Goal: Task Accomplishment & Management: Use online tool/utility

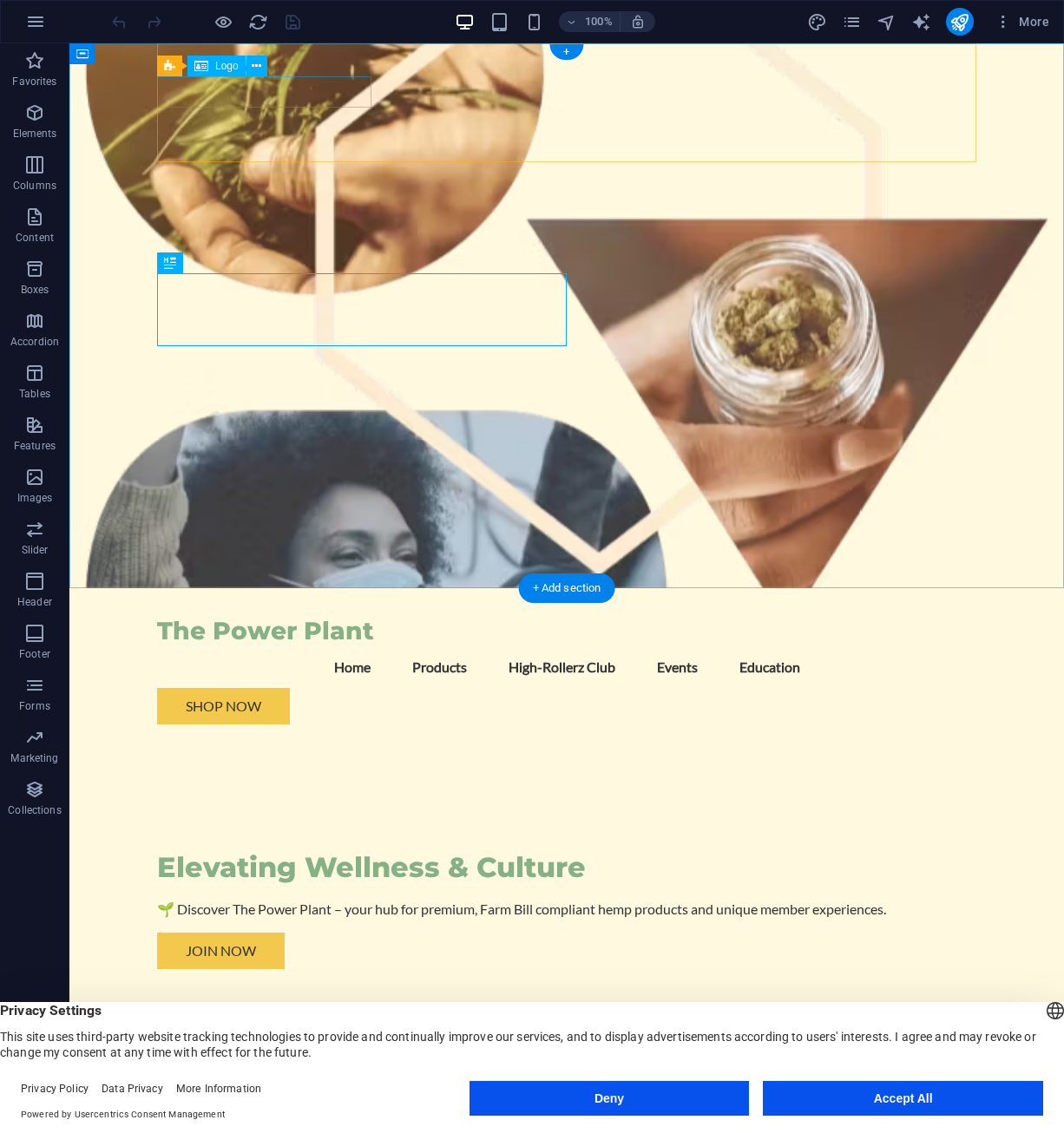
click at [307, 616] on div "The Power Plant" at bounding box center [566, 632] width 819 height 31
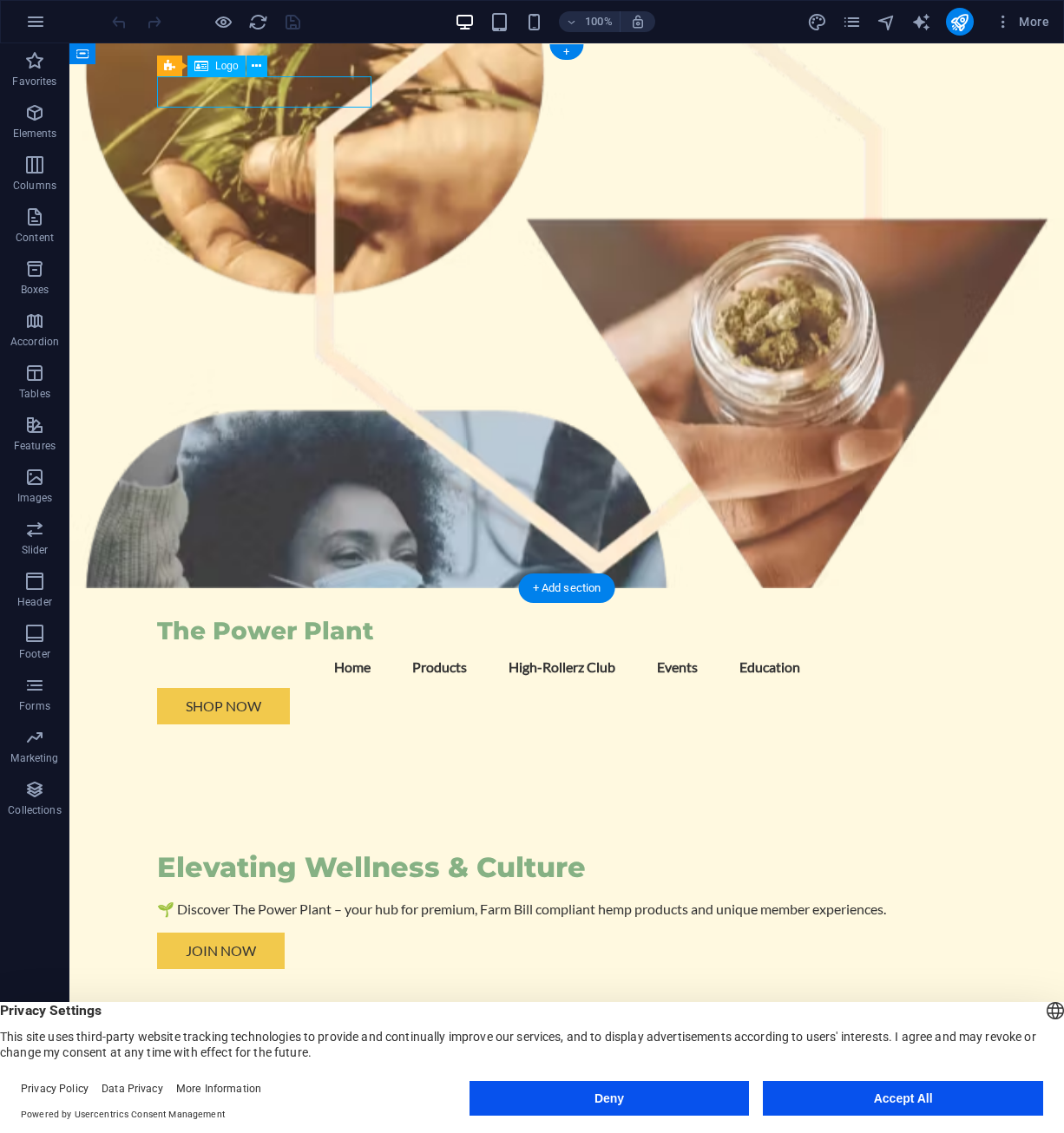
click at [307, 616] on div "The Power Plant" at bounding box center [566, 632] width 819 height 31
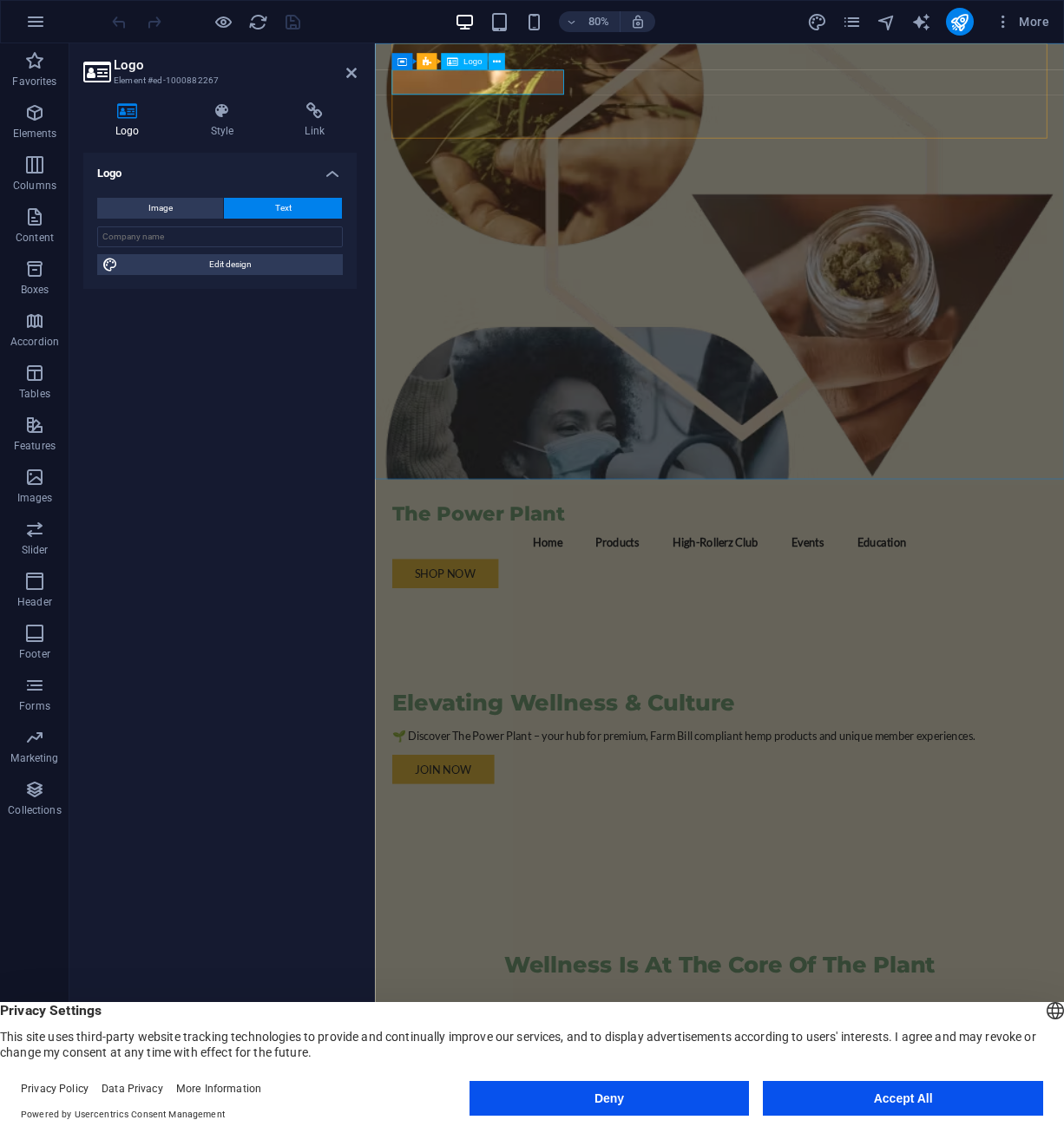
click at [543, 616] on div "The Power Plant" at bounding box center [806, 632] width 819 height 31
click at [196, 235] on input "text" at bounding box center [220, 236] width 246 height 21
type input "The PowerPLant"
click at [200, 388] on div "Logo Image Text Drag files here, click to choose files or select files from Fil…" at bounding box center [220, 622] width 274 height 938
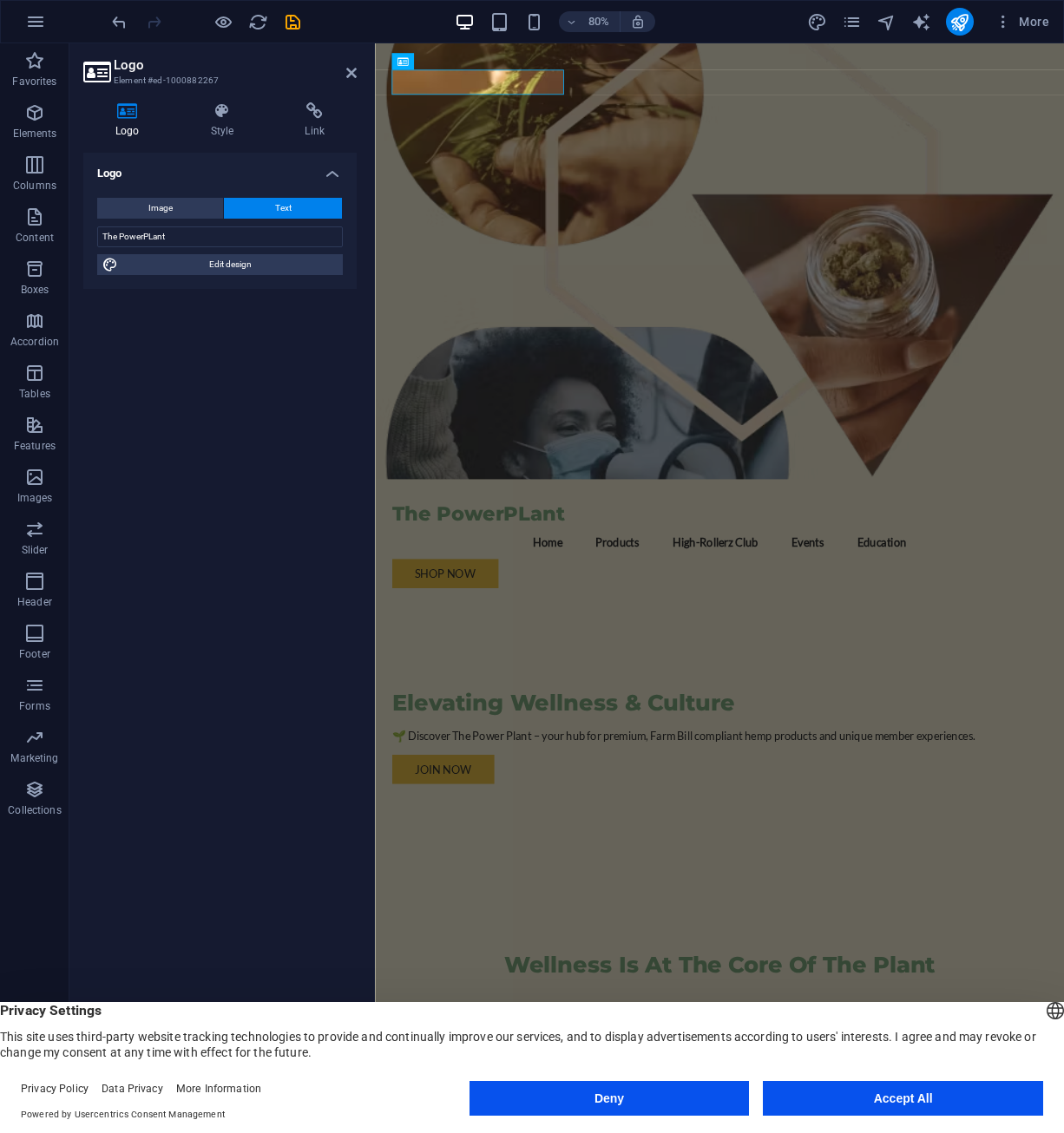
click at [875, 1094] on button "Accept All" at bounding box center [903, 1098] width 280 height 35
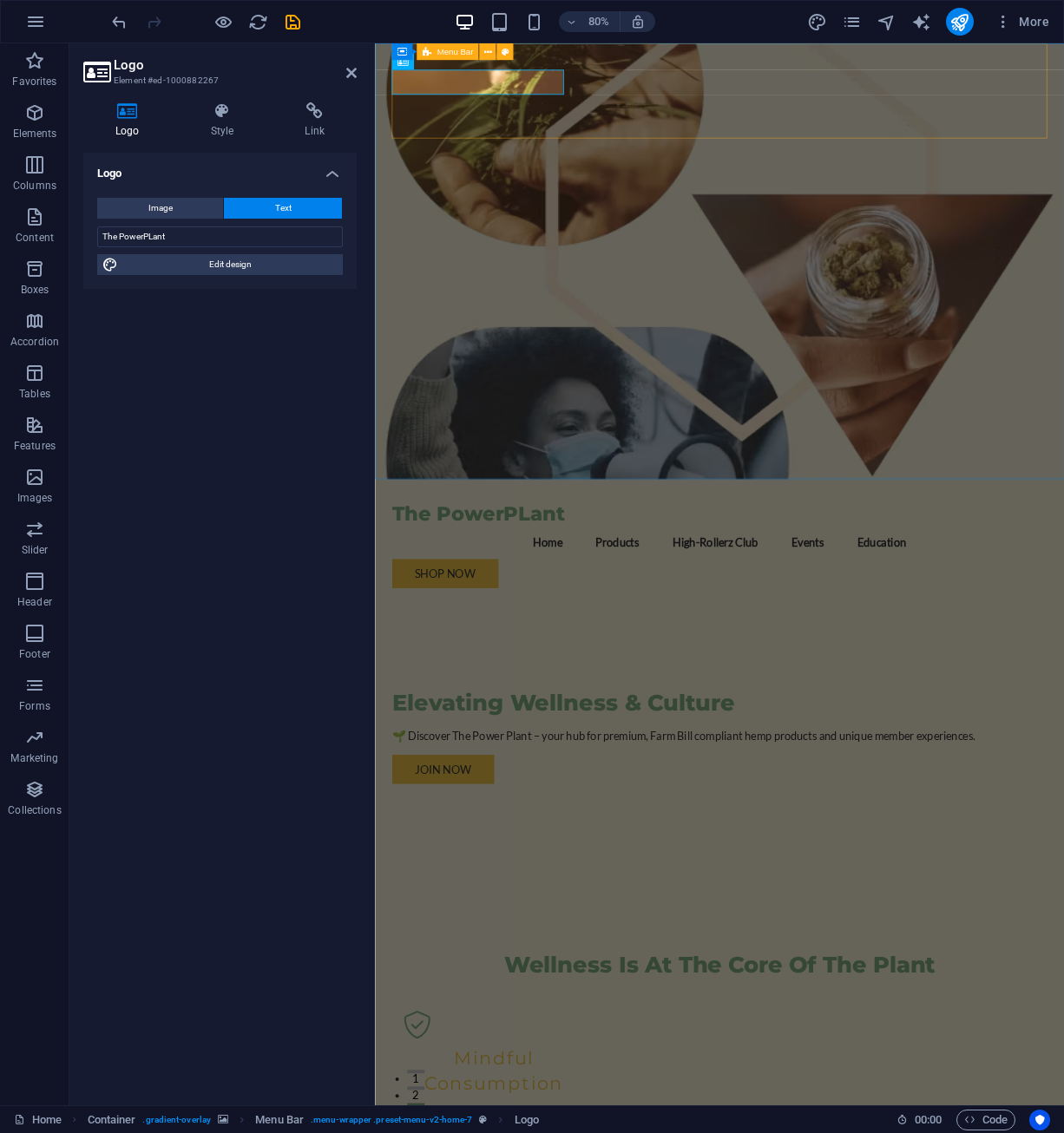
click at [641, 588] on div "The PowerPLant Menu Home Products High-Rollerz Club Events Education Shop Now" at bounding box center [806, 663] width 819 height 150
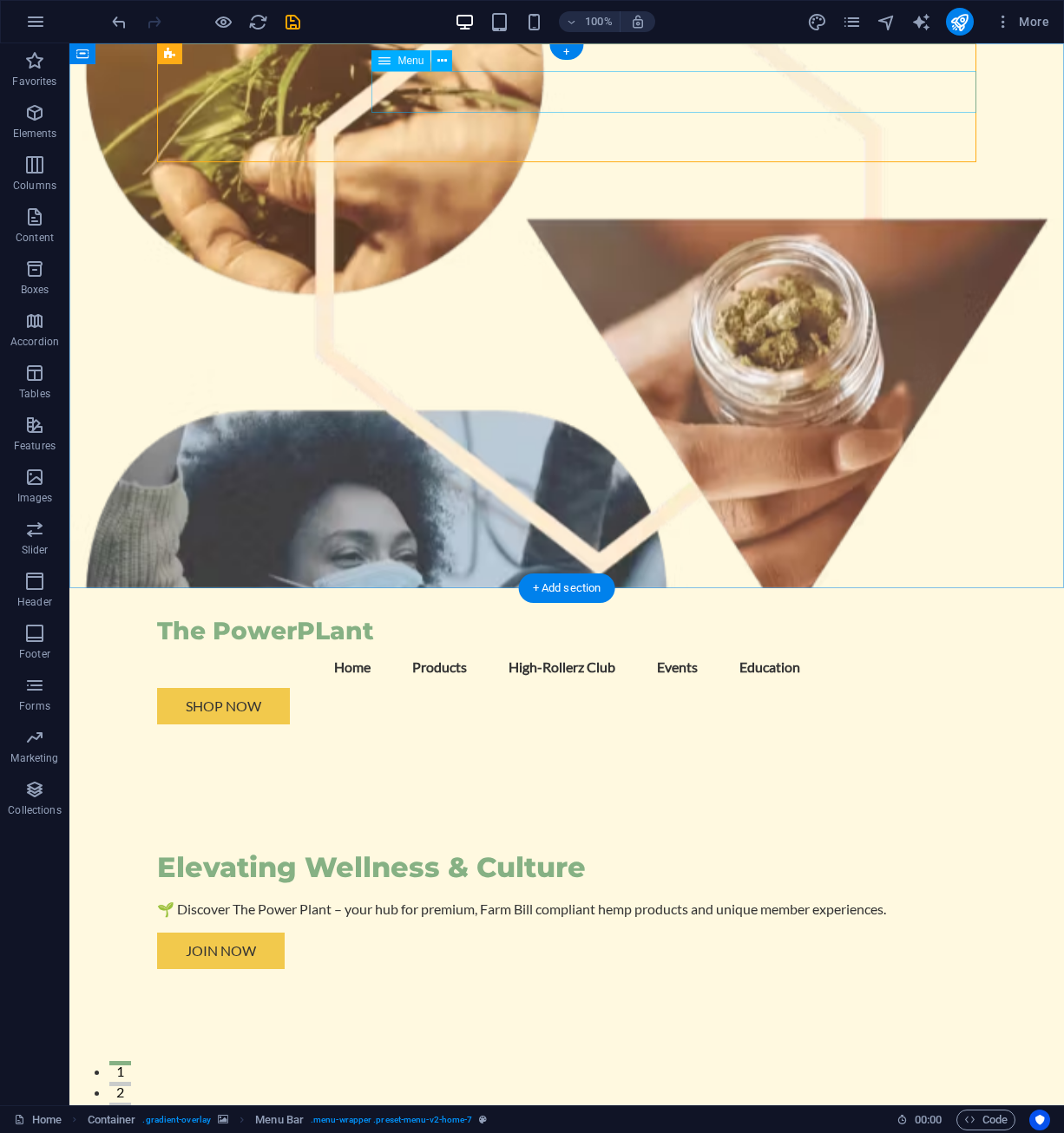
click at [545, 646] on nav "Home Products High-Rollerz Club Events Education" at bounding box center [566, 667] width 819 height 41
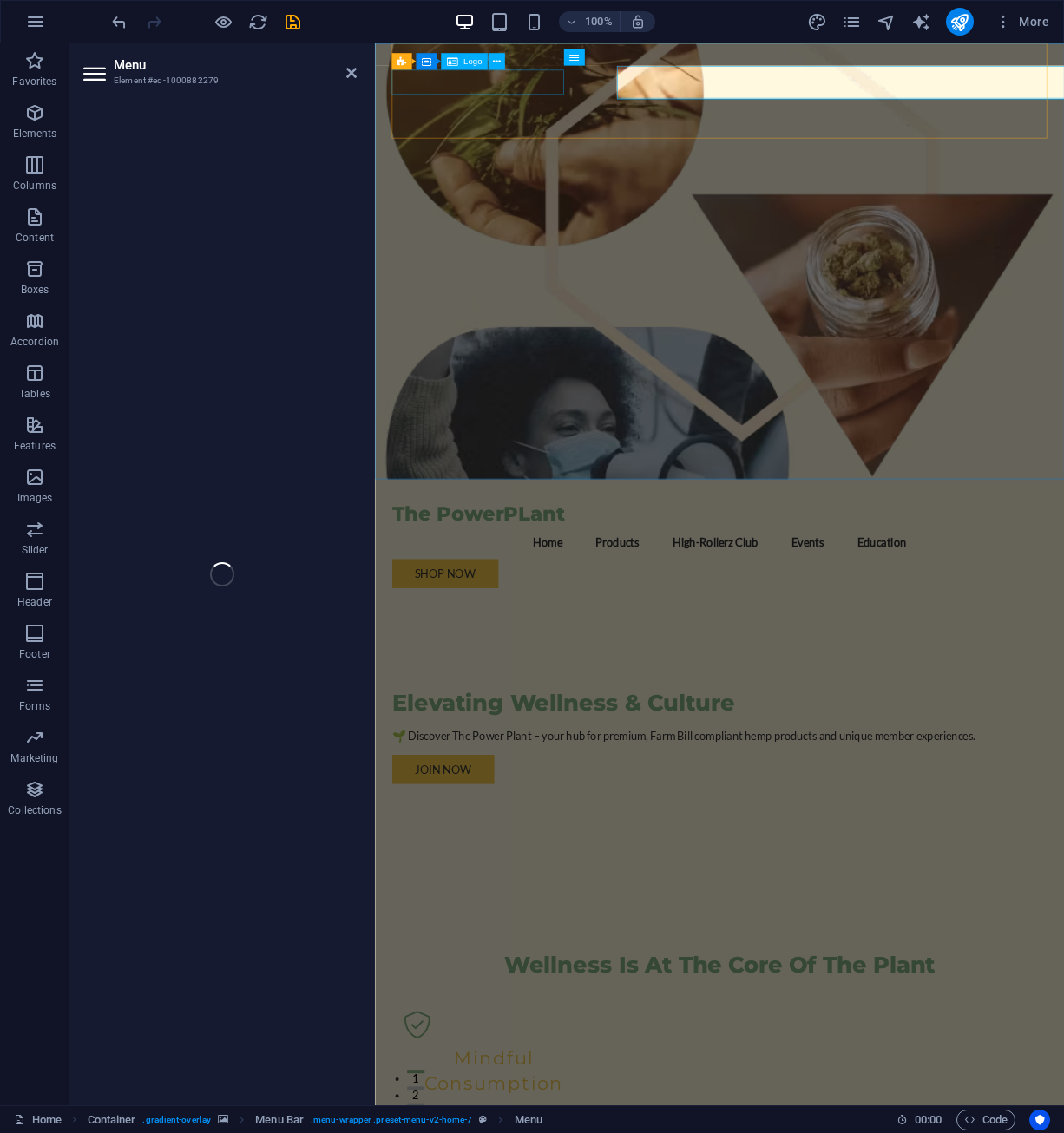
select select
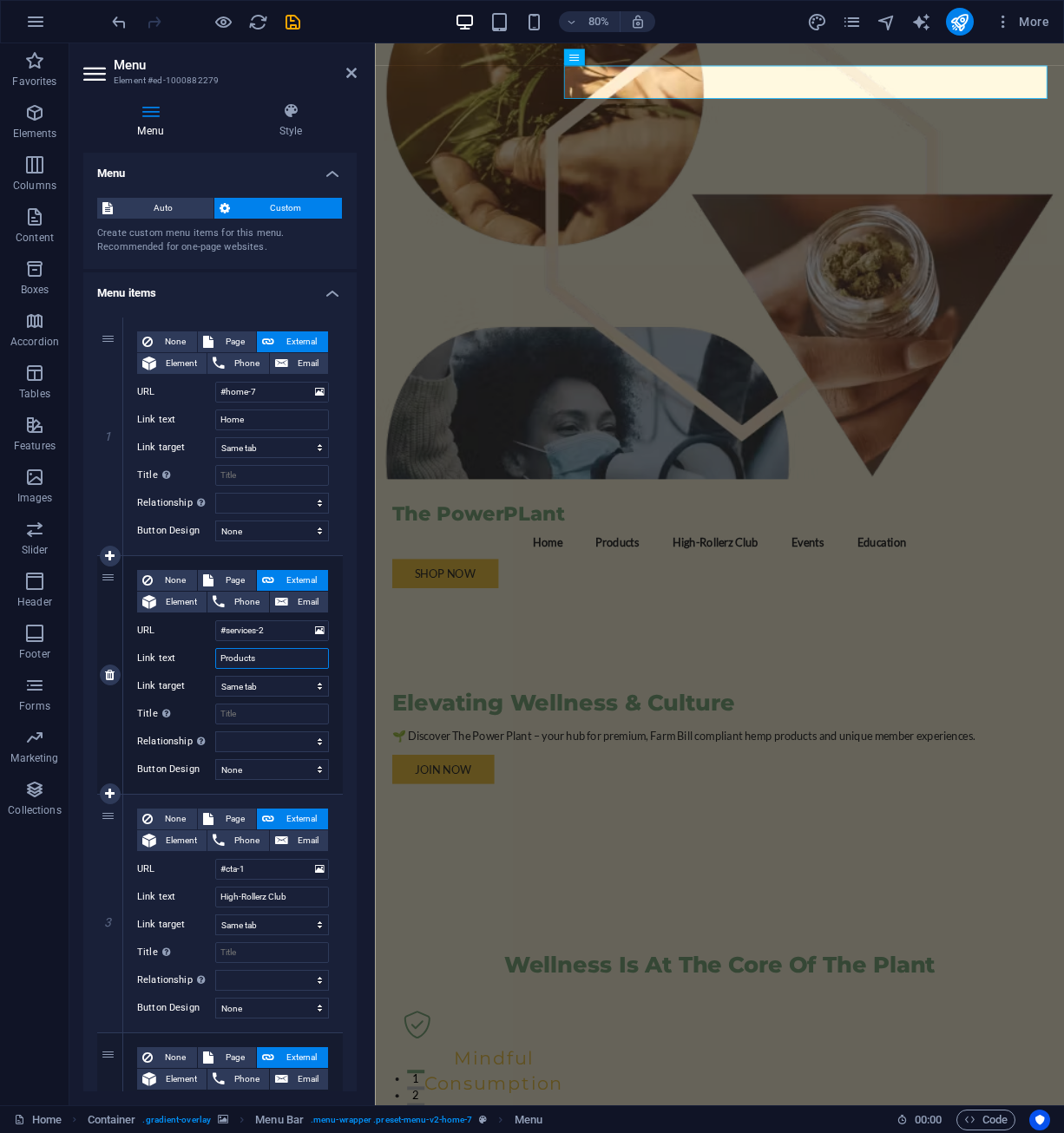
click at [267, 658] on input "Products" at bounding box center [272, 658] width 114 height 21
type input "Productz"
select select
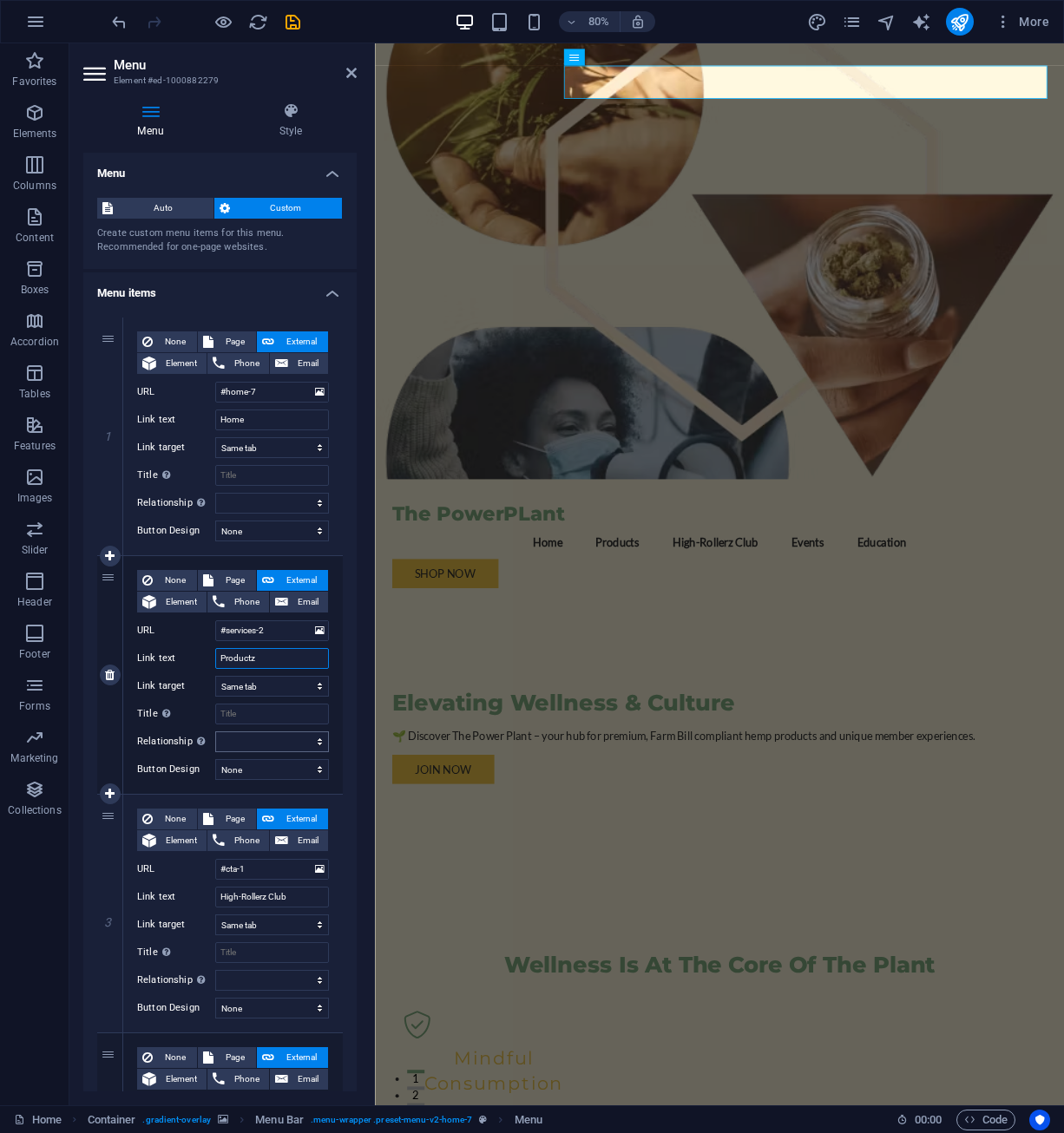
select select
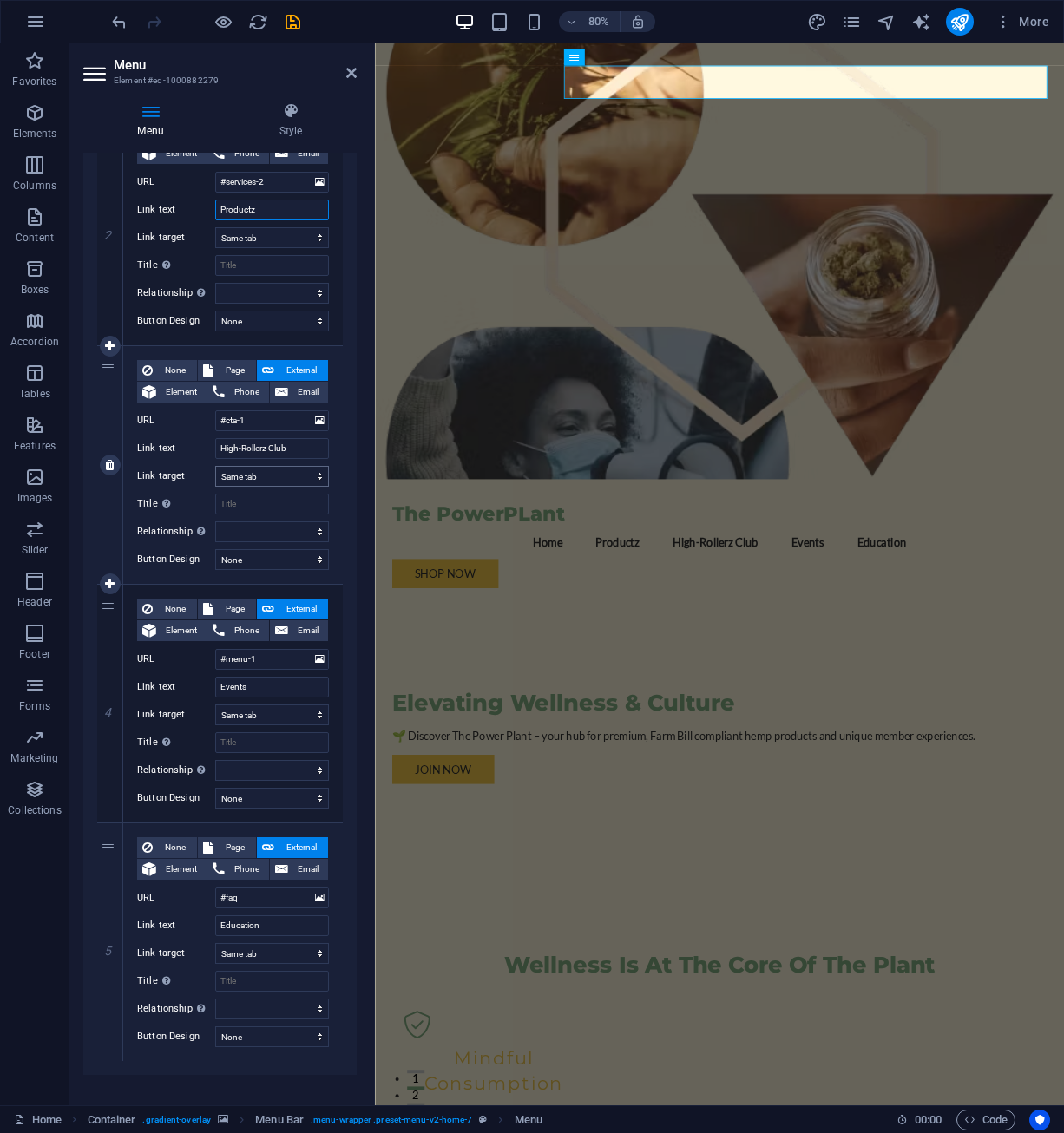
scroll to position [465, 0]
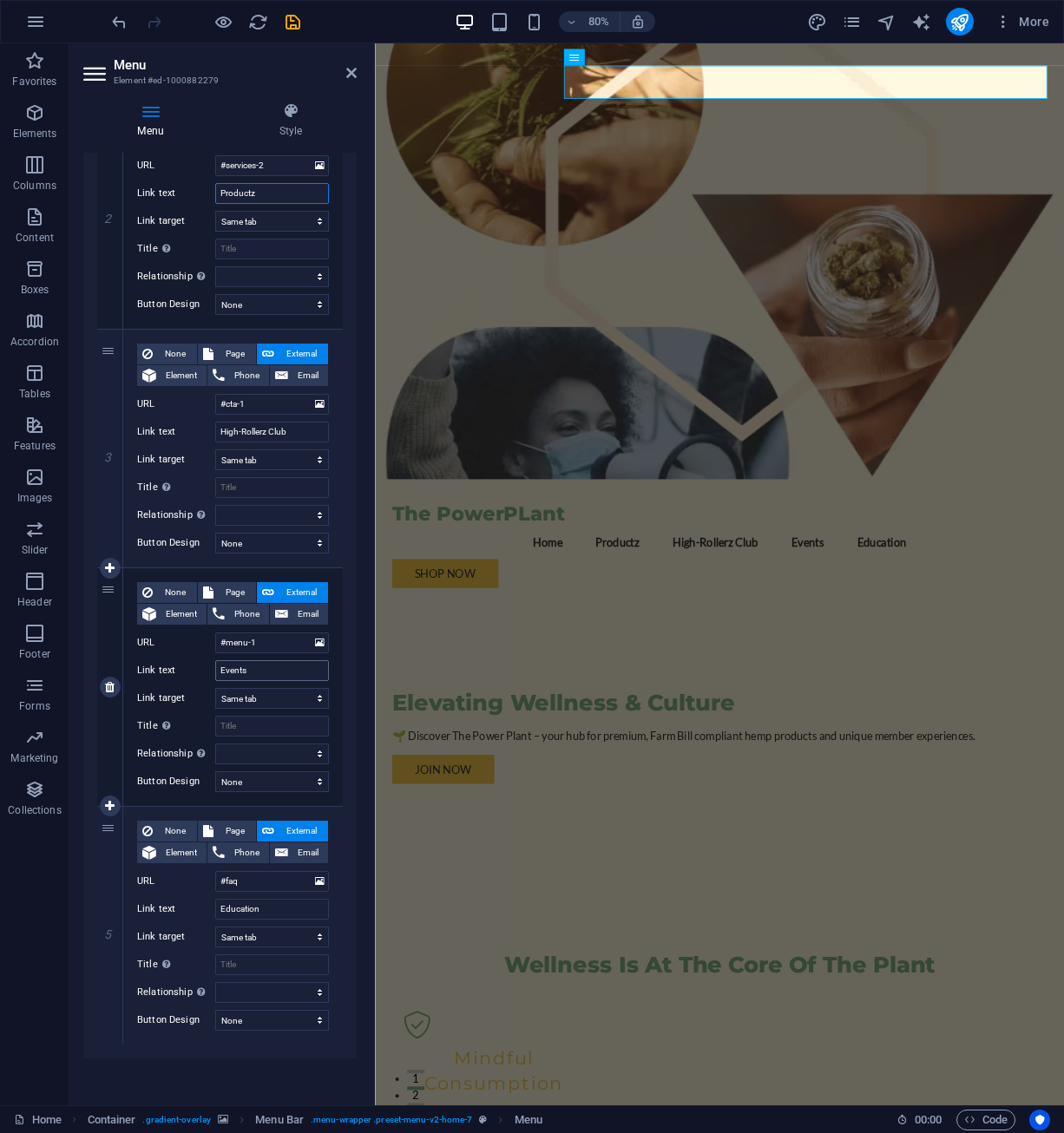
type input "Productz"
click at [268, 667] on input "Events" at bounding box center [272, 670] width 114 height 21
type input "Eventz"
select select
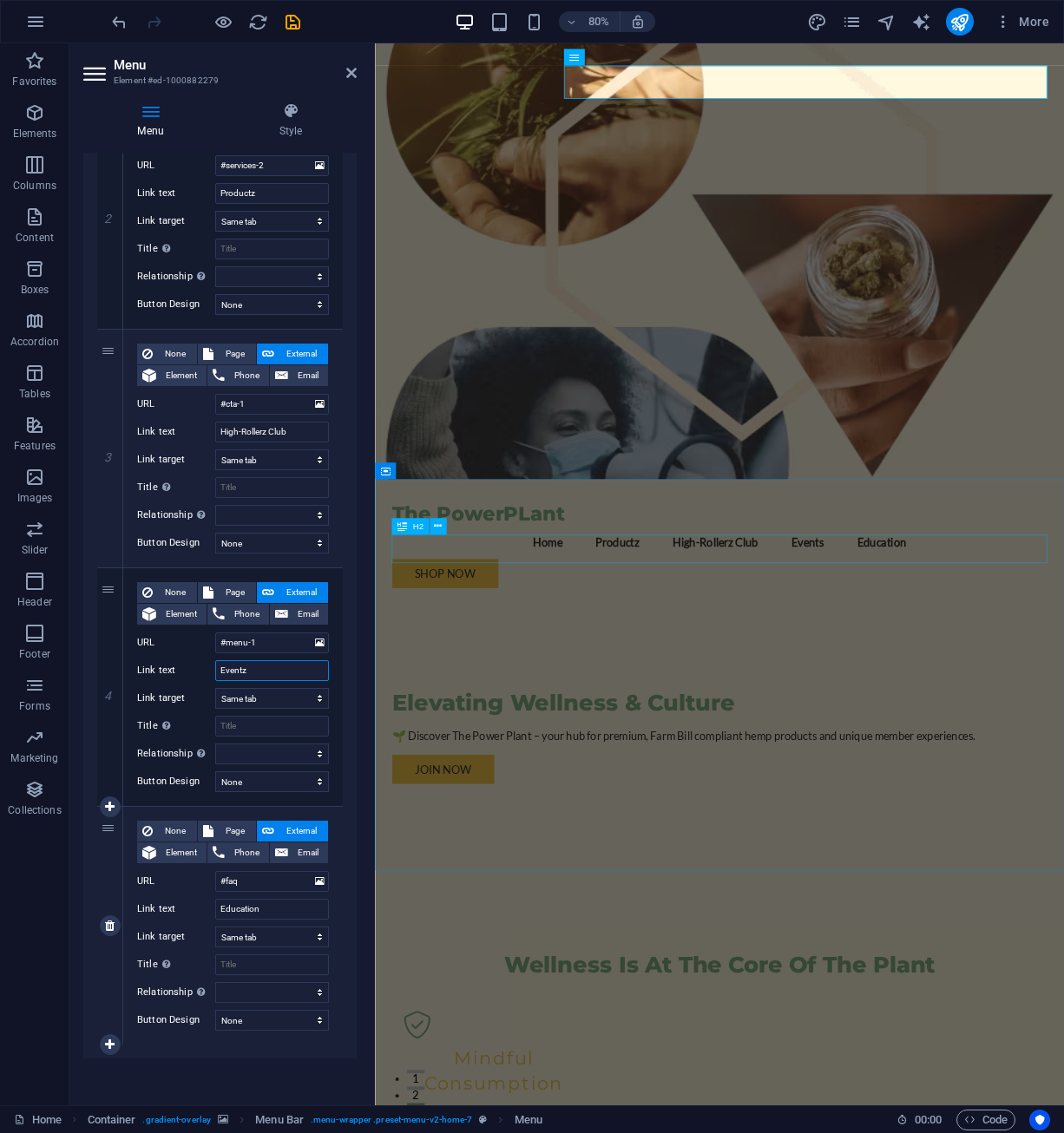
select select
type input "Eventz"
click at [130, 1089] on div "Menu Auto Custom Create custom menu items for this menu. Recommended for one-pa…" at bounding box center [220, 622] width 274 height 938
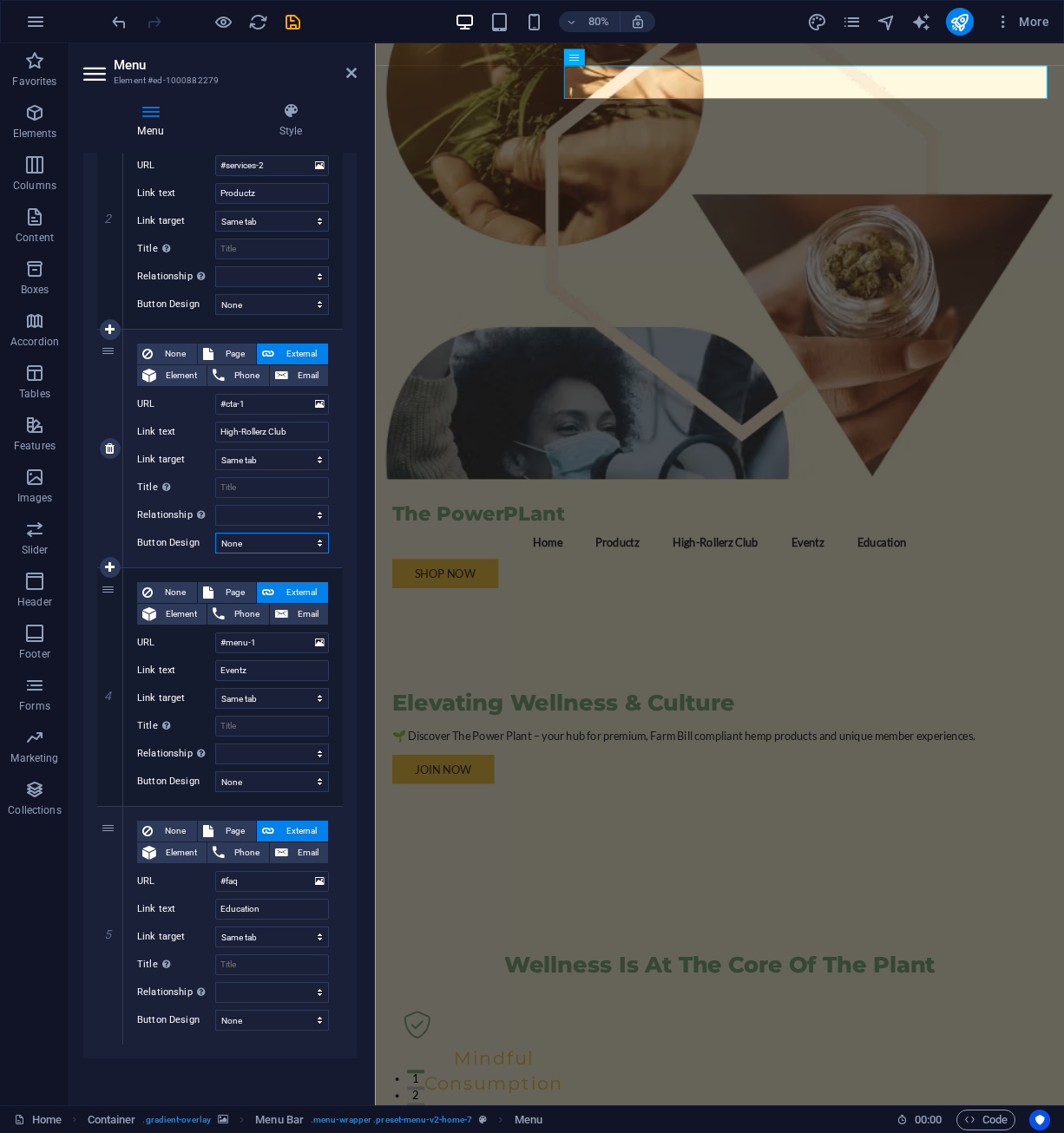
select select "primary"
click option "Primary" at bounding box center [0, 0] width 0 height 0
select select
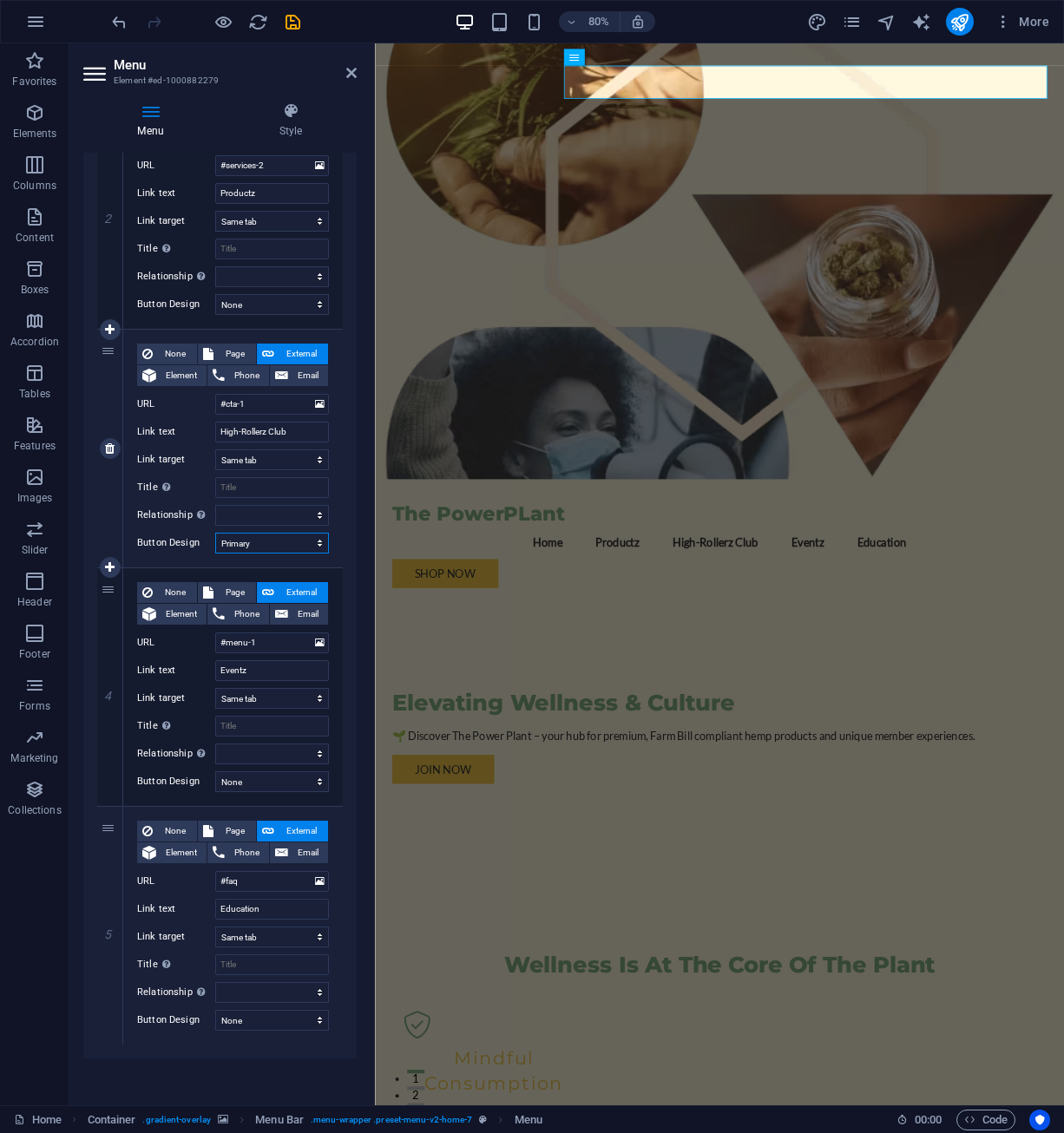
select select
click at [215, 533] on select "None Default Primary Secondary" at bounding box center [272, 543] width 114 height 21
select select "secondary"
click option "Secondary" at bounding box center [0, 0] width 0 height 0
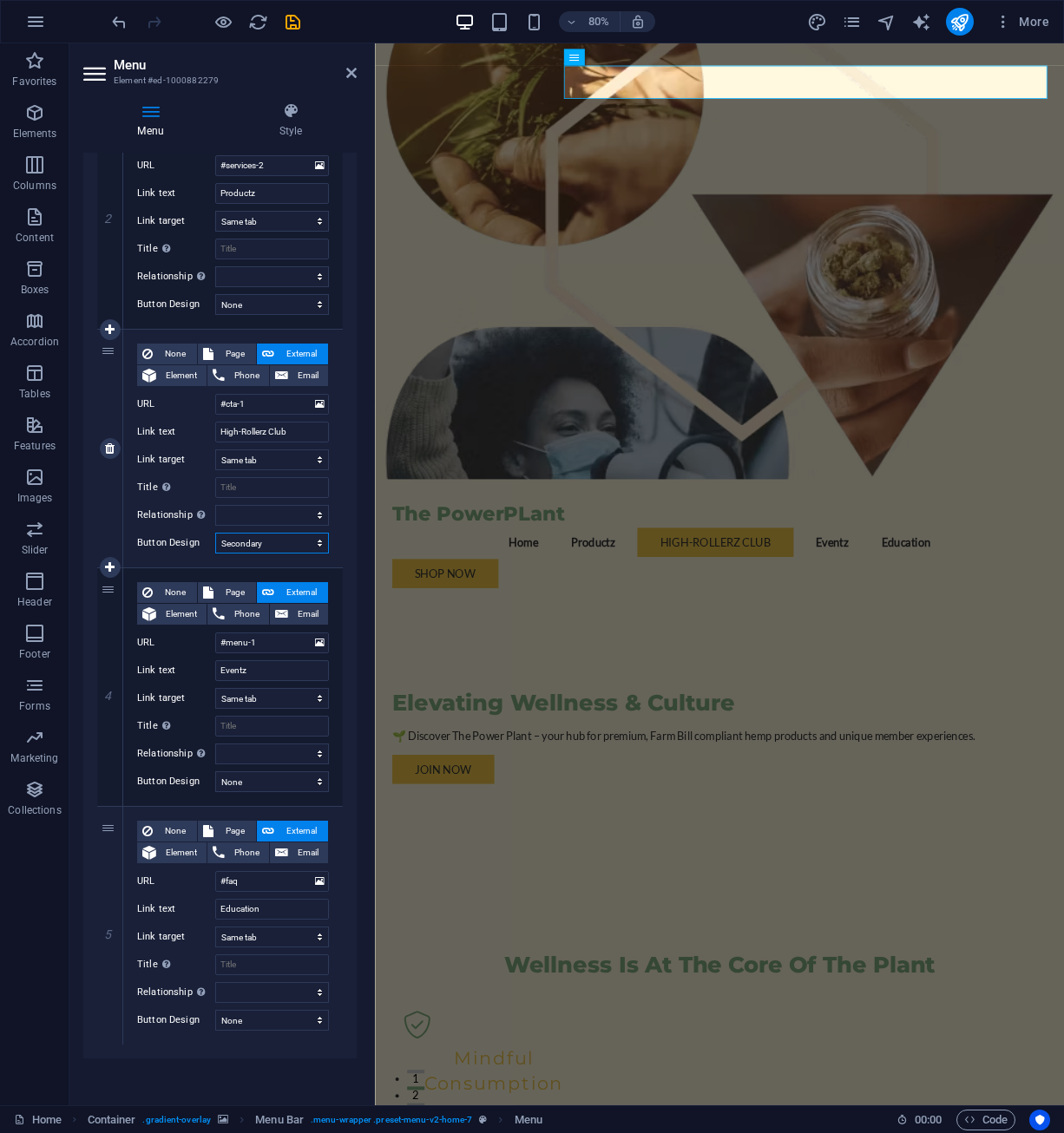
select select
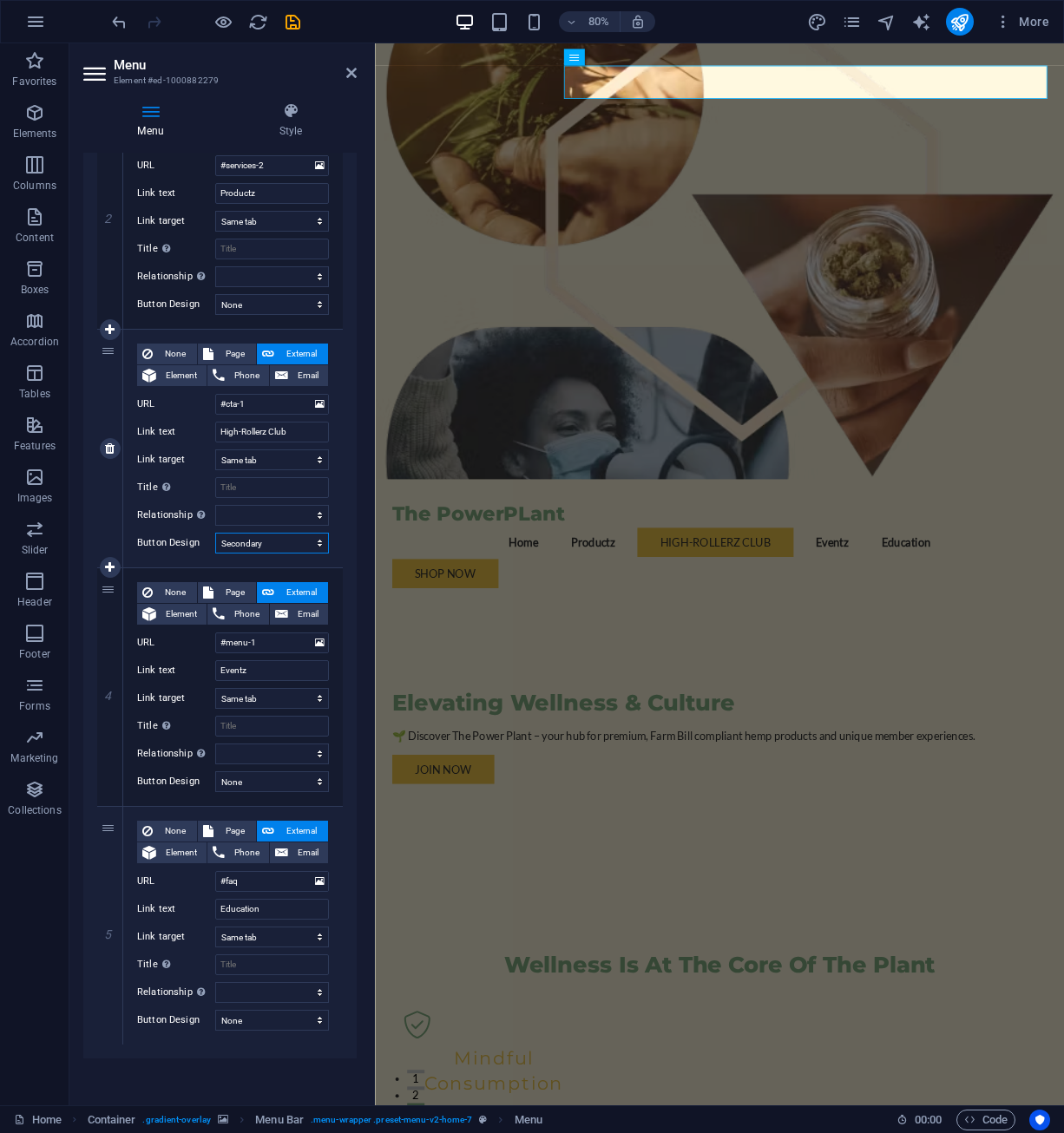
select select "default"
click option "Default" at bounding box center [0, 0] width 0 height 0
select select
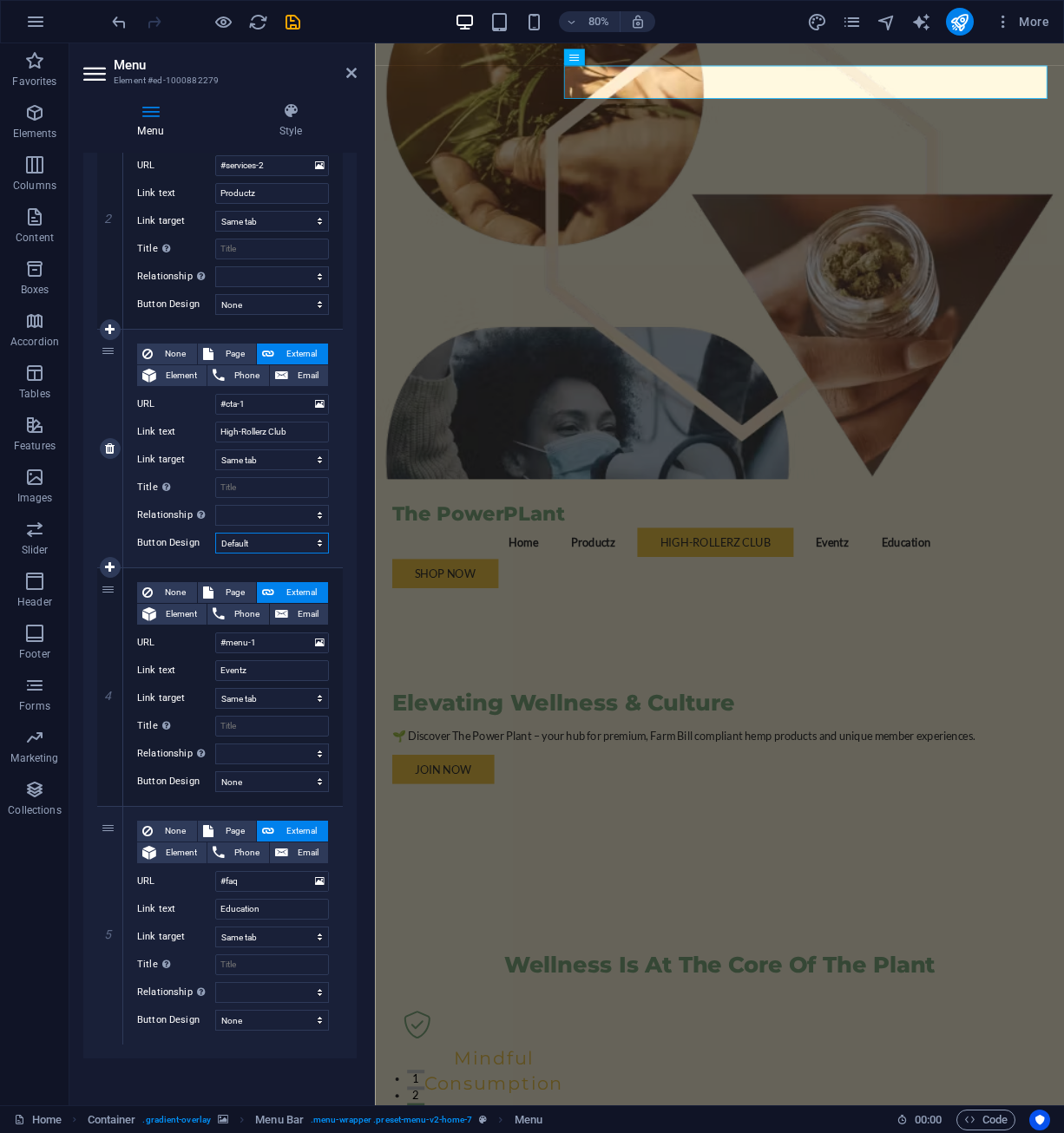
select select
click at [317, 556] on div "None Page External Element Phone Email Page Home Subpage Legal Notice Privacy E…" at bounding box center [232, 448] width 220 height 238
select select
click option "None" at bounding box center [0, 0] width 0 height 0
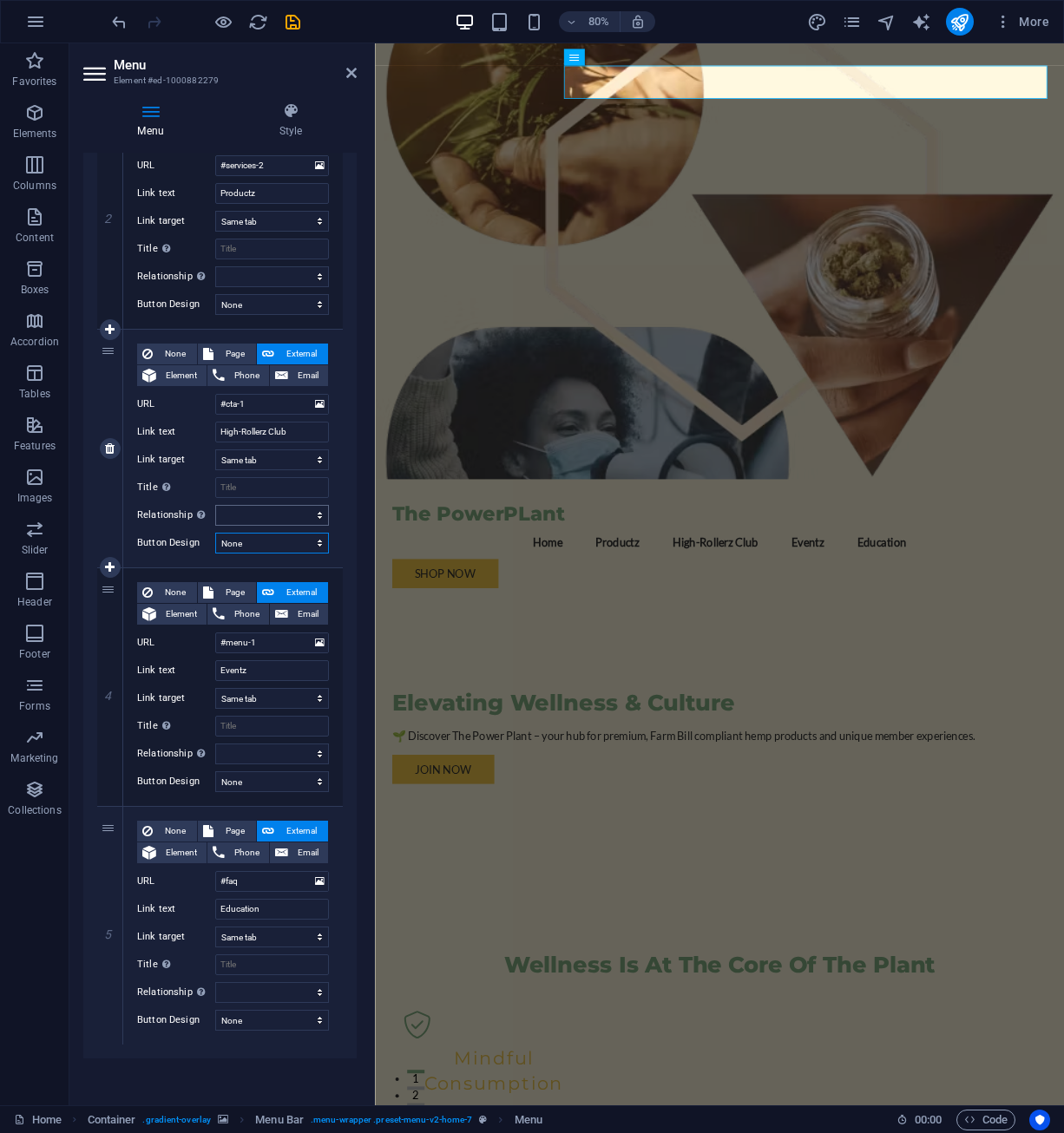
select select
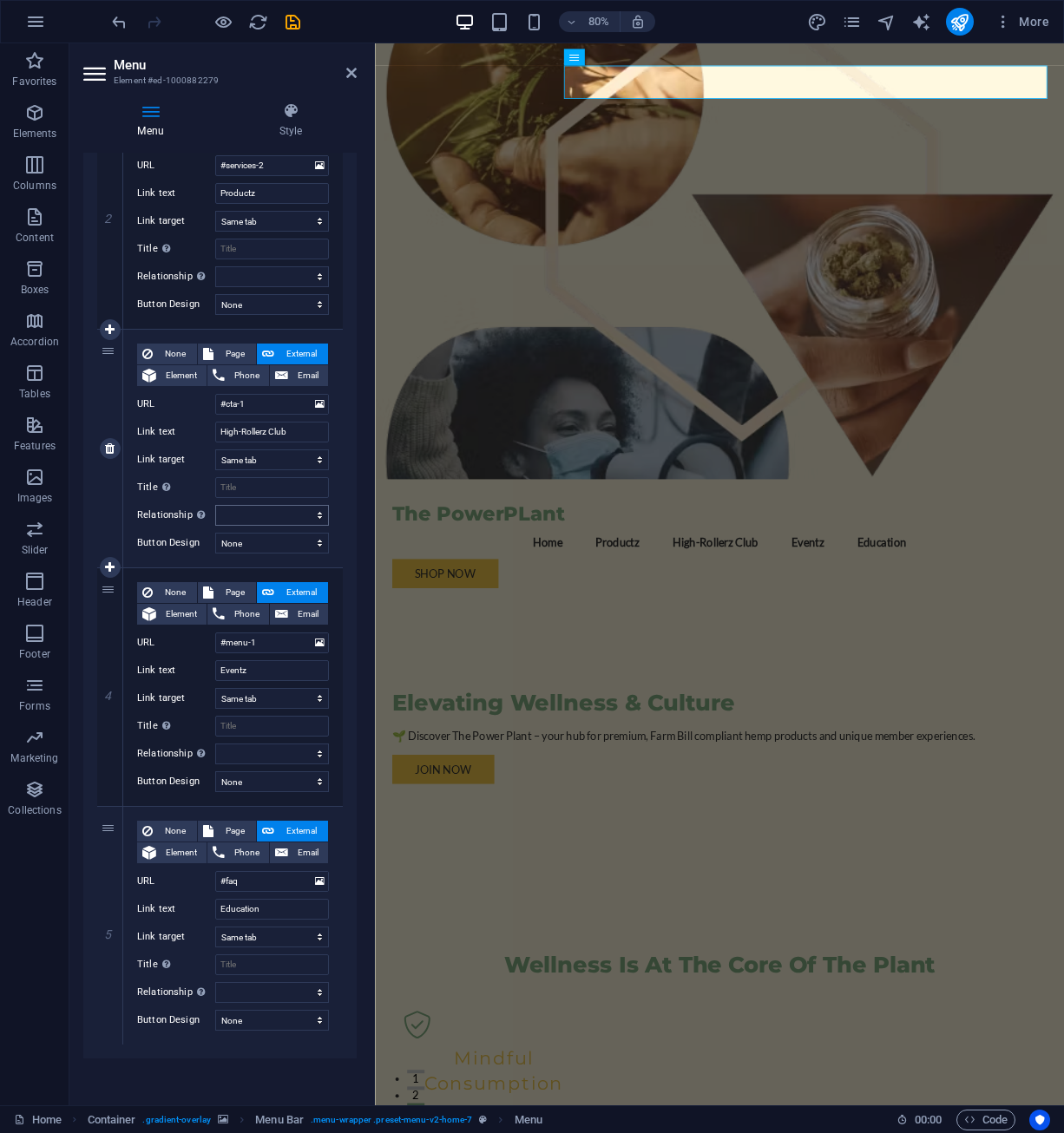
click at [337, 214] on div "None Page External Element Phone Email Page Home Subpage Legal Notice Privacy E…" at bounding box center [232, 210] width 220 height 238
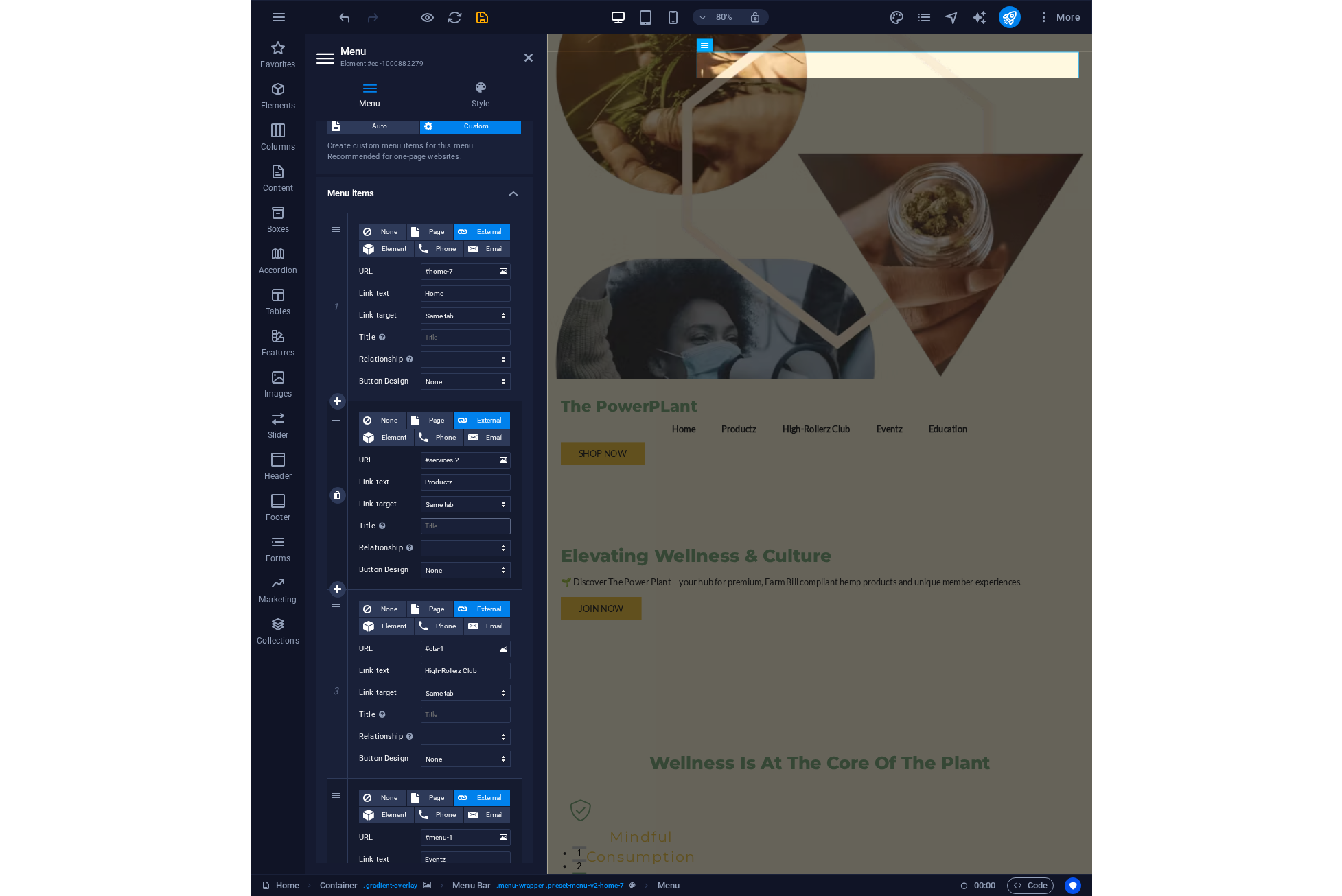
scroll to position [0, 0]
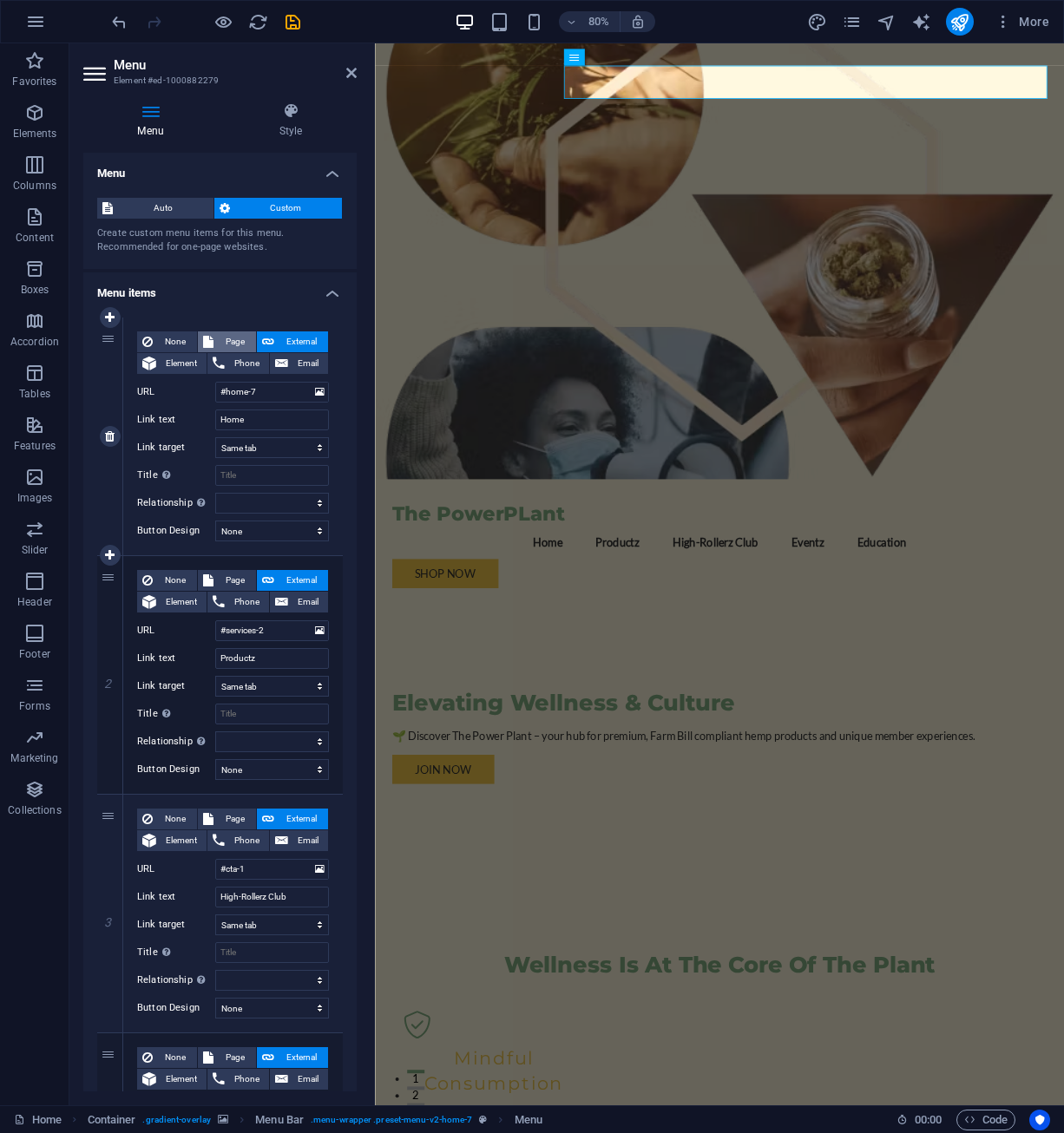
click at [236, 340] on span "Page" at bounding box center [235, 341] width 32 height 21
select select
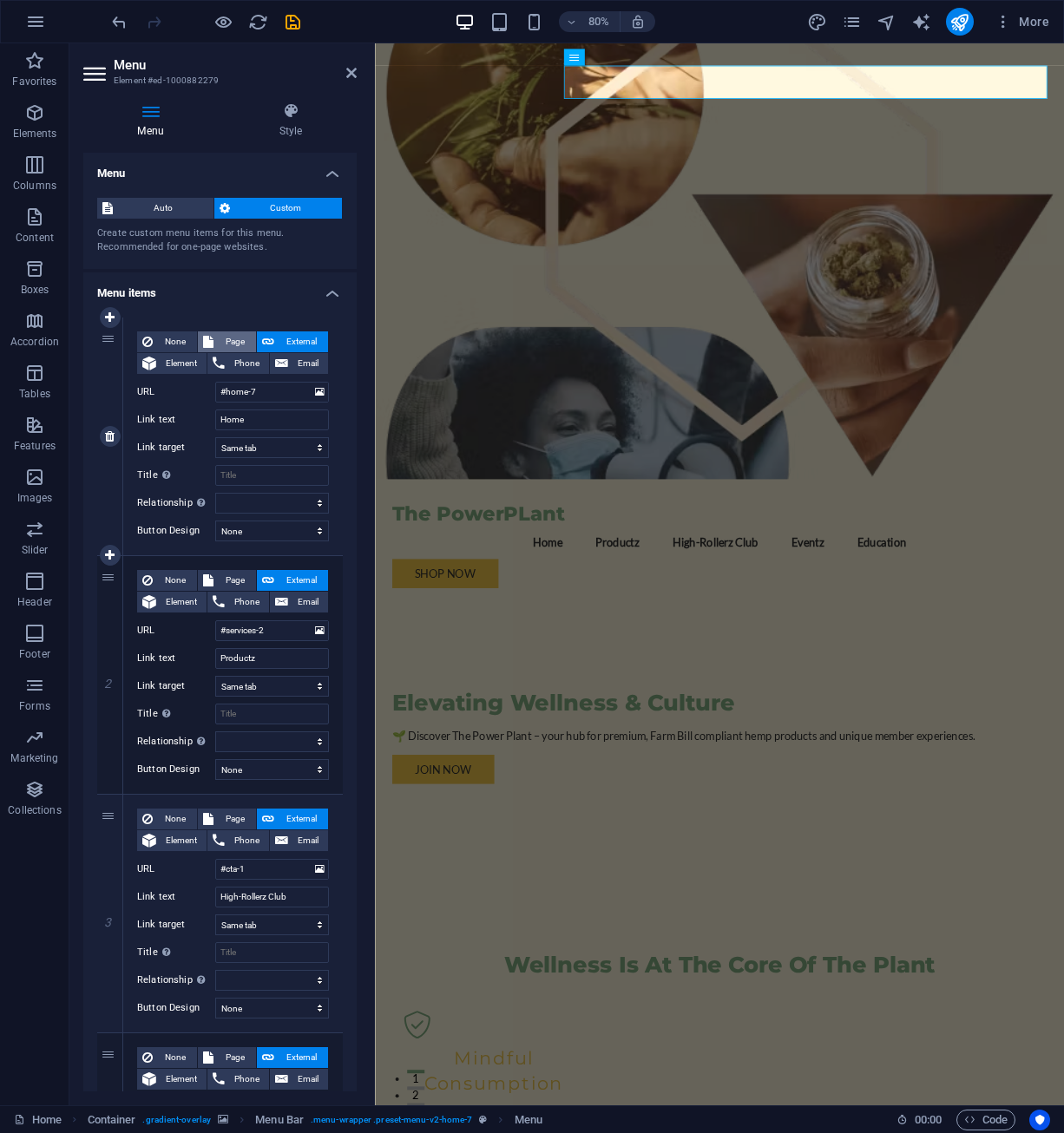
select select
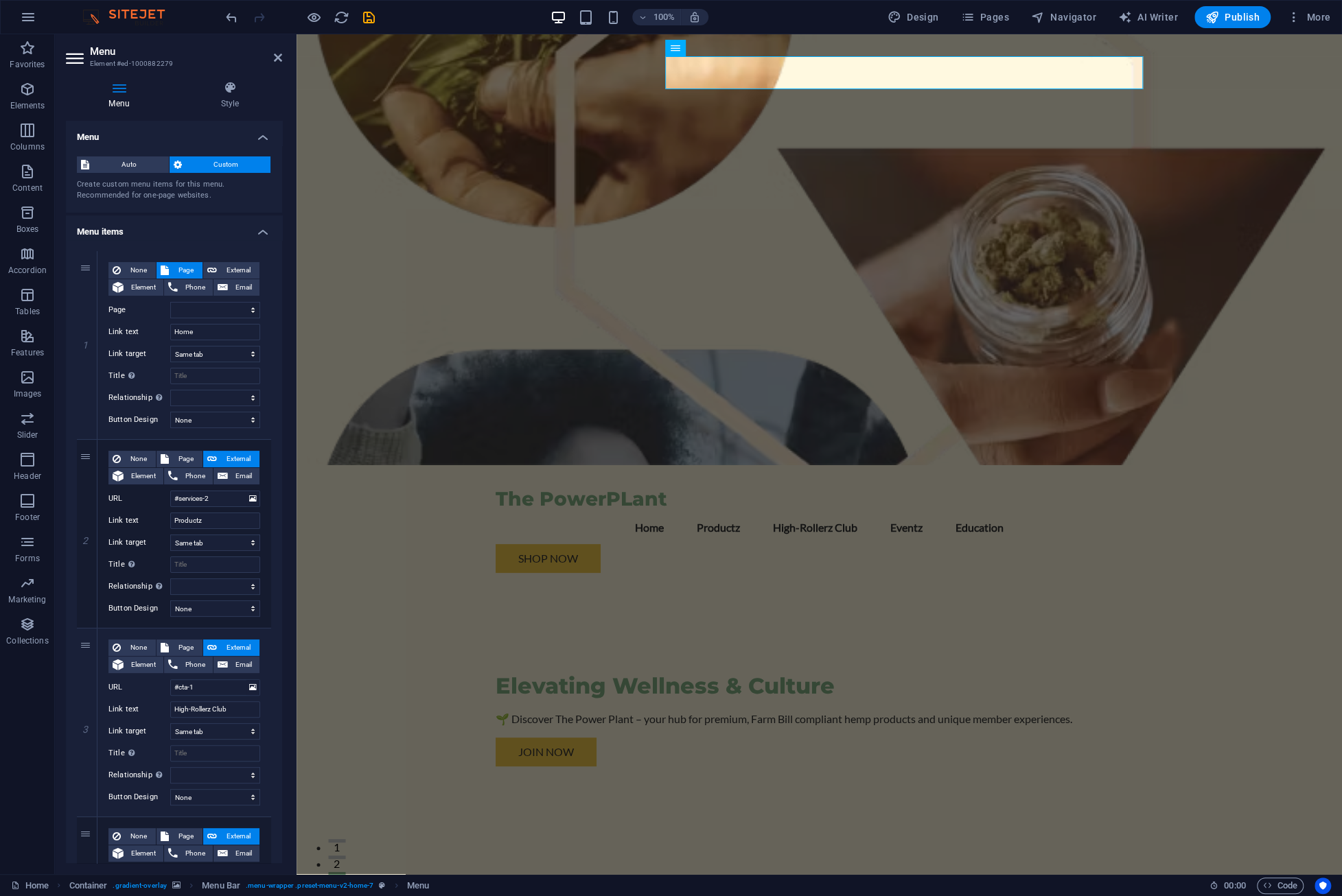
click at [537, 584] on div "Elevating Wellness & Culture 🌱 Discover The Power Plant – your hub for premium,…" at bounding box center [819, 730] width 648 height 292
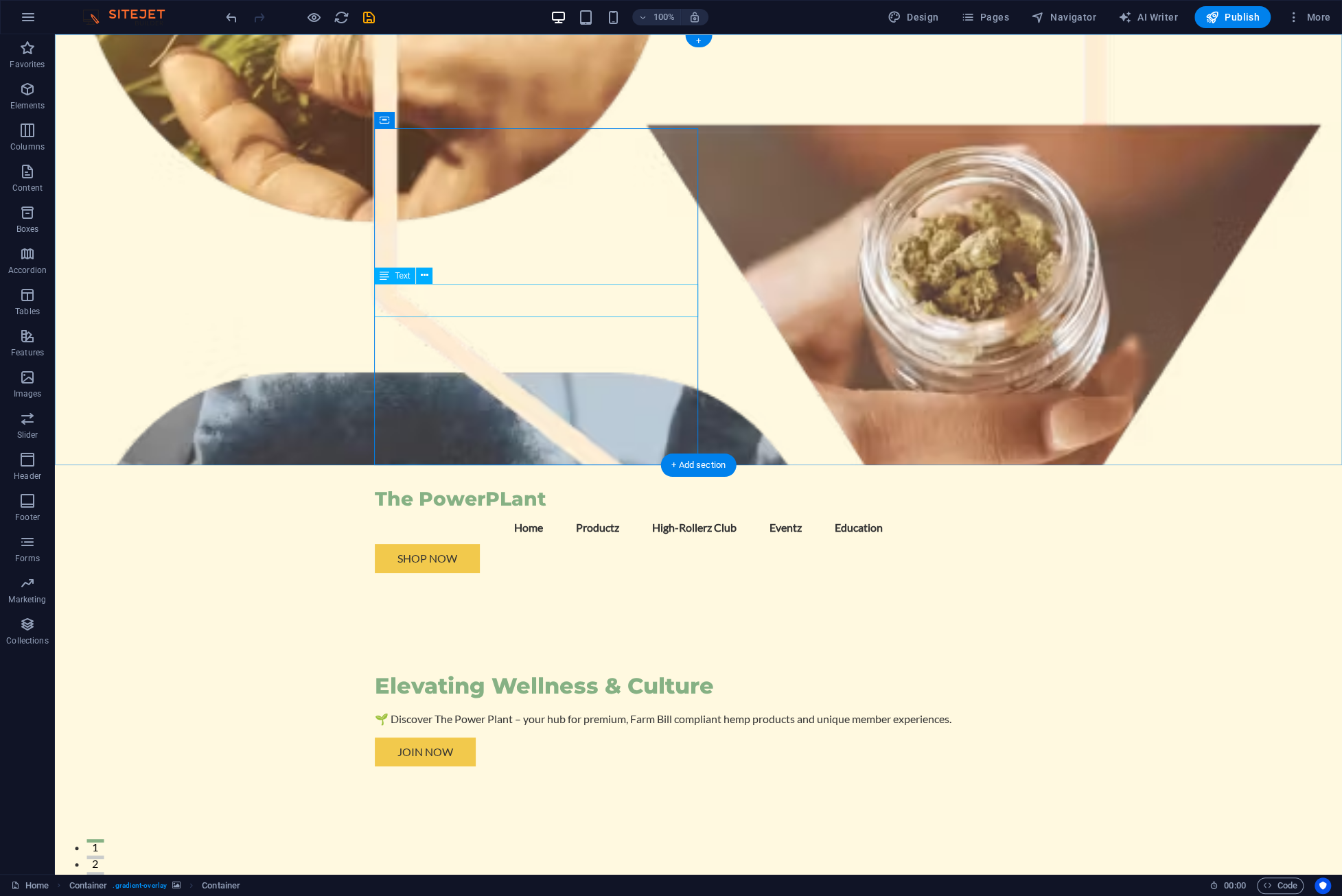
click at [452, 711] on div "🌱 Discover The Power Plant – your hub for premium, Farm Bill compliant hemp pro…" at bounding box center [698, 719] width 648 height 16
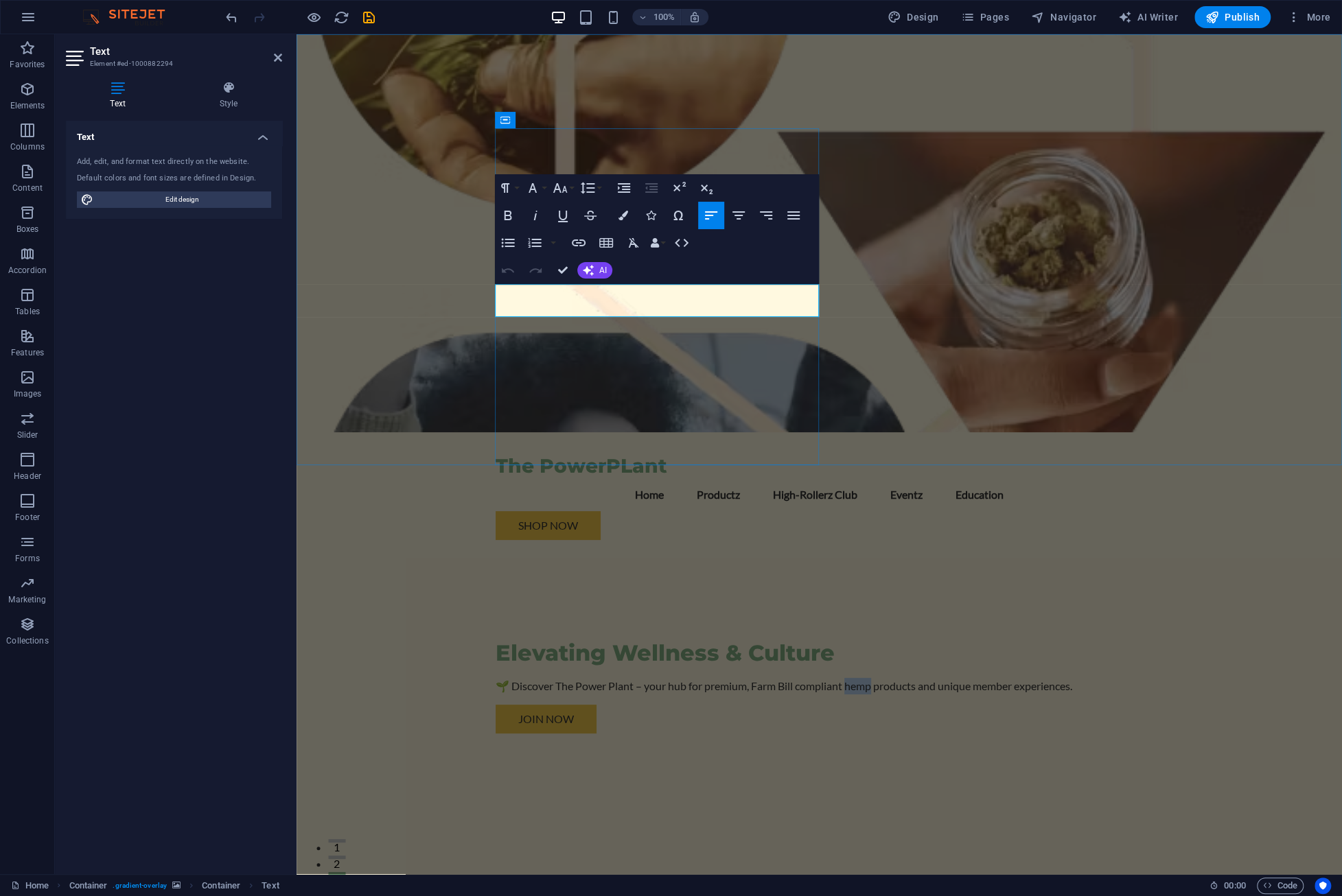
drag, startPoint x: 571, startPoint y: 313, endPoint x: 546, endPoint y: 312, distance: 25.0
click at [546, 677] on p "🌱 Discover The Power Plant – your hub for premium, Farm Bill compliant hemp pro…" at bounding box center [819, 685] width 648 height 16
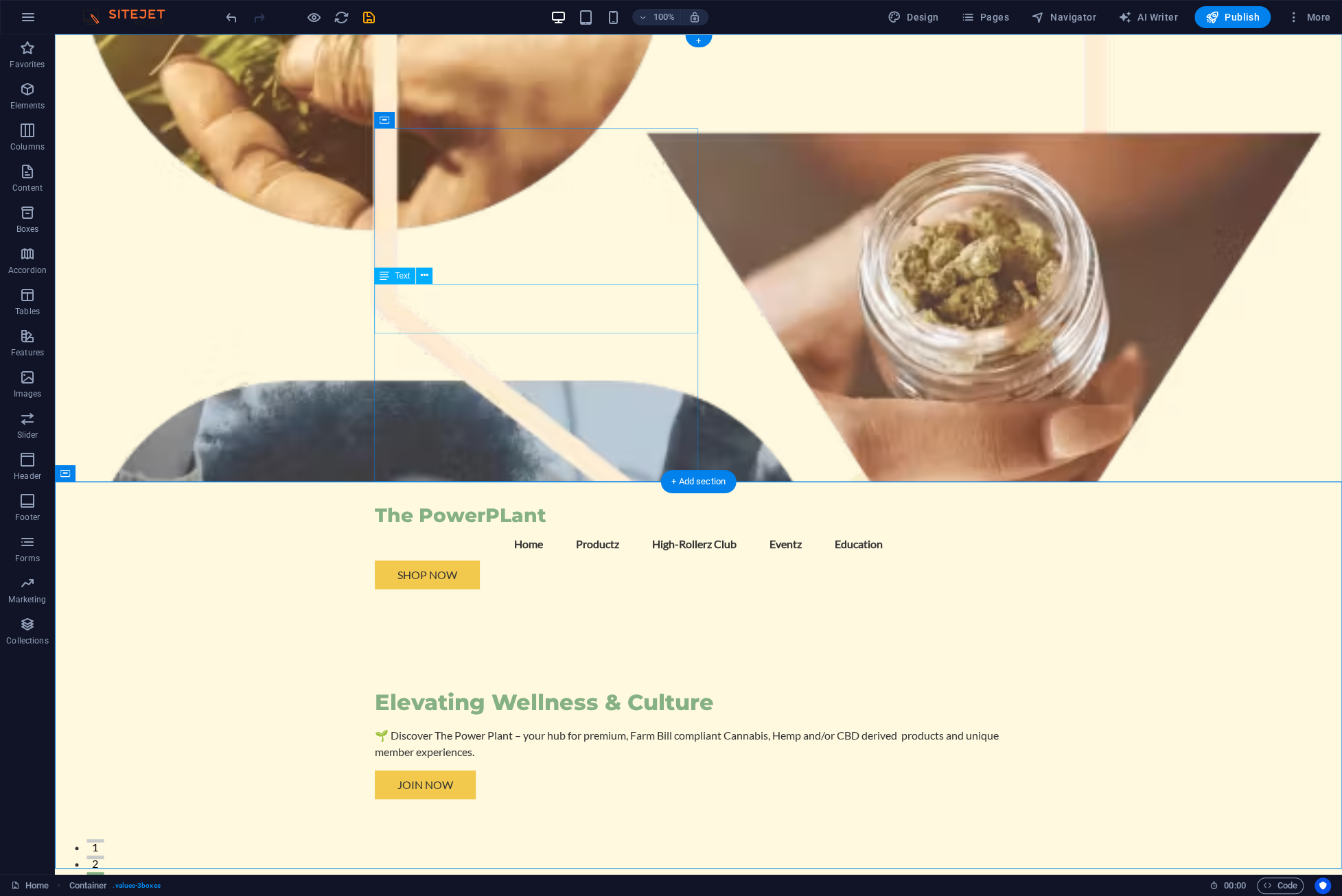
click at [583, 727] on div "🌱 Discover The Power Plant – your hub for premium, Farm Bill compliant Cannabis…" at bounding box center [698, 743] width 648 height 33
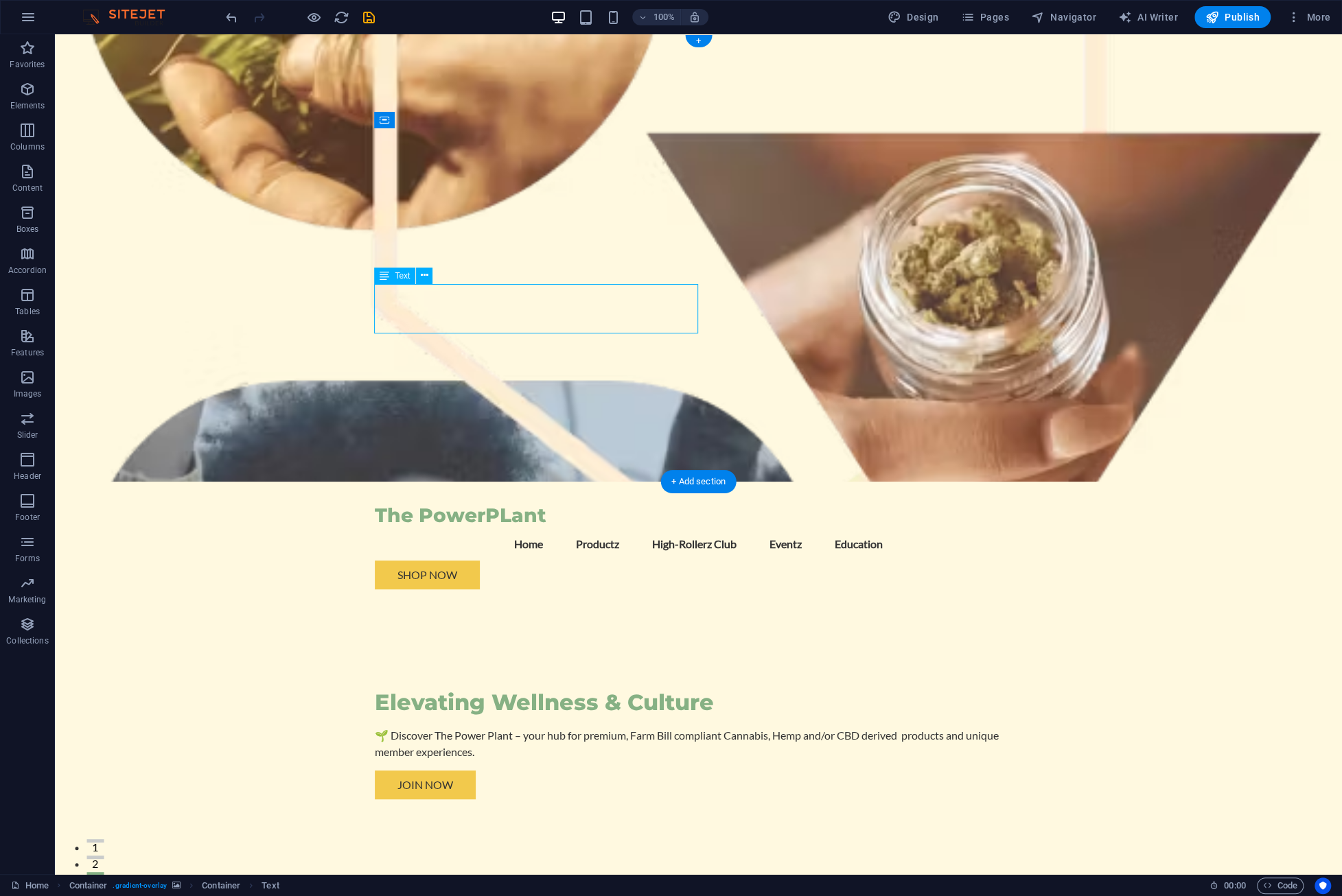
click at [583, 727] on div "🌱 Discover The Power Plant – your hub for premium, Farm Bill compliant Cannabis…" at bounding box center [698, 743] width 648 height 33
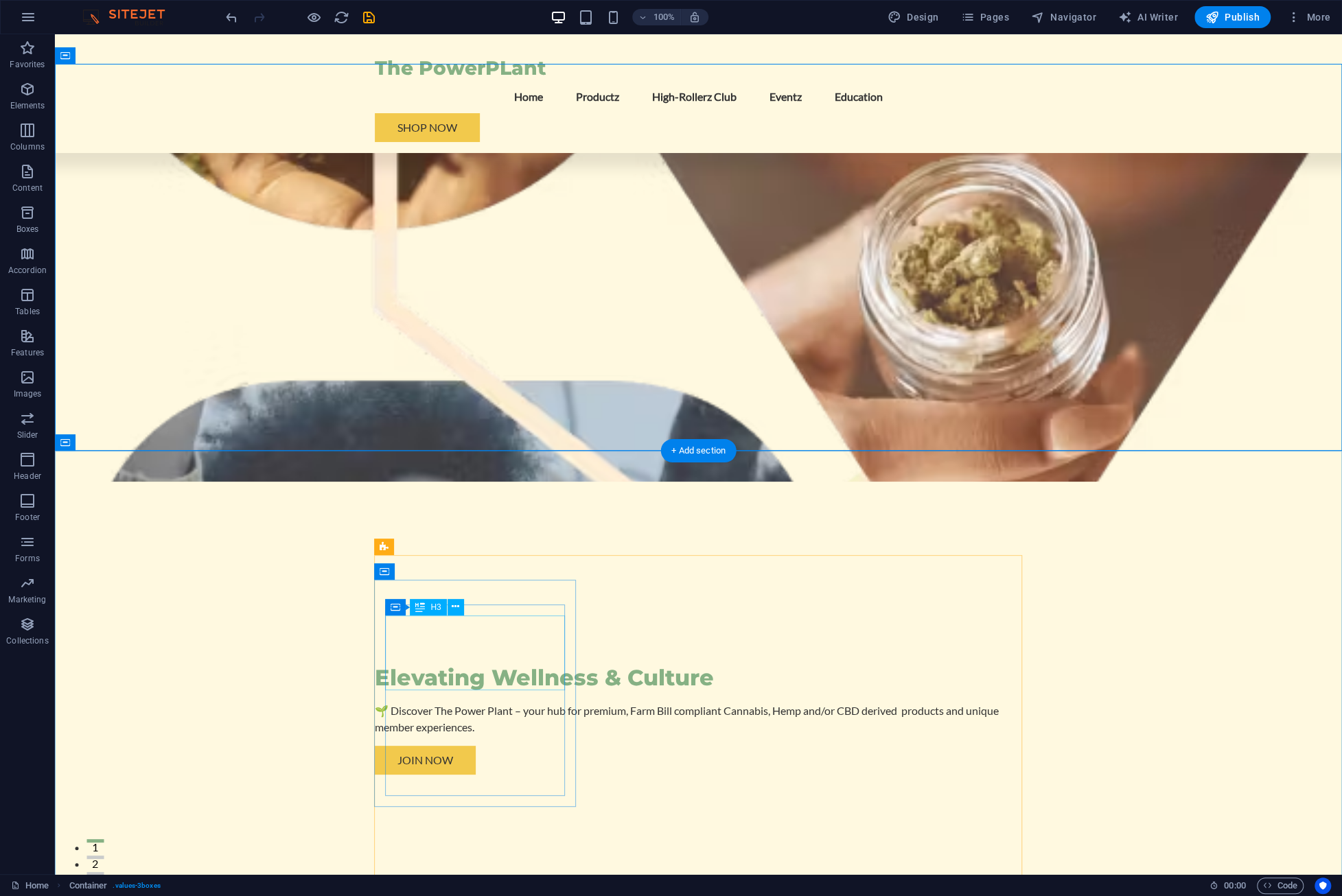
scroll to position [417, 0]
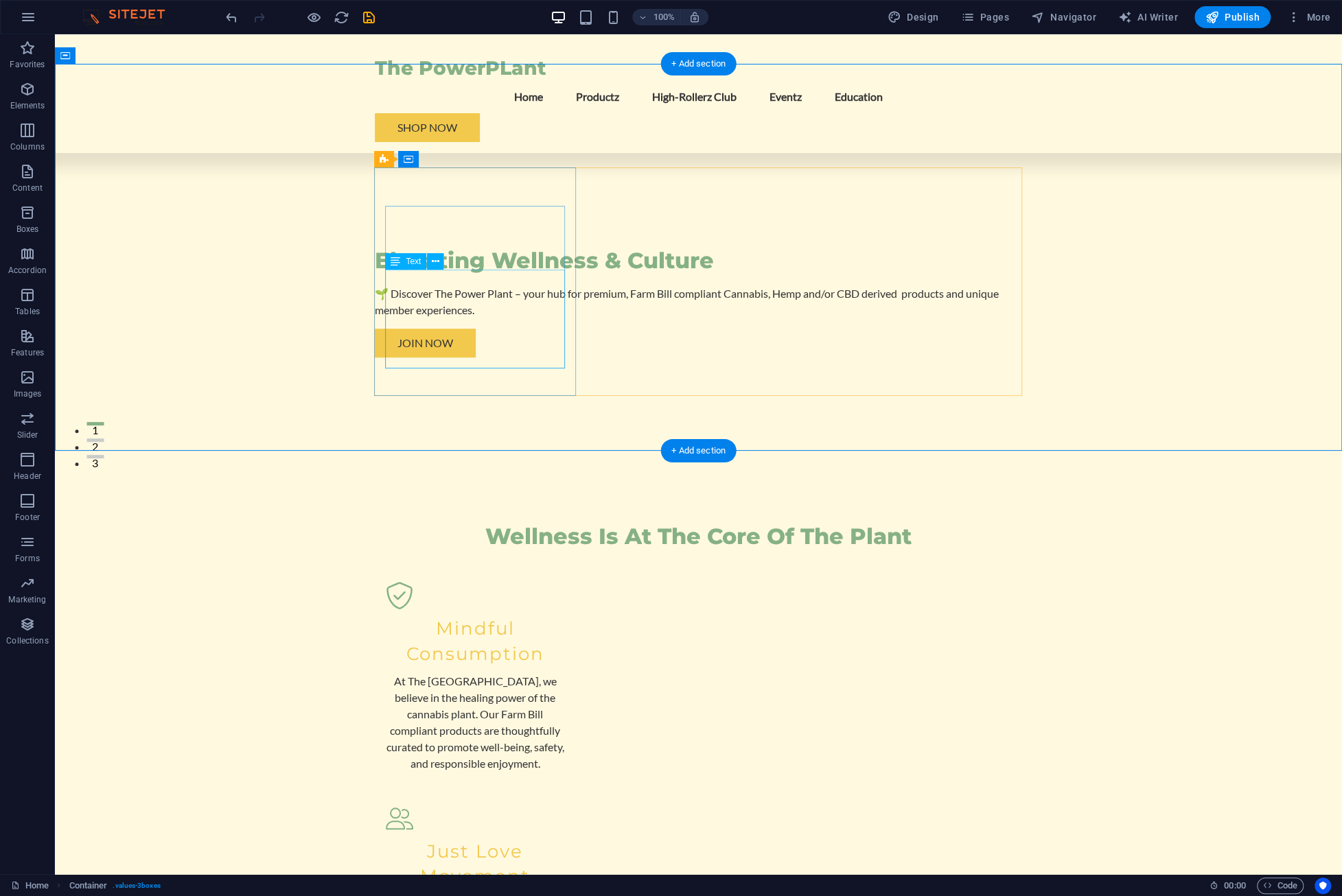
click at [519, 673] on div "At The [GEOGRAPHIC_DATA], we believe in the healing power of the cannabis plant…" at bounding box center [475, 722] width 179 height 99
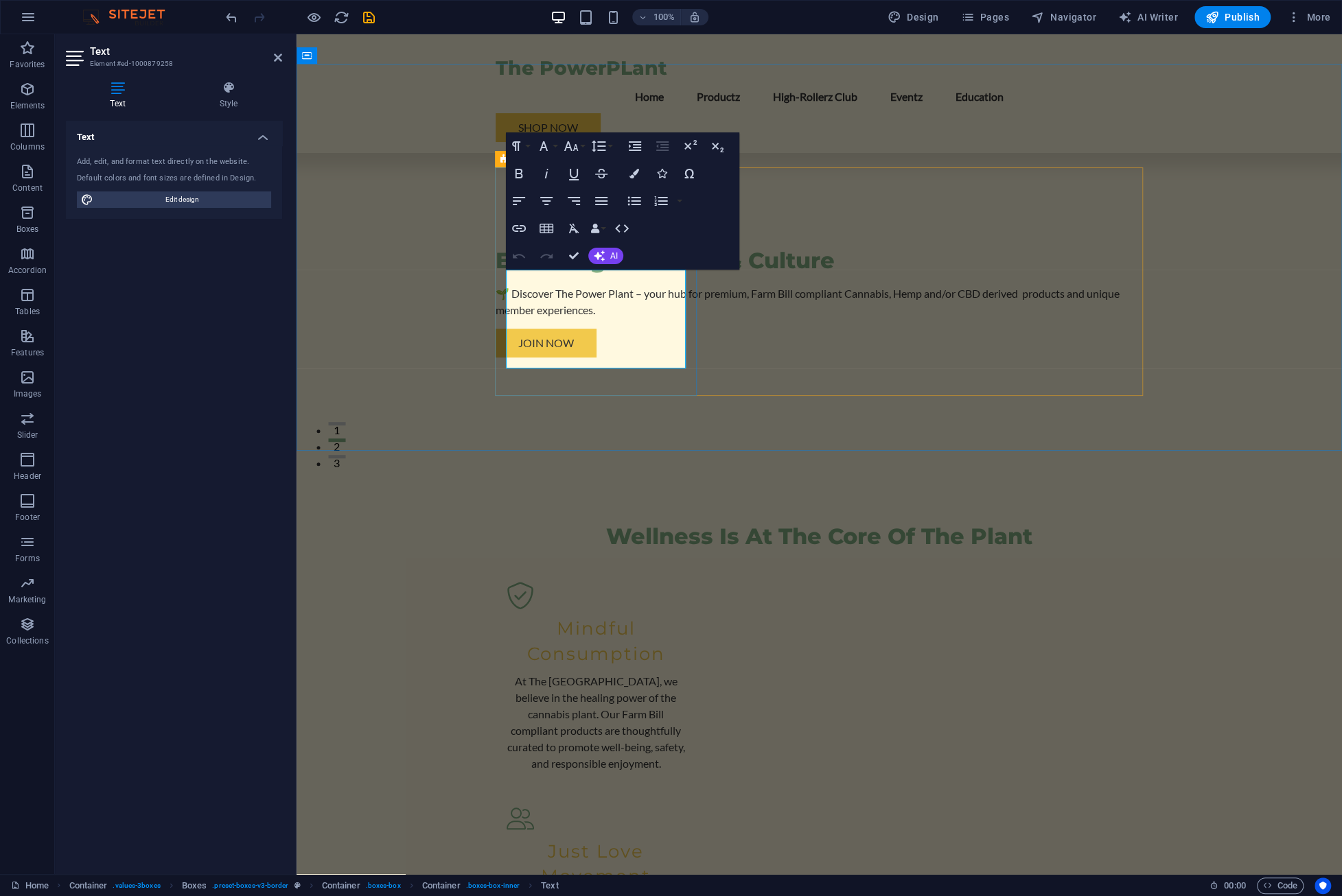
click at [625, 673] on p "At The [GEOGRAPHIC_DATA], we believe in the healing power of the cannabis plant…" at bounding box center [596, 722] width 179 height 99
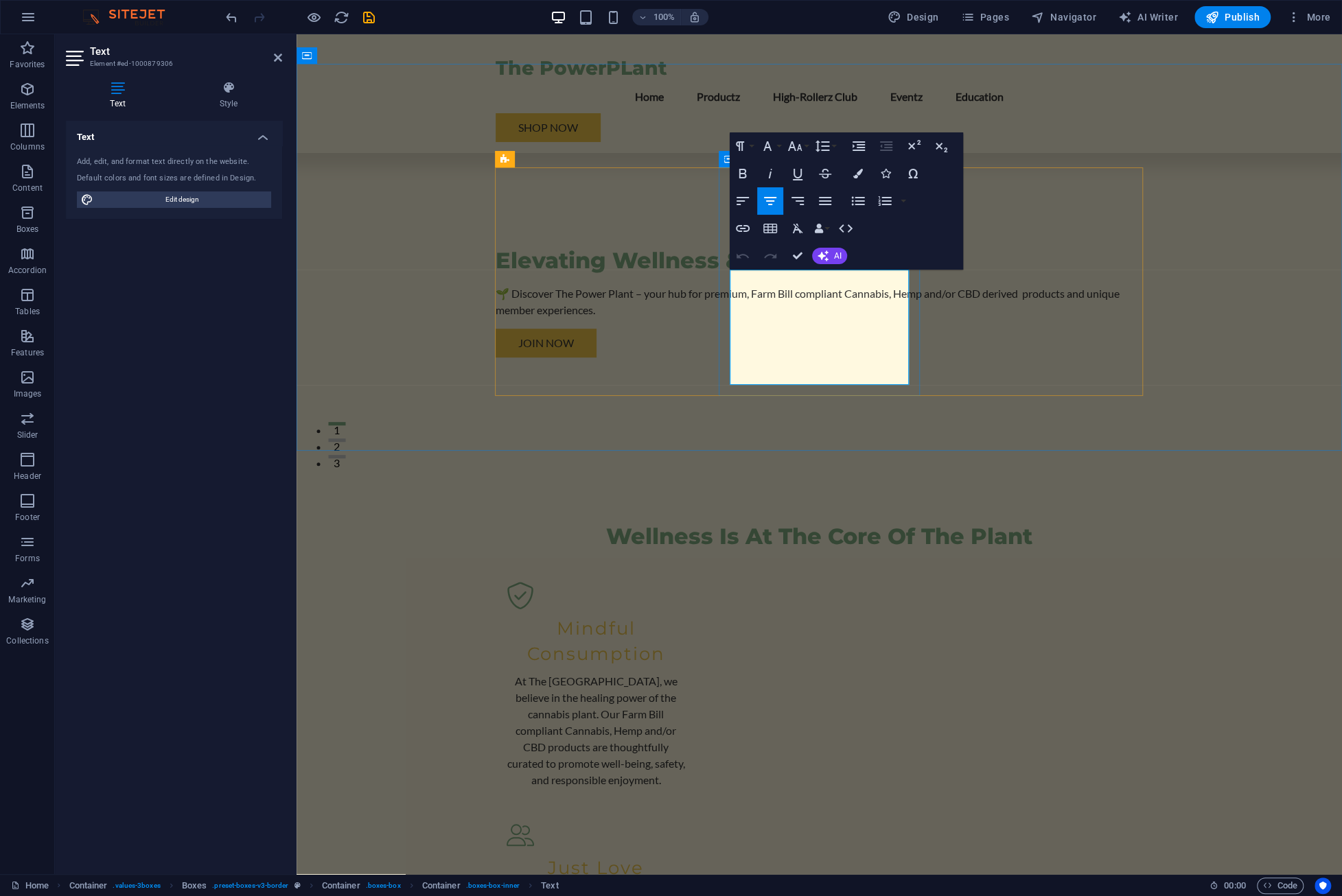
drag, startPoint x: 783, startPoint y: 377, endPoint x: 743, endPoint y: 380, distance: 40.1
click at [1205, 468] on div "Wellness Is At The Core Of The Plant Mindful Consumption At The Power Plant, we…" at bounding box center [819, 880] width 1045 height 824
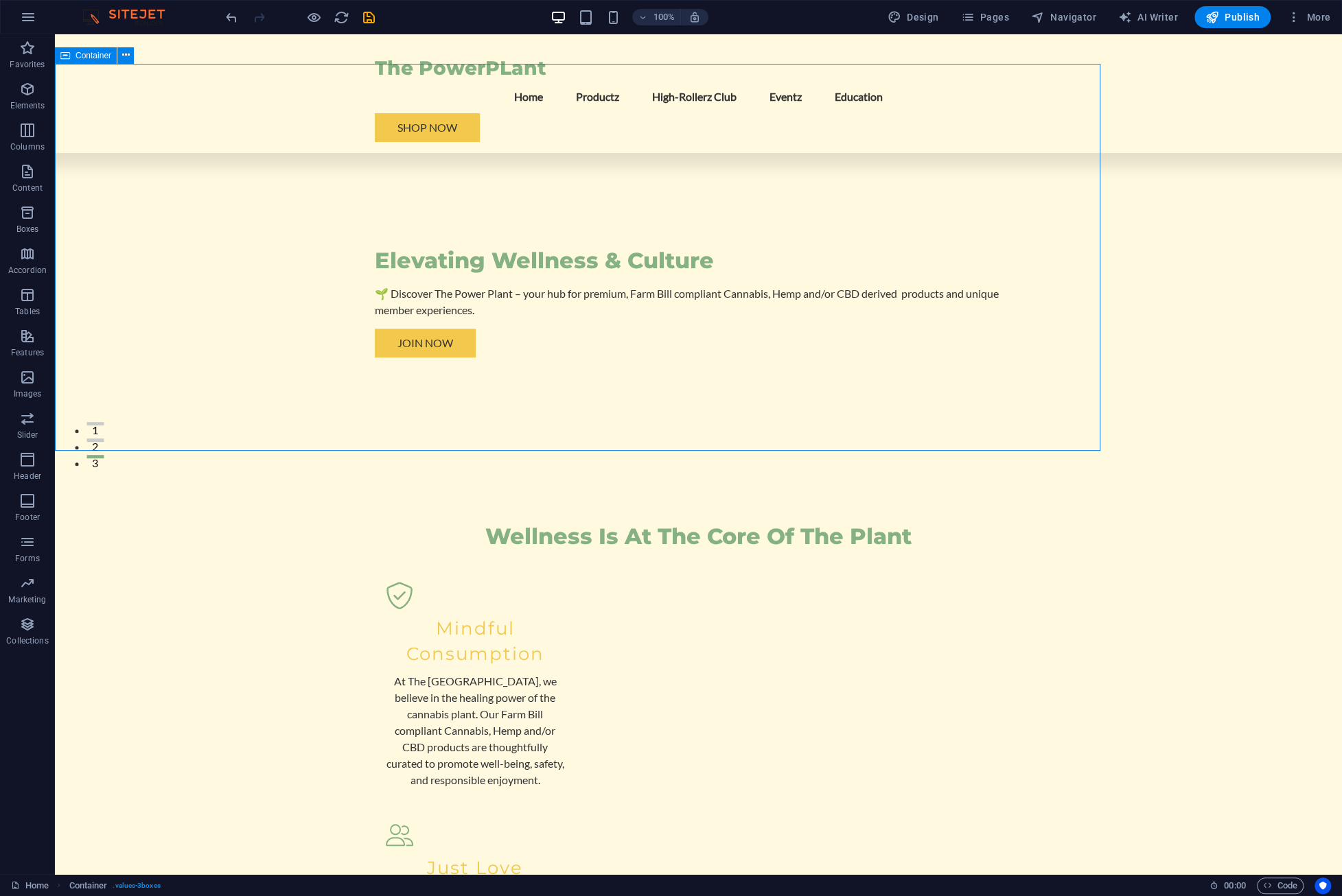
click at [1186, 468] on div "Wellness Is At The Core Of The Plant Mindful Consumption At The Power Plant, we…" at bounding box center [698, 880] width 1287 height 824
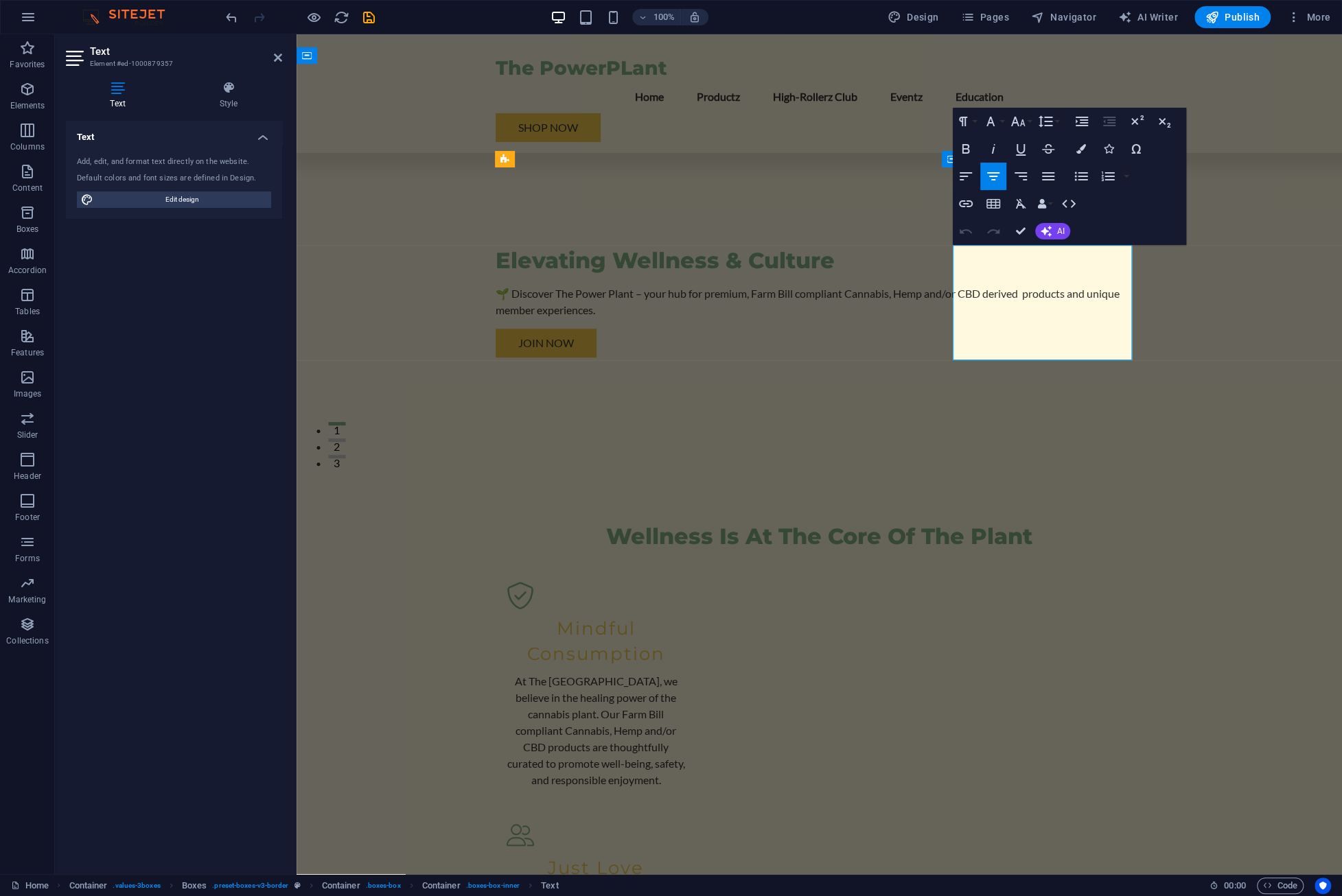
drag, startPoint x: 1018, startPoint y: 350, endPoint x: 1060, endPoint y: 350, distance: 42.0
click at [1201, 468] on div "Wellness Is At The Core Of The Plant Mindful Consumption At The Power Plant, we…" at bounding box center [819, 888] width 1045 height 841
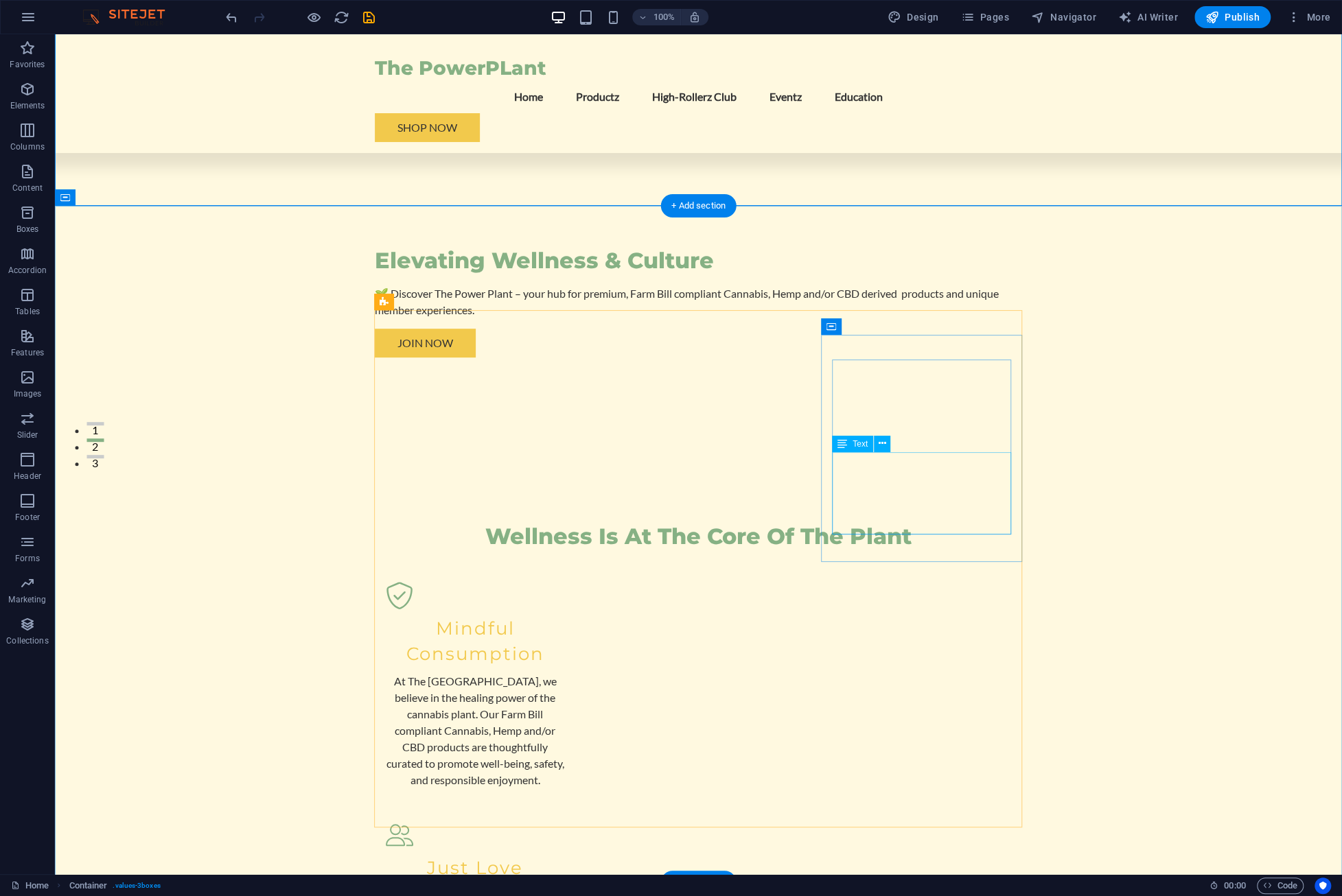
scroll to position [663, 0]
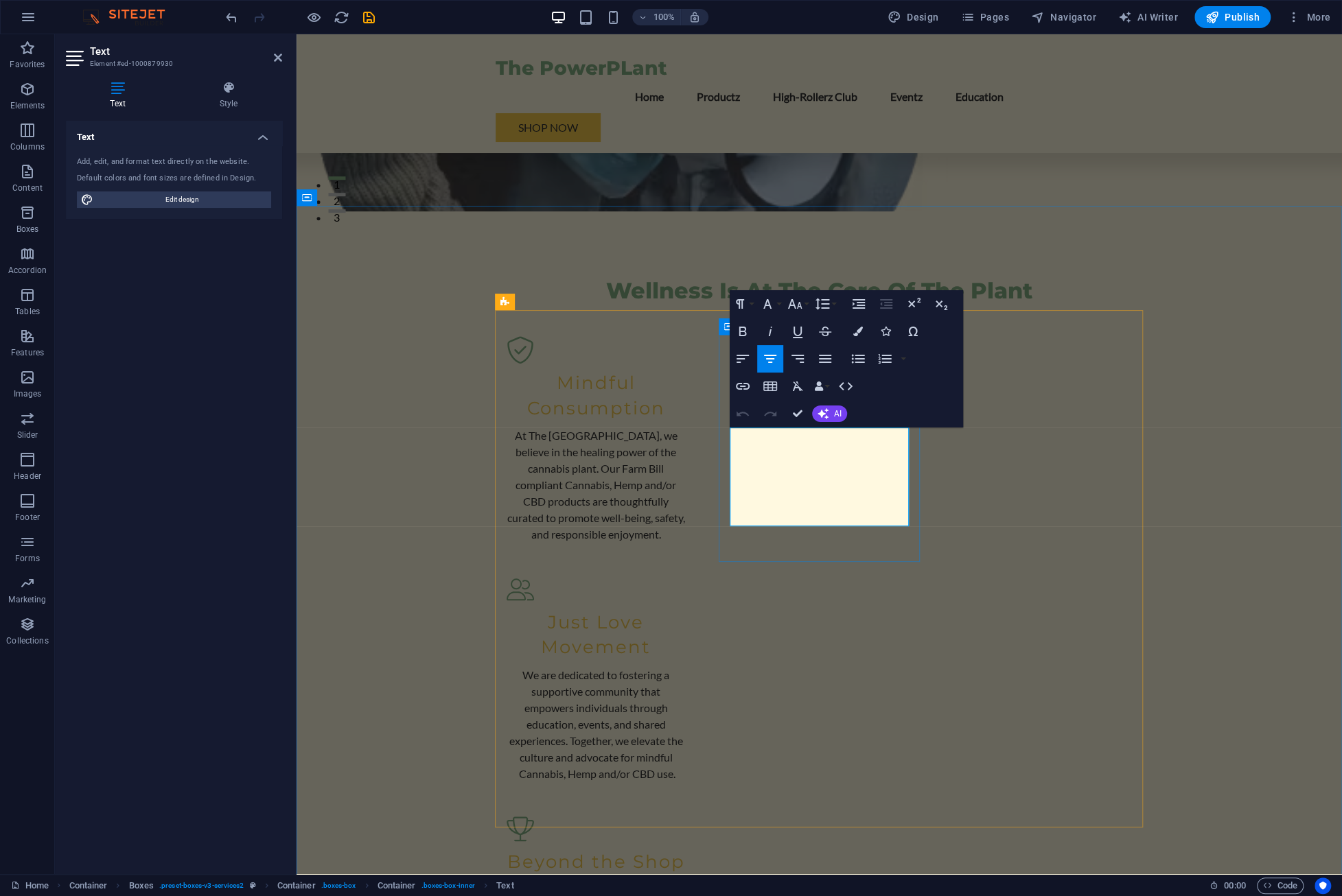
drag, startPoint x: 871, startPoint y: 470, endPoint x: 897, endPoint y: 469, distance: 26.0
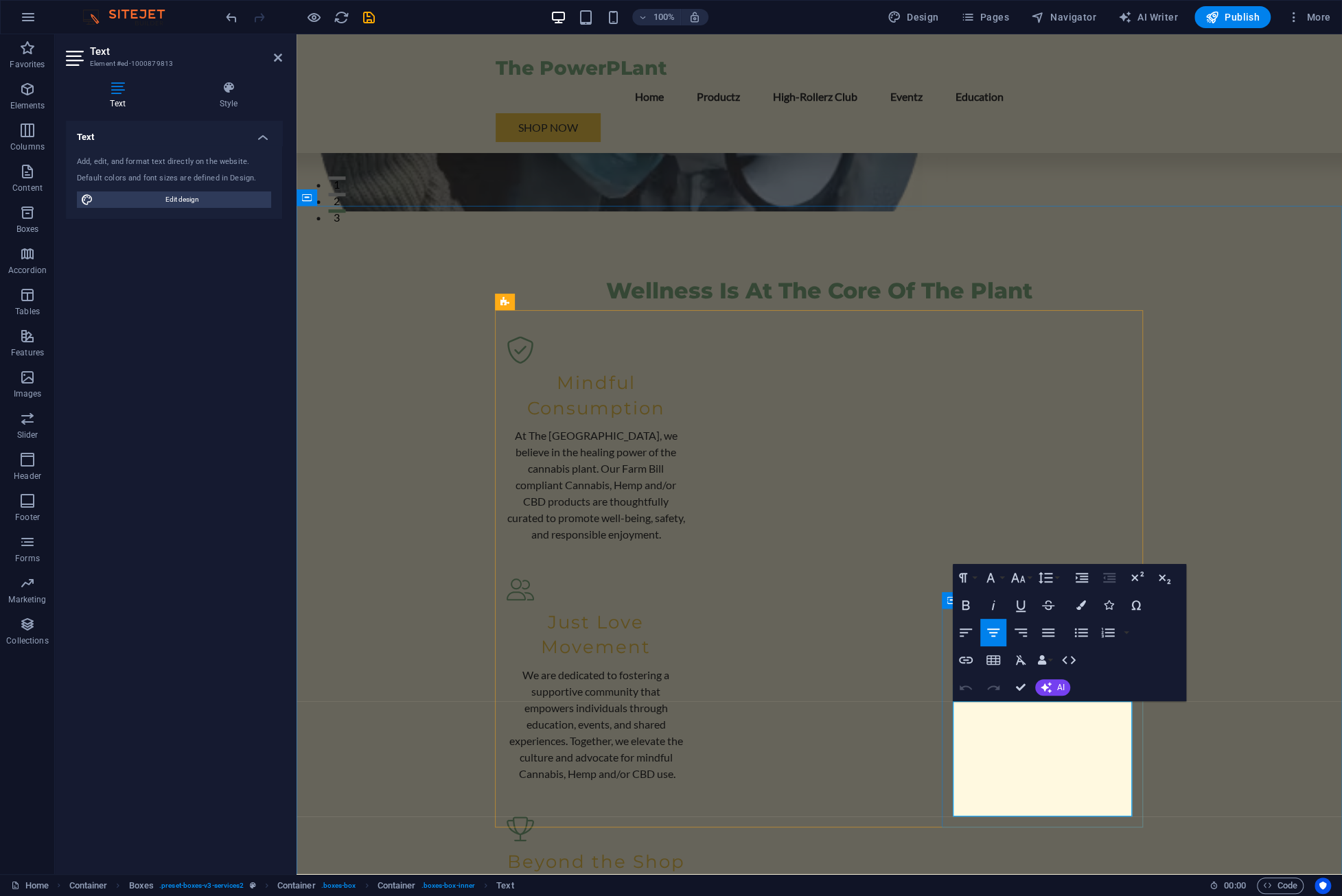
drag, startPoint x: 1084, startPoint y: 712, endPoint x: 1109, endPoint y: 707, distance: 25.5
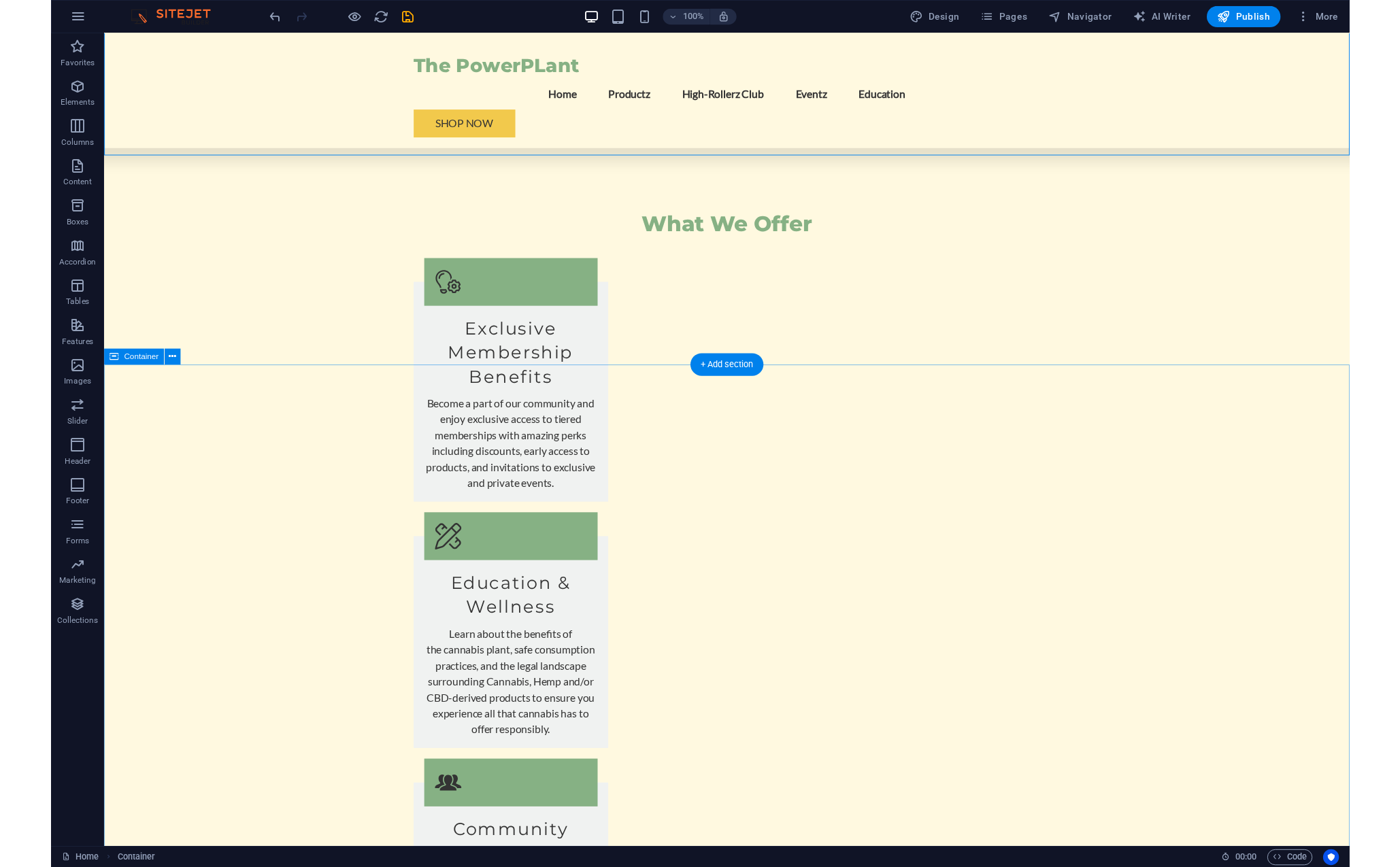
scroll to position [1553, 0]
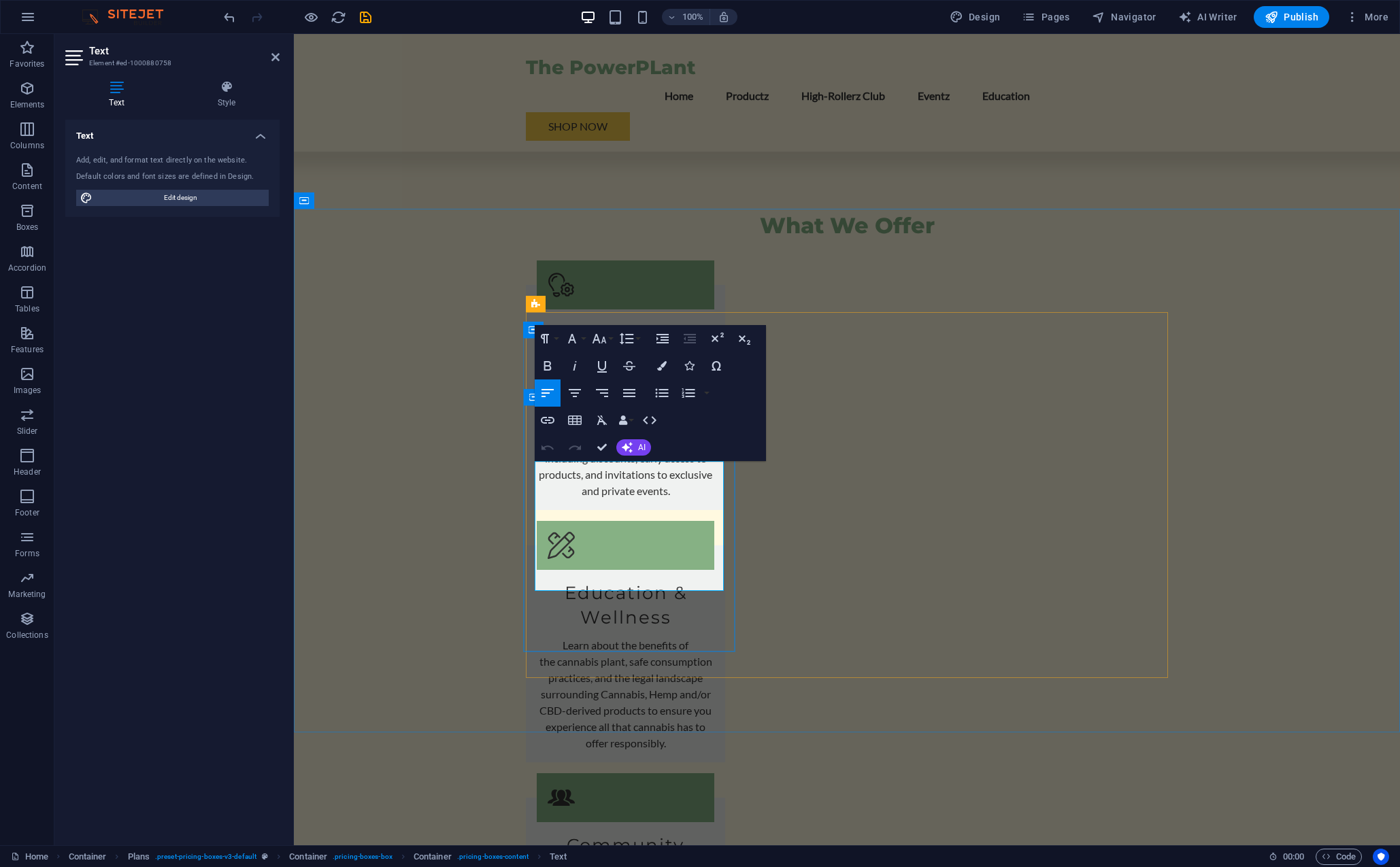
drag, startPoint x: 684, startPoint y: 480, endPoint x: 338, endPoint y: 458, distance: 346.7
drag, startPoint x: 697, startPoint y: 480, endPoint x: 493, endPoint y: 456, distance: 205.4
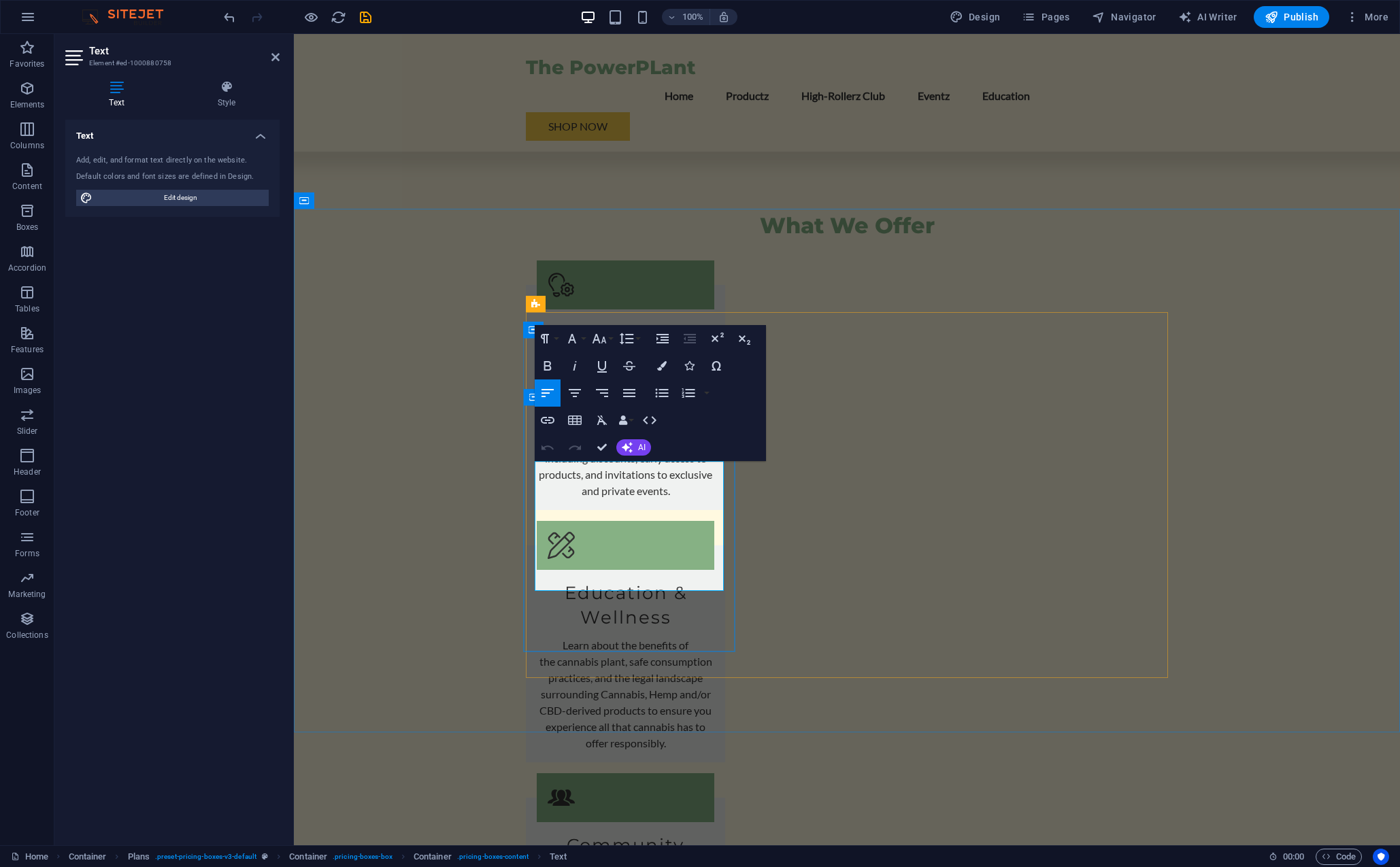
drag, startPoint x: 684, startPoint y: 474, endPoint x: 451, endPoint y: 487, distance: 233.4
drag, startPoint x: 711, startPoint y: 505, endPoint x: 495, endPoint y: 505, distance: 216.0
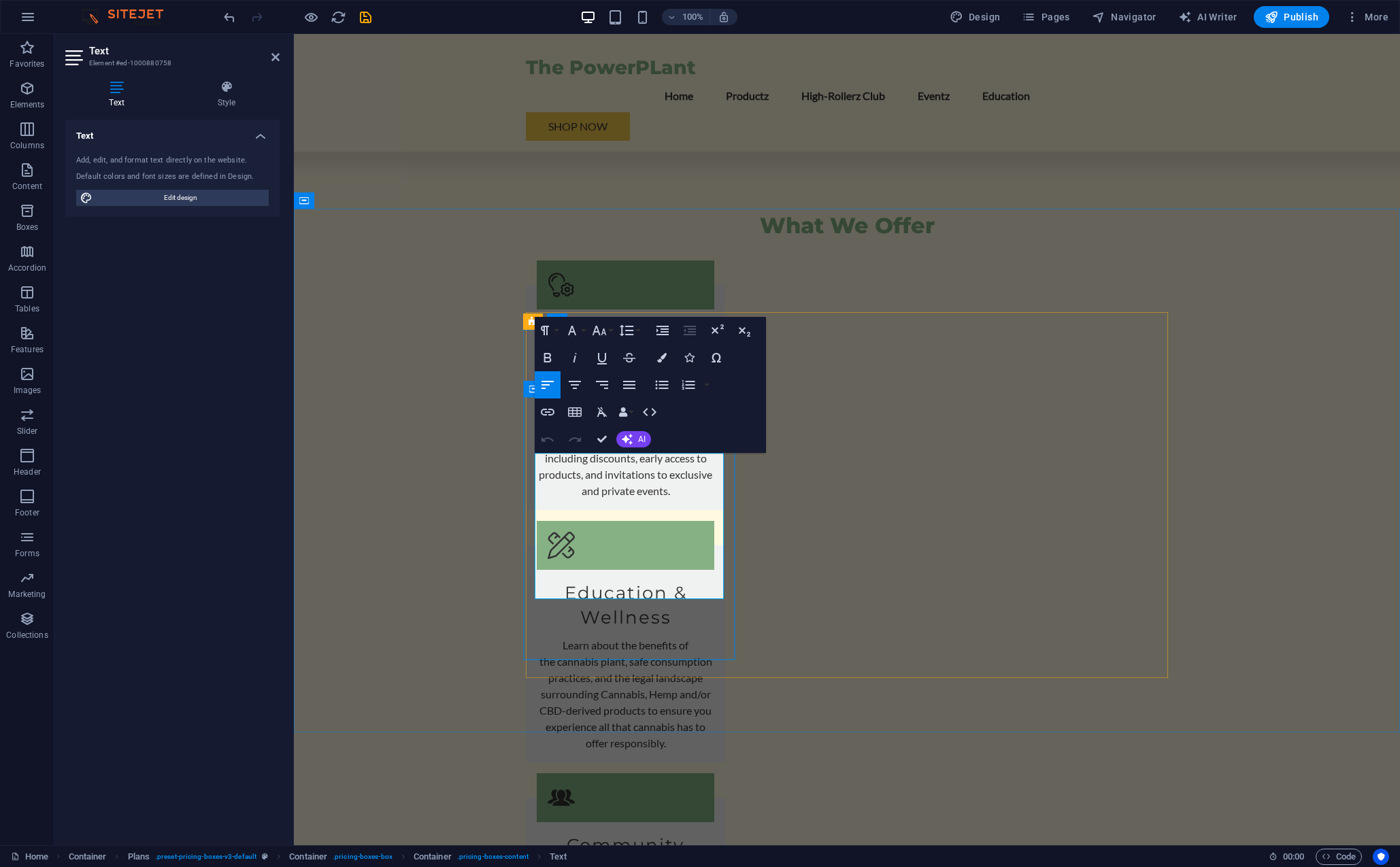
drag, startPoint x: 545, startPoint y: 544, endPoint x: 529, endPoint y: 544, distance: 16.0
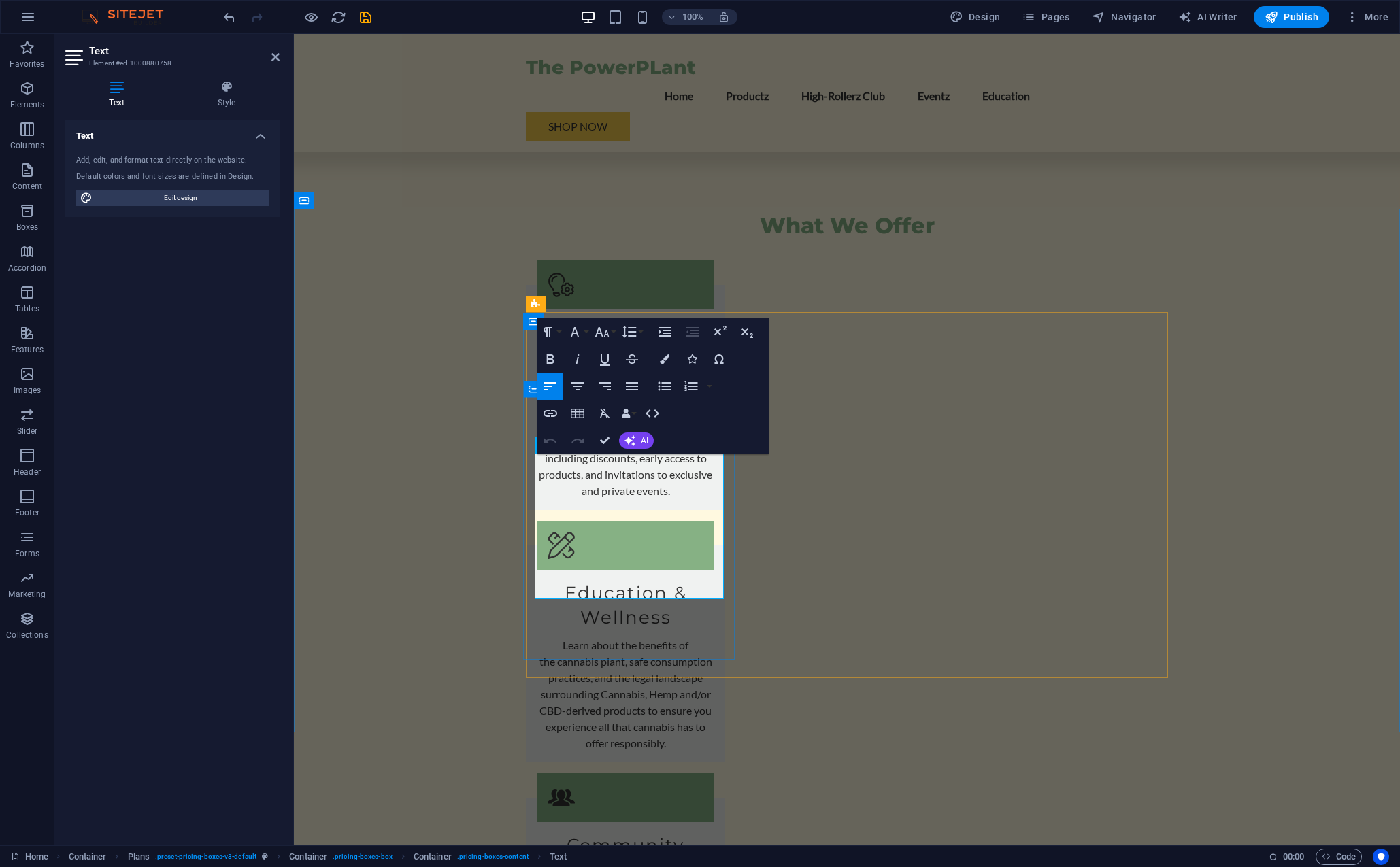
drag, startPoint x: 560, startPoint y: 469, endPoint x: 546, endPoint y: 468, distance: 14.0
drag, startPoint x: 673, startPoint y: 468, endPoint x: 1041, endPoint y: 442, distance: 368.9
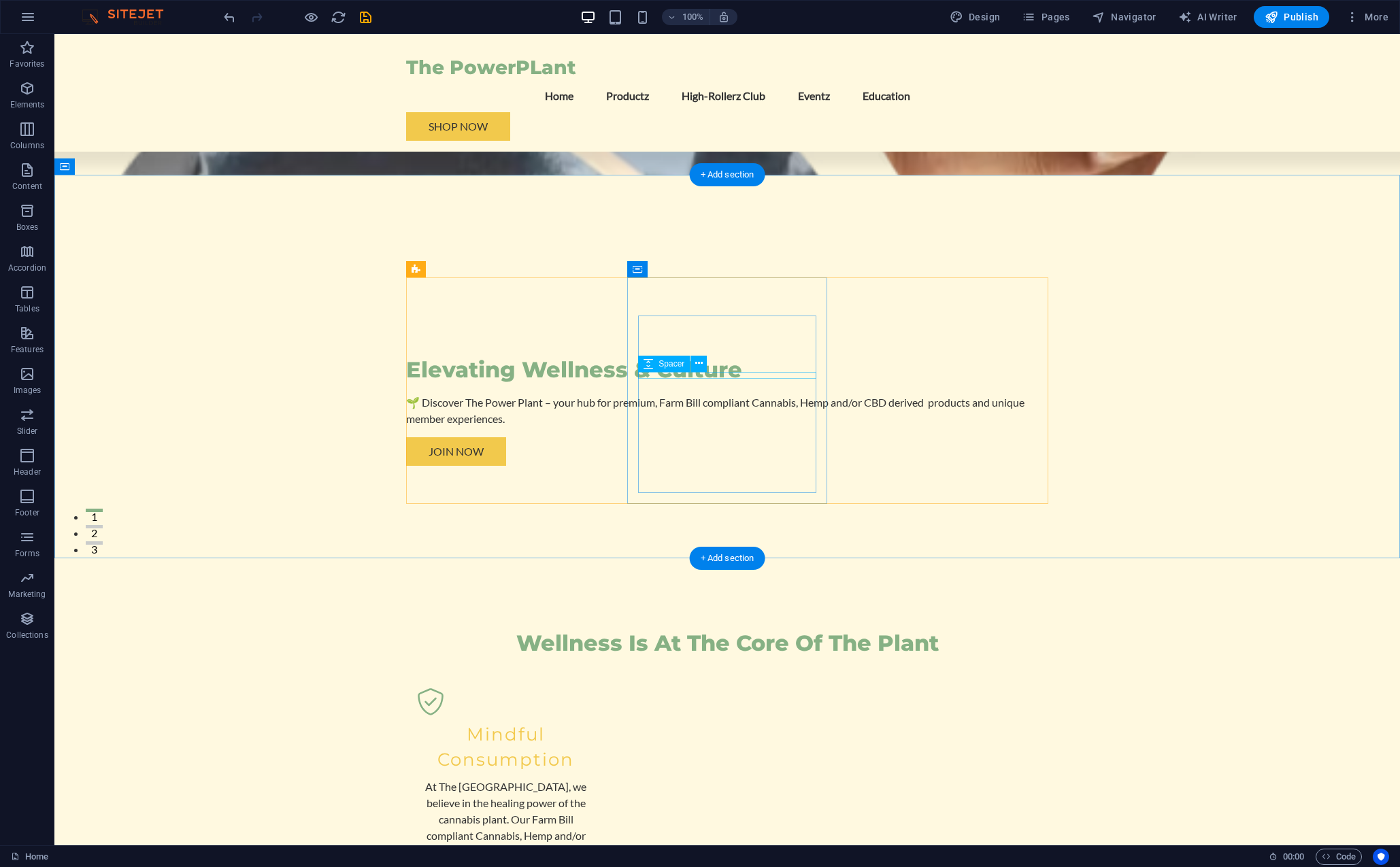
scroll to position [302, 0]
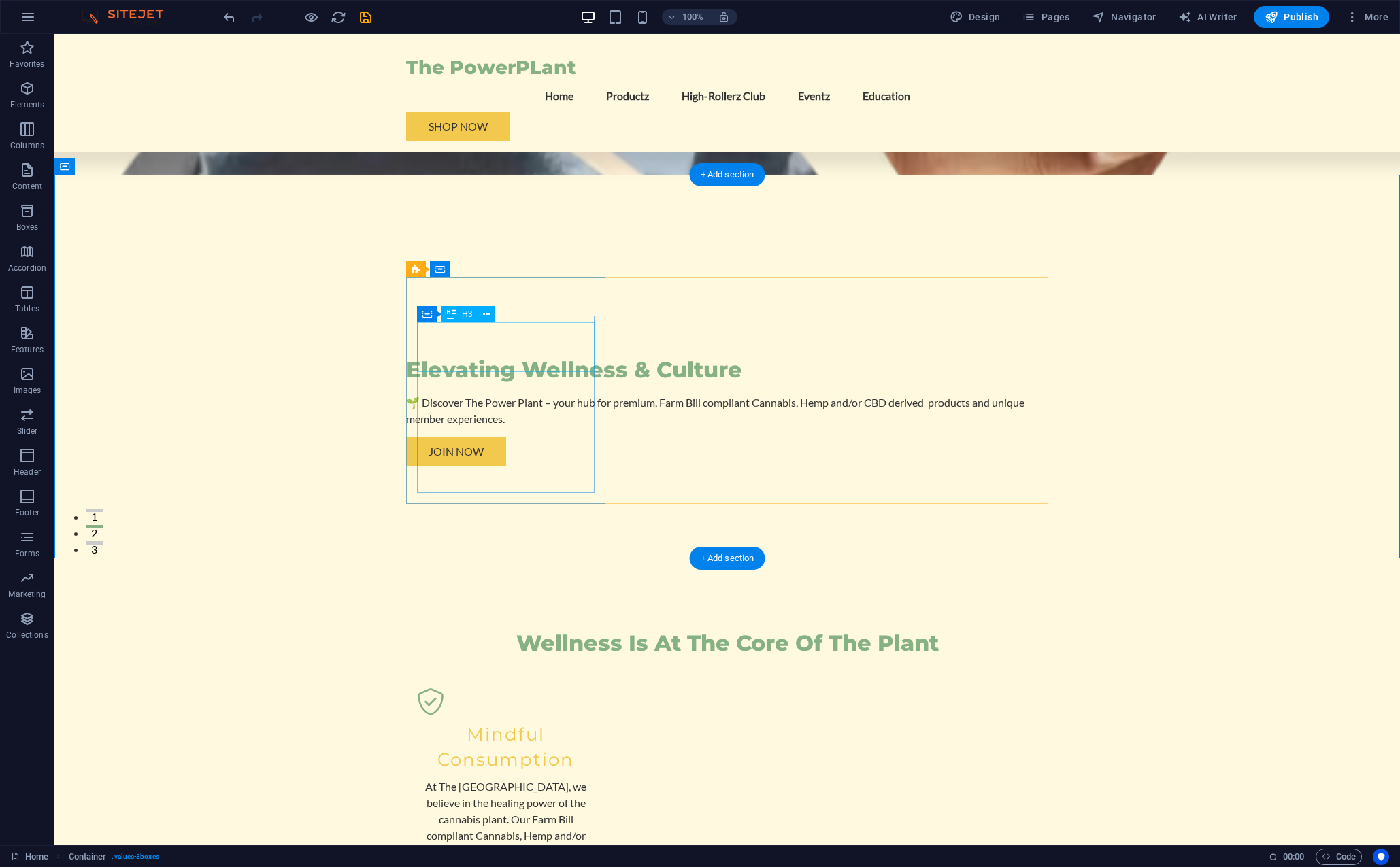
click at [419, 722] on div "Mindful Consumption" at bounding box center [506, 747] width 177 height 50
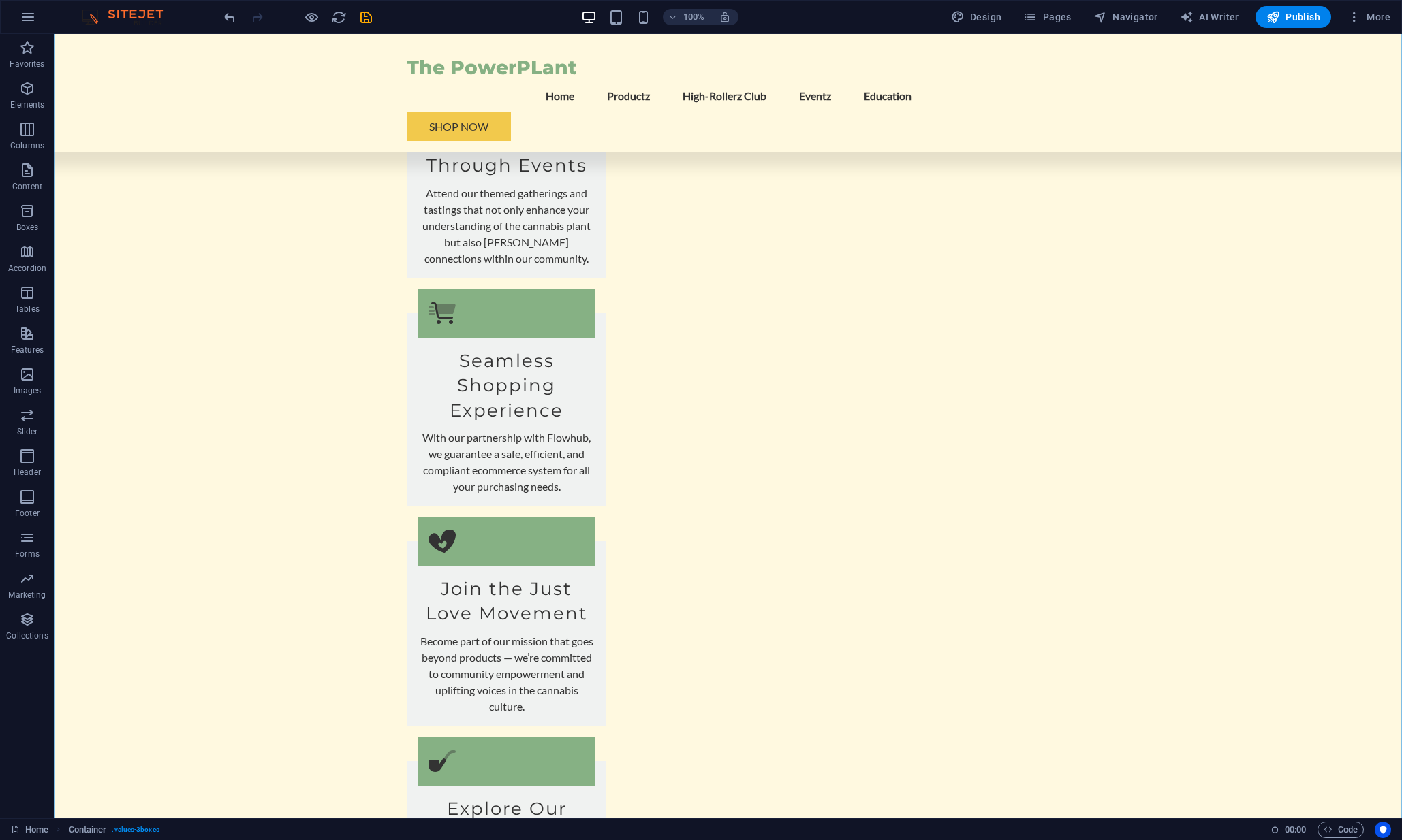
scroll to position [2289, 0]
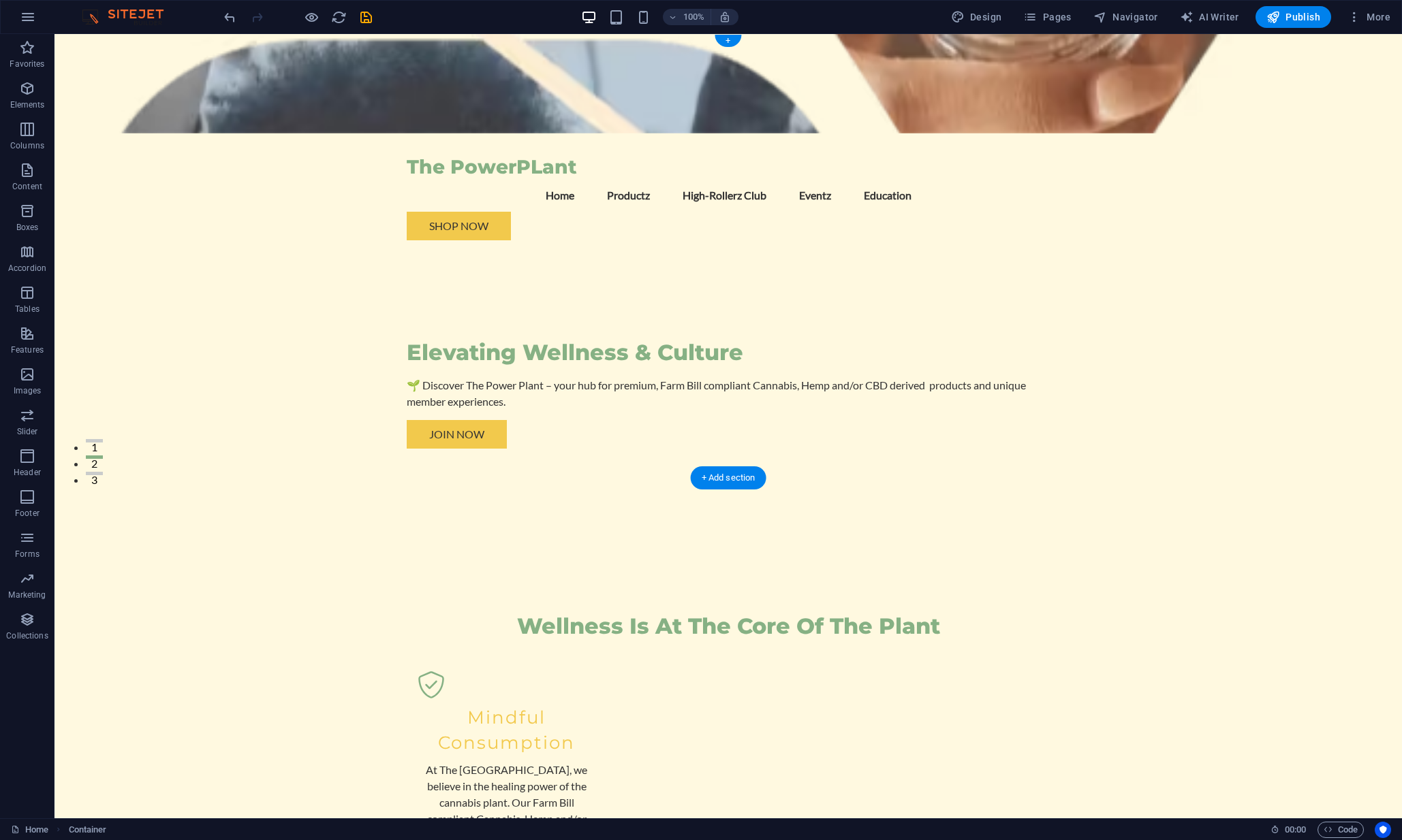
scroll to position [0, 0]
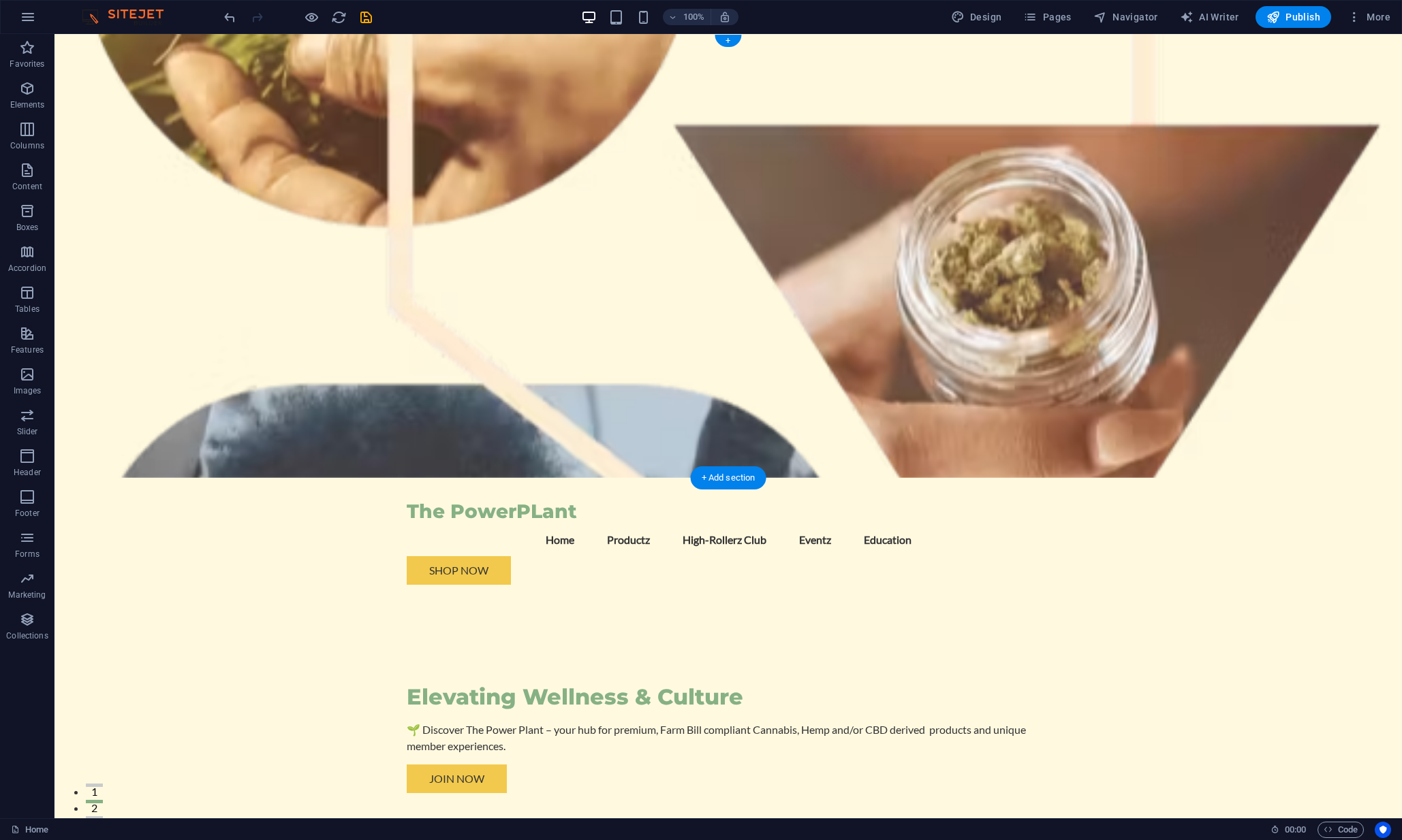
click at [936, 330] on figure at bounding box center [728, 256] width 1348 height 444
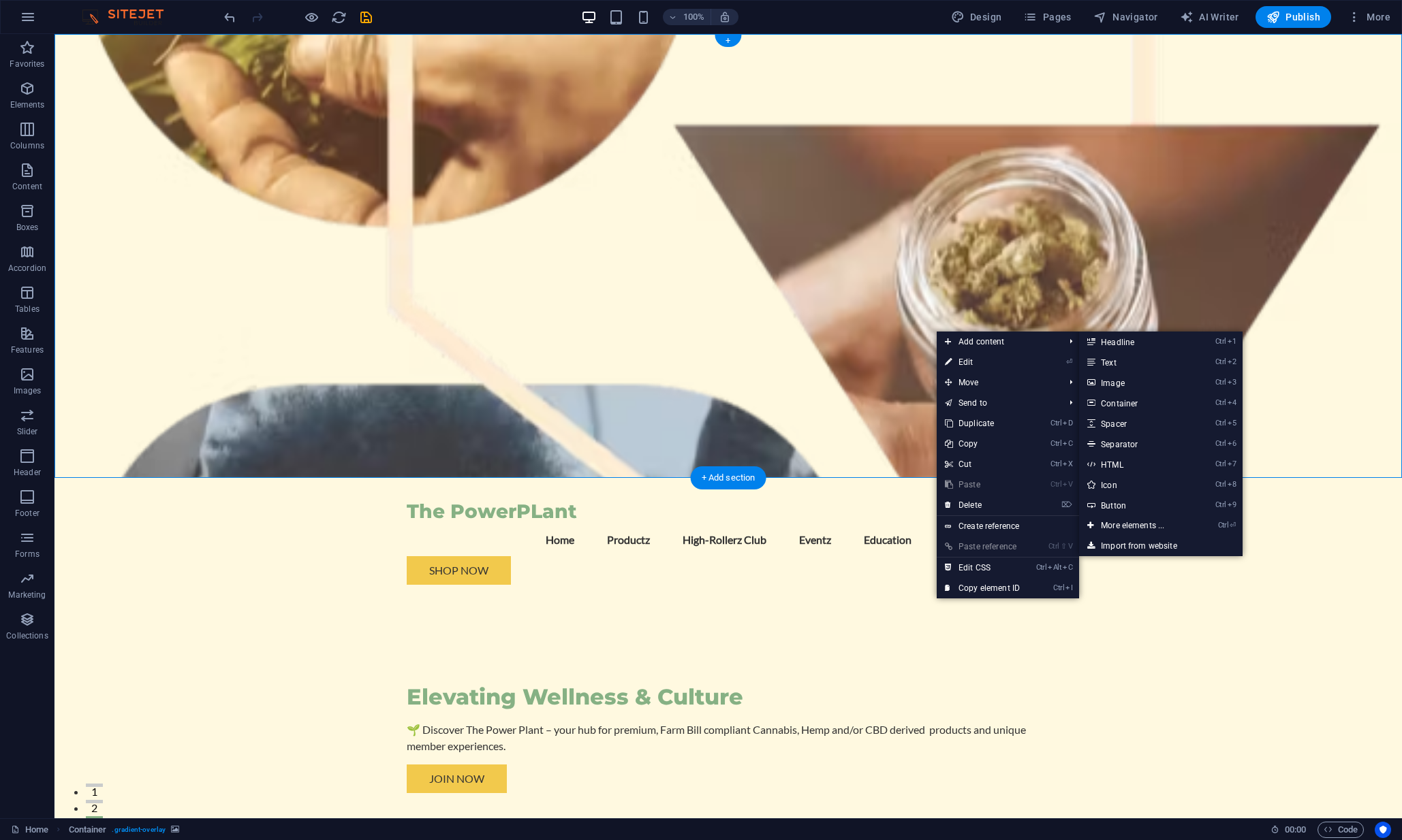
click at [753, 232] on figure at bounding box center [728, 256] width 1348 height 444
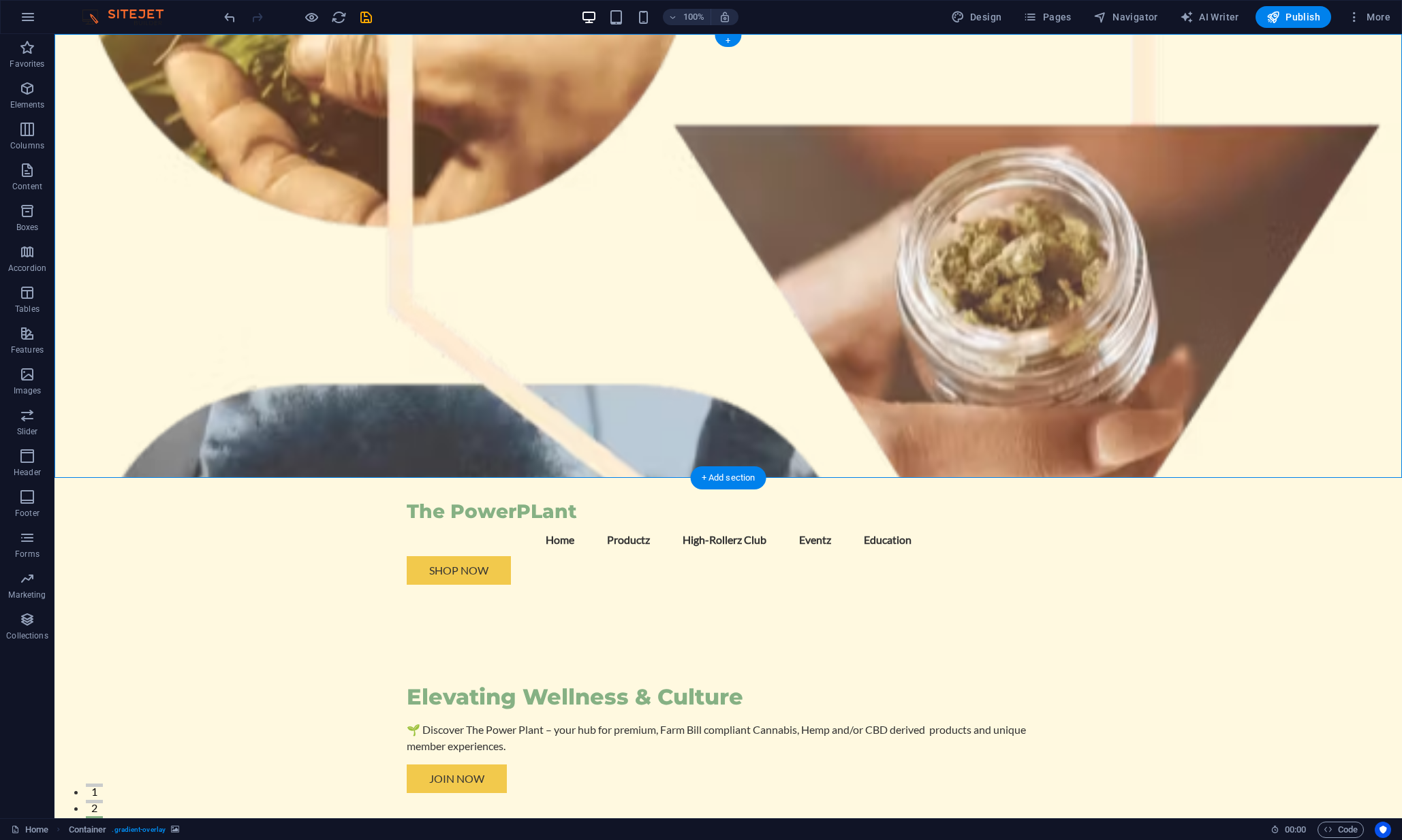
click at [753, 232] on figure at bounding box center [728, 256] width 1348 height 444
select select "header"
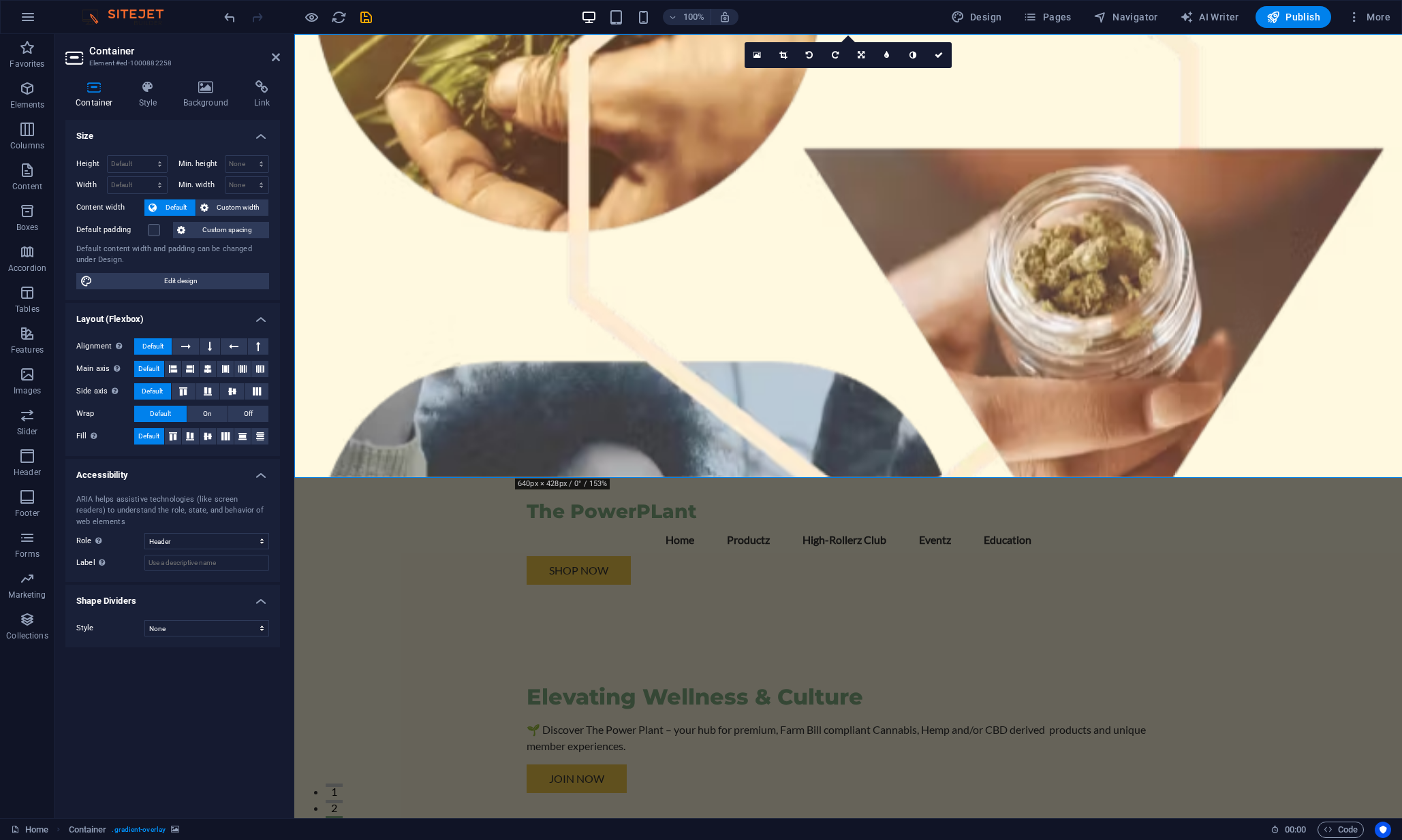
click at [1022, 242] on figure at bounding box center [848, 256] width 1108 height 444
click at [981, 228] on figure at bounding box center [848, 256] width 1108 height 444
click at [345, 276] on figure at bounding box center [848, 256] width 1108 height 444
click at [1028, 218] on figure at bounding box center [848, 256] width 1108 height 444
click at [198, 87] on icon at bounding box center [206, 87] width 66 height 13
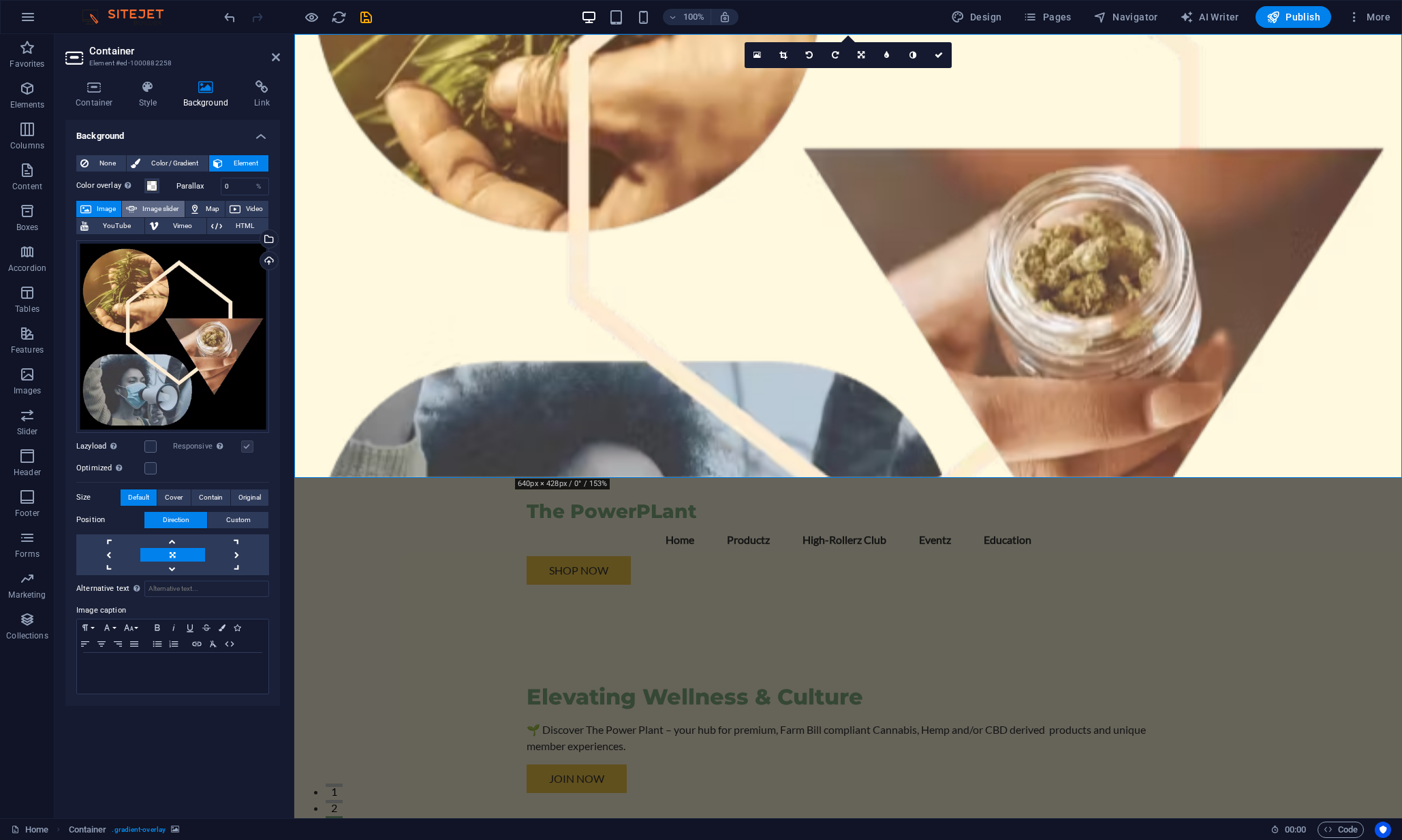
click at [144, 208] on span "Image slider" at bounding box center [160, 208] width 39 height 16
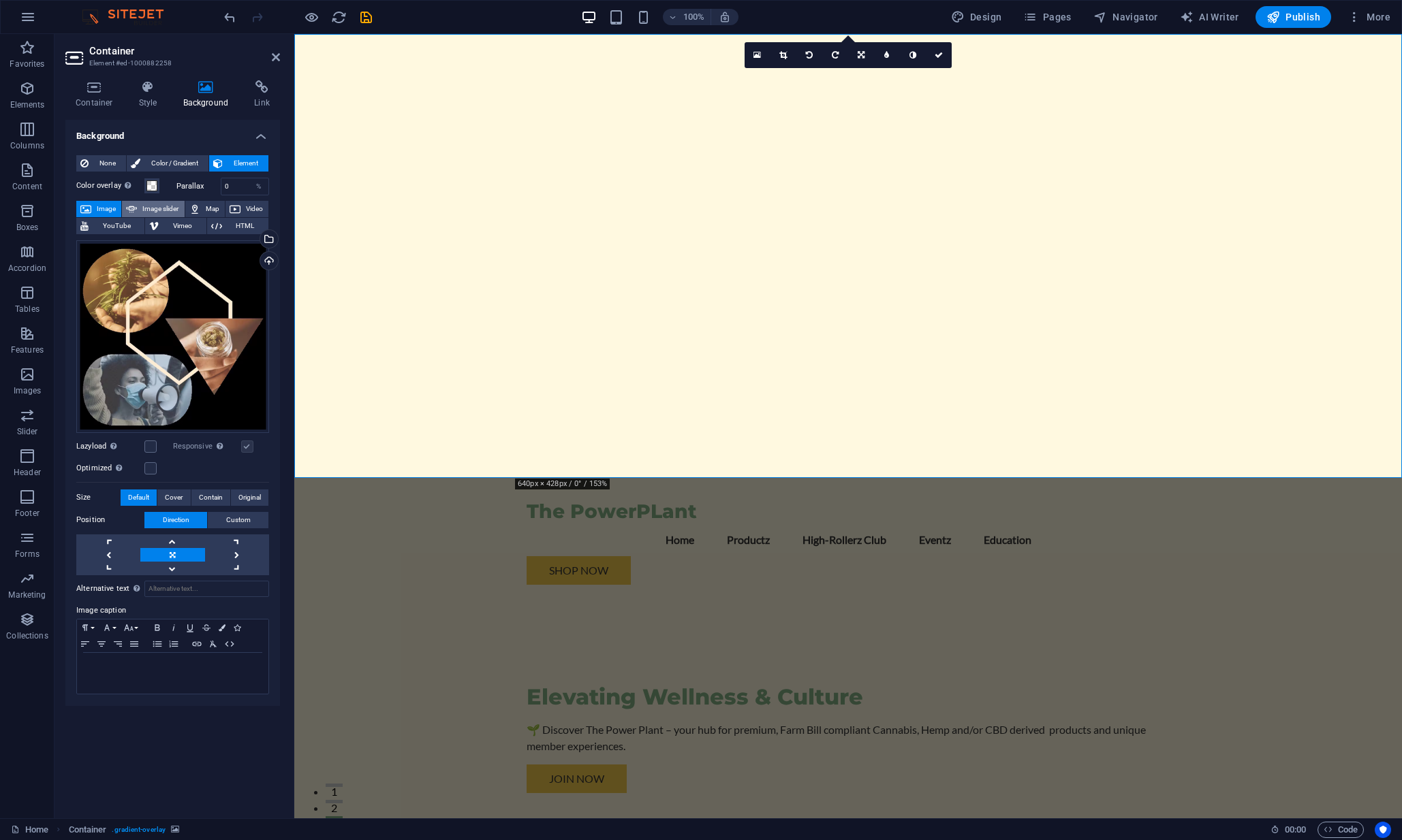
select select "ms"
select select "s"
select select "progressive"
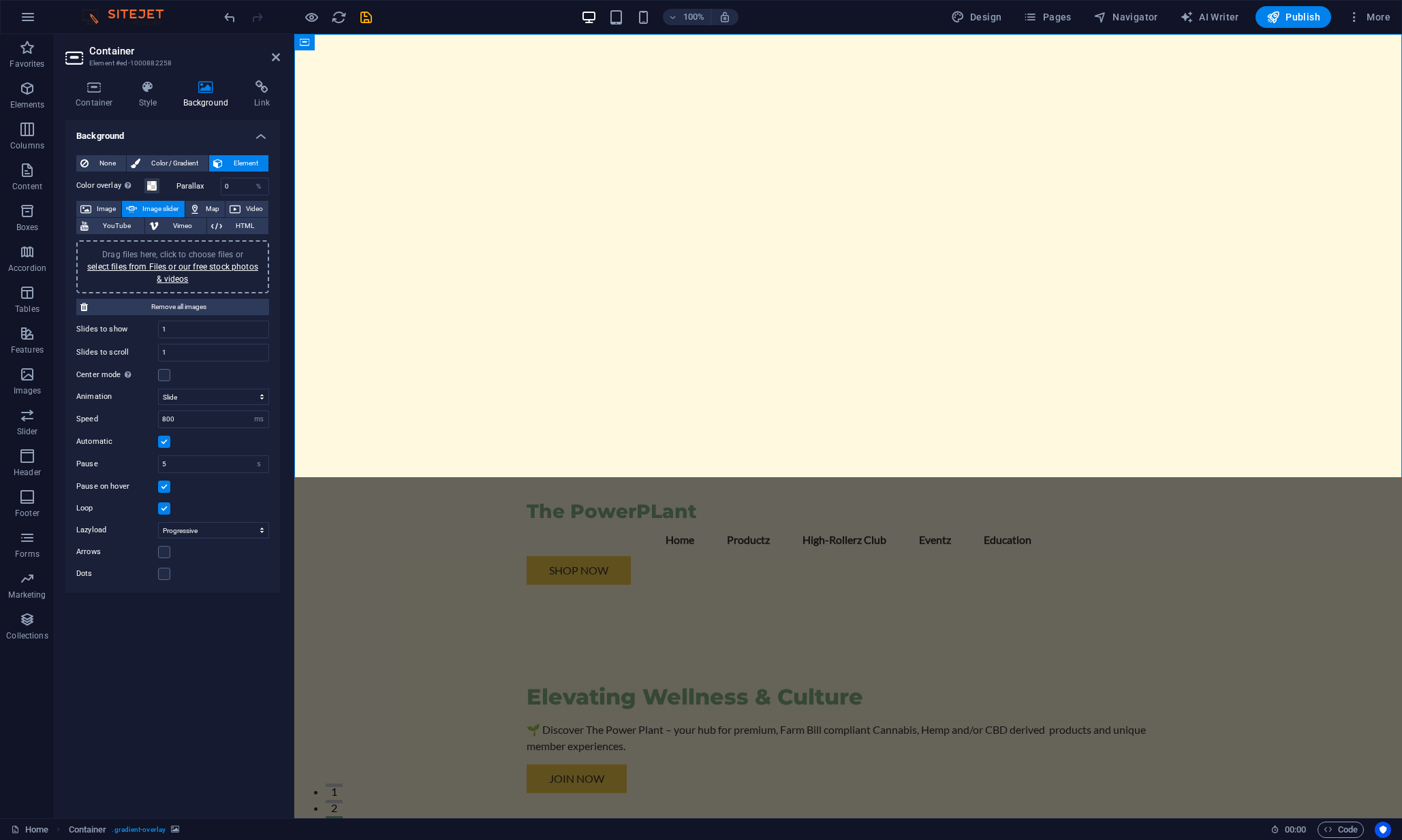
click at [351, 282] on div at bounding box center [848, 256] width 1108 height 444
click at [186, 265] on link "select files from Files or our free stock photos & videos" at bounding box center [173, 272] width 171 height 22
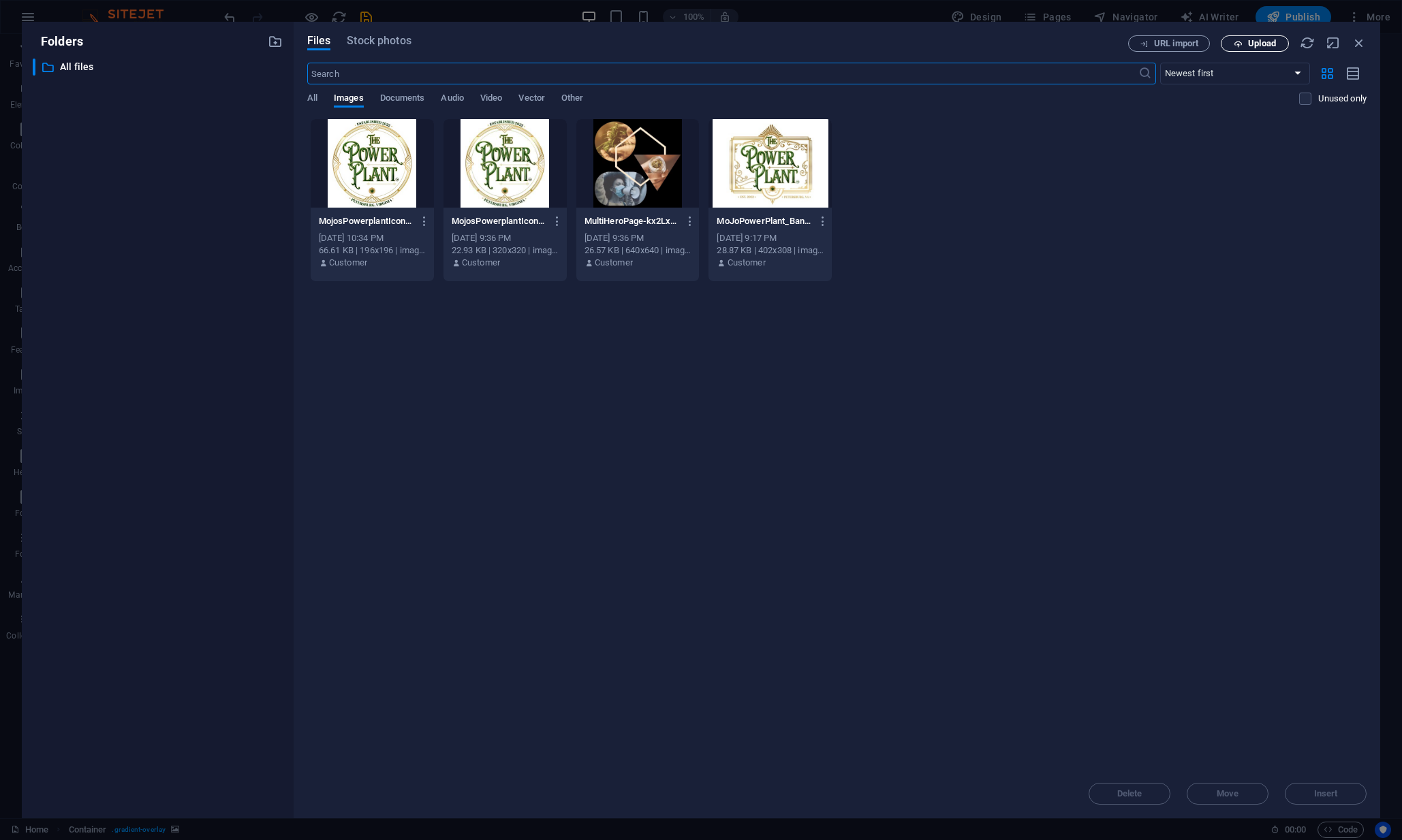
click at [1263, 47] on span "Upload" at bounding box center [1263, 44] width 28 height 8
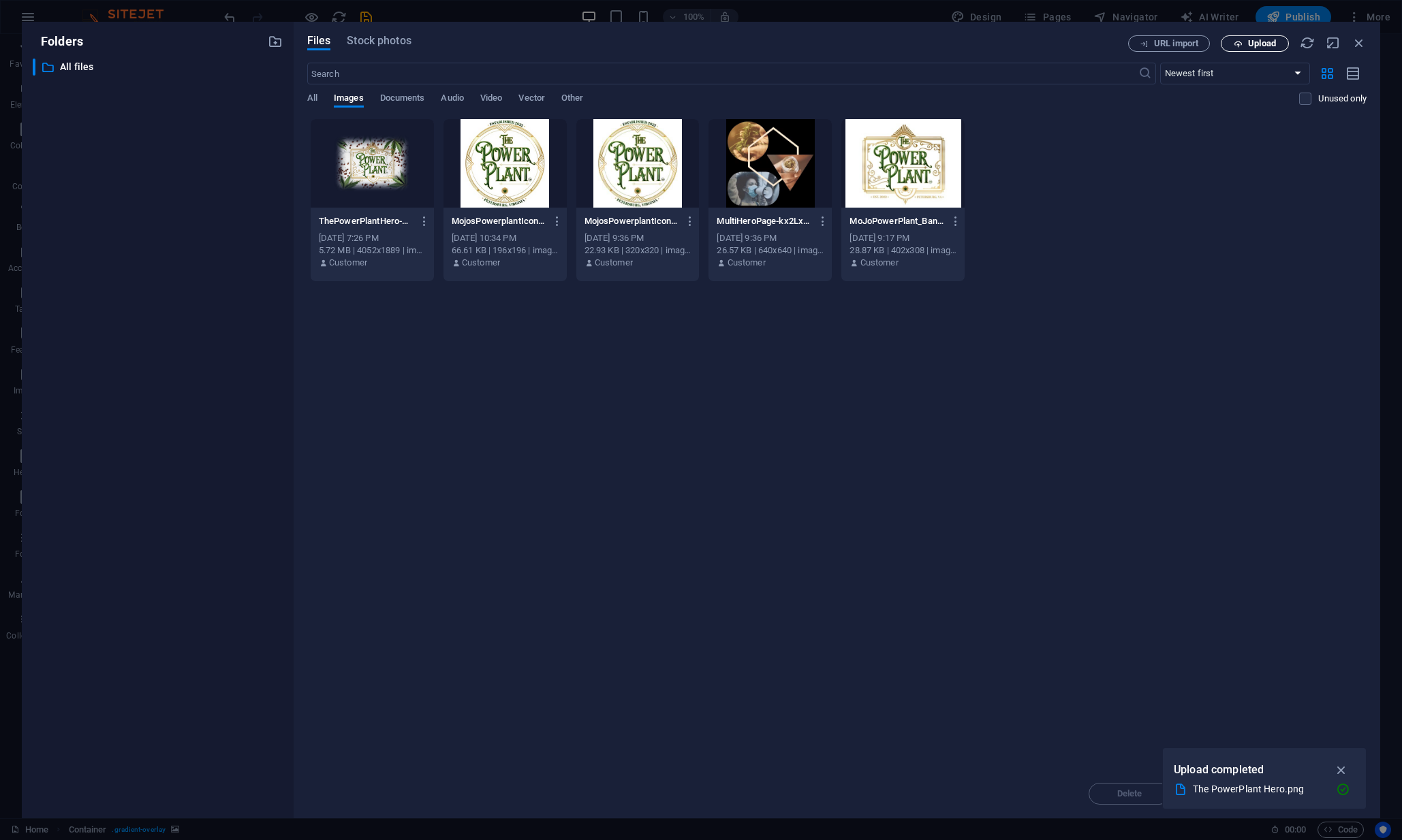
click at [1258, 44] on span "Upload" at bounding box center [1263, 44] width 28 height 8
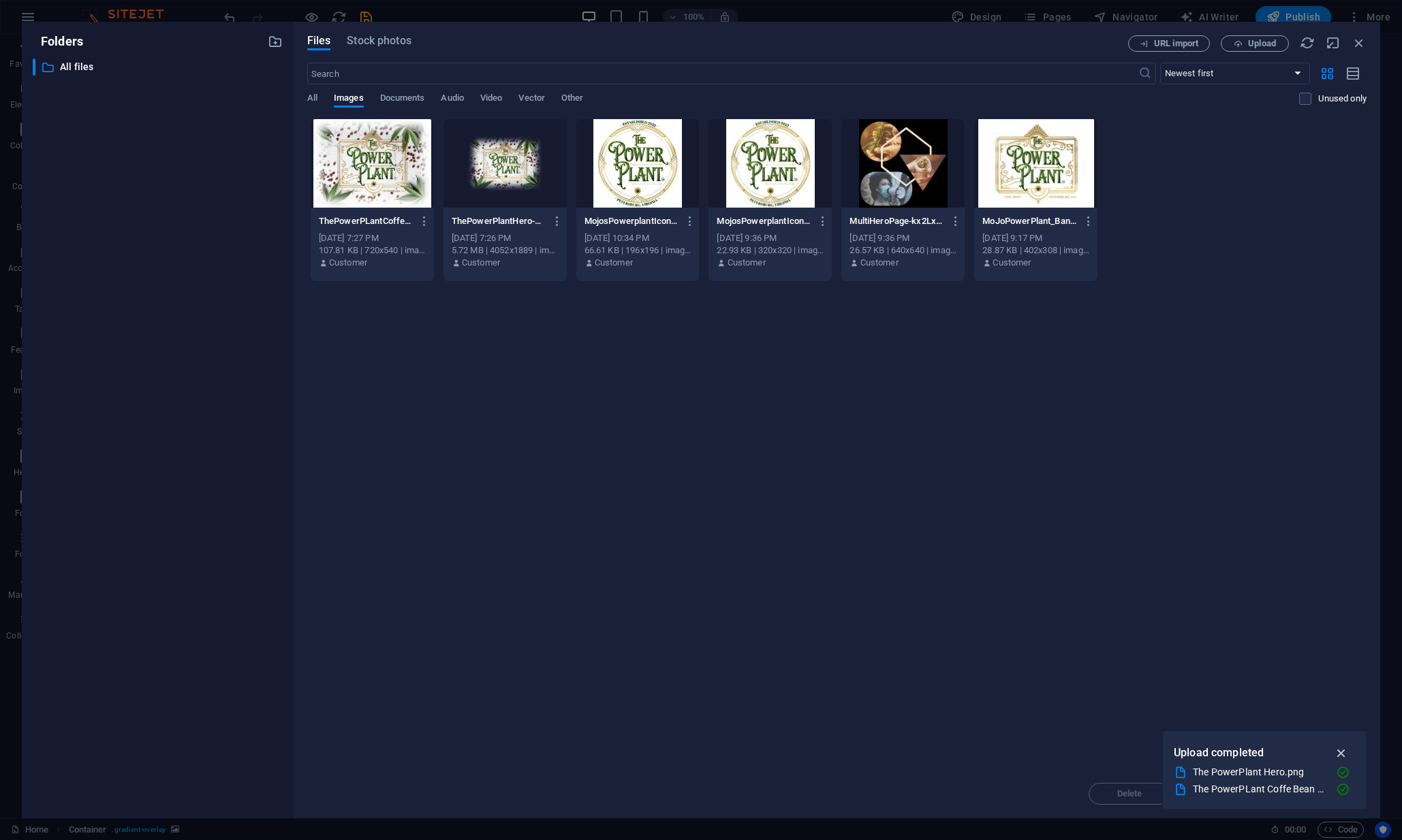
click at [1344, 751] on icon "button" at bounding box center [1342, 753] width 15 height 15
click at [485, 194] on div at bounding box center [505, 163] width 123 height 89
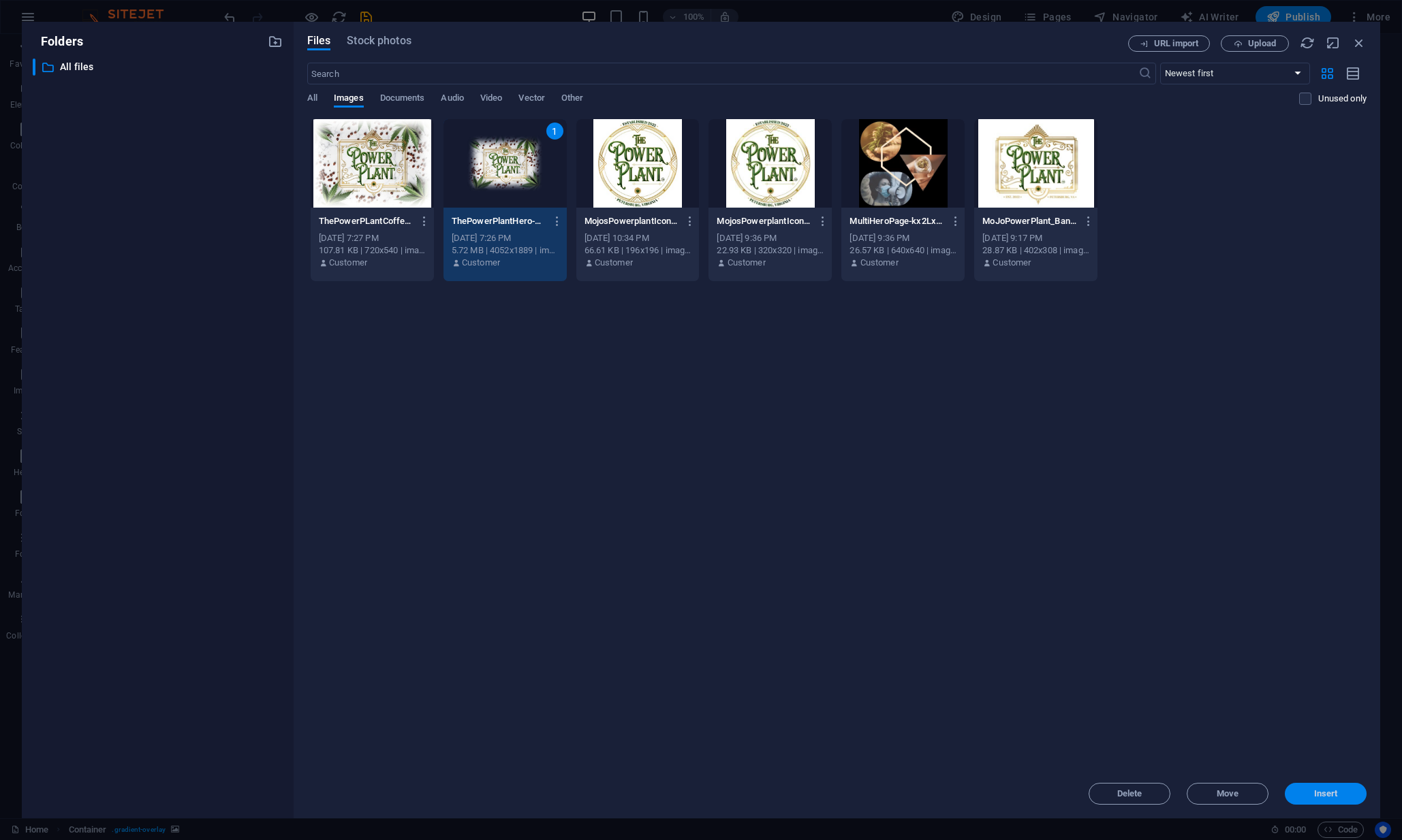
click at [1336, 790] on span "Insert" at bounding box center [1326, 794] width 24 height 8
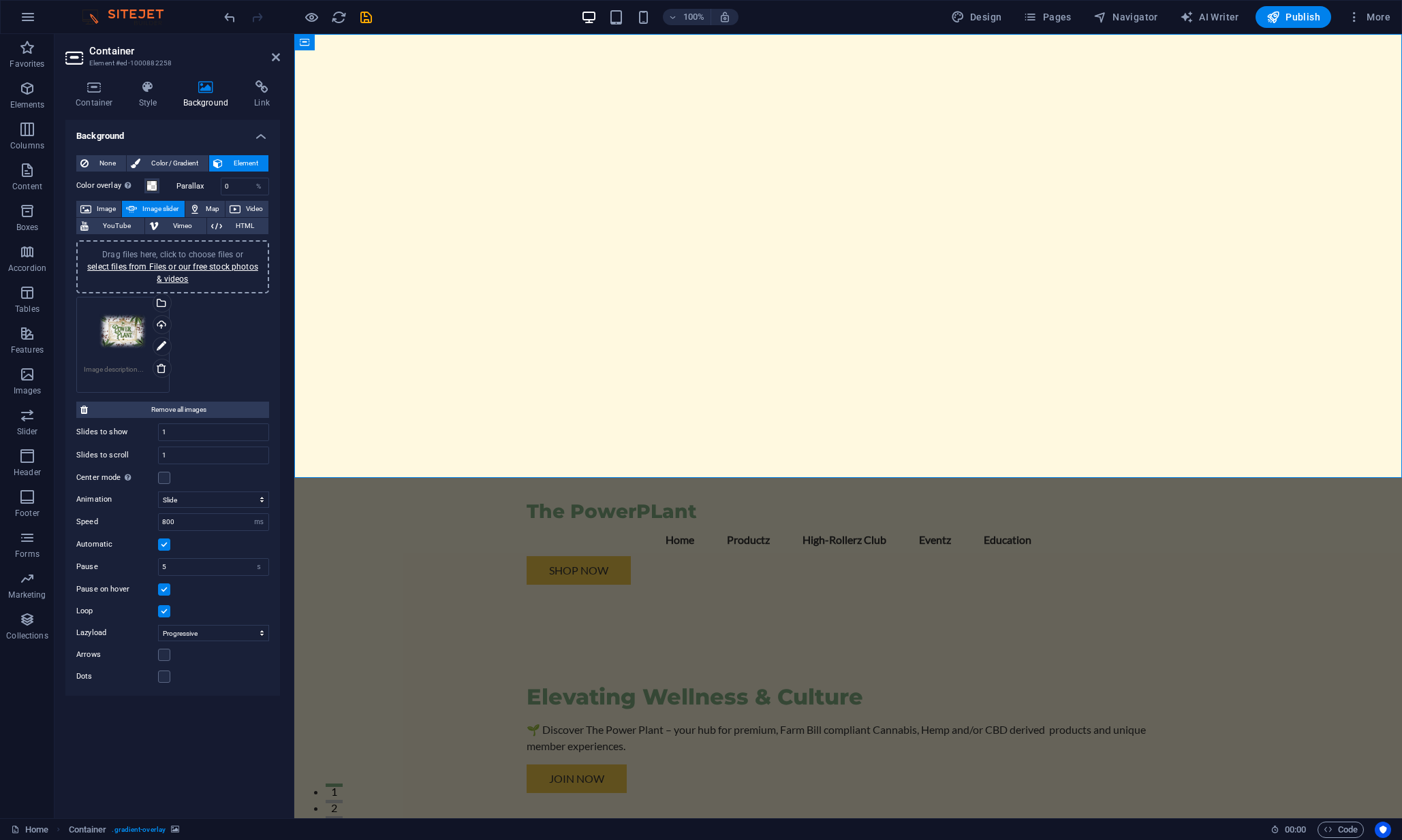
click at [230, 322] on div "Drag files here, click to choose files or select files from Files or our free s…" at bounding box center [172, 345] width 199 height 103
click at [182, 268] on link "select files from Files or our free stock photos & videos" at bounding box center [173, 272] width 171 height 22
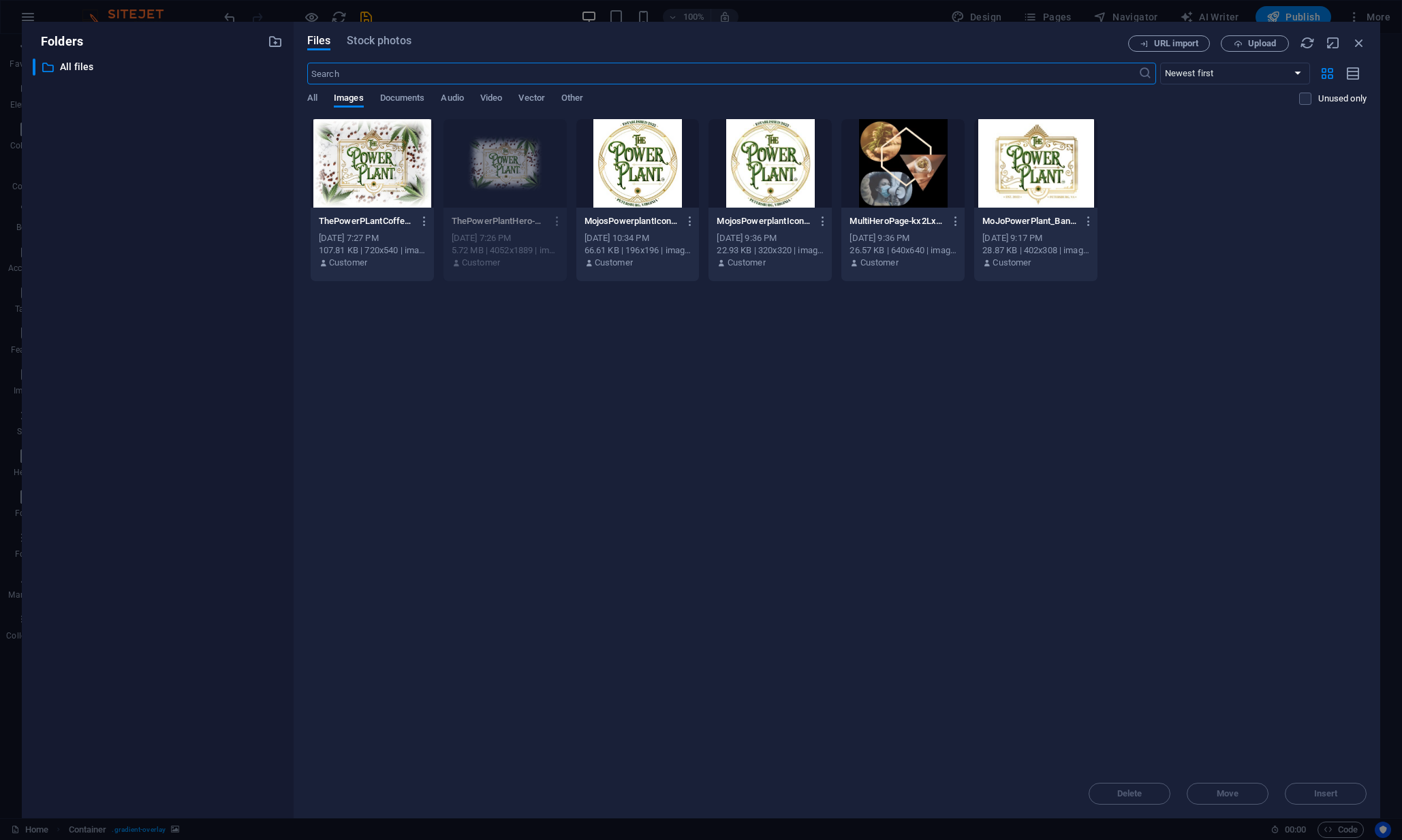
click at [921, 170] on div at bounding box center [902, 163] width 123 height 89
click at [921, 170] on div "1" at bounding box center [902, 163] width 123 height 89
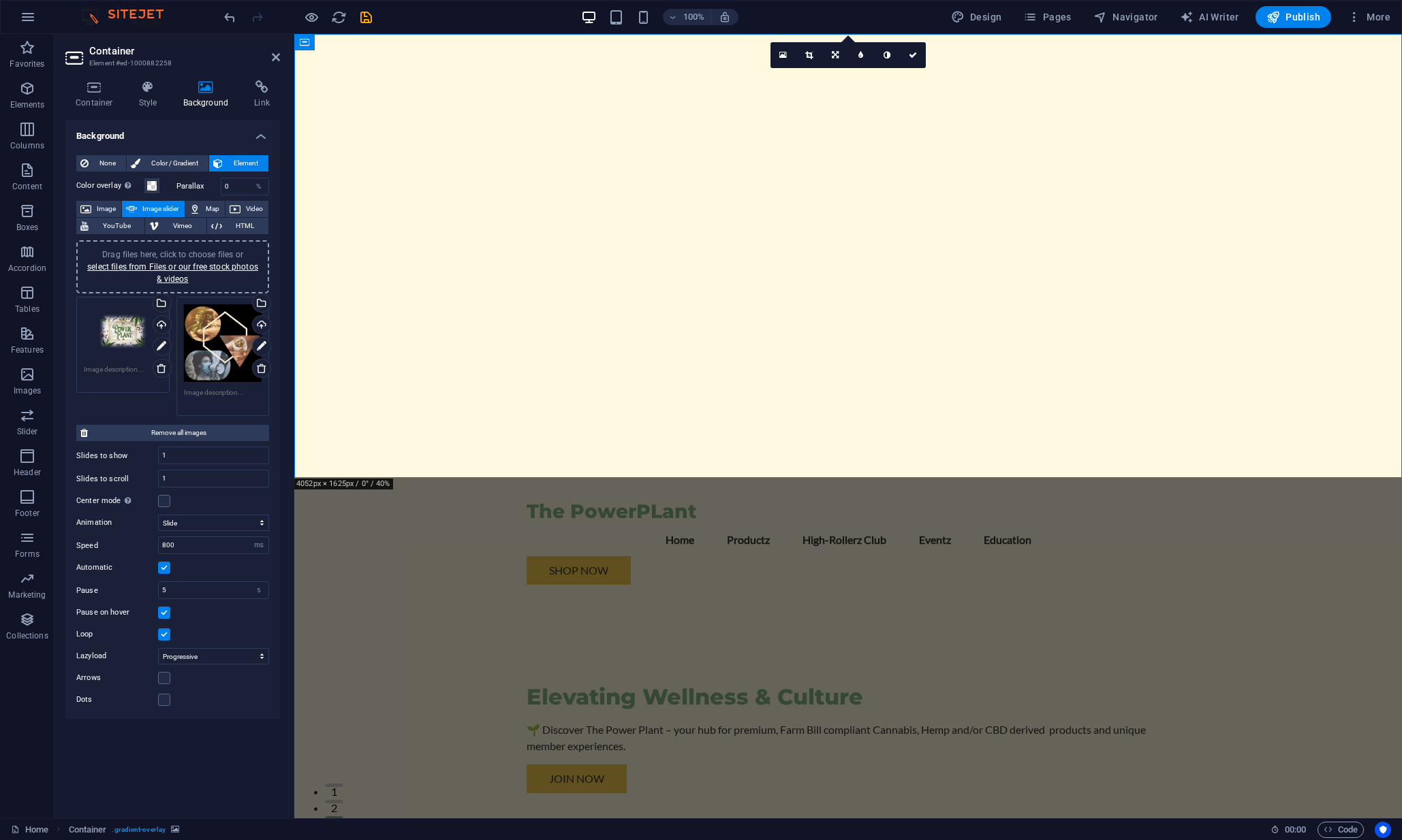
click at [183, 158] on span "Color / Gradient" at bounding box center [174, 163] width 60 height 16
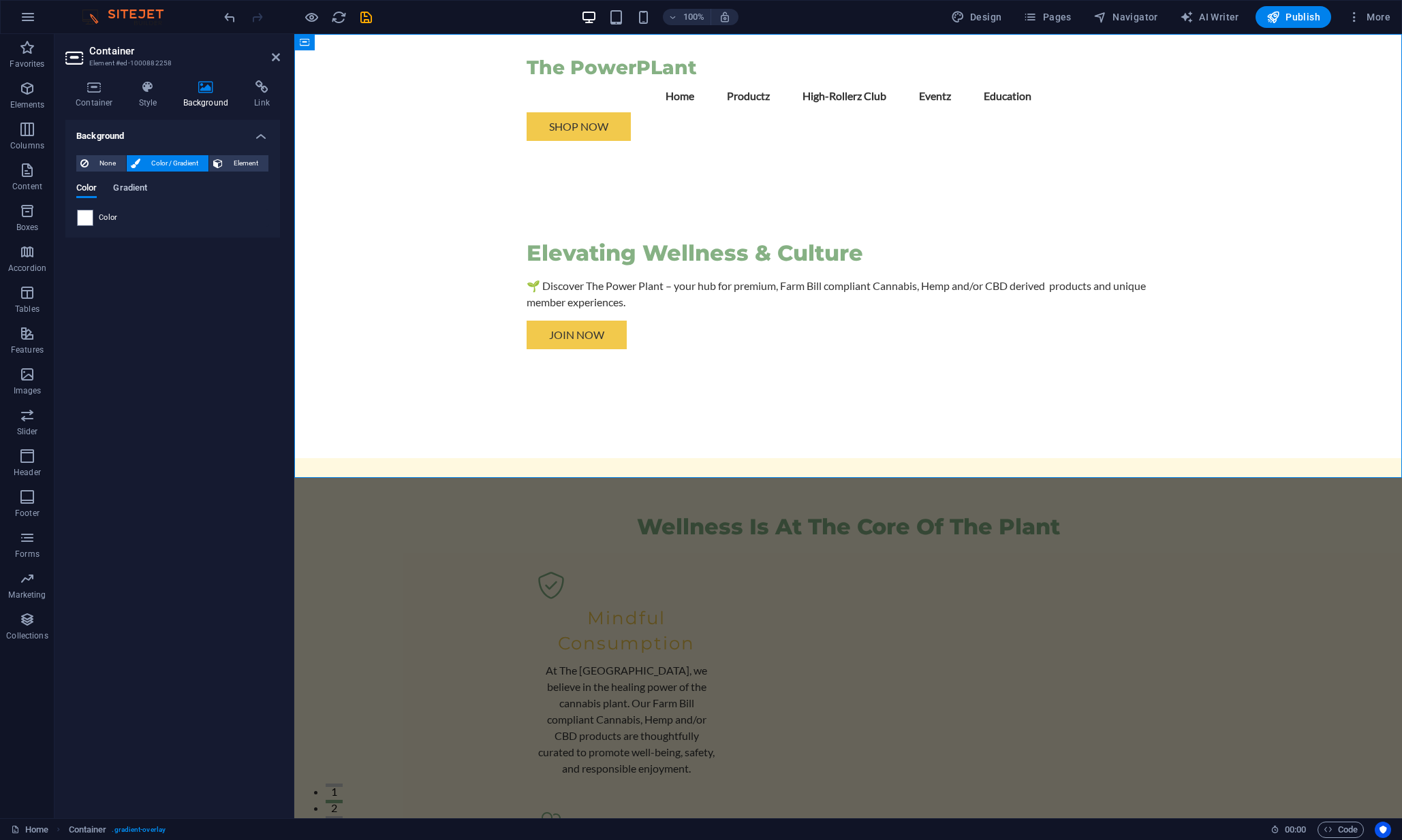
click at [128, 185] on span "Gradient" at bounding box center [130, 189] width 34 height 19
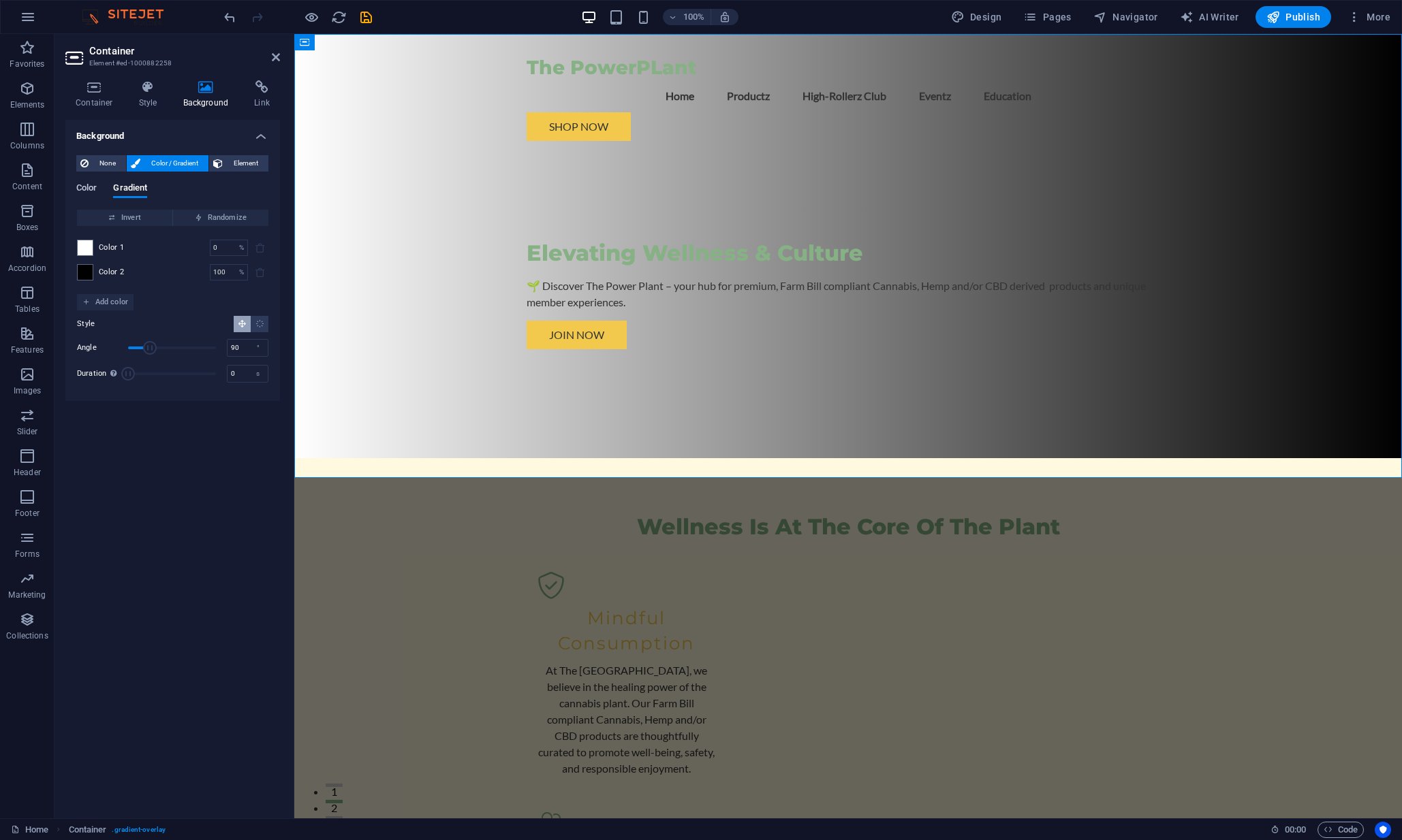
click at [89, 186] on span "Color" at bounding box center [86, 189] width 20 height 19
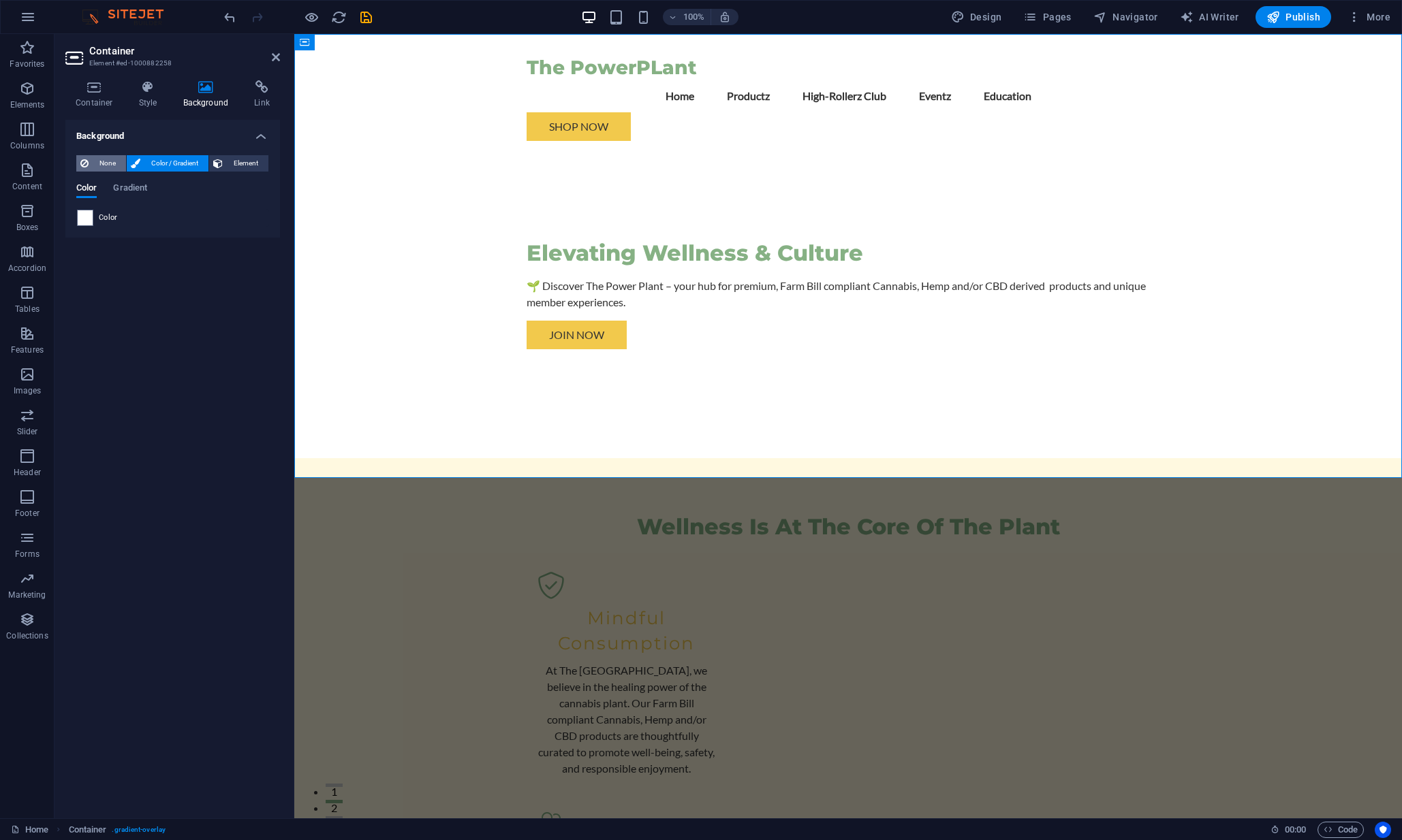
click at [108, 162] on span "None" at bounding box center [108, 163] width 30 height 16
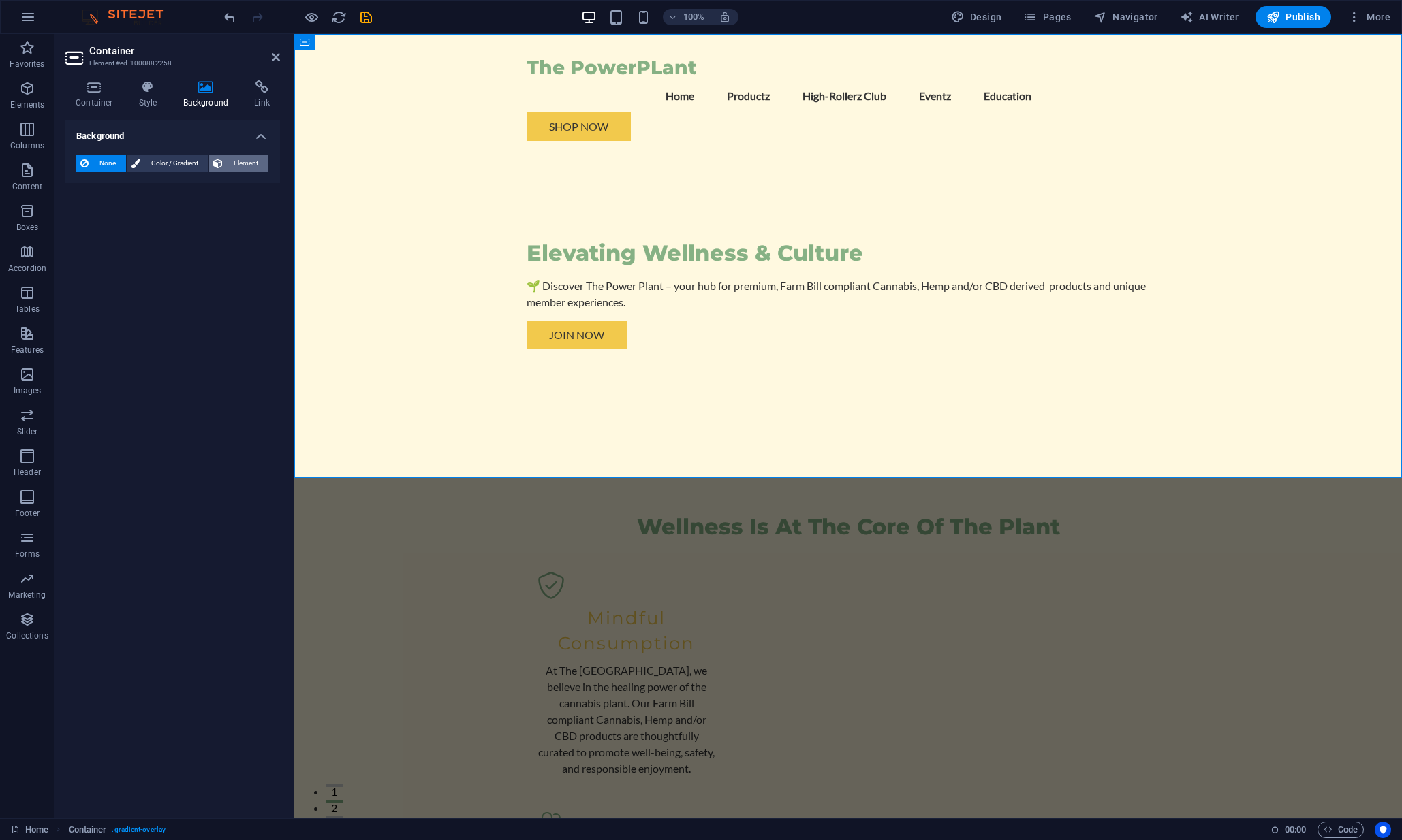
click at [224, 158] on button "Element" at bounding box center [239, 163] width 59 height 16
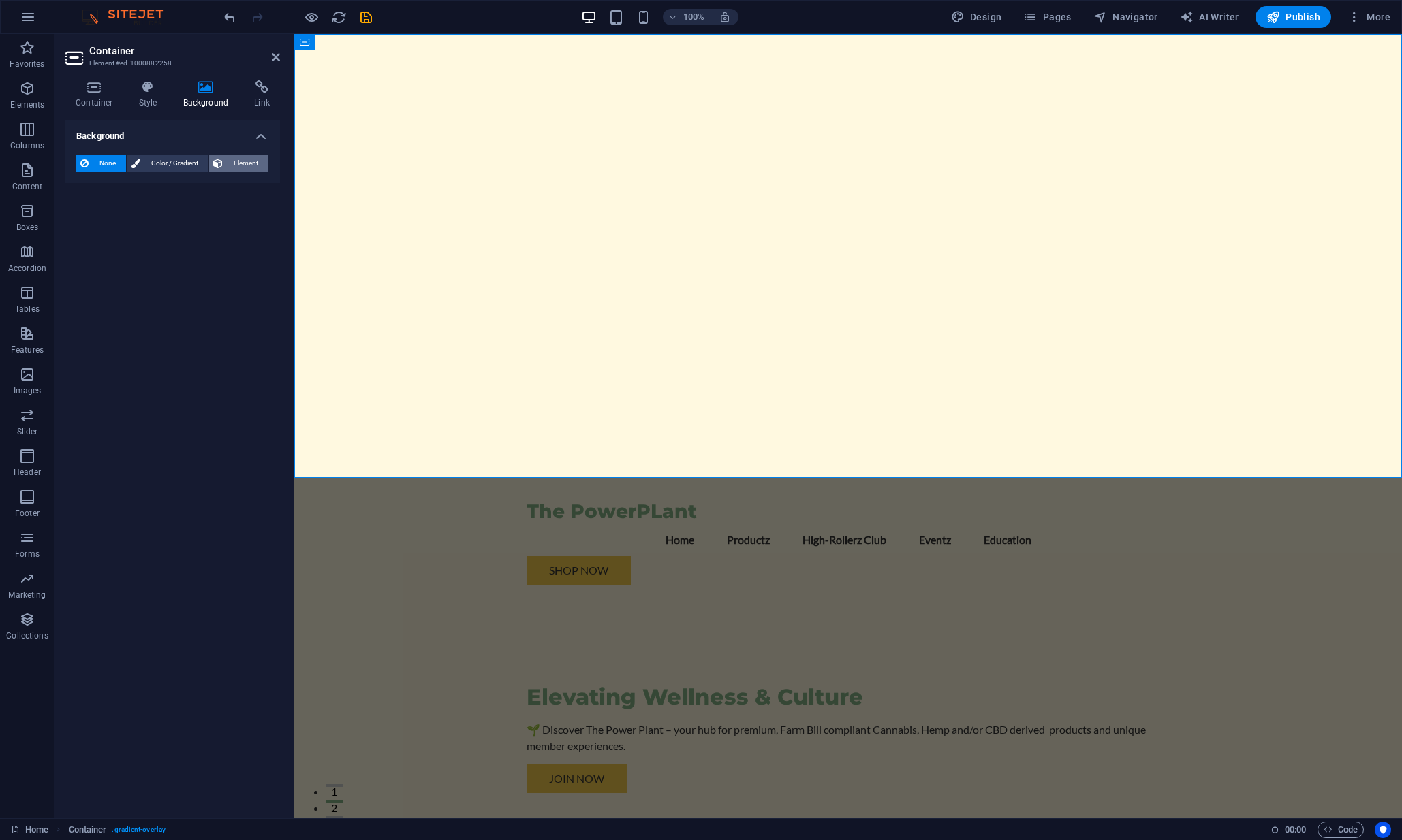
select select "ms"
select select "s"
select select "progressive"
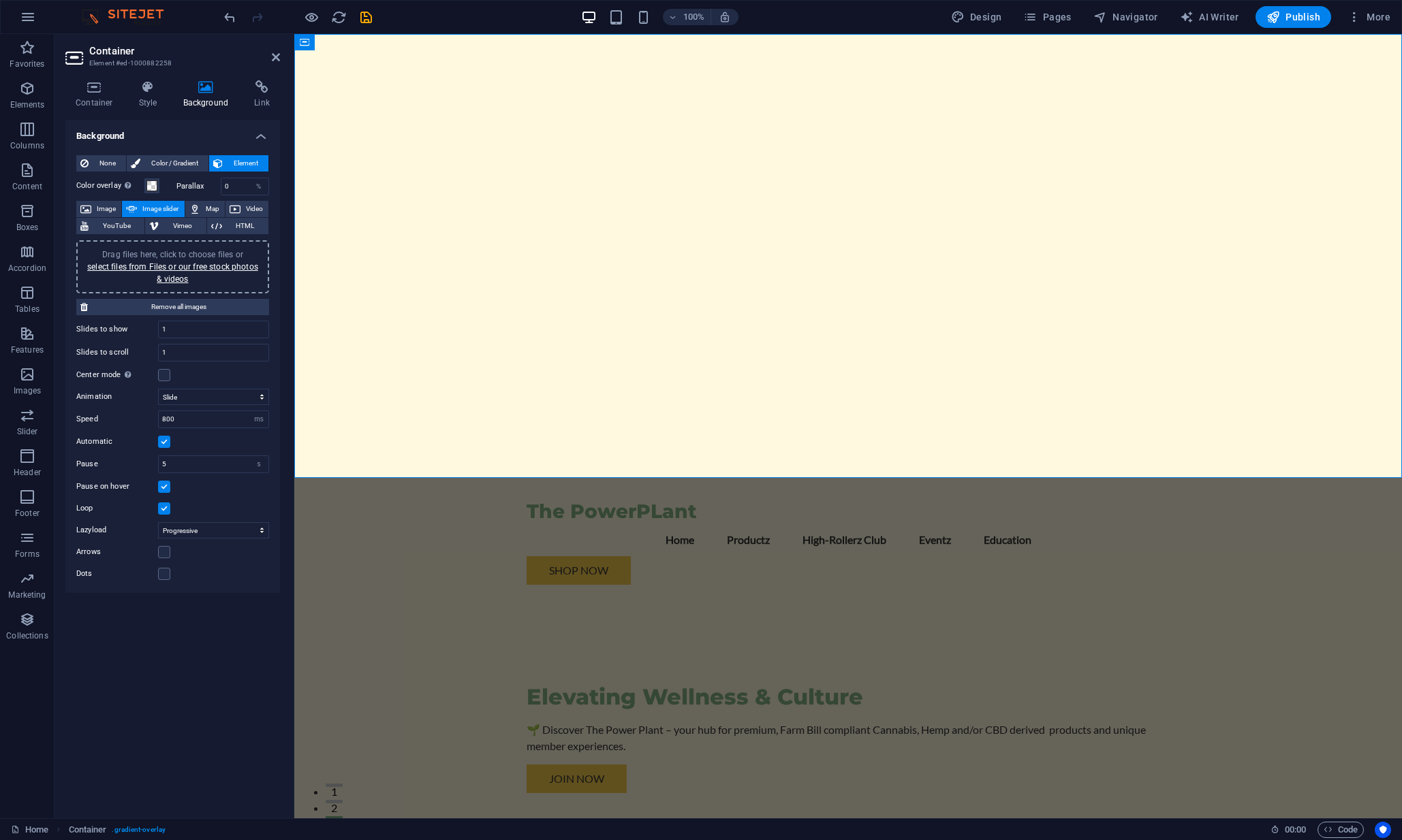
click at [179, 272] on div "Drag files here, click to choose files or select files from Files or our free s…" at bounding box center [173, 267] width 176 height 37
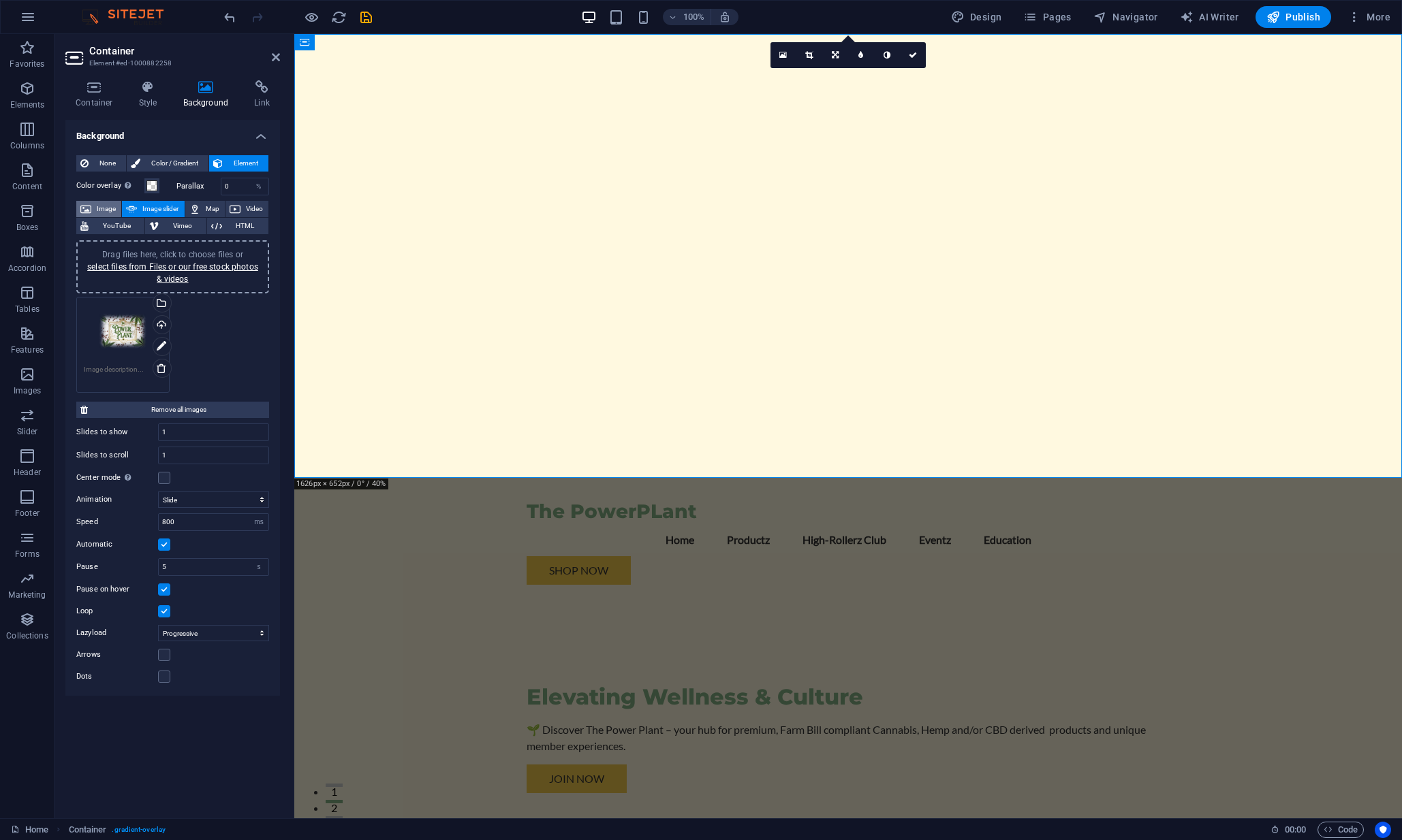
click at [97, 215] on span "Image" at bounding box center [106, 208] width 22 height 16
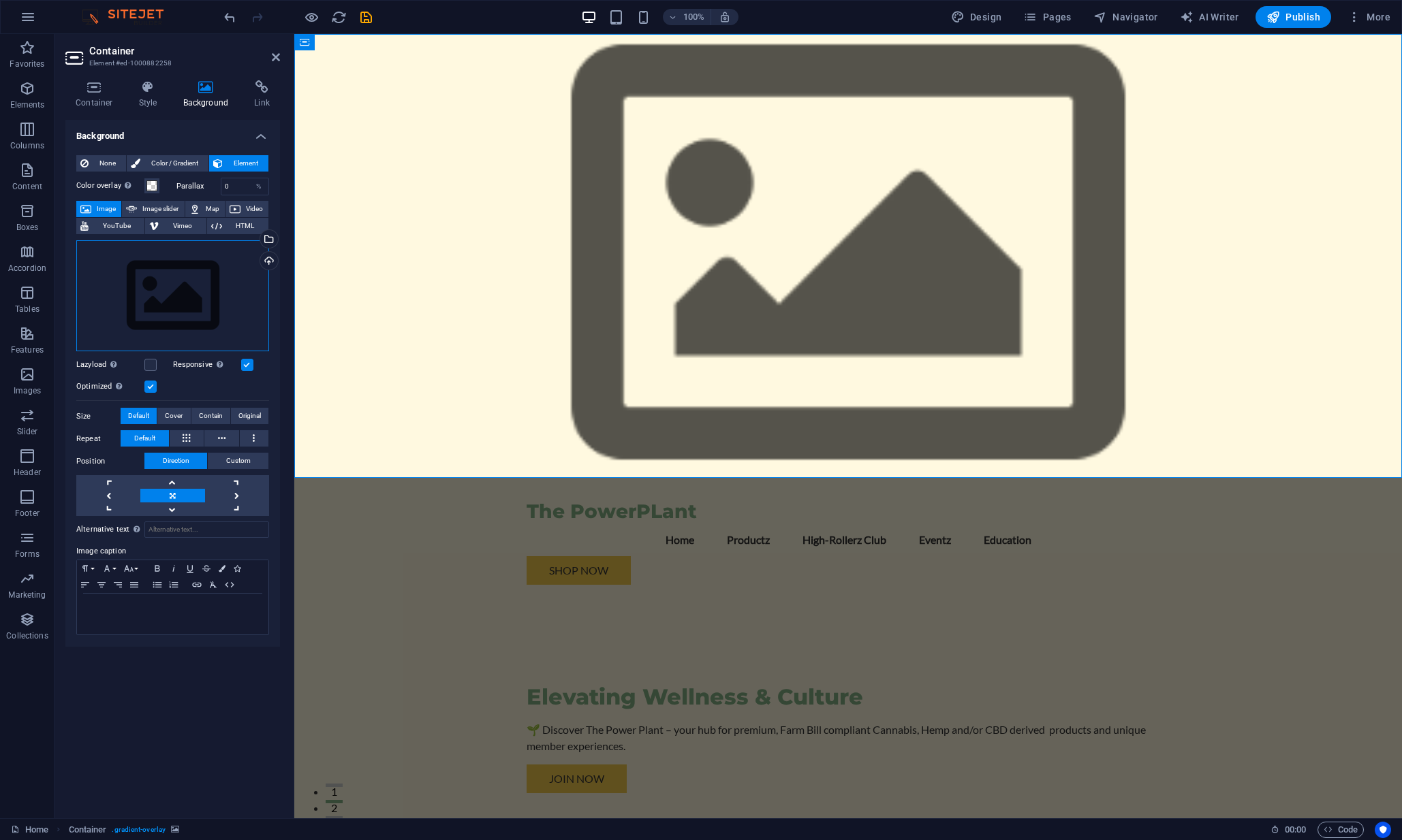
click at [199, 294] on div "Drag files here, click to choose files or select files from Files or our free s…" at bounding box center [173, 296] width 193 height 112
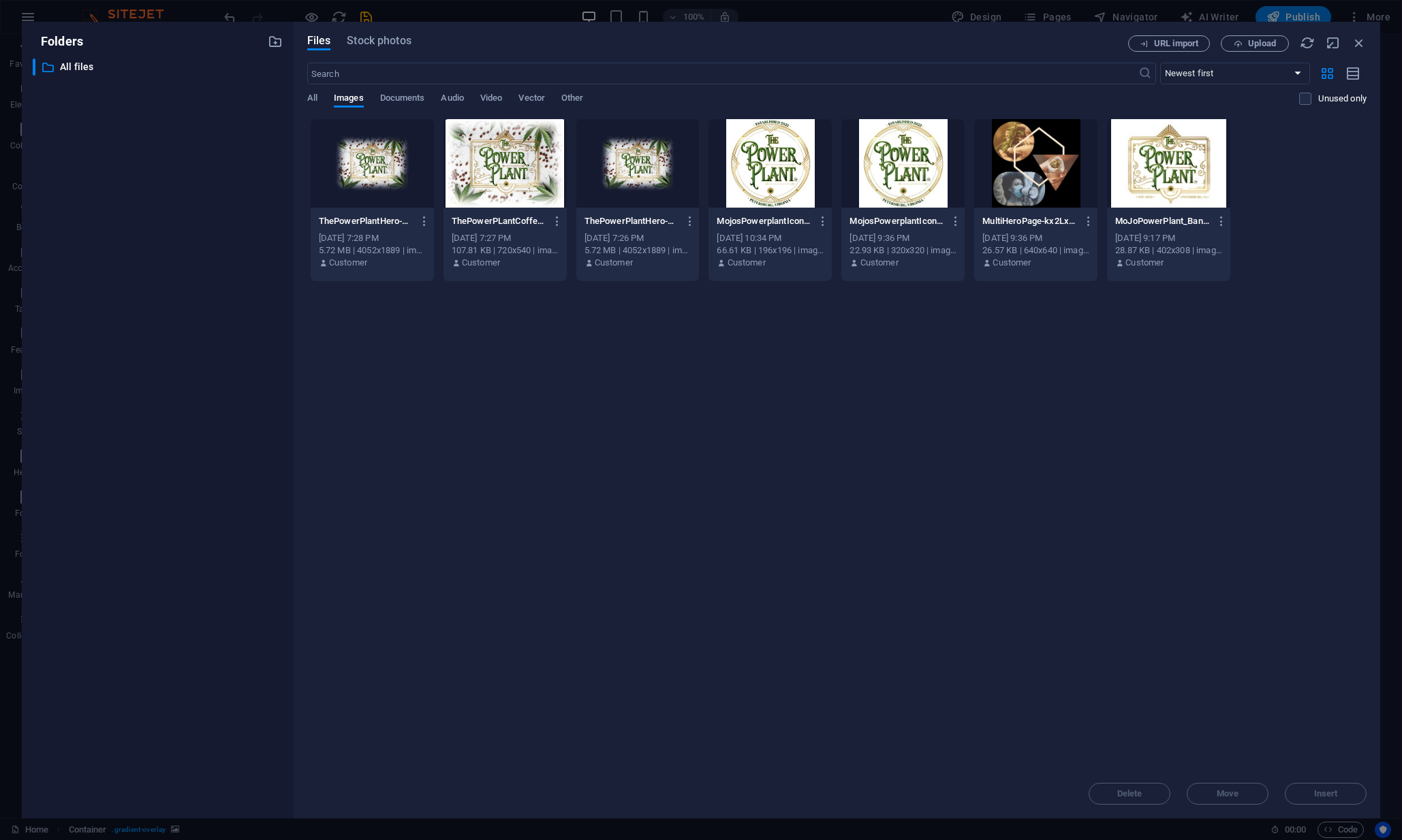
click at [665, 161] on div at bounding box center [638, 163] width 123 height 89
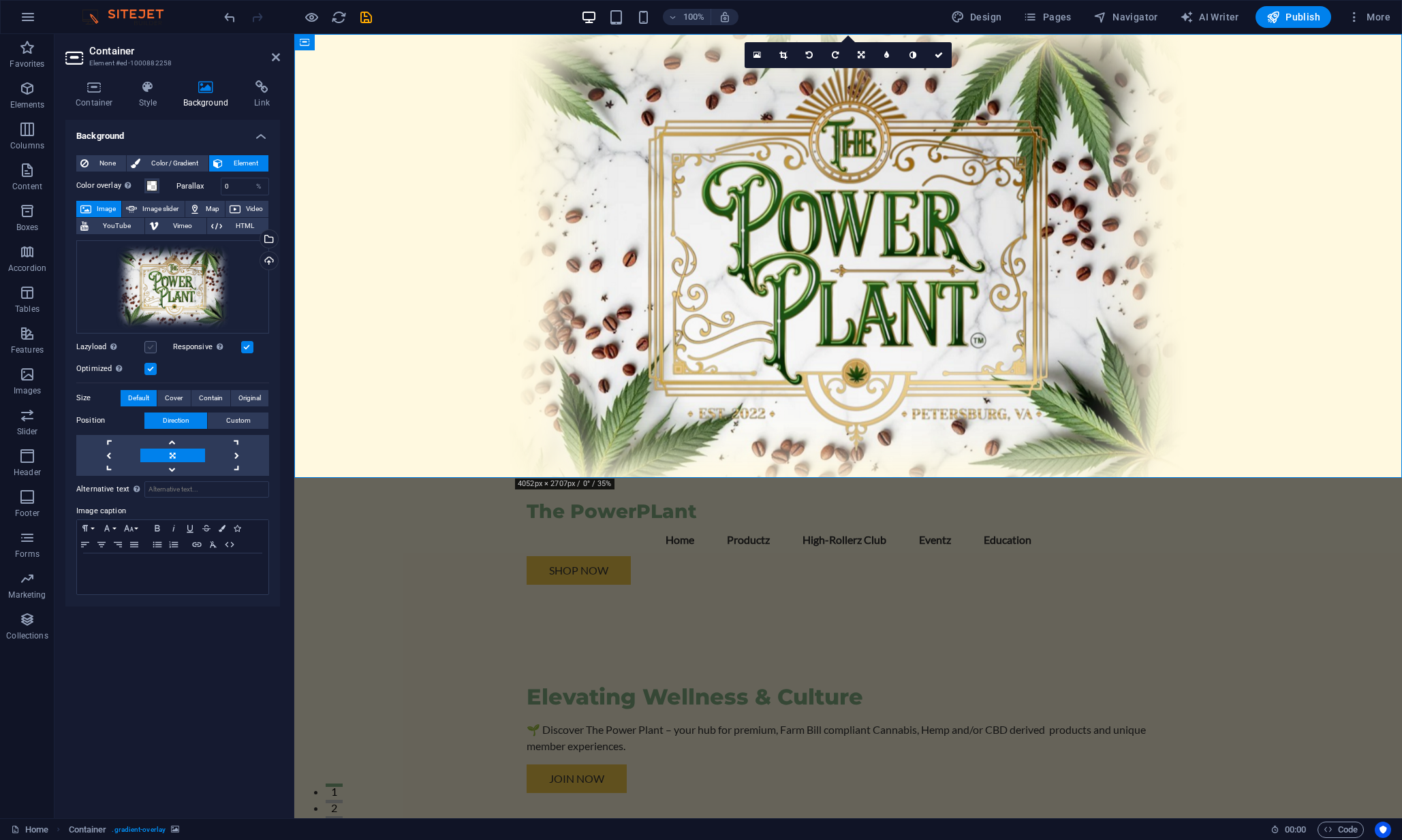
click at [148, 345] on label at bounding box center [150, 347] width 12 height 12
click at [0, 0] on input "Lazyload Loading images after the page loads improves page speed." at bounding box center [0, 0] width 0 height 0
click at [176, 394] on span "Cover" at bounding box center [173, 398] width 18 height 16
click at [108, 449] on link at bounding box center [108, 455] width 64 height 13
click at [230, 426] on span "Custom" at bounding box center [238, 420] width 25 height 16
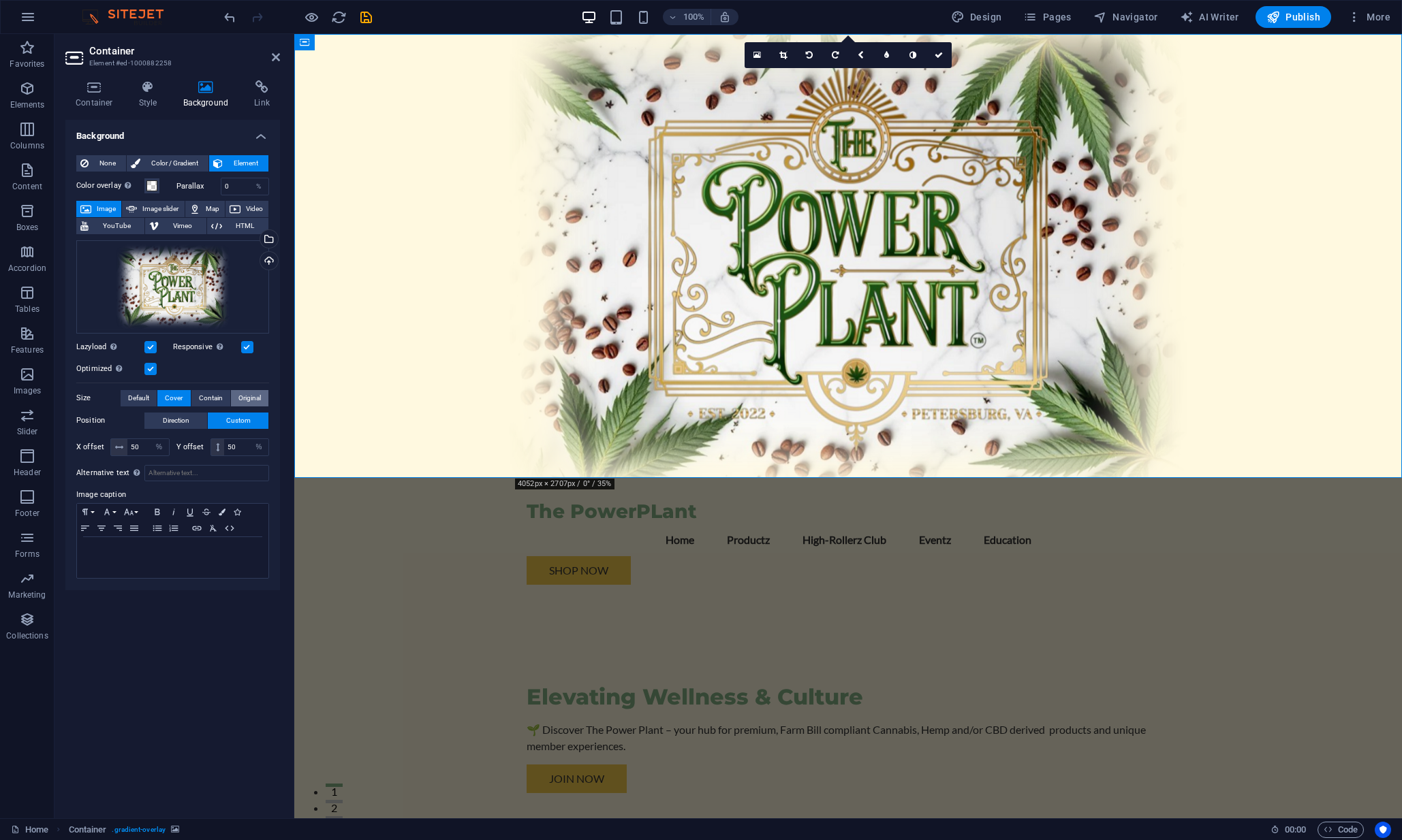
click at [250, 397] on span "Original" at bounding box center [249, 398] width 23 height 16
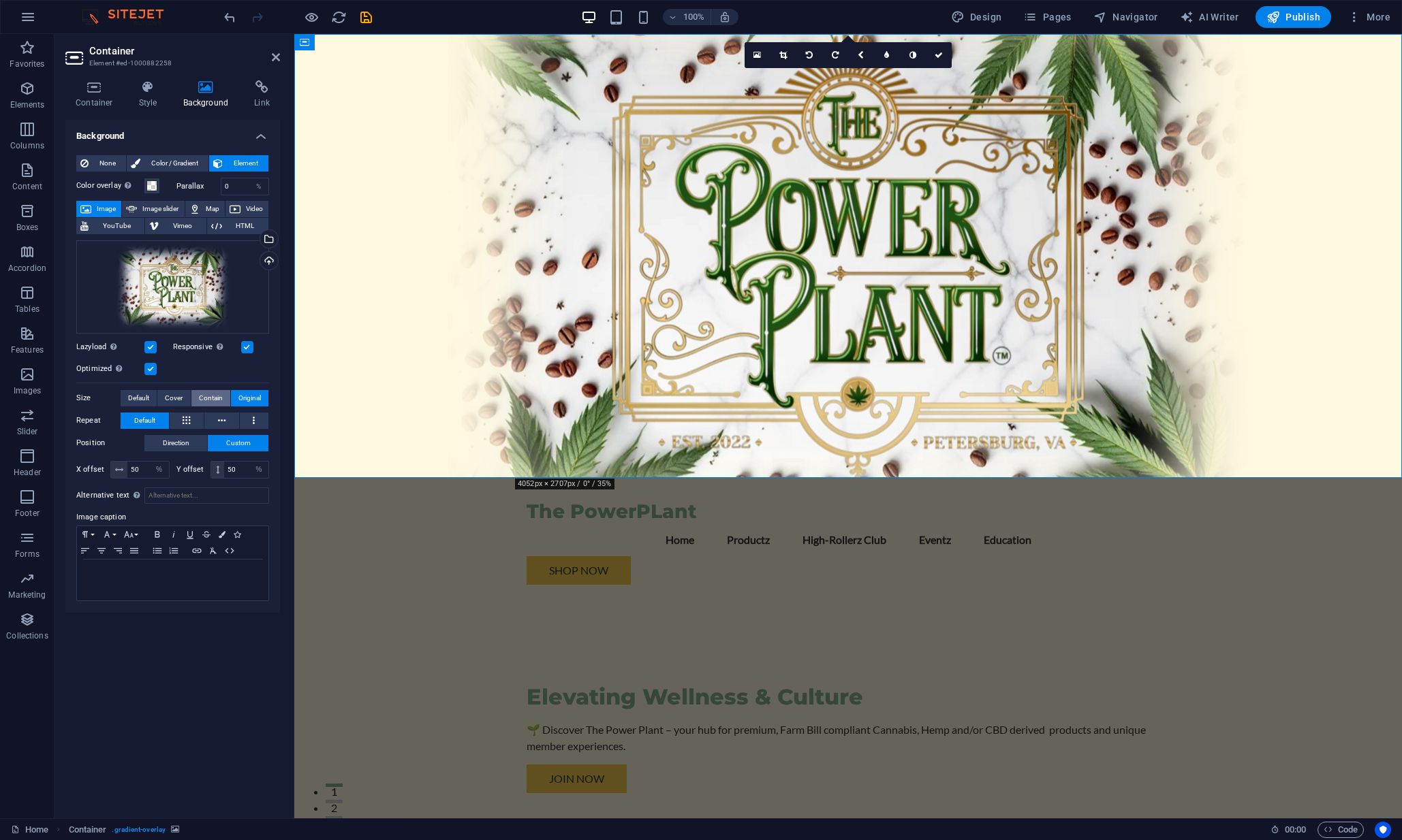
click at [216, 394] on span "Contain" at bounding box center [211, 398] width 24 height 16
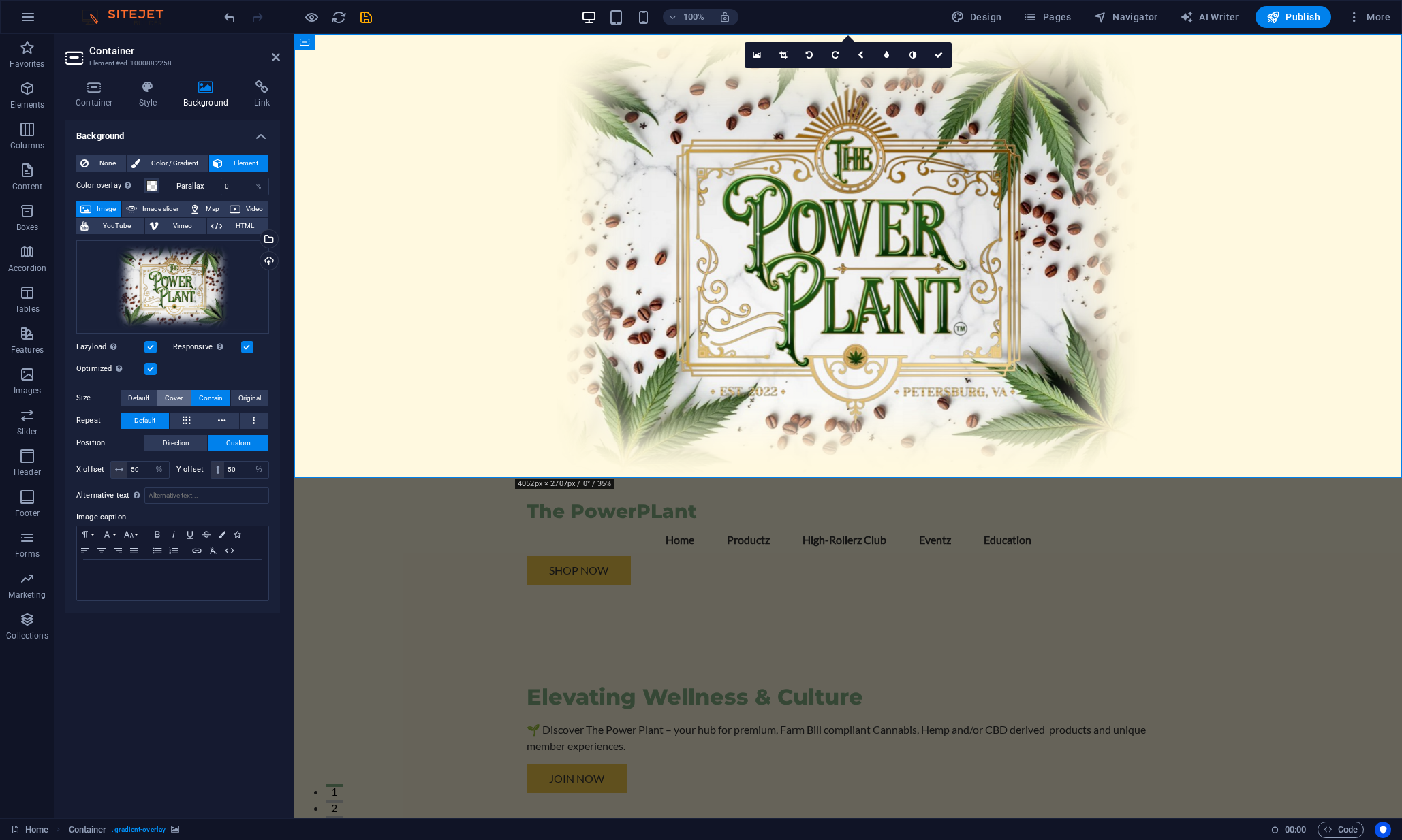
click at [174, 394] on span "Cover" at bounding box center [173, 398] width 18 height 16
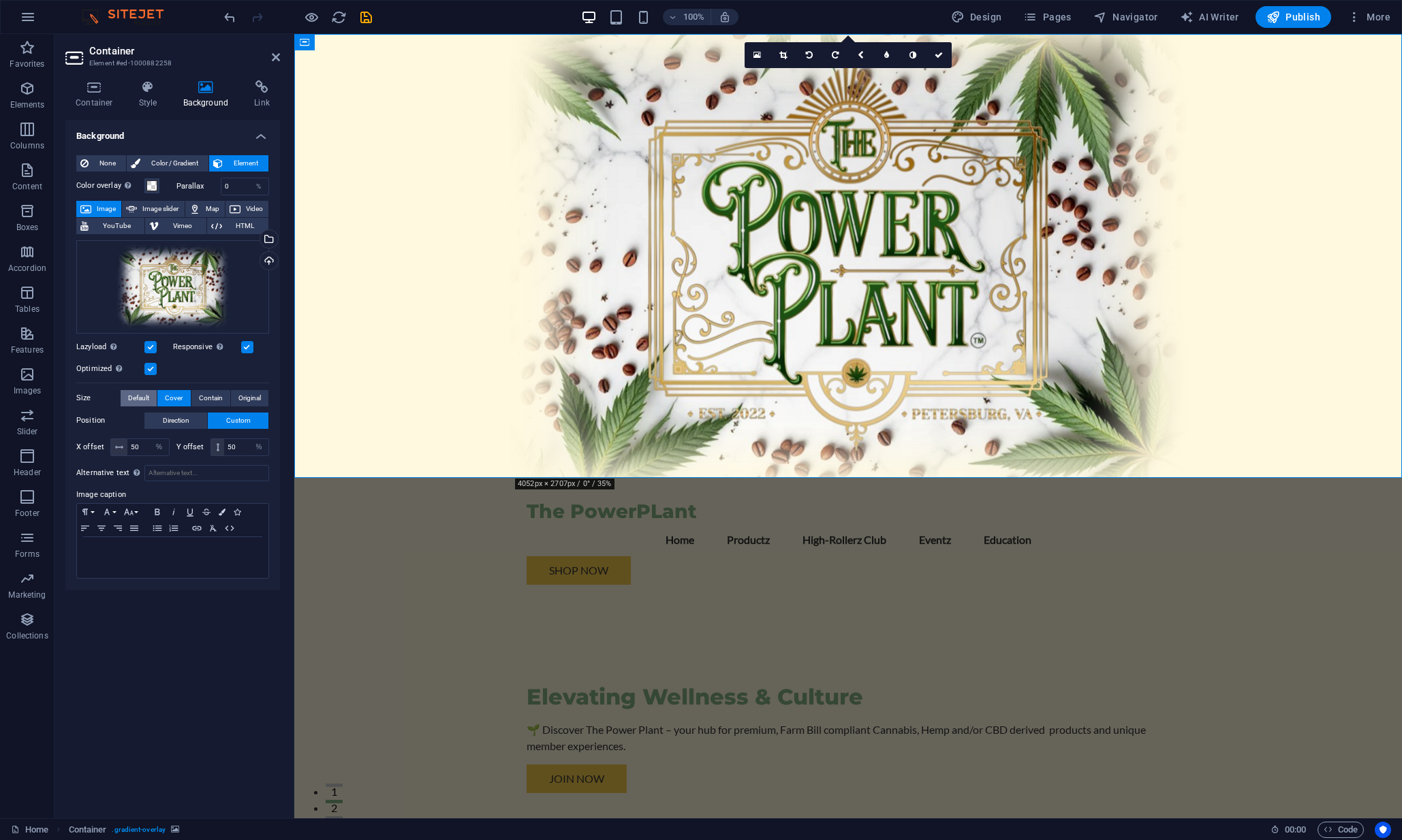
click at [132, 393] on span "Default" at bounding box center [139, 398] width 21 height 16
click at [189, 402] on button "Cover" at bounding box center [173, 398] width 32 height 16
click at [213, 401] on span "Contain" at bounding box center [211, 398] width 24 height 16
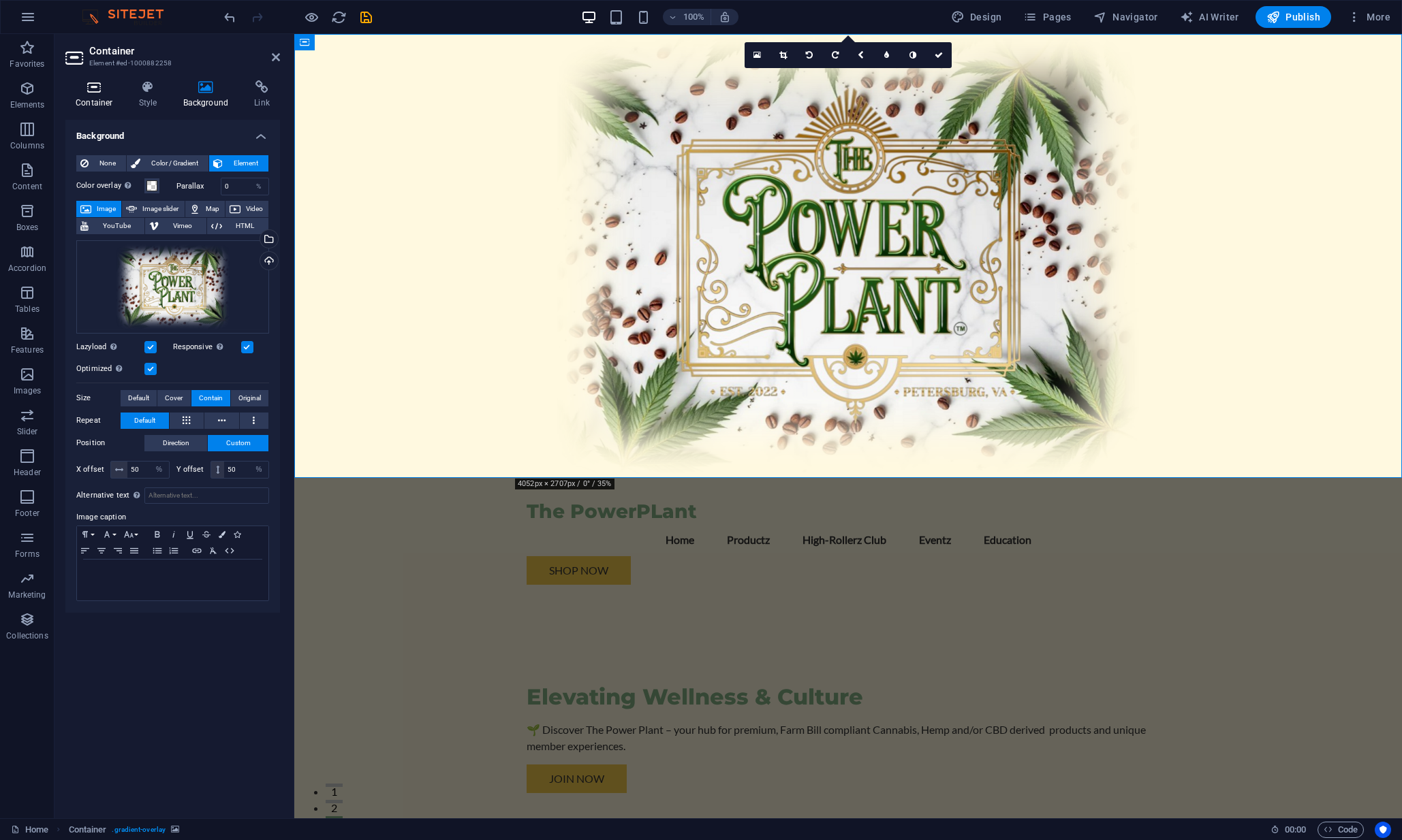
click at [94, 89] on icon at bounding box center [94, 87] width 58 height 13
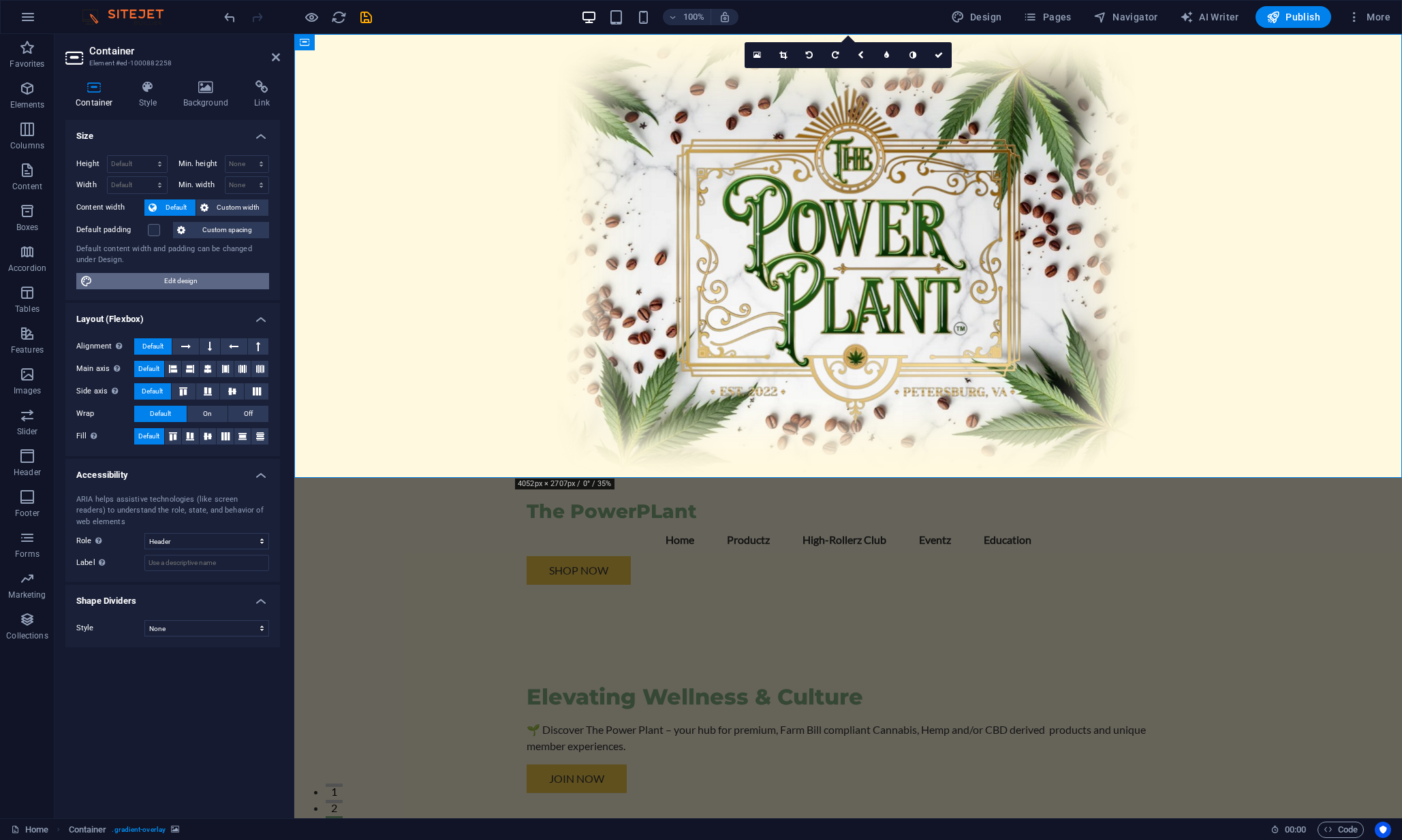
drag, startPoint x: 198, startPoint y: 279, endPoint x: 282, endPoint y: 164, distance: 142.4
click at [198, 279] on span "Edit design" at bounding box center [180, 281] width 168 height 16
select select "px"
select select "200"
select select "px"
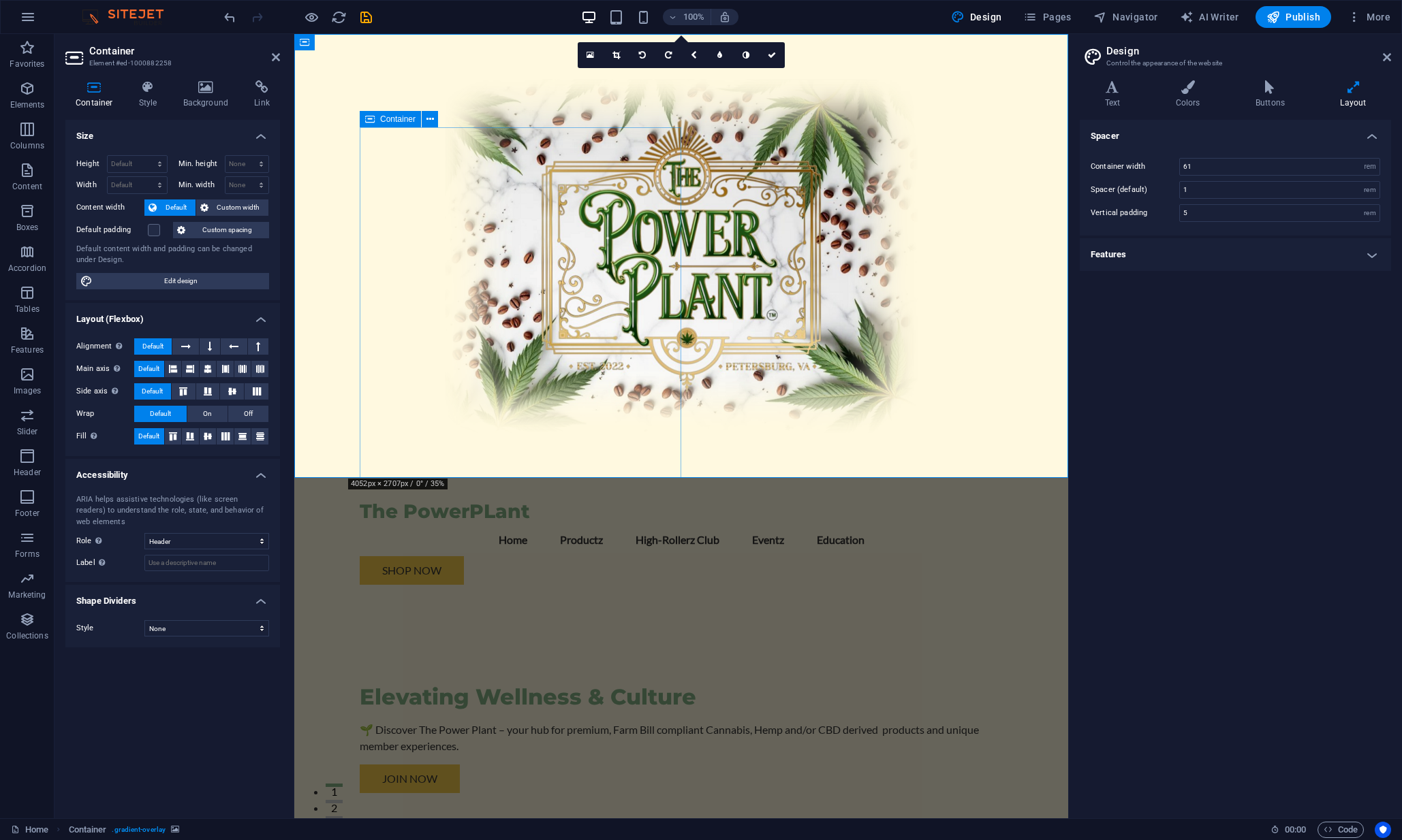
click at [473, 596] on div "Elevating Wellness & Culture 🌱 Discover The Power Plant – your hub for premium,…" at bounding box center [681, 748] width 643 height 306
click at [1186, 85] on icon at bounding box center [1187, 87] width 74 height 13
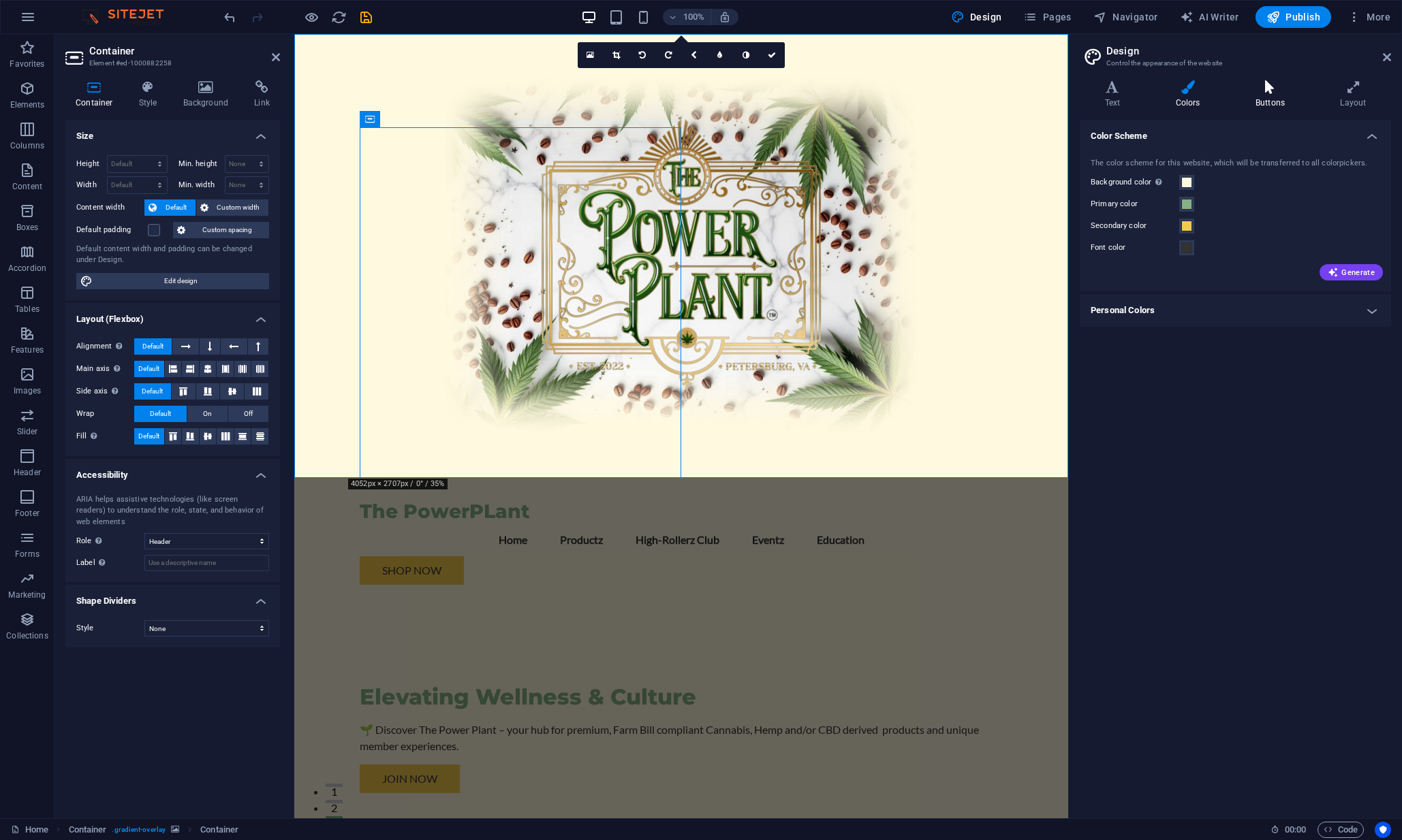
click at [1284, 87] on icon at bounding box center [1270, 87] width 79 height 13
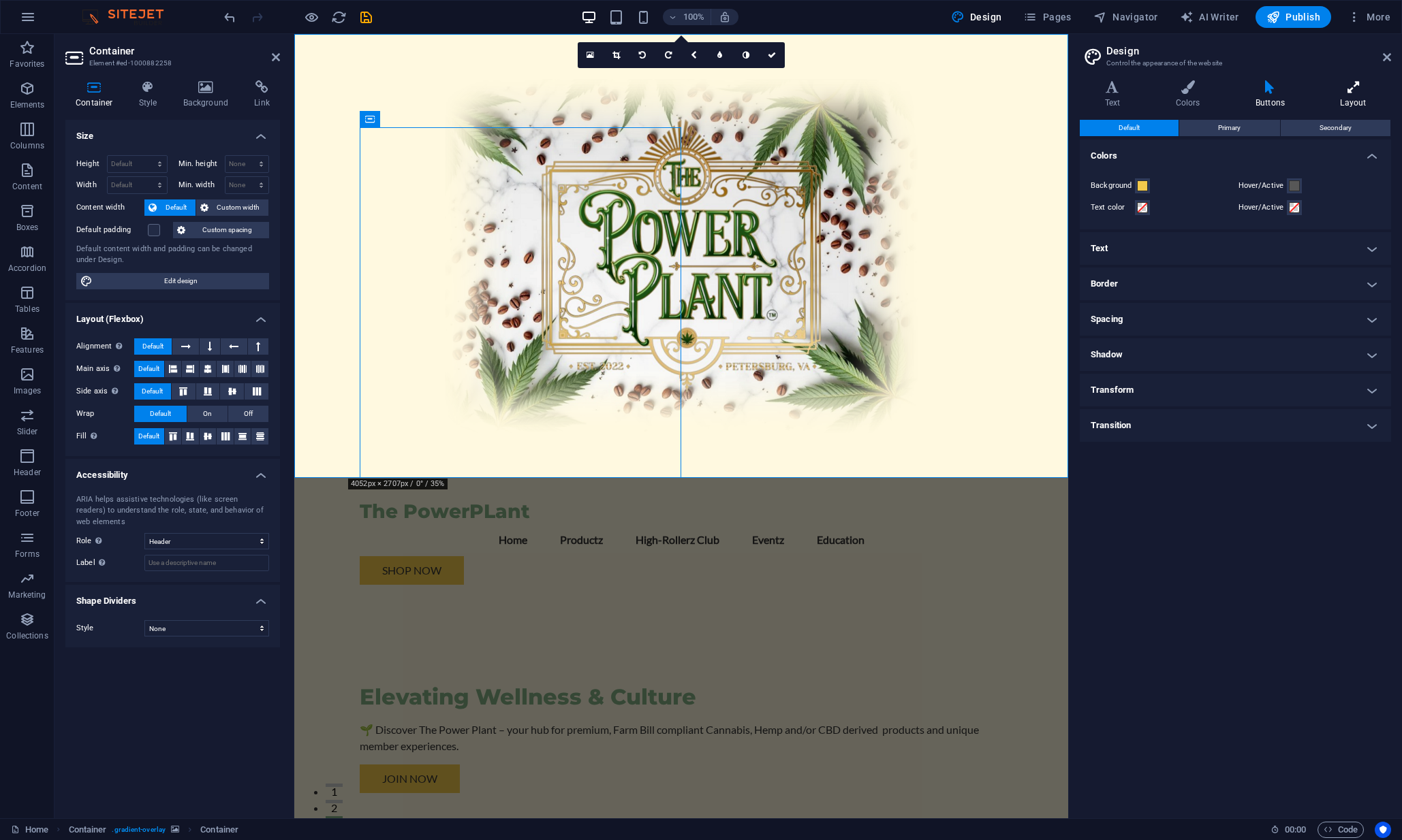
click at [1356, 87] on icon at bounding box center [1353, 87] width 75 height 13
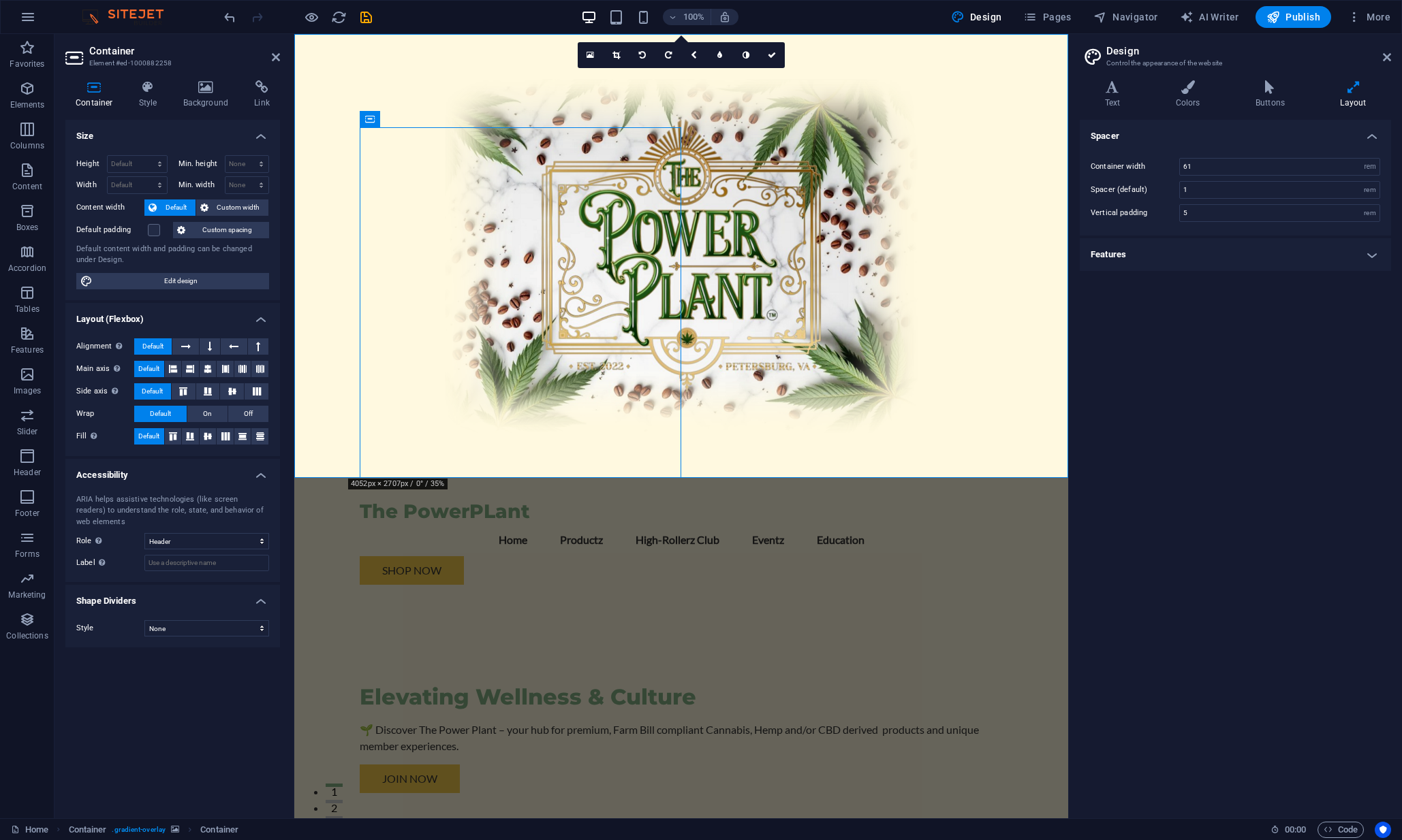
click at [1347, 253] on h4 "Features" at bounding box center [1236, 254] width 311 height 32
click at [1181, 85] on icon at bounding box center [1187, 87] width 74 height 13
click at [1101, 100] on h4 "Text" at bounding box center [1115, 94] width 71 height 29
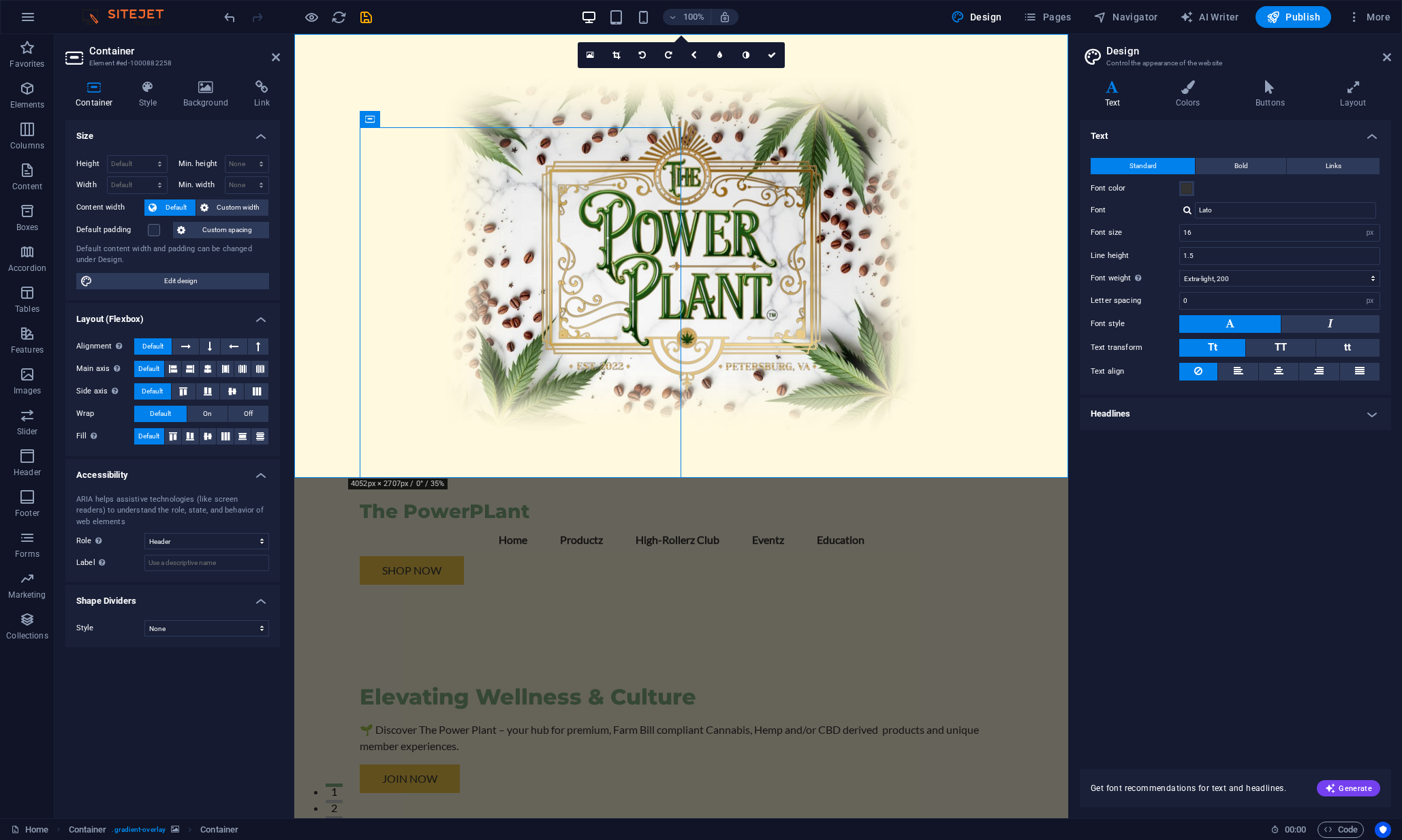
click at [1366, 416] on h4 "Headlines" at bounding box center [1236, 414] width 311 height 32
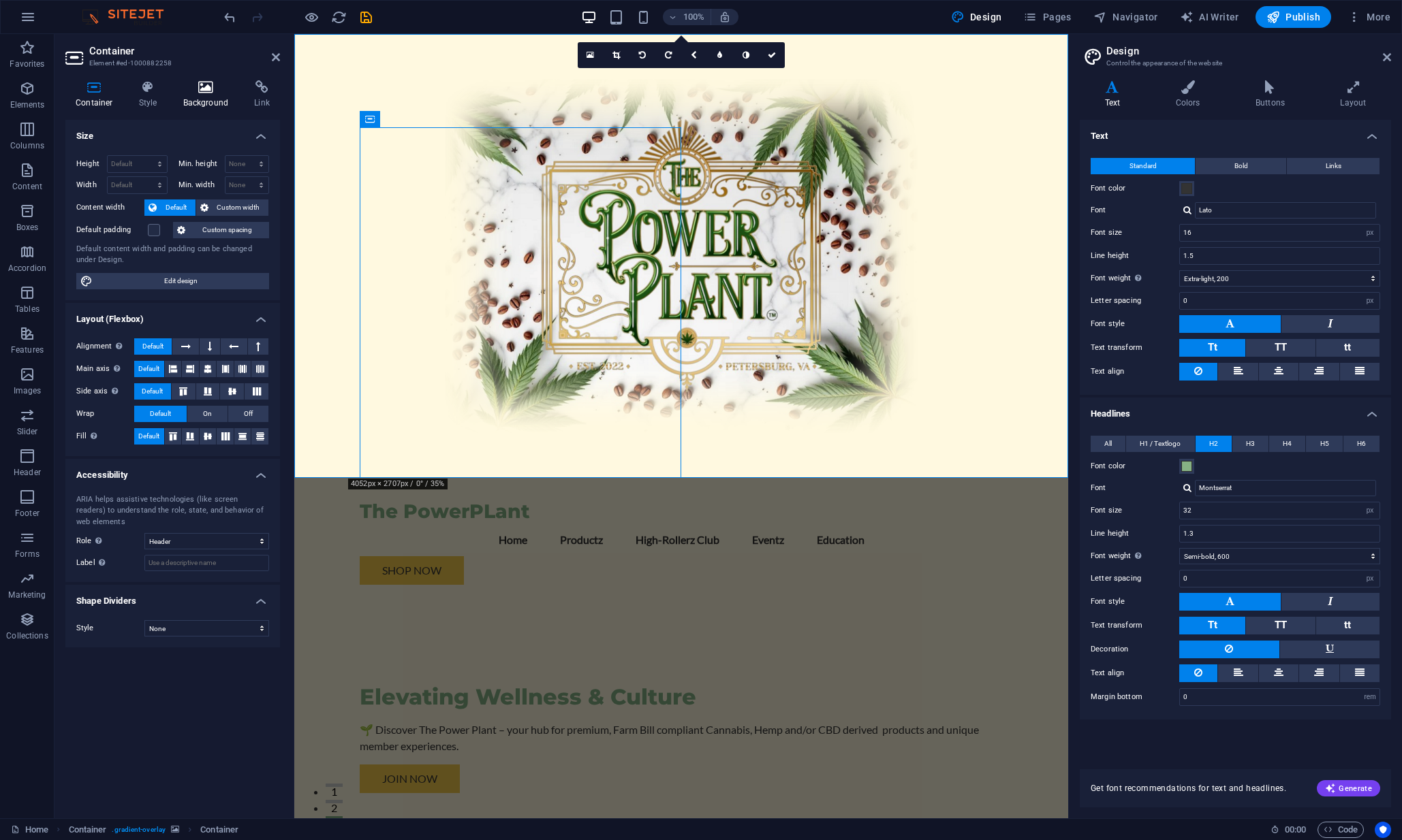
click at [206, 101] on h4 "Background" at bounding box center [209, 94] width 72 height 29
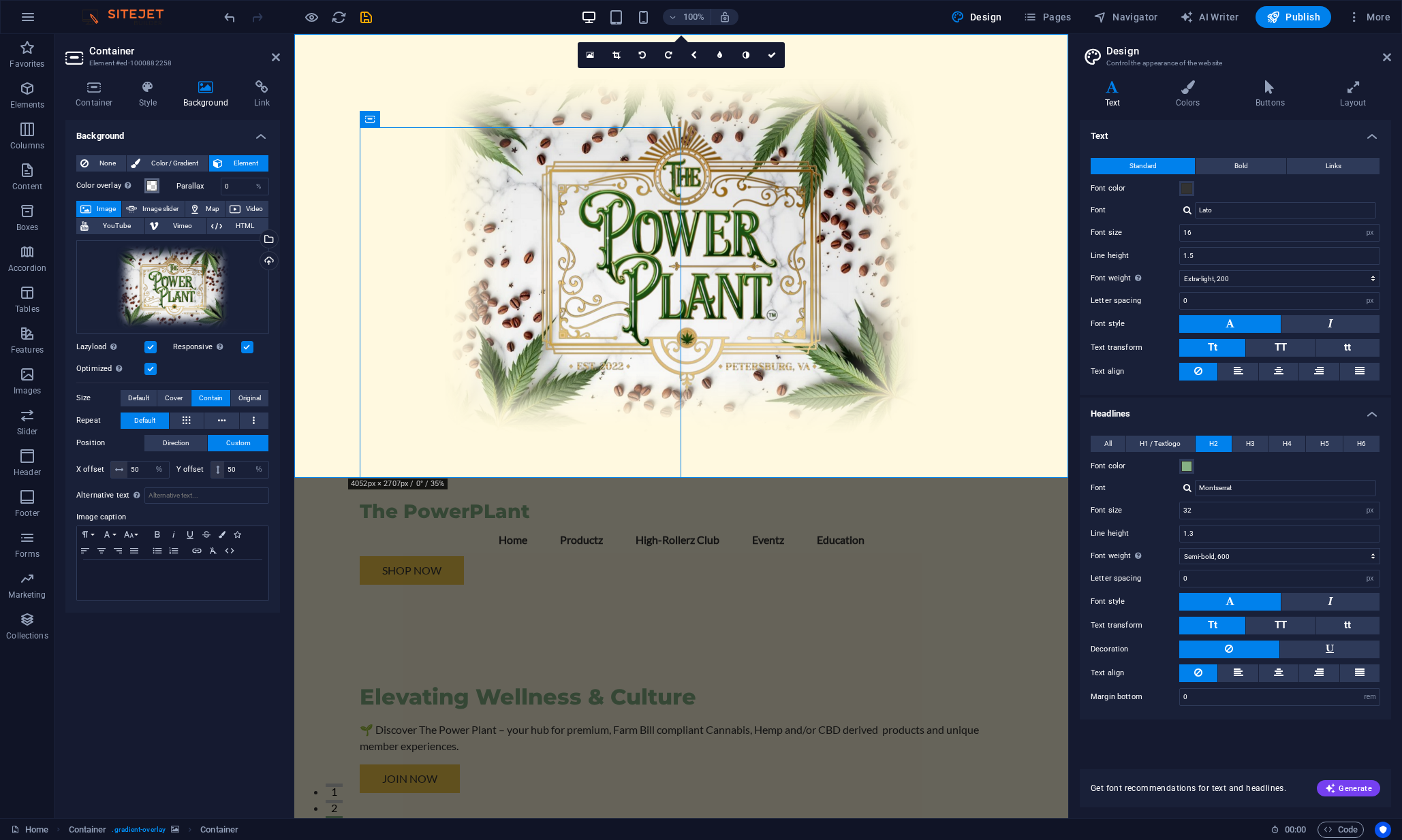
click at [154, 184] on span at bounding box center [151, 185] width 11 height 11
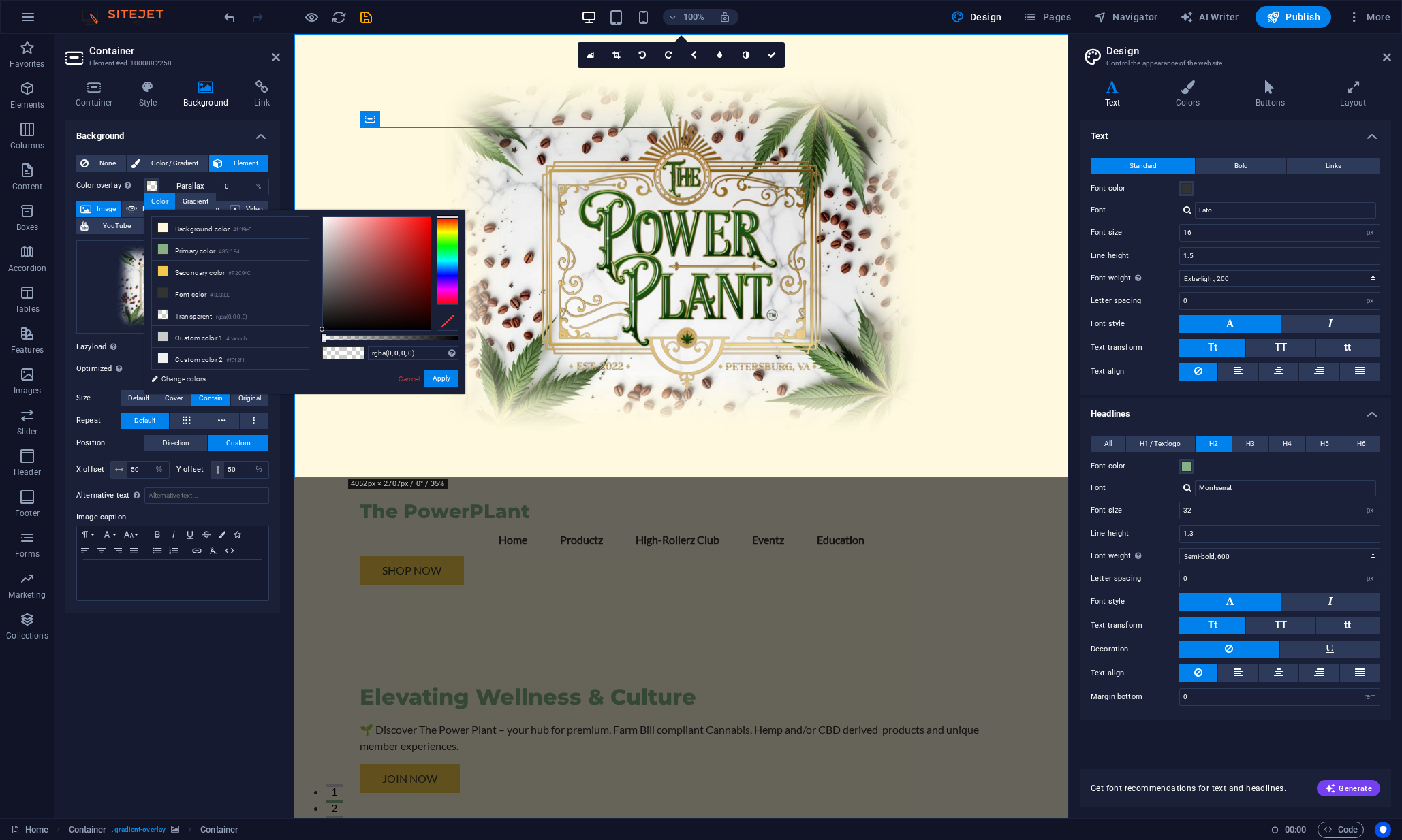
click at [209, 119] on div "Container Style Background Link Size Height Default px rem % vh vw Min. height …" at bounding box center [173, 444] width 215 height 727
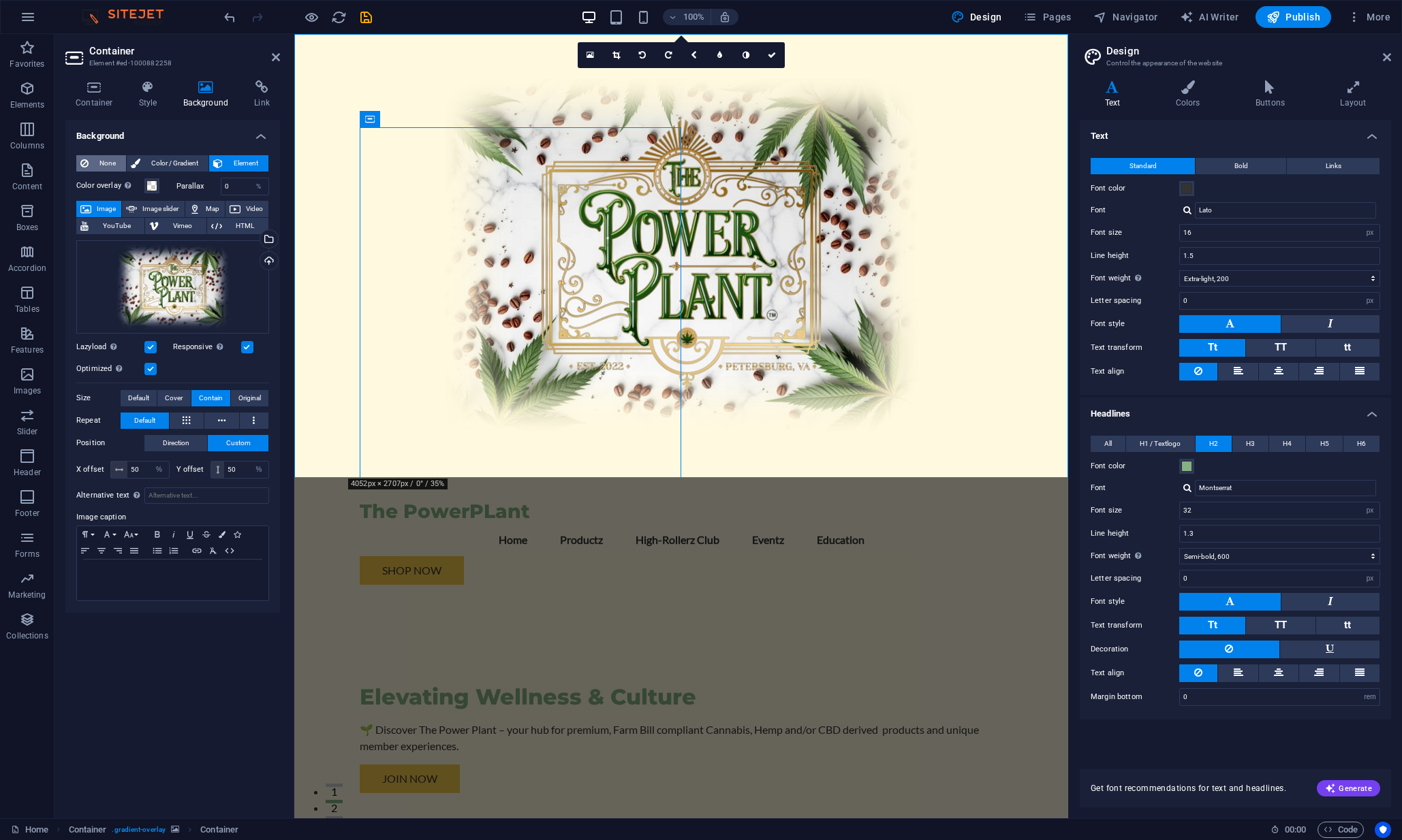
click at [101, 167] on span "None" at bounding box center [108, 163] width 30 height 16
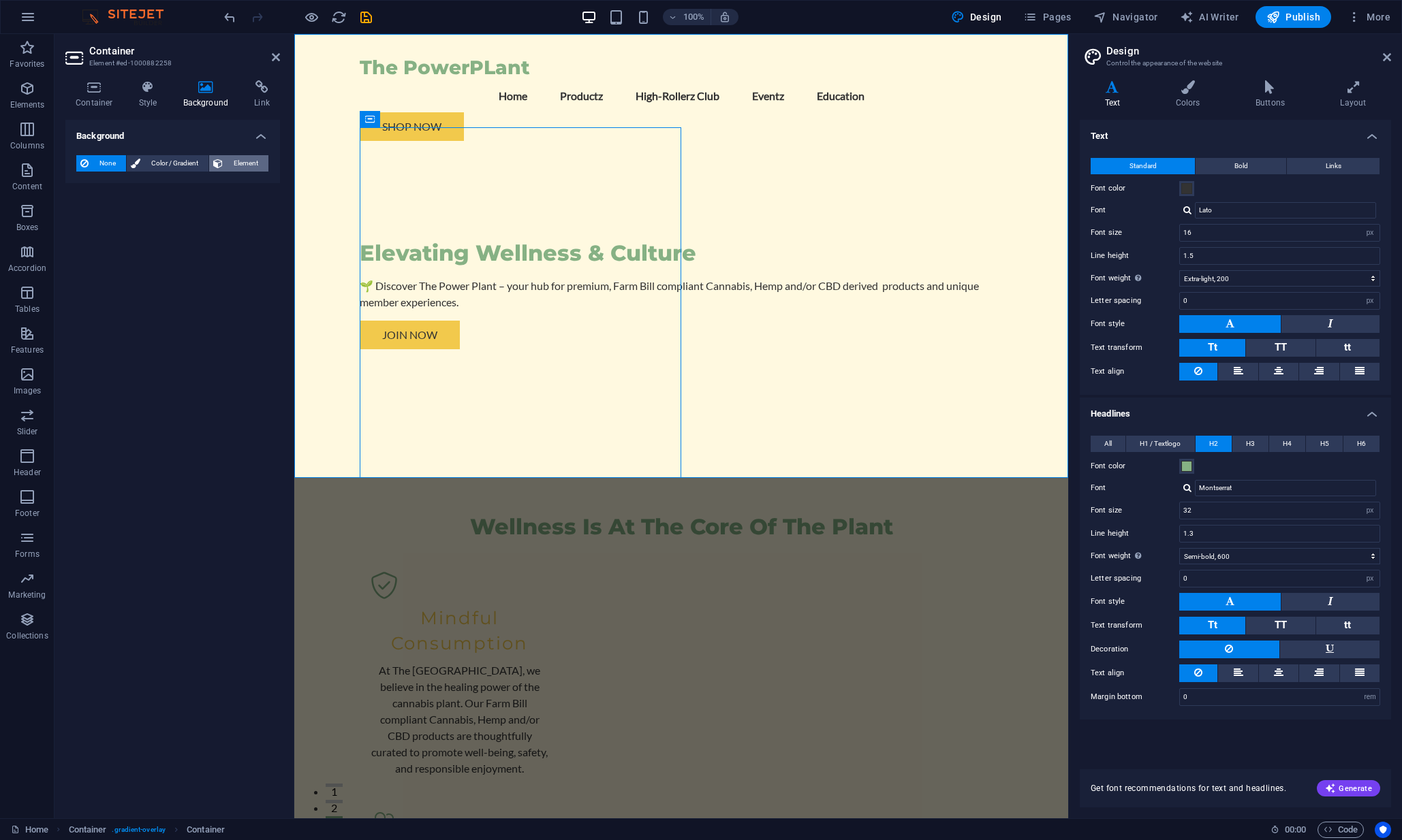
click at [240, 156] on span "Element" at bounding box center [245, 163] width 37 height 16
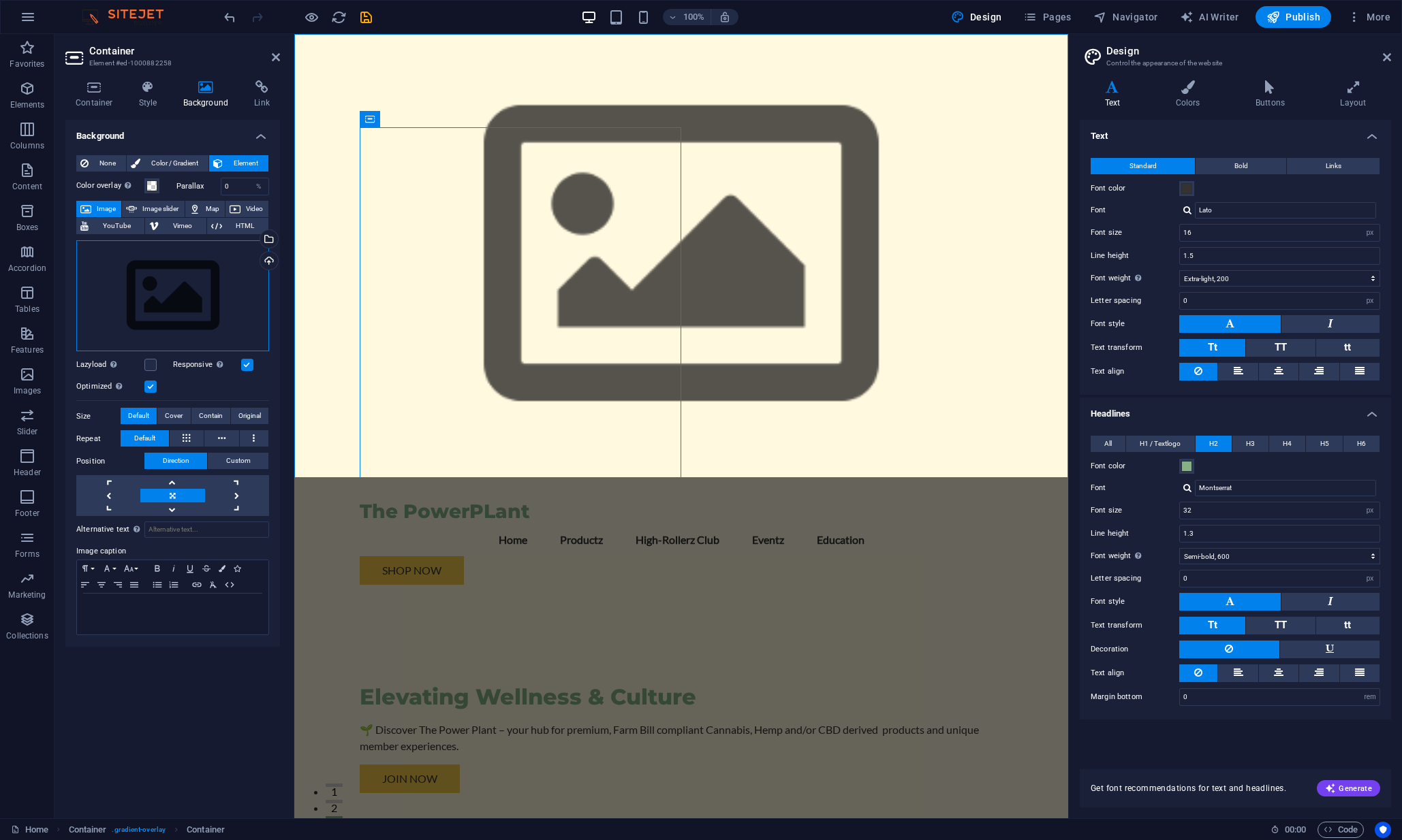
click at [204, 279] on div "Drag files here, click to choose files or select files from Files or our free s…" at bounding box center [173, 296] width 193 height 112
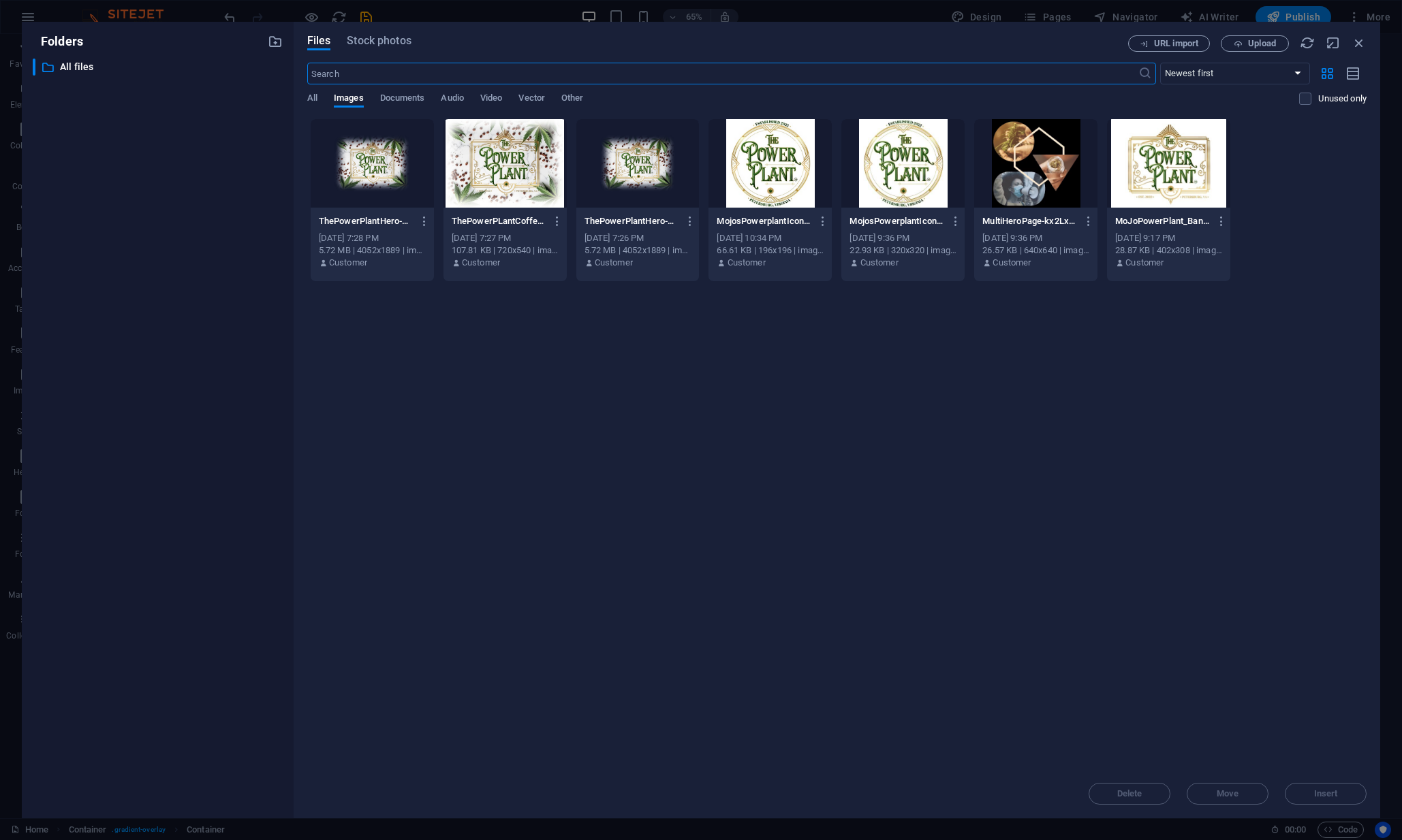
click at [357, 155] on div at bounding box center [372, 163] width 123 height 89
click at [357, 155] on div "1" at bounding box center [372, 163] width 123 height 89
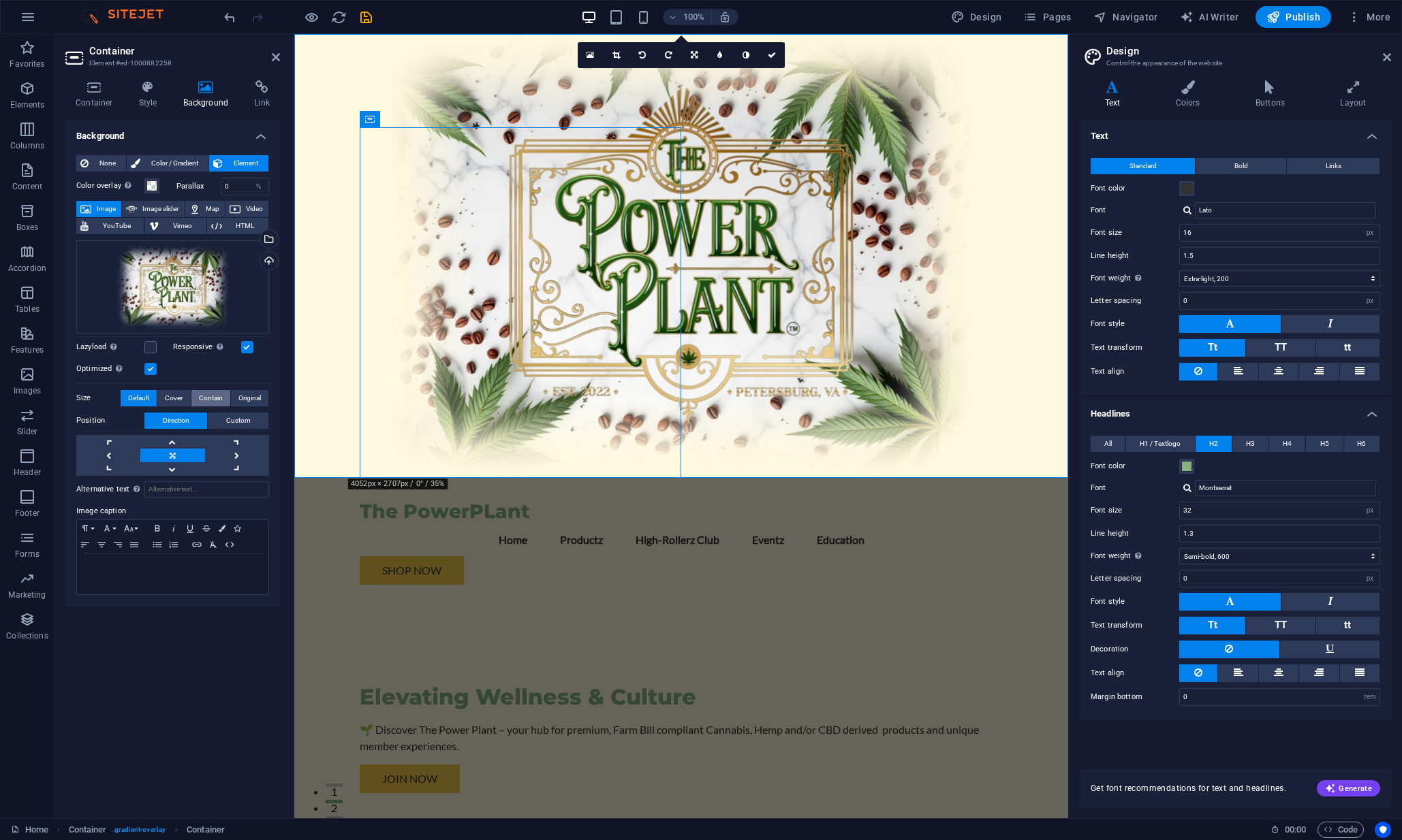
click at [208, 396] on span "Contain" at bounding box center [211, 398] width 24 height 16
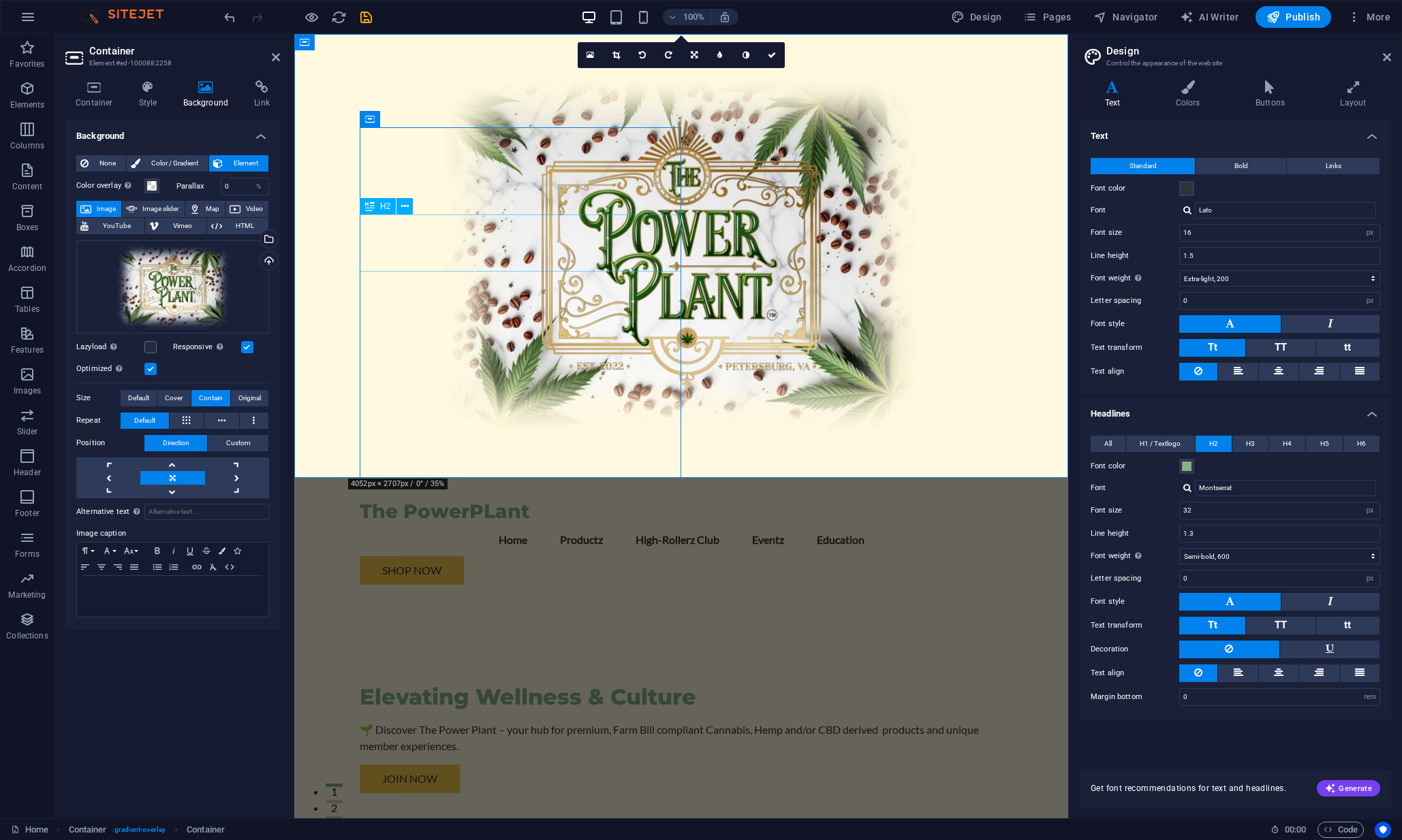
click at [411, 478] on div "The PowerPLant Menu Home Productz High-Rollerz Club Eventz Education Shop Now" at bounding box center [681, 537] width 643 height 118
click at [399, 596] on div "Elevating Wellness & Culture 🌱 Discover The Power Plant – your hub for premium,…" at bounding box center [681, 748] width 643 height 306
click at [428, 117] on icon at bounding box center [430, 120] width 8 height 14
click at [382, 126] on div "Container" at bounding box center [390, 119] width 61 height 16
drag, startPoint x: 375, startPoint y: 119, endPoint x: 356, endPoint y: 46, distance: 75.4
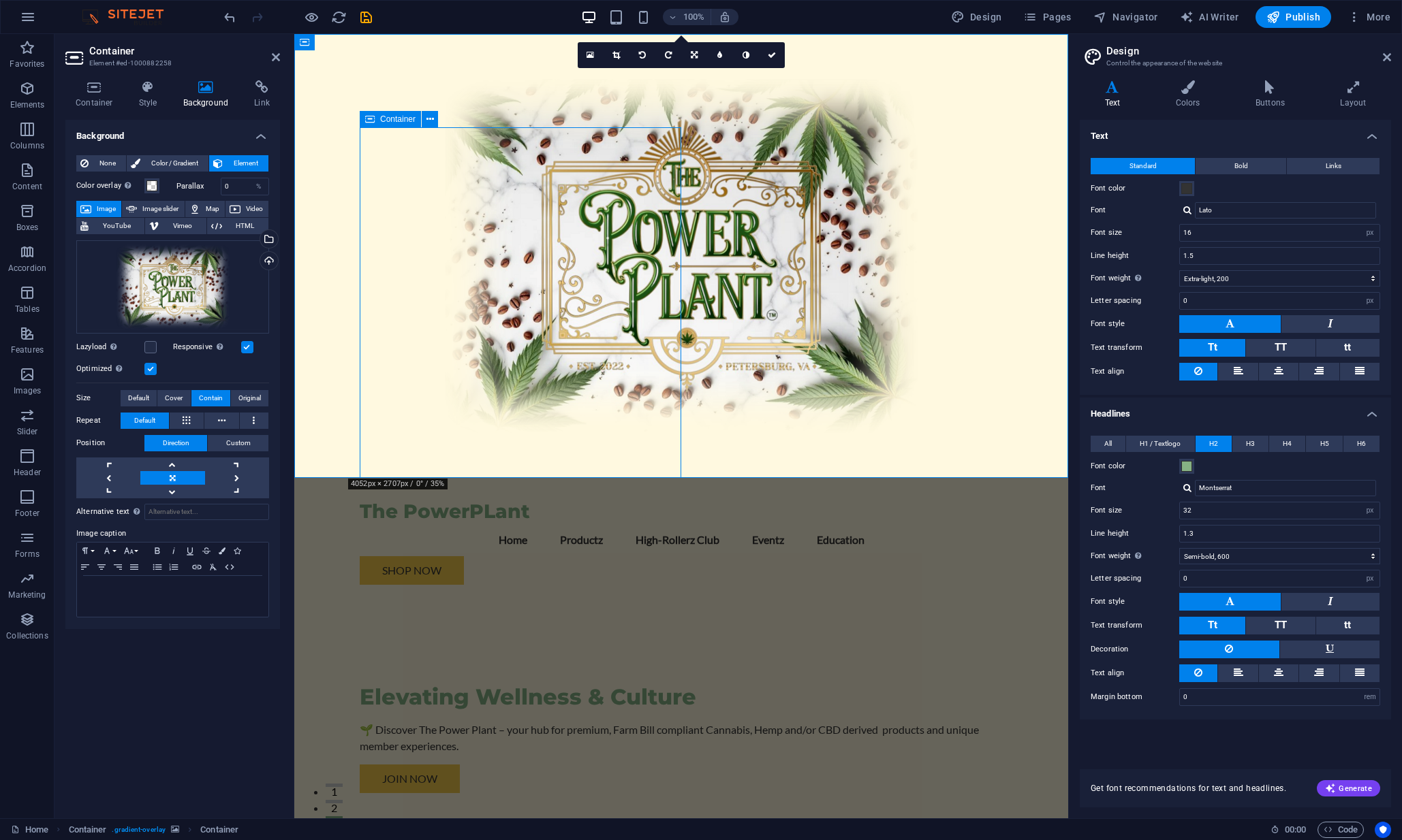
click at [375, 119] on div "Container" at bounding box center [390, 119] width 61 height 16
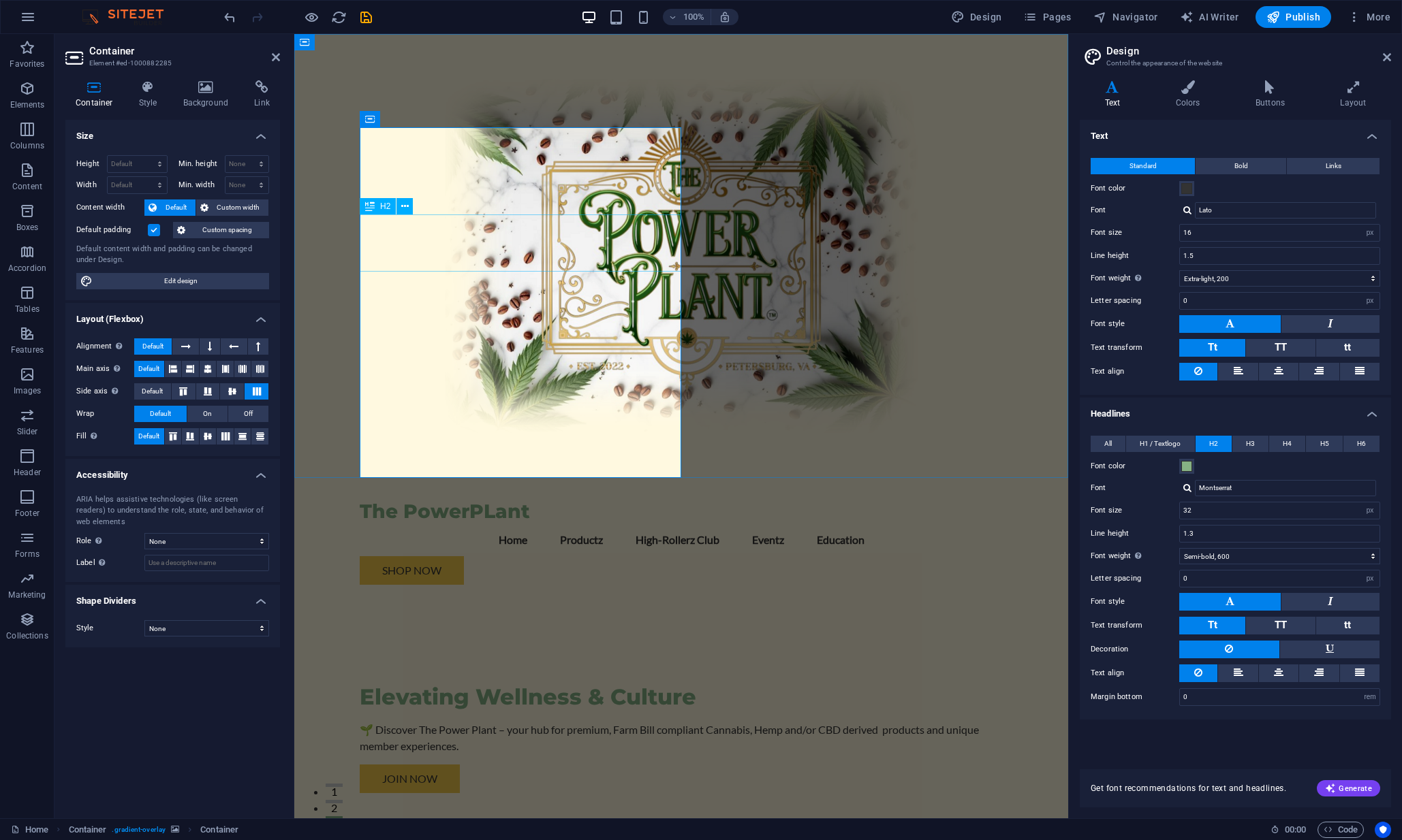
click at [548, 596] on div "Elevating Wellness & Culture 🌱 Discover The Power Plant – your hub for premium,…" at bounding box center [681, 748] width 643 height 306
click at [385, 120] on span "Container" at bounding box center [398, 119] width 35 height 8
click at [433, 115] on icon at bounding box center [430, 120] width 8 height 14
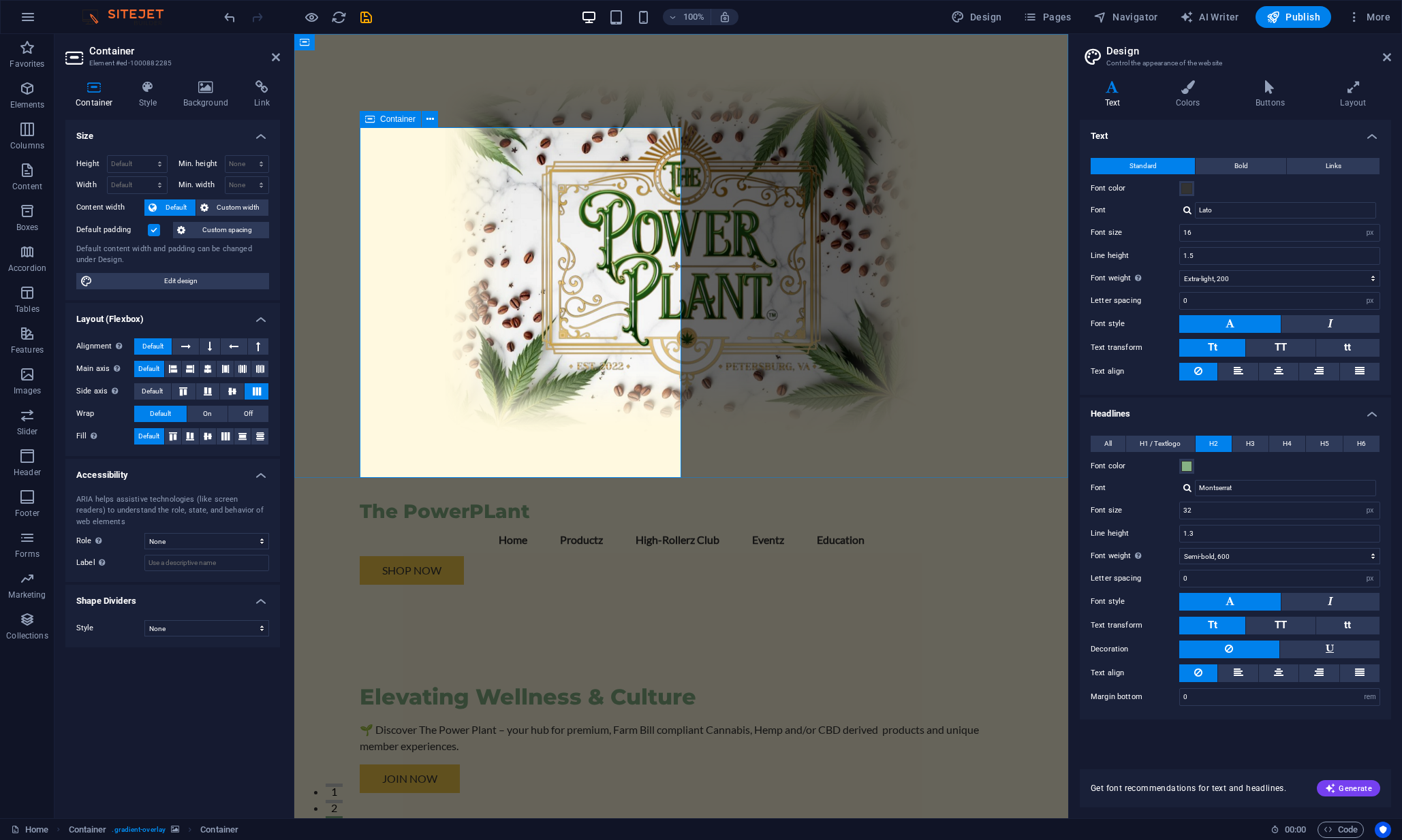
click at [415, 596] on div "Elevating Wellness & Culture 🌱 Discover The Power Plant – your hub for premium,…" at bounding box center [681, 748] width 643 height 306
click at [261, 432] on icon at bounding box center [260, 437] width 16 height 8
click at [242, 434] on icon at bounding box center [242, 437] width 16 height 8
click at [191, 437] on icon at bounding box center [190, 437] width 16 height 8
click at [154, 433] on span "Default" at bounding box center [149, 436] width 21 height 16
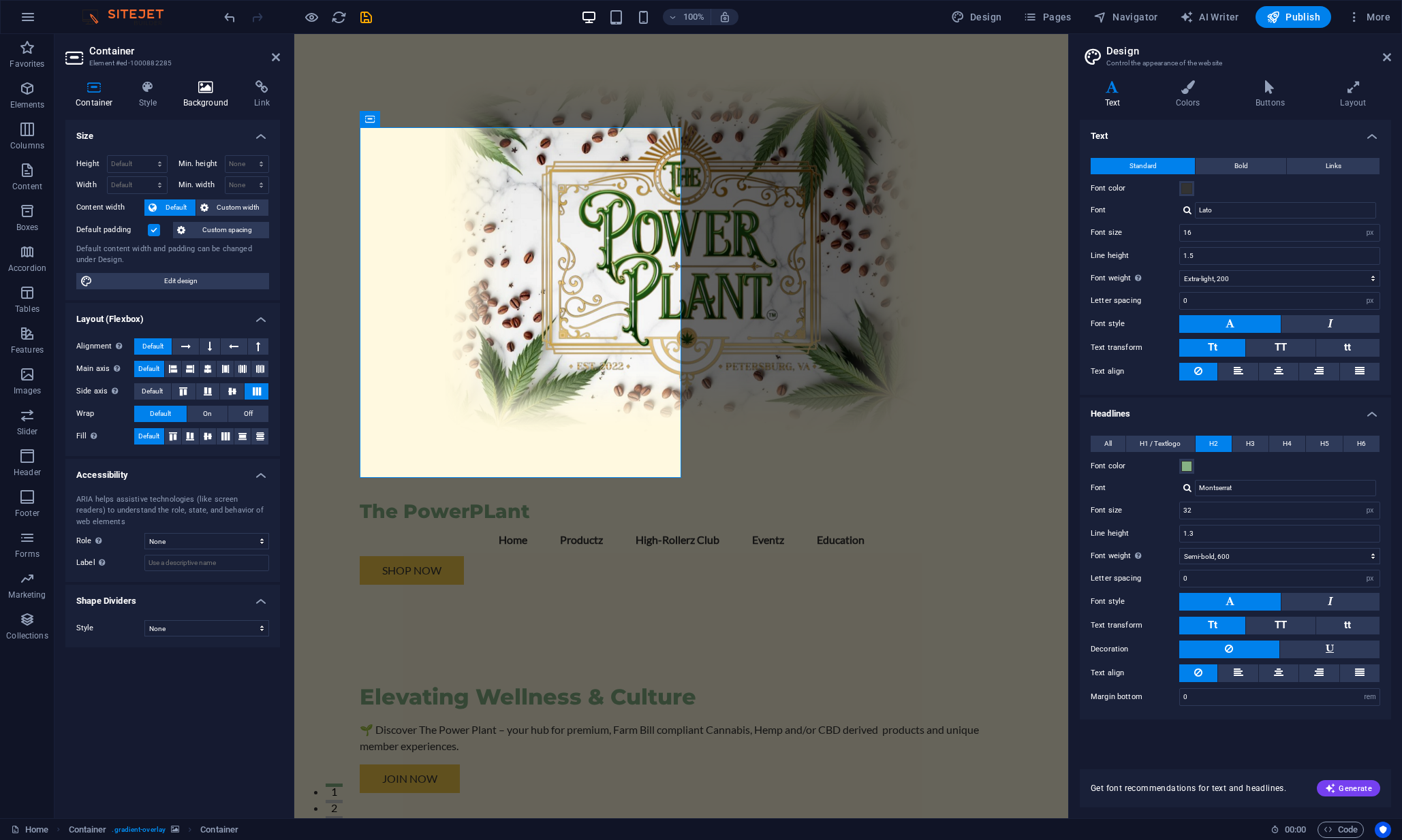
click at [215, 96] on h4 "Background" at bounding box center [209, 94] width 72 height 29
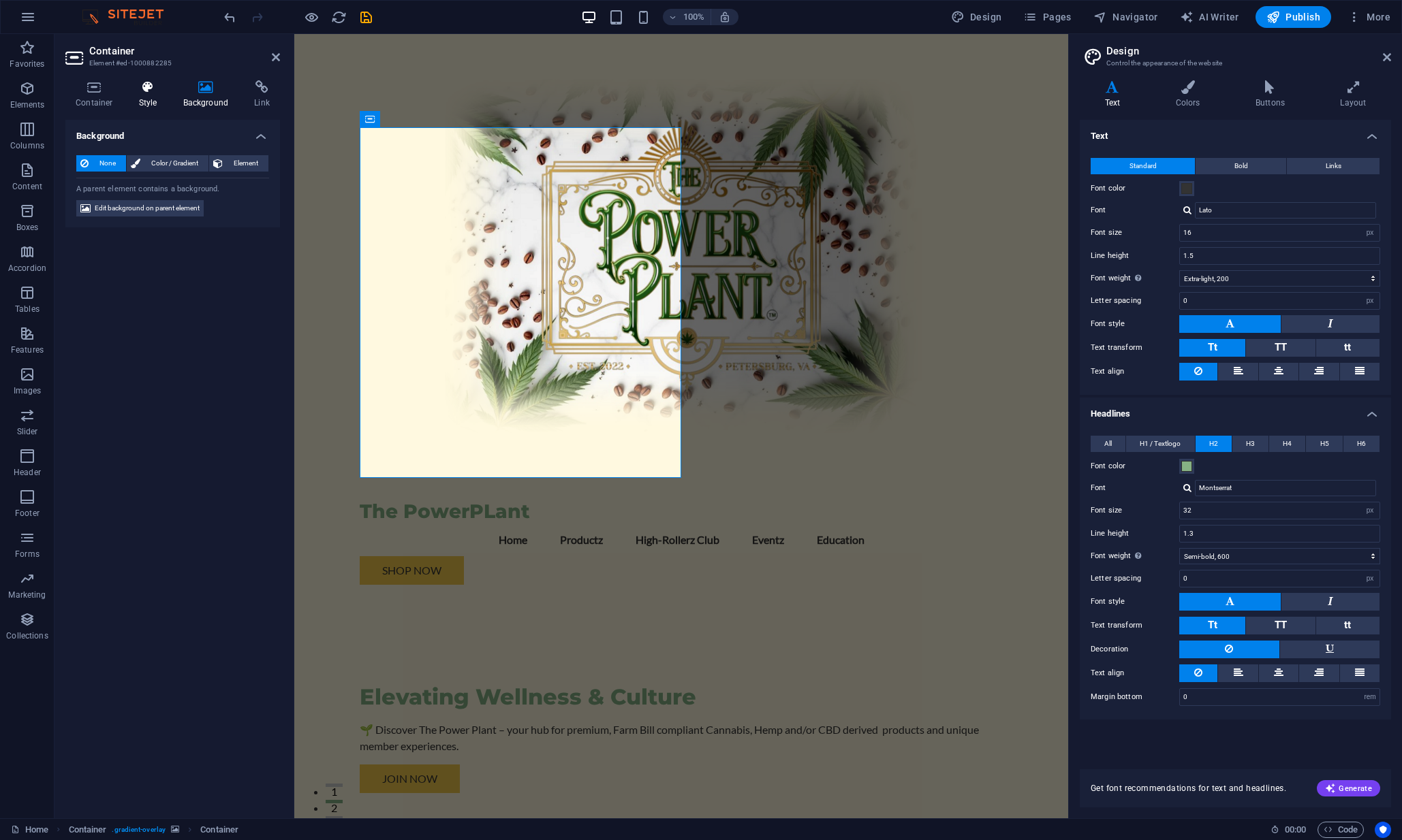
click at [135, 92] on icon at bounding box center [148, 87] width 39 height 13
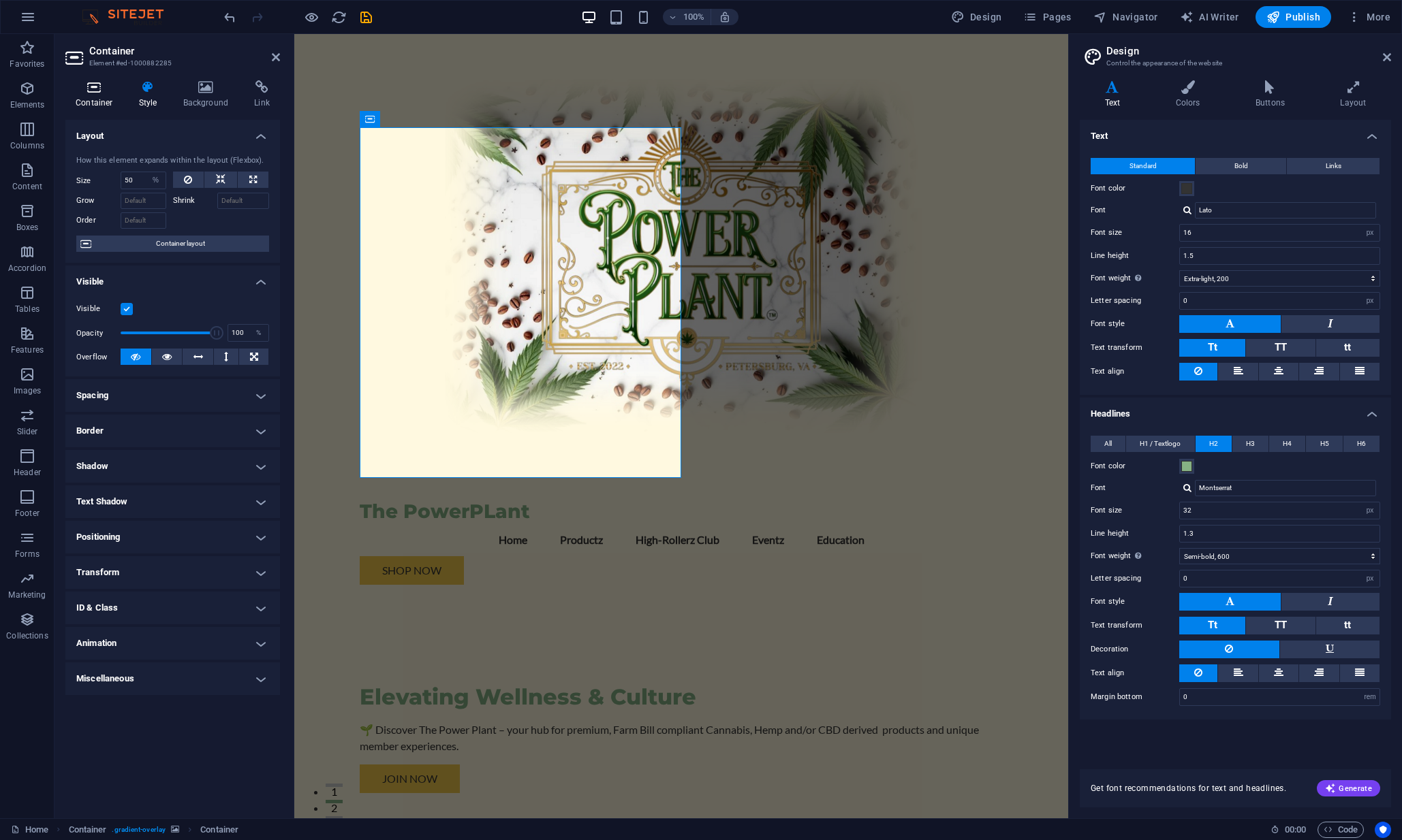
click at [96, 92] on icon at bounding box center [94, 87] width 58 height 13
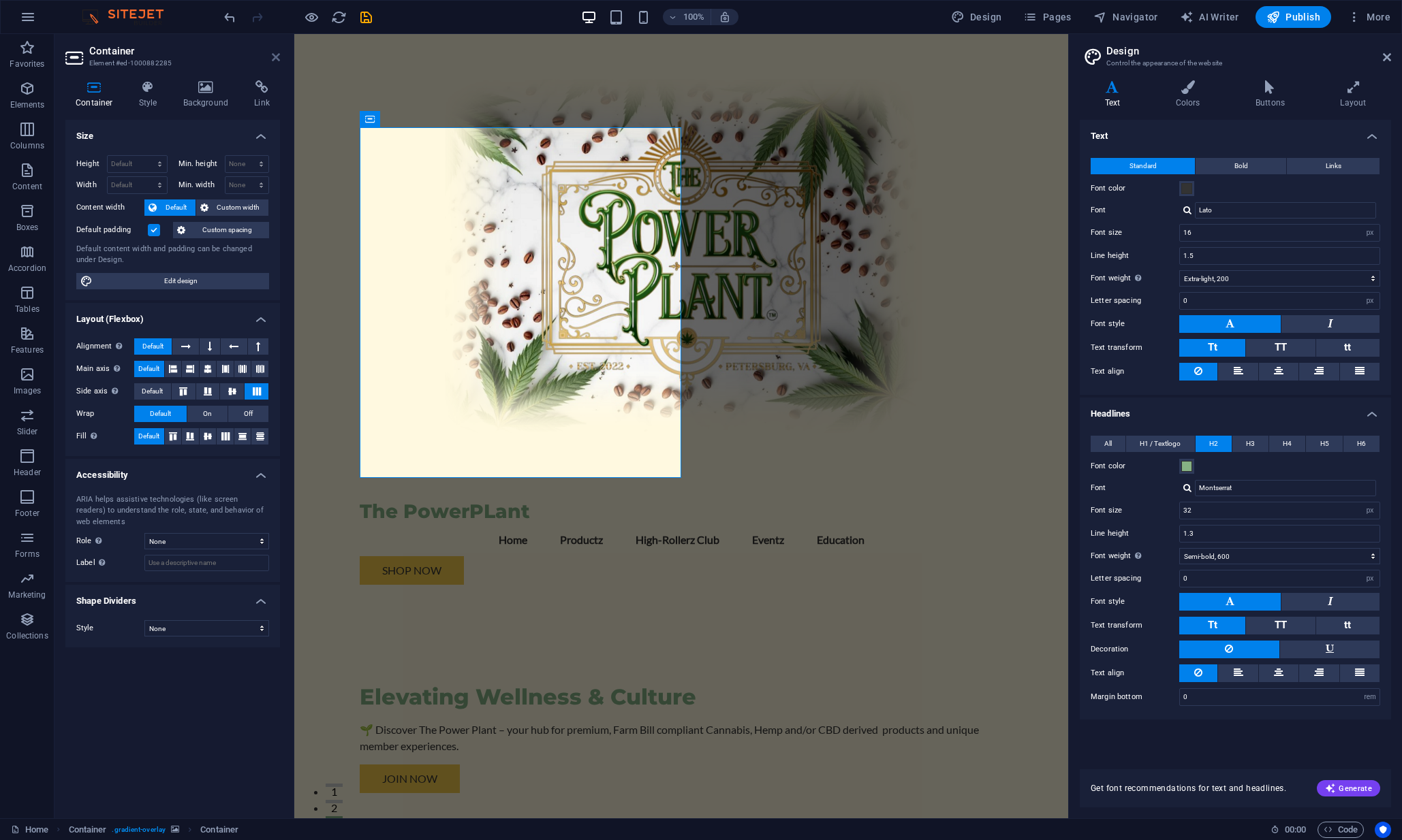
click at [276, 58] on icon at bounding box center [276, 56] width 8 height 11
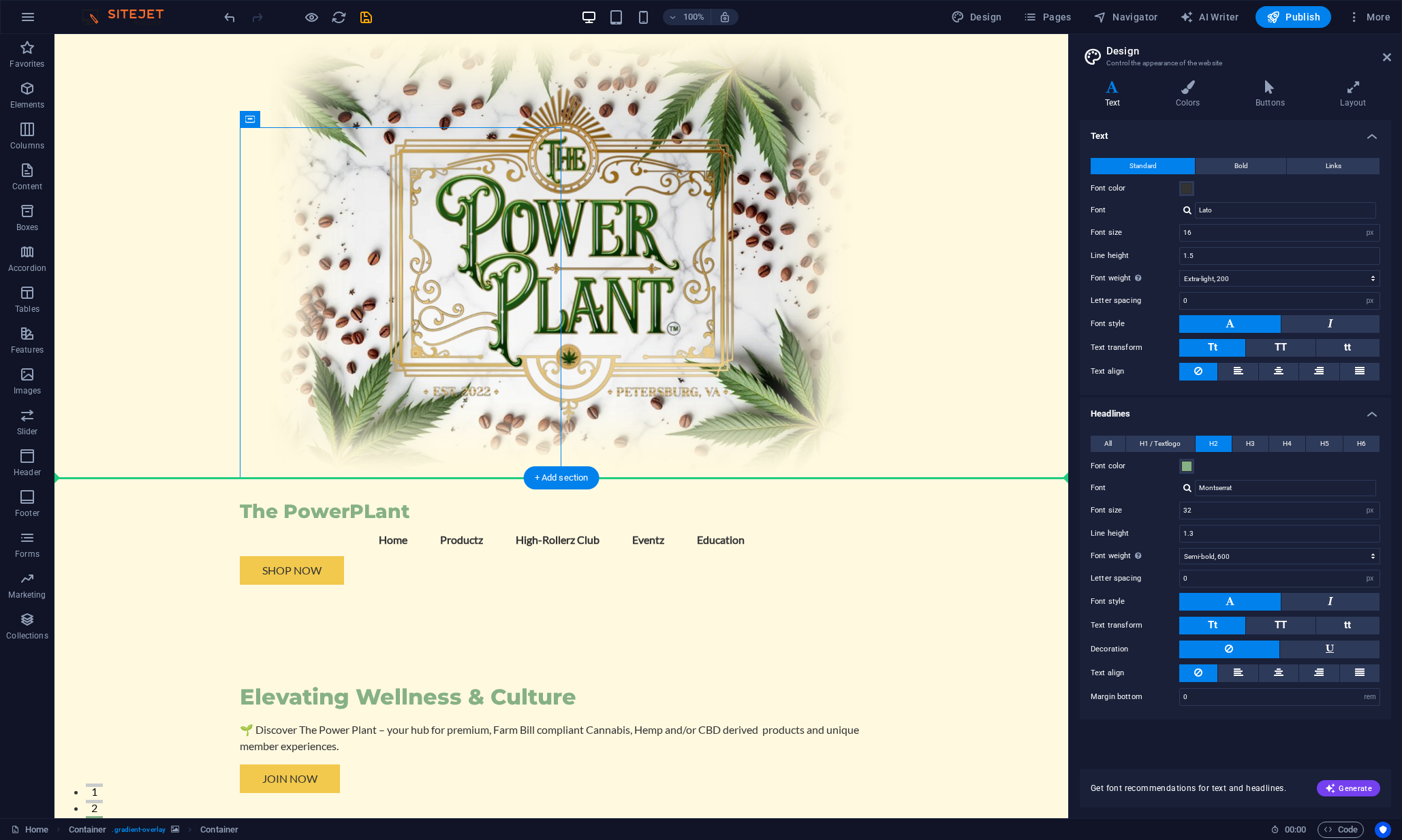
drag, startPoint x: 309, startPoint y: 153, endPoint x: 597, endPoint y: 513, distance: 461.0
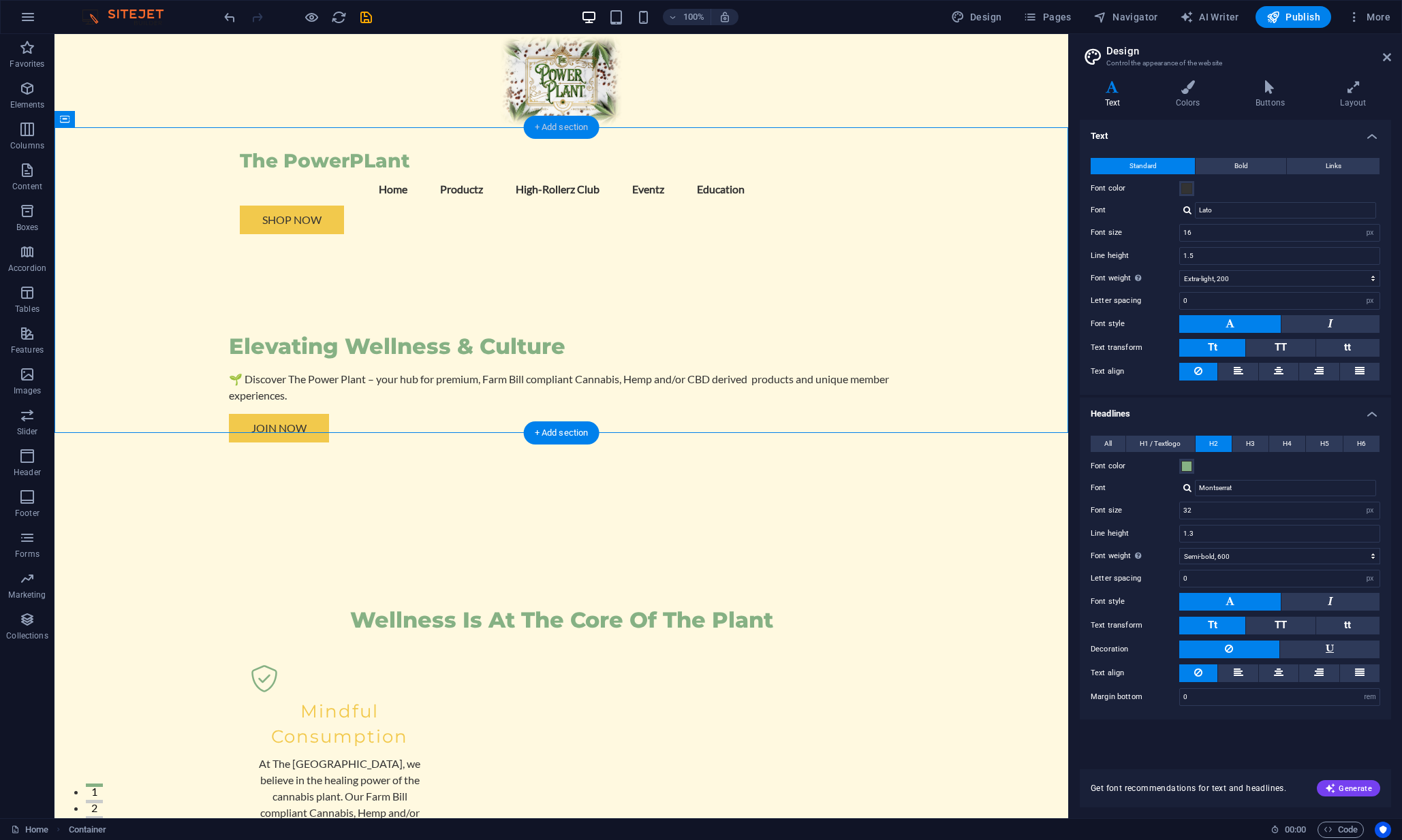
click at [550, 130] on div "+ Add section" at bounding box center [562, 127] width 75 height 23
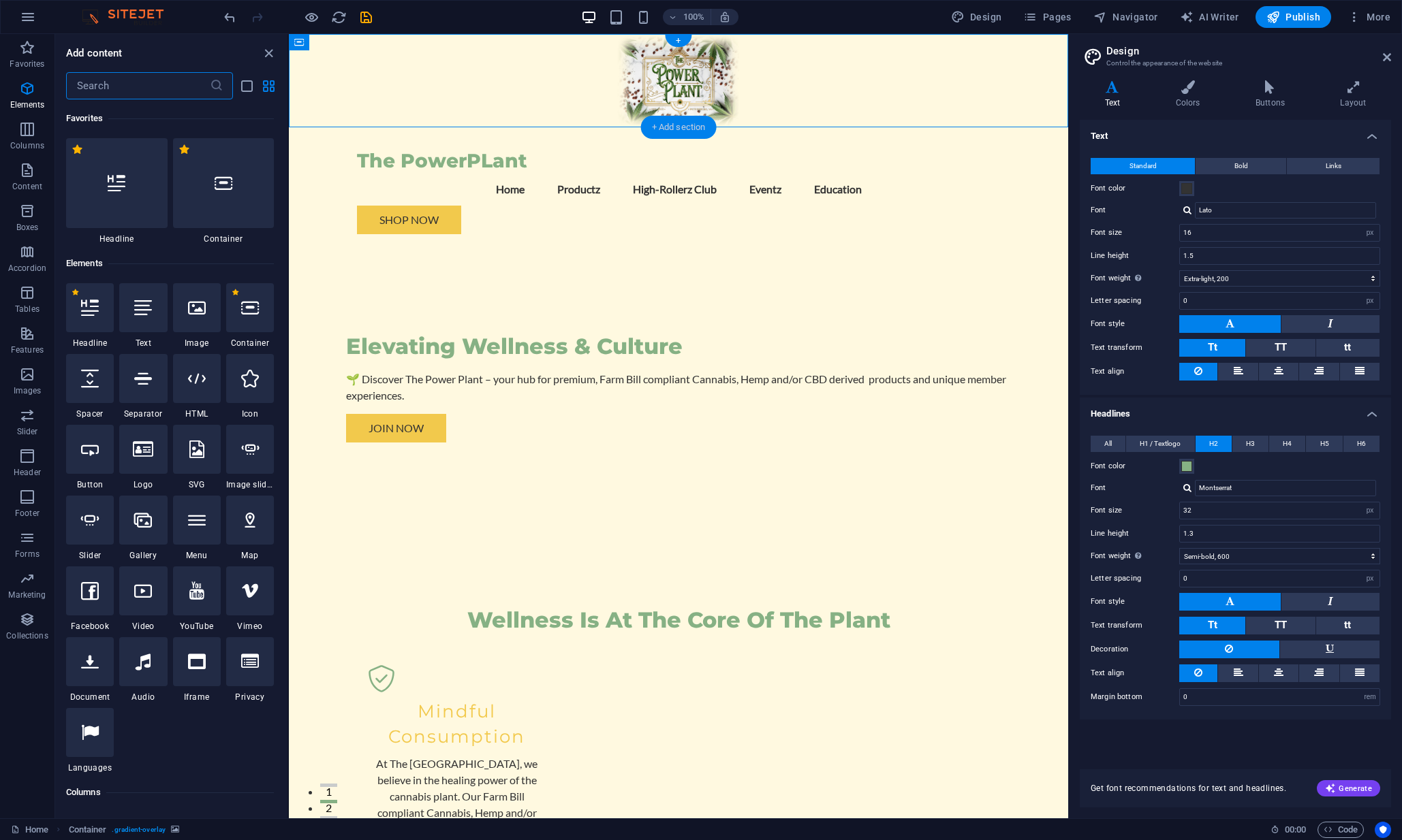
scroll to position [2382, 0]
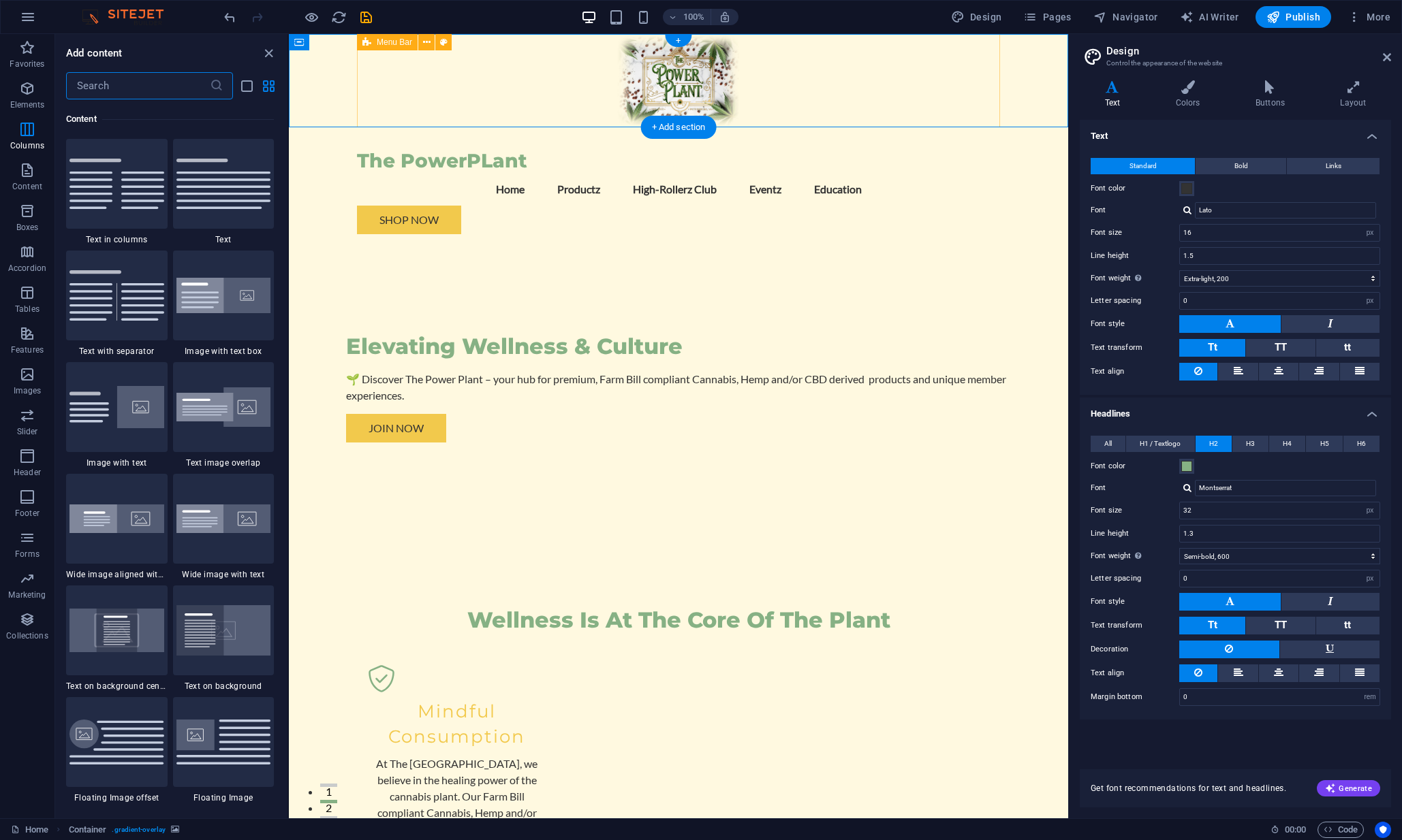
click at [714, 127] on div "The PowerPLant Menu Home Productz High-Rollerz Club Eventz Education Shop Now" at bounding box center [678, 186] width 643 height 118
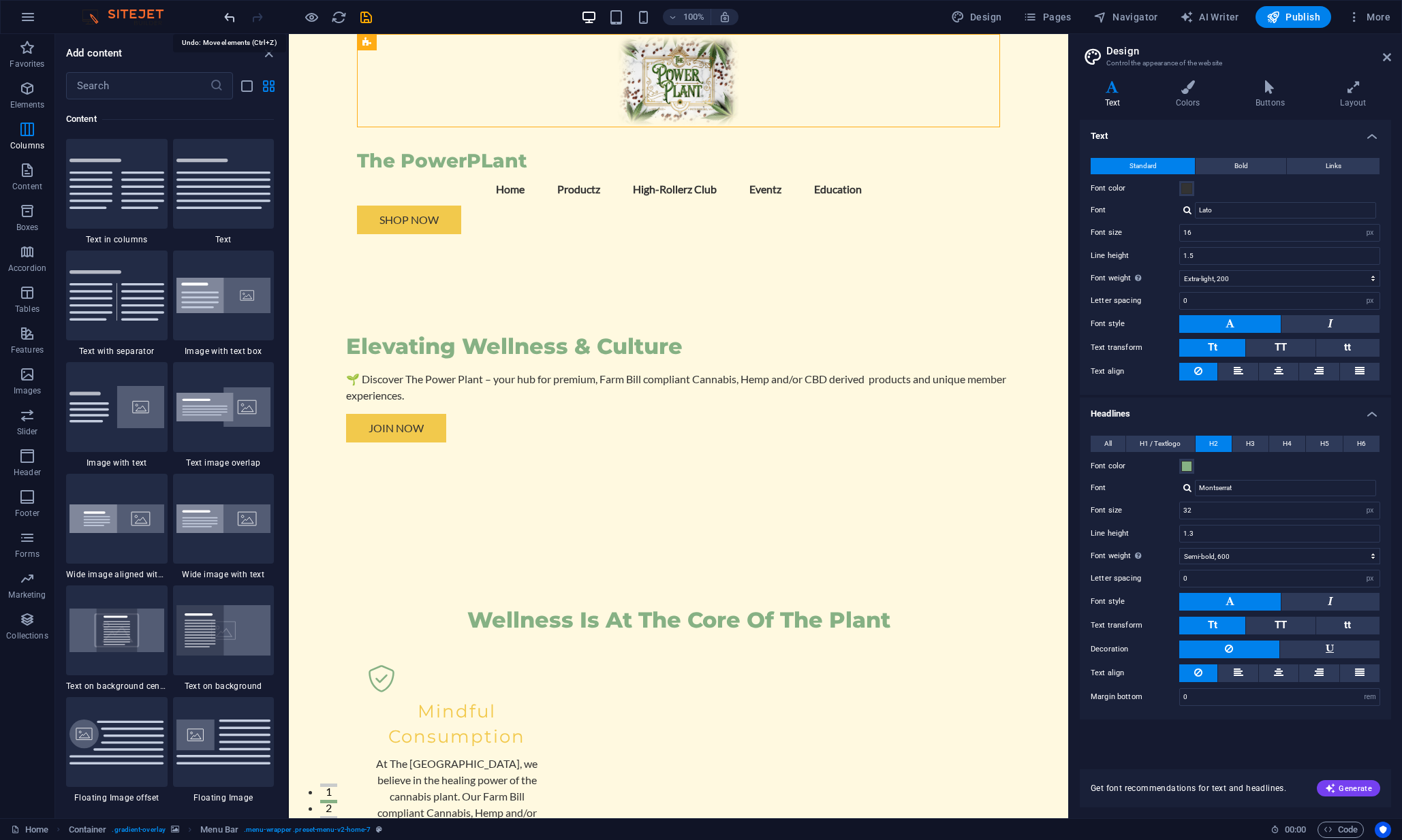
click at [230, 14] on icon "undo" at bounding box center [230, 18] width 15 height 15
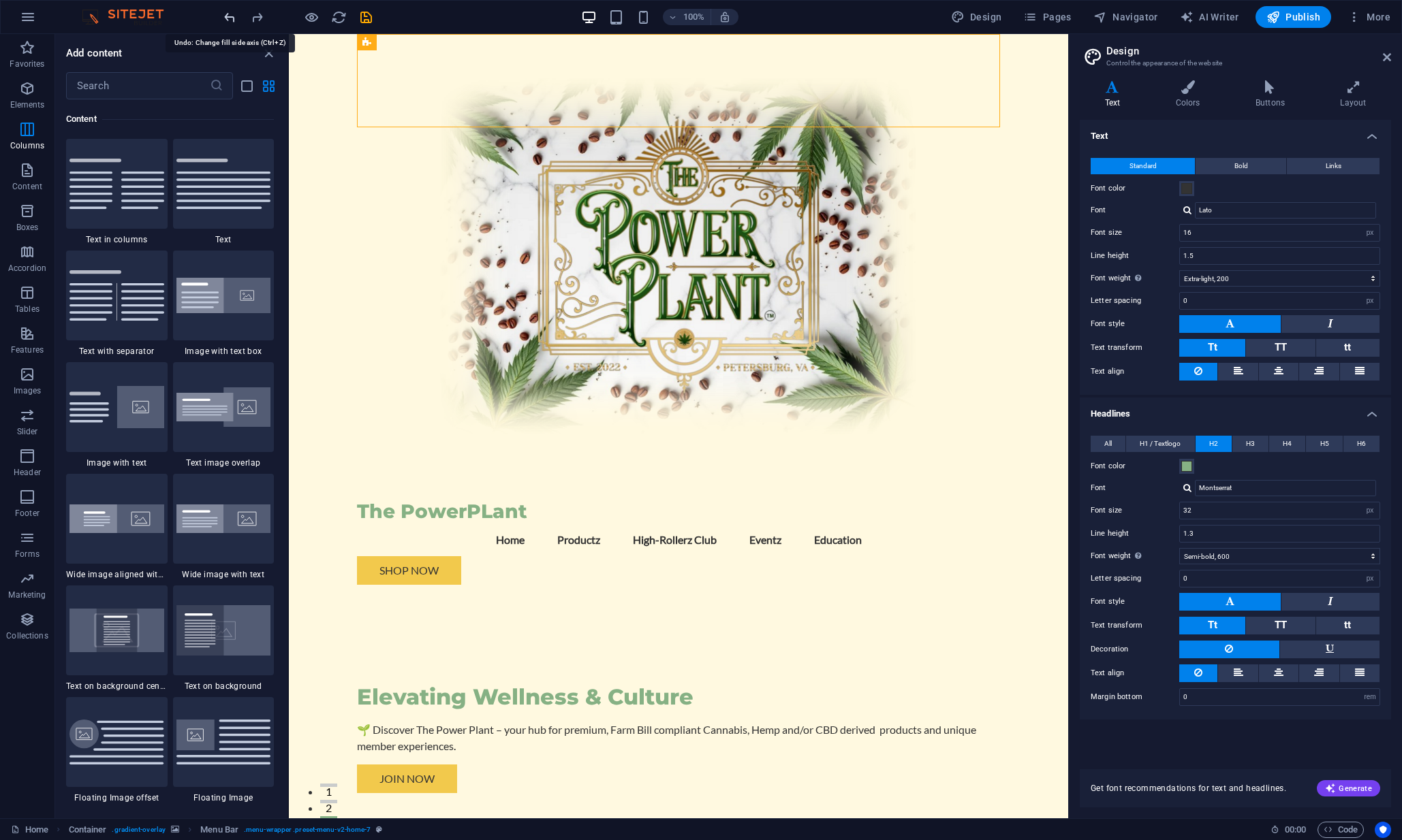
click at [230, 14] on icon "undo" at bounding box center [230, 18] width 15 height 15
click at [551, 596] on div "Elevating Wellness & Culture 🌱 Discover The Power Plant – your hub for premium,…" at bounding box center [678, 748] width 643 height 306
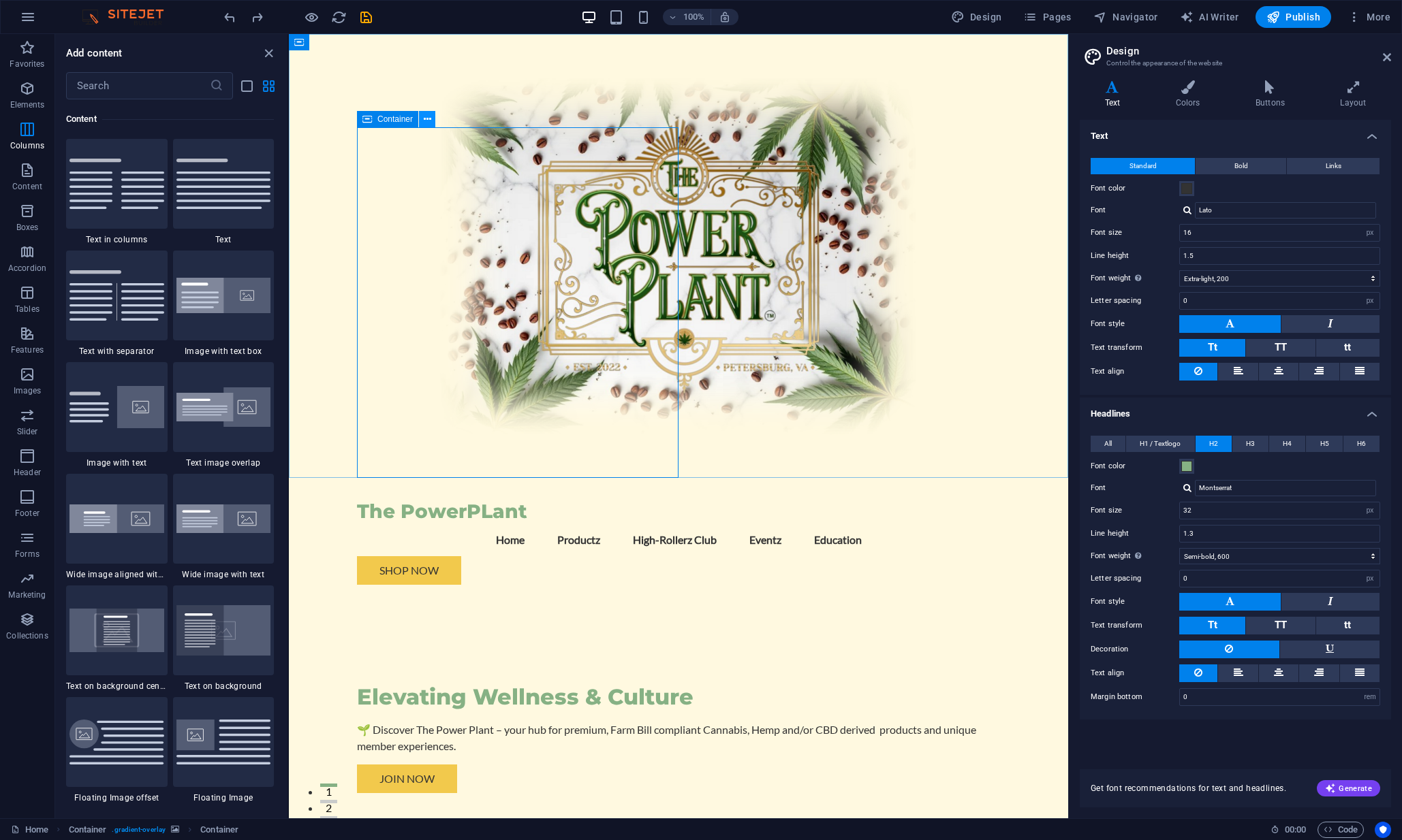
click at [424, 118] on icon at bounding box center [428, 120] width 8 height 14
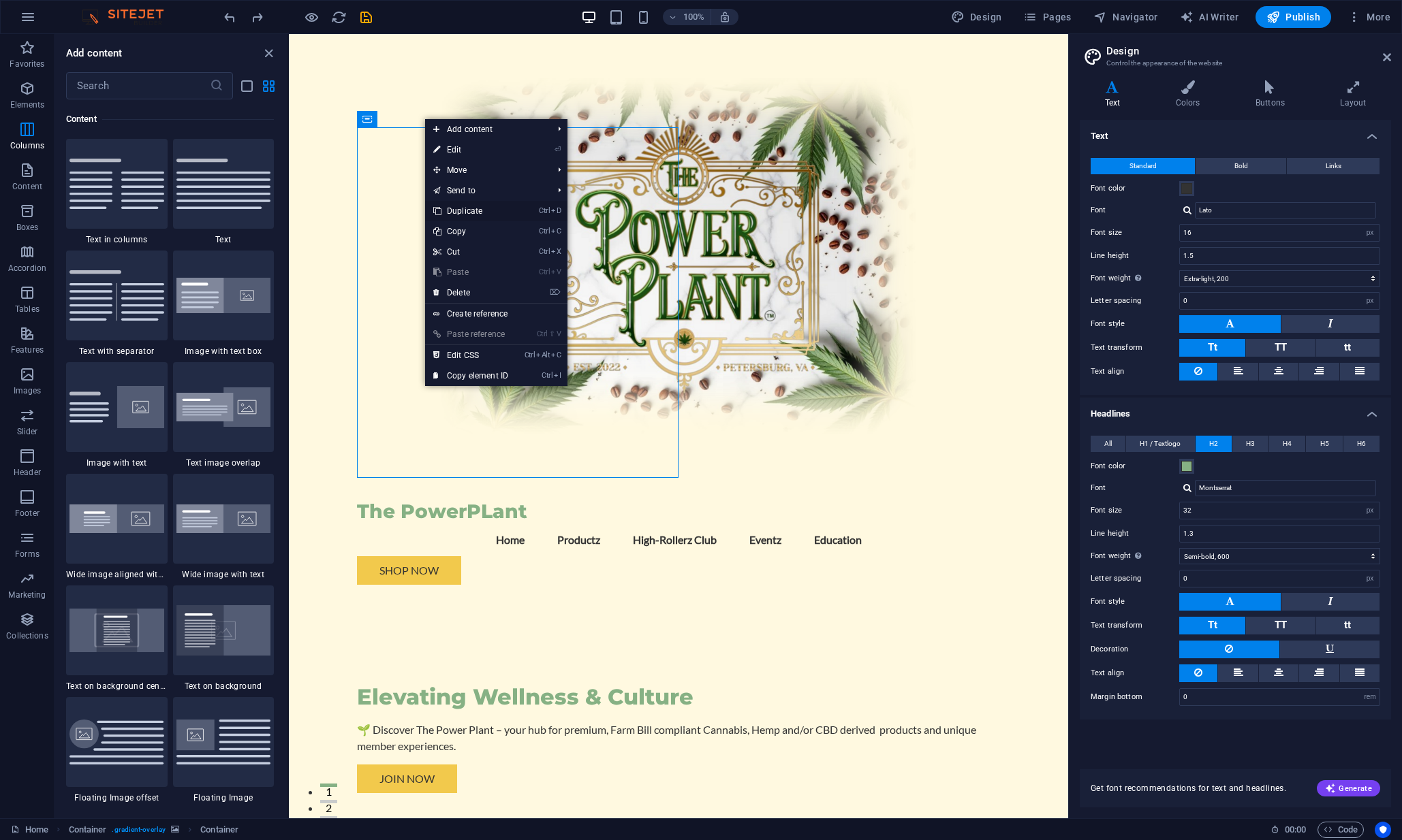
click at [473, 213] on link "Ctrl D Duplicate" at bounding box center [471, 211] width 92 height 20
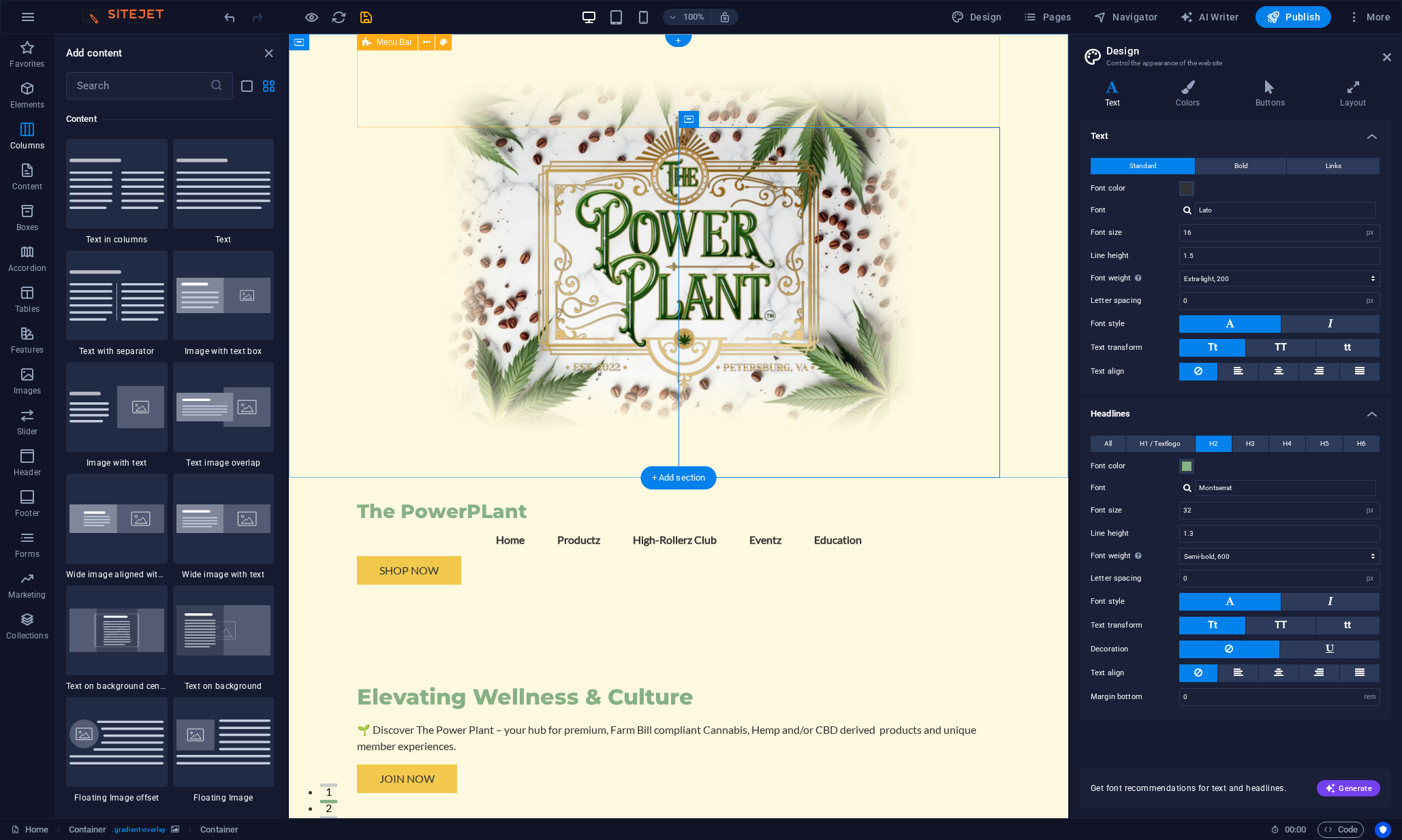
click at [415, 596] on div "Elevating Wellness & Culture 🌱 Discover The Power Plant – your hub for premium,…" at bounding box center [678, 748] width 643 height 306
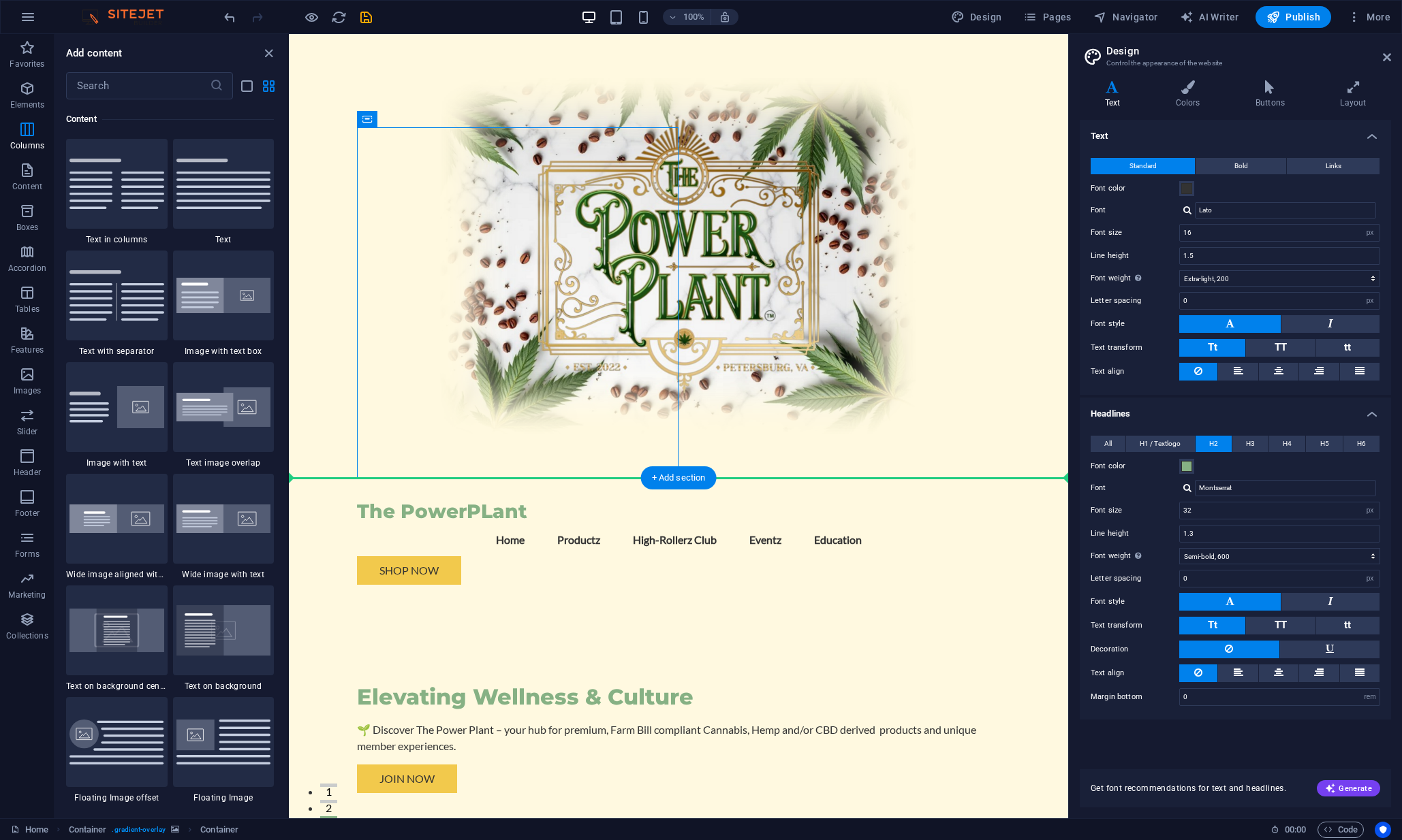
drag, startPoint x: 688, startPoint y: 149, endPoint x: 635, endPoint y: 505, distance: 359.9
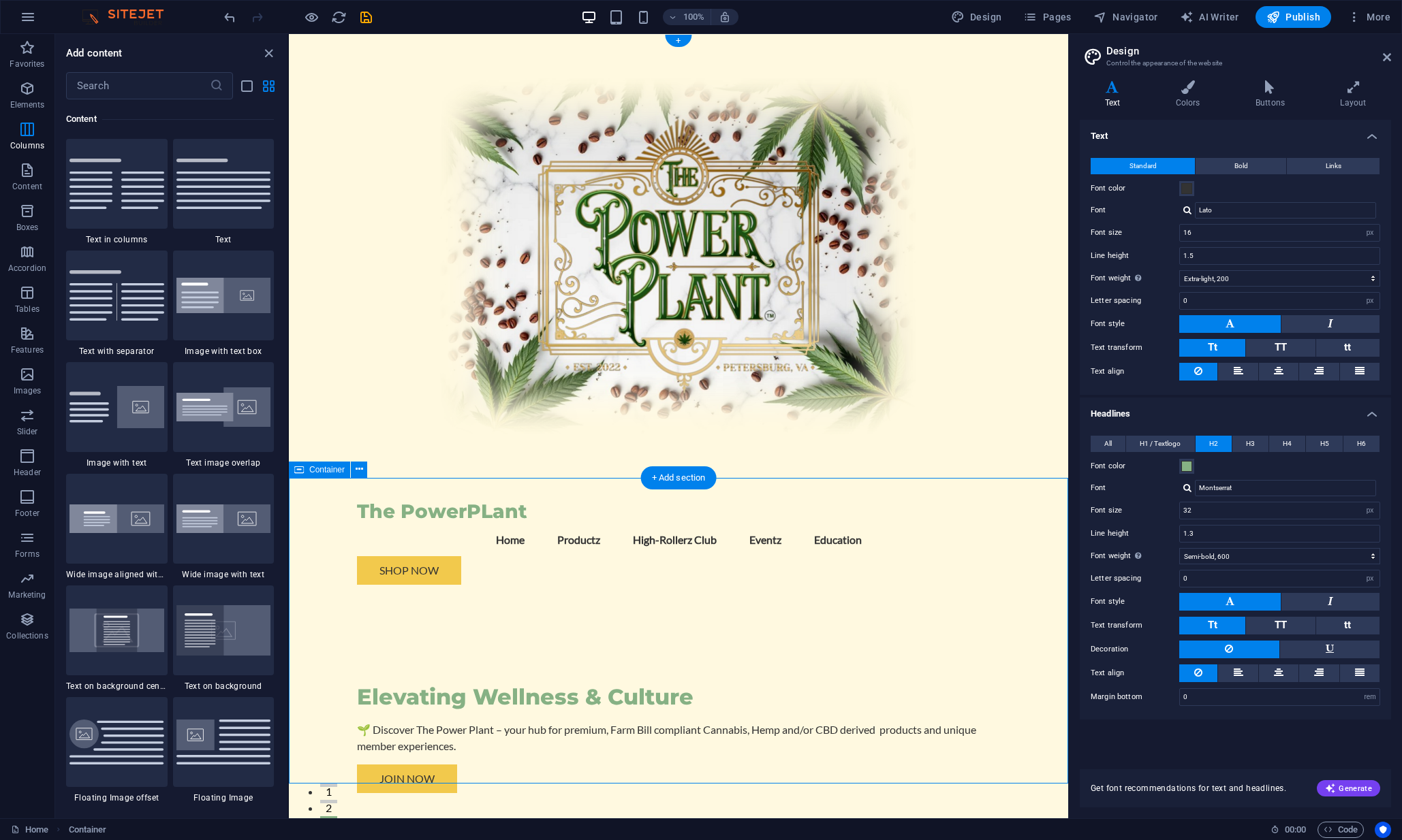
click at [523, 683] on div "Elevating Wellness & Culture" at bounding box center [678, 697] width 643 height 29
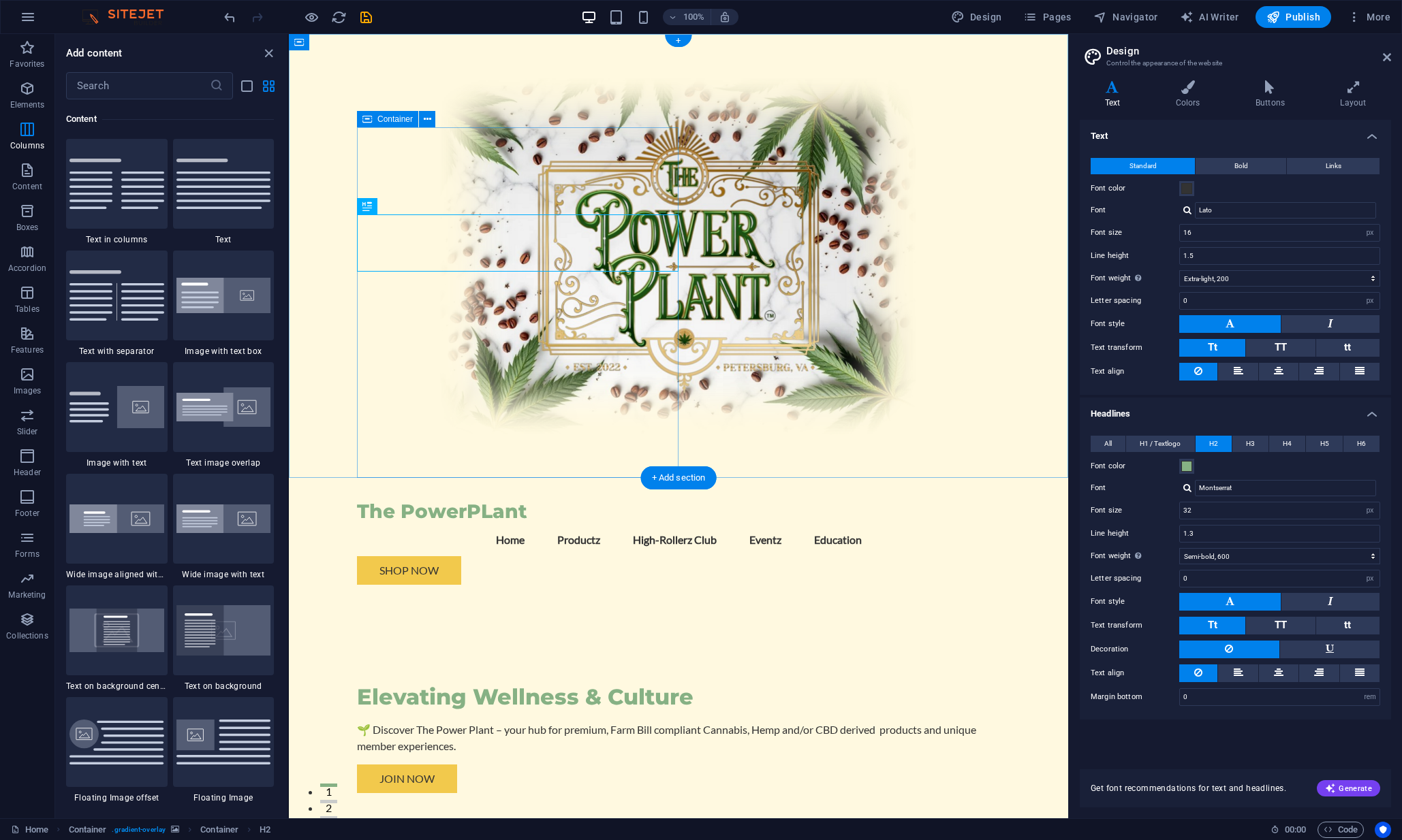
click at [466, 596] on div "Elevating Wellness & Culture 🌱 Discover The Power Plant – your hub for premium,…" at bounding box center [678, 748] width 643 height 306
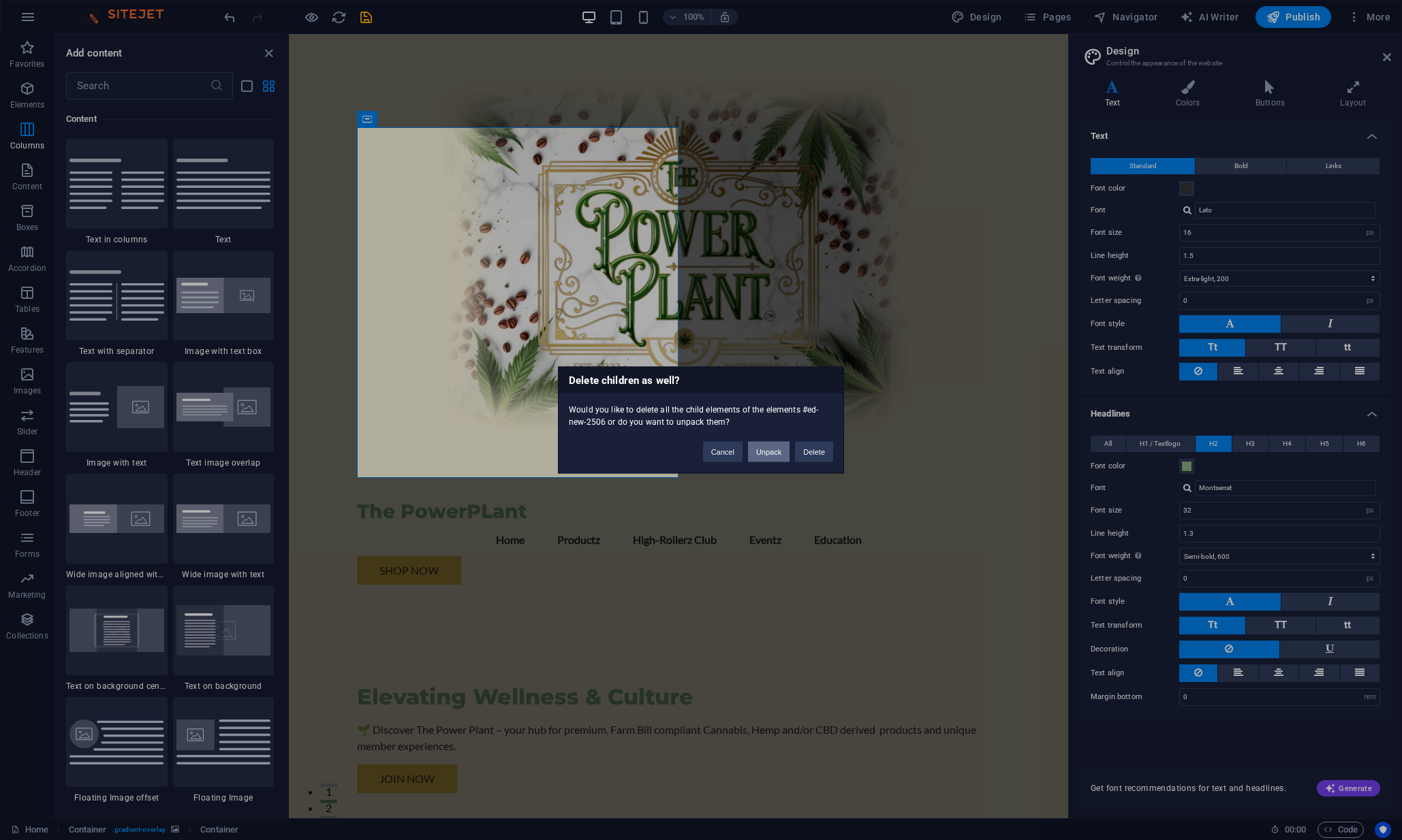
click at [775, 448] on button "Unpack" at bounding box center [769, 452] width 42 height 20
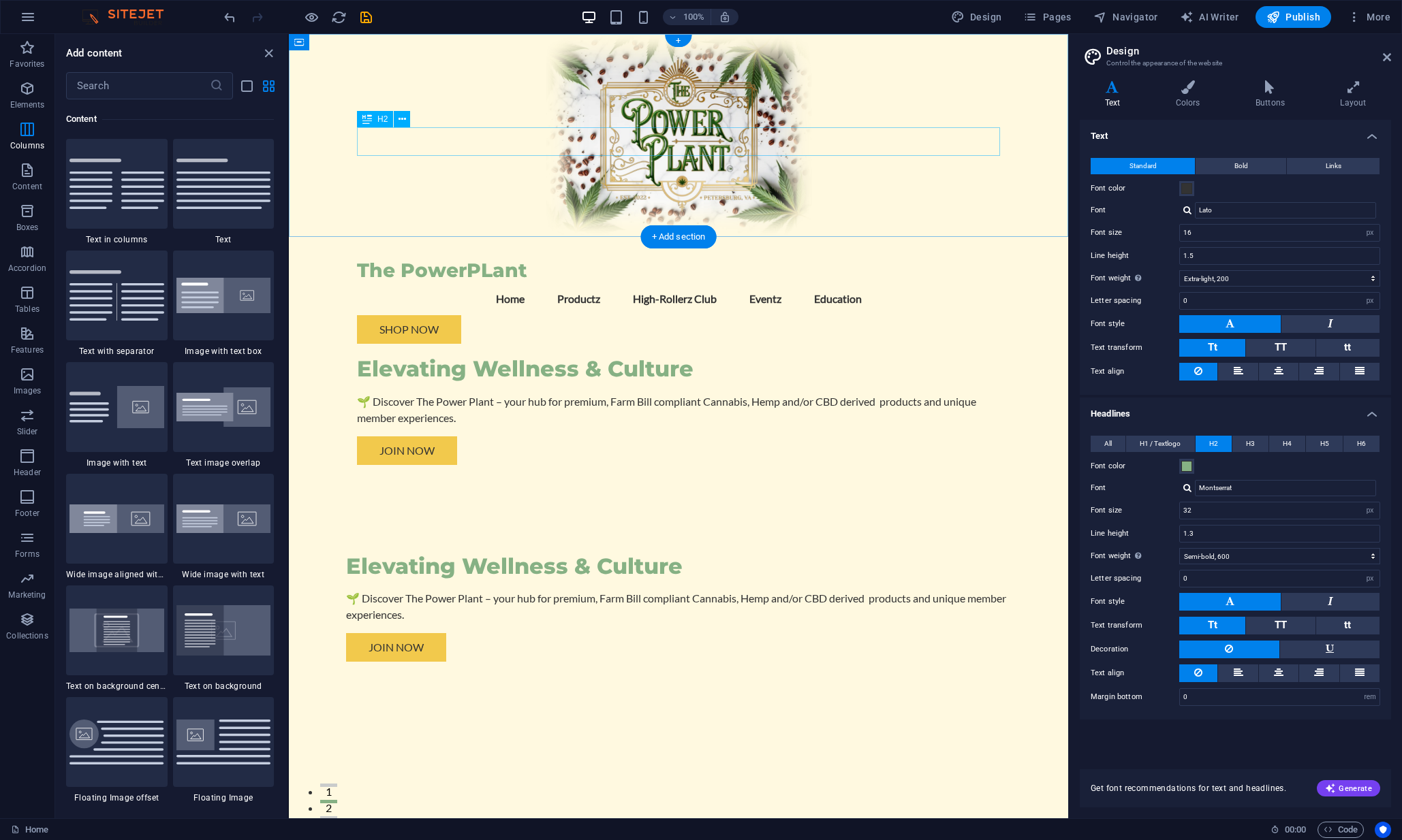
click at [540, 355] on div "Elevating Wellness & Culture" at bounding box center [678, 369] width 643 height 29
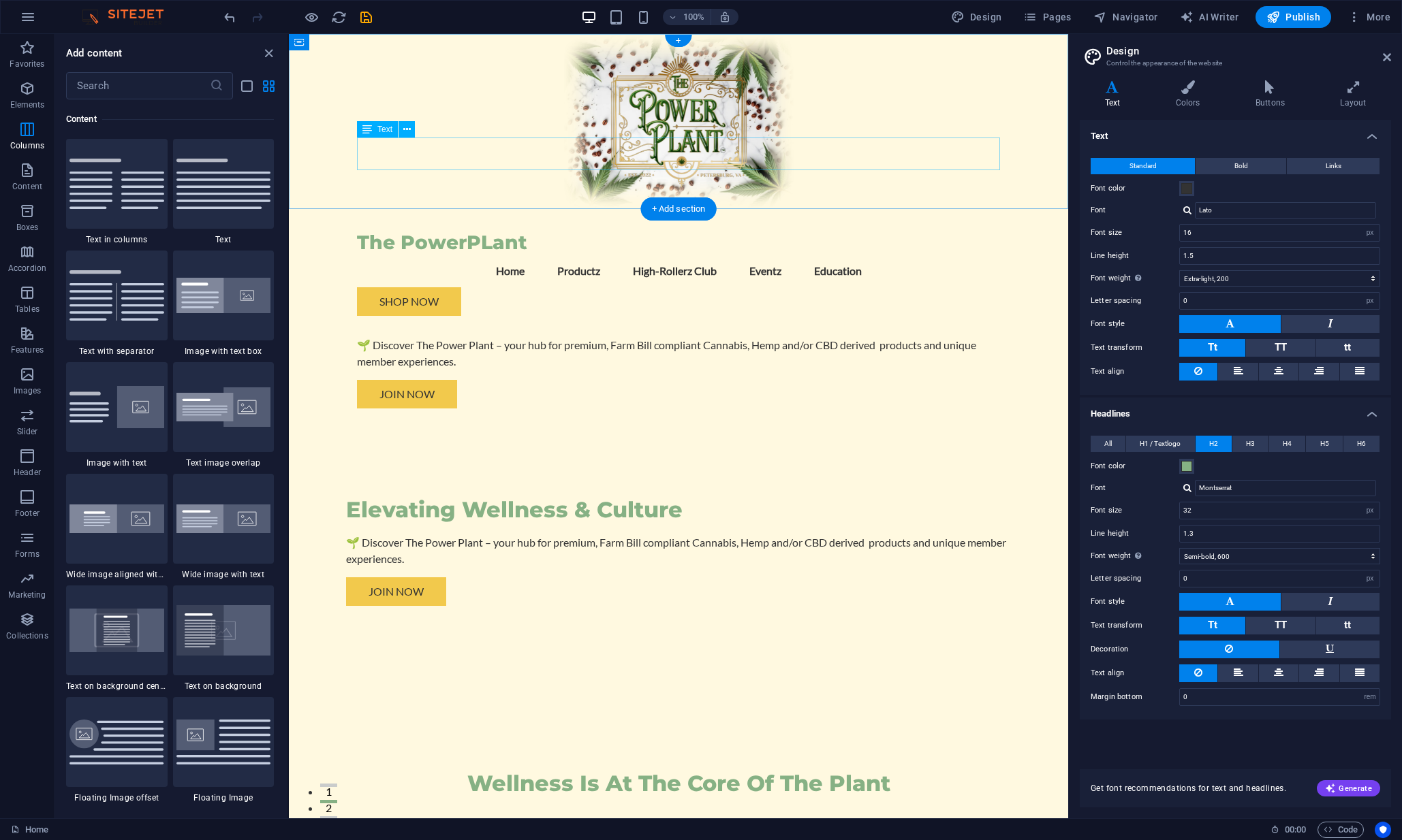
click at [540, 337] on div "🌱 Discover The Power Plant – your hub for premium, Farm Bill compliant Cannabis…" at bounding box center [678, 353] width 643 height 32
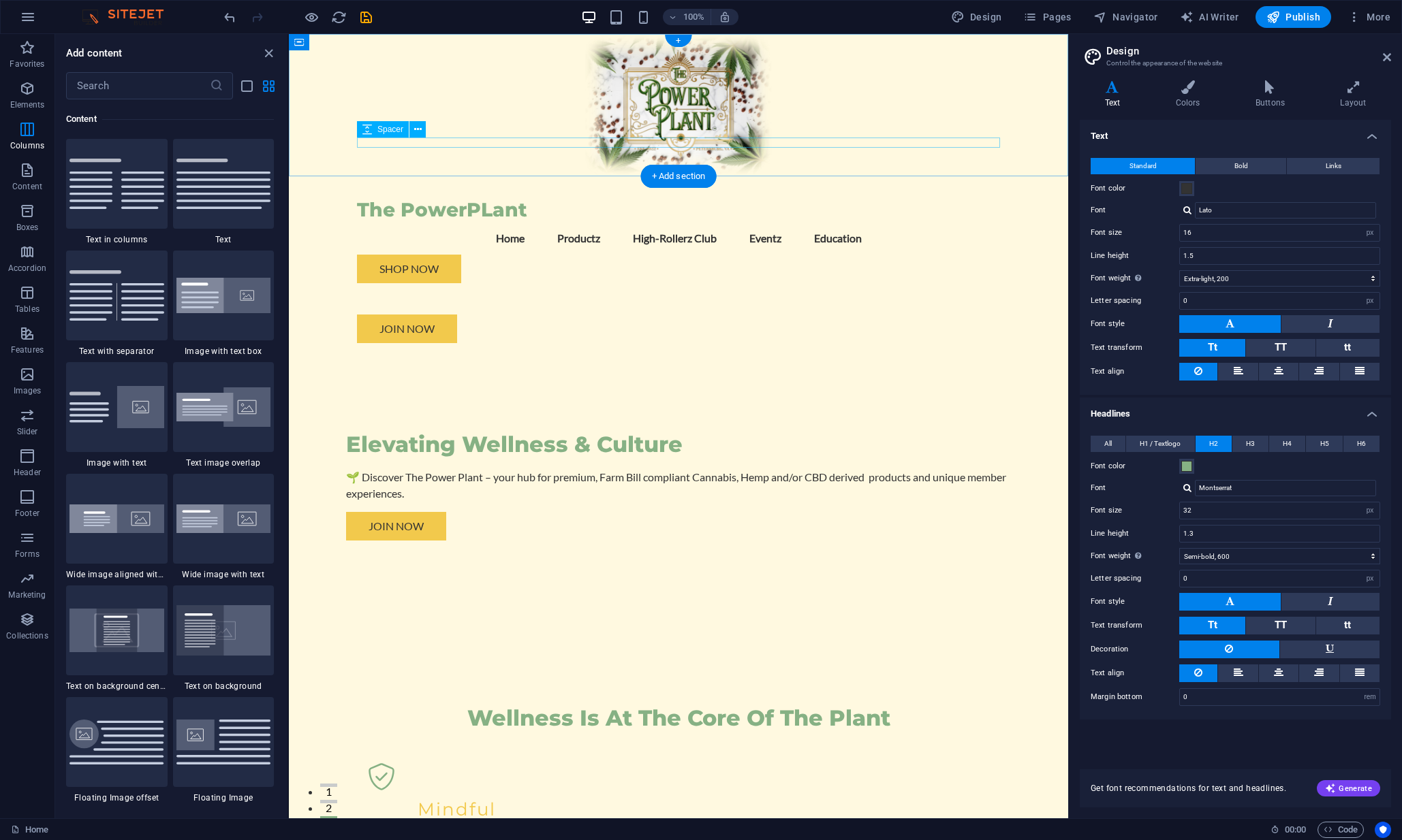
click at [540, 304] on div at bounding box center [678, 309] width 643 height 11
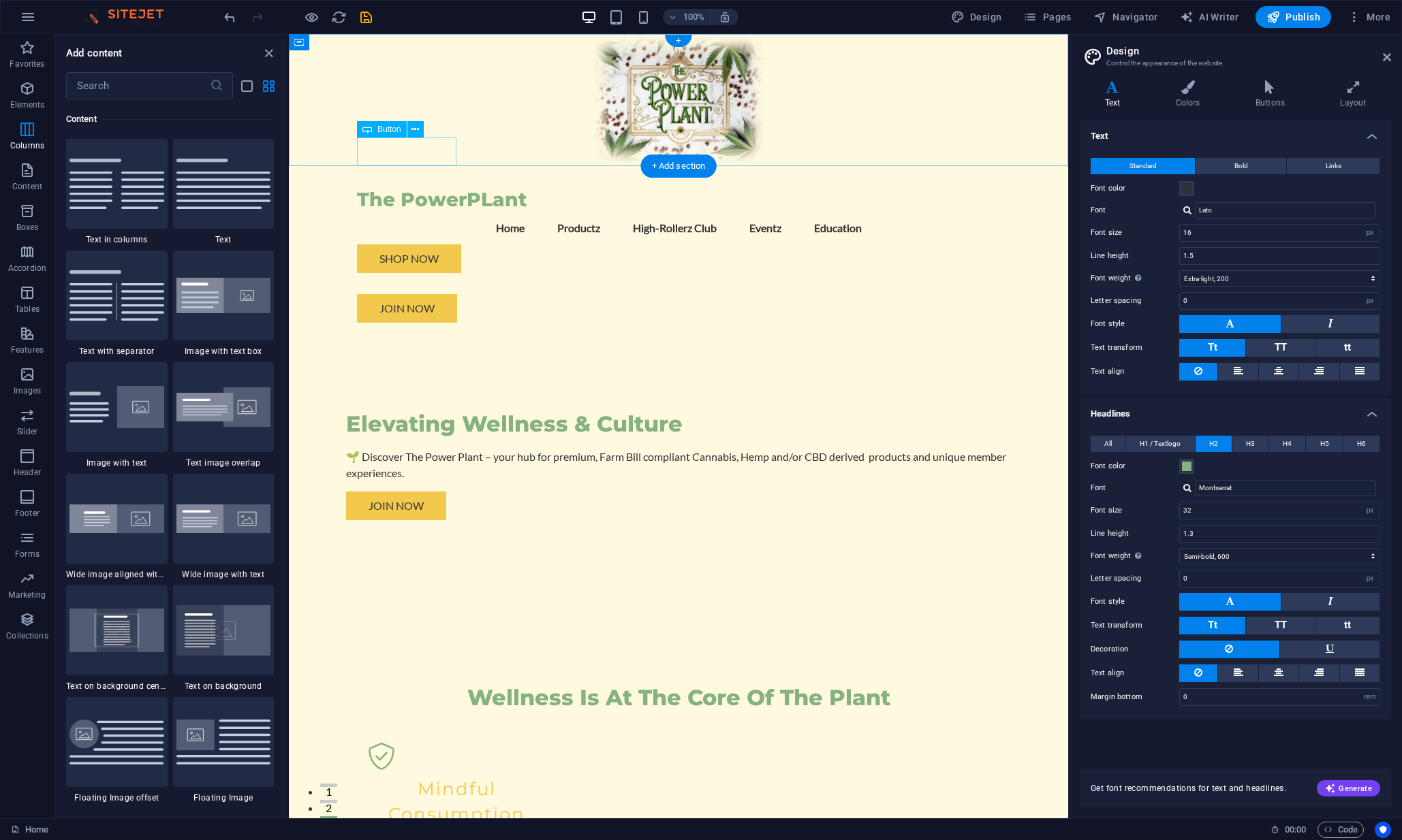
click at [387, 294] on div "Join Now" at bounding box center [678, 308] width 643 height 29
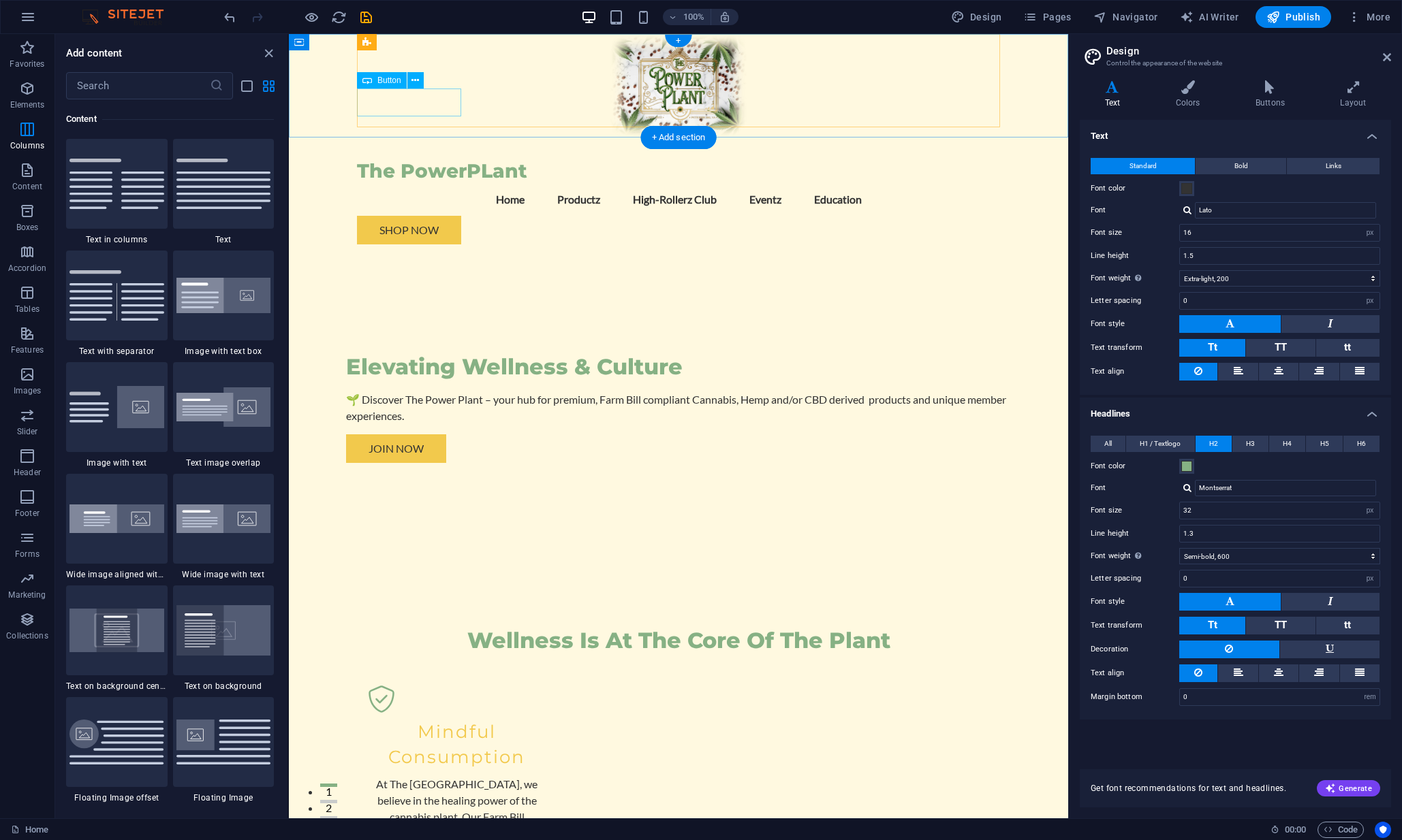
click at [436, 216] on div "Shop Now" at bounding box center [678, 230] width 643 height 29
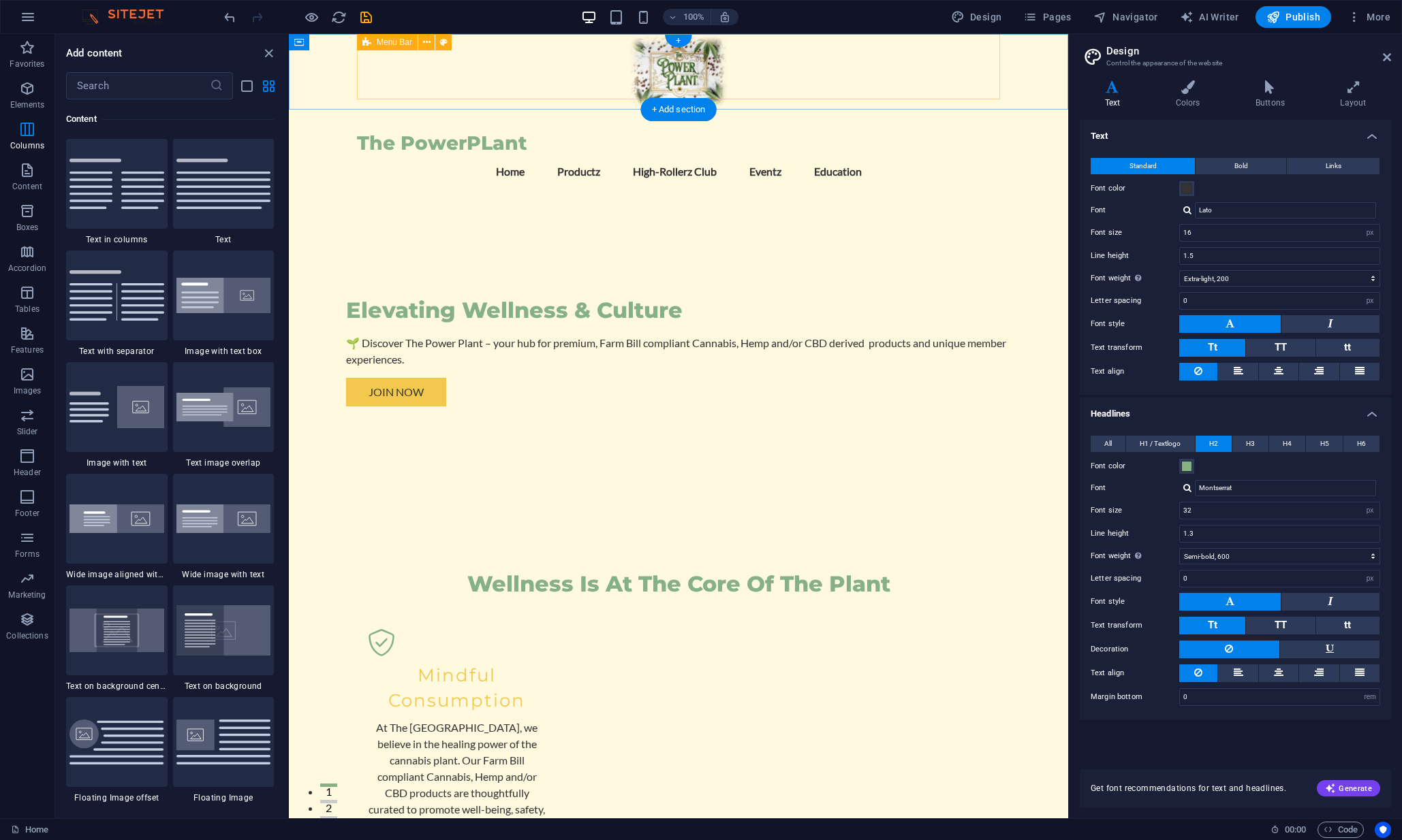
click at [446, 110] on div "The PowerPLant Menu Home Productz High-Rollerz Club Eventz Education" at bounding box center [678, 154] width 643 height 89
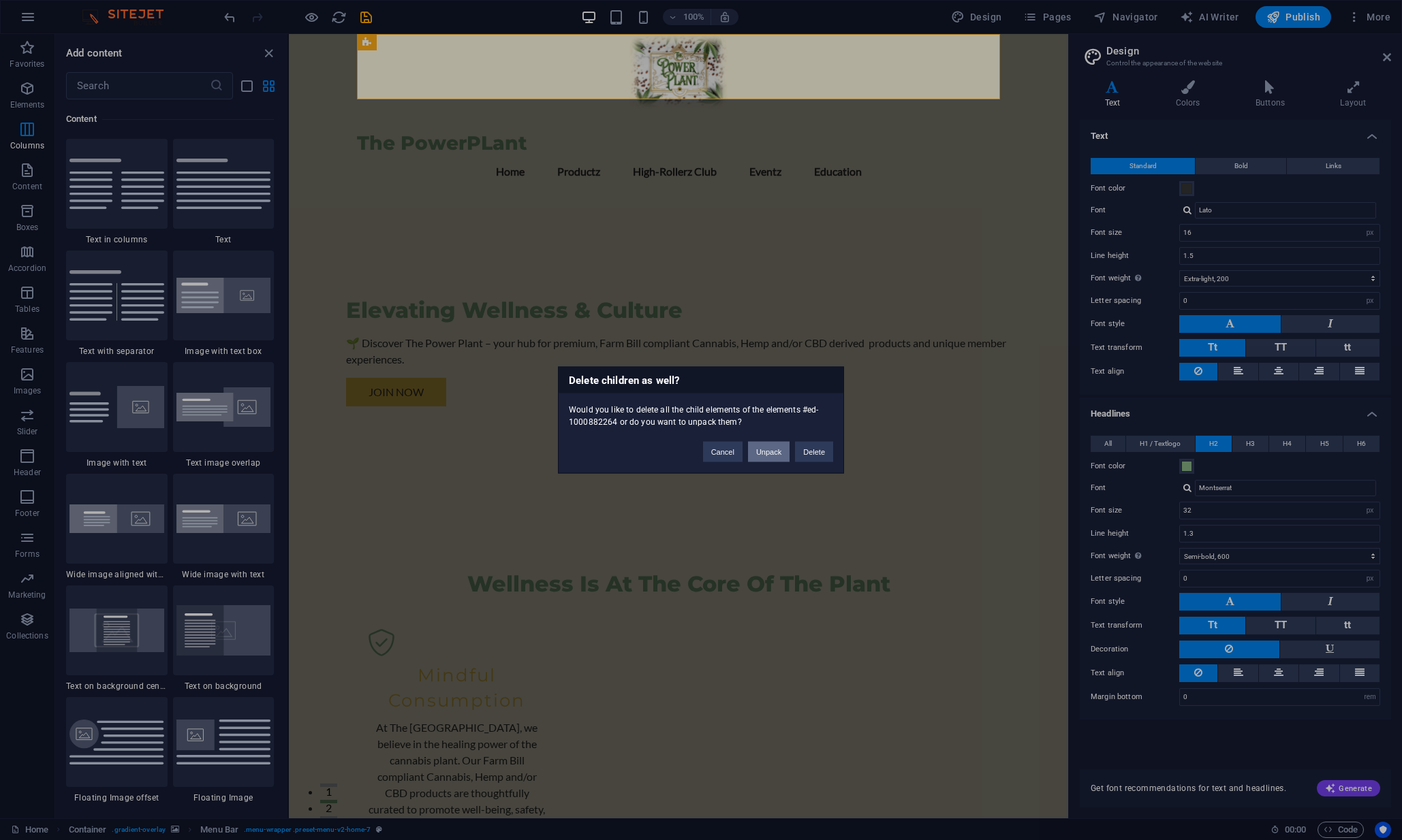
click at [765, 451] on button "Unpack" at bounding box center [769, 452] width 42 height 20
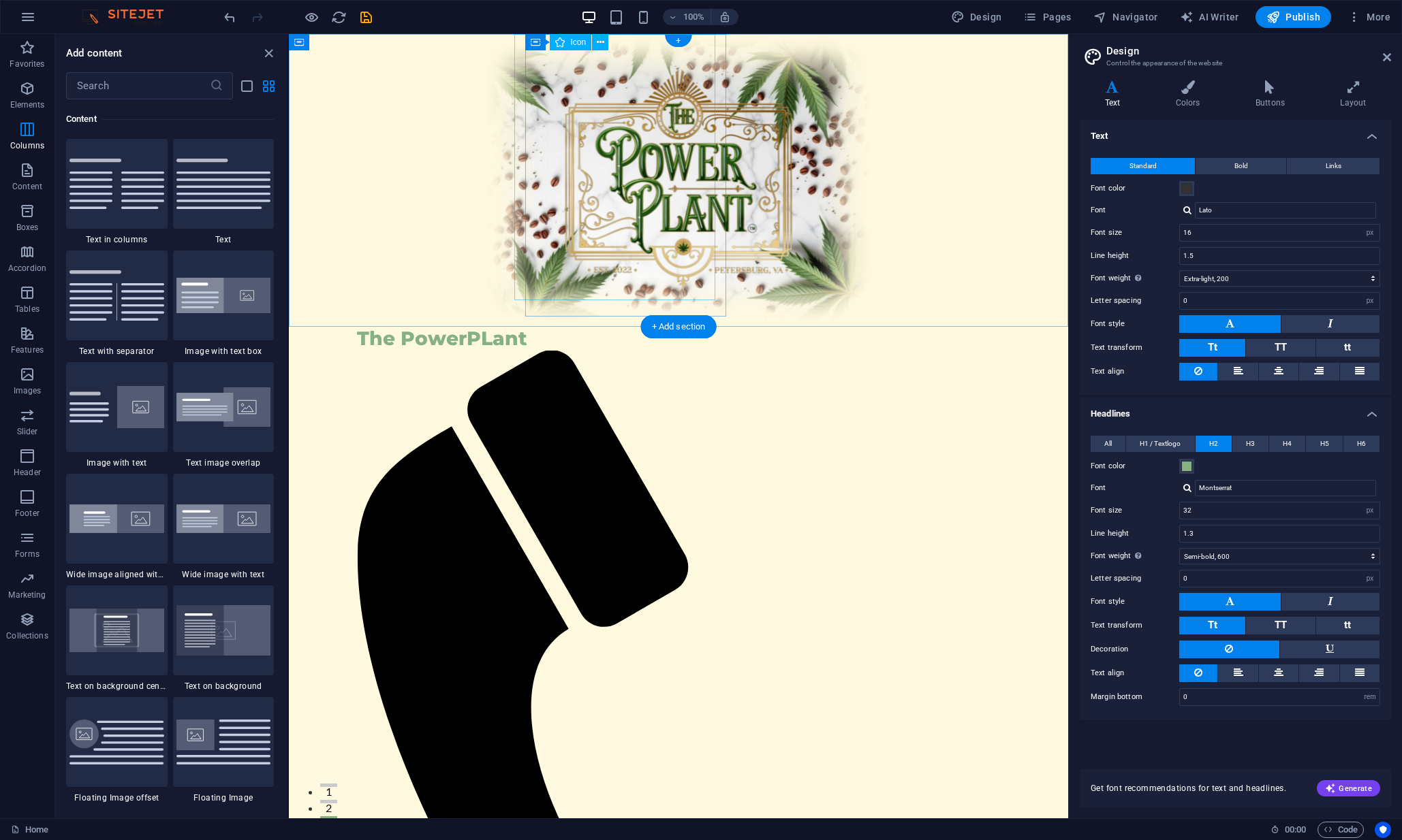
click at [635, 351] on figure at bounding box center [673, 772] width 632 height 843
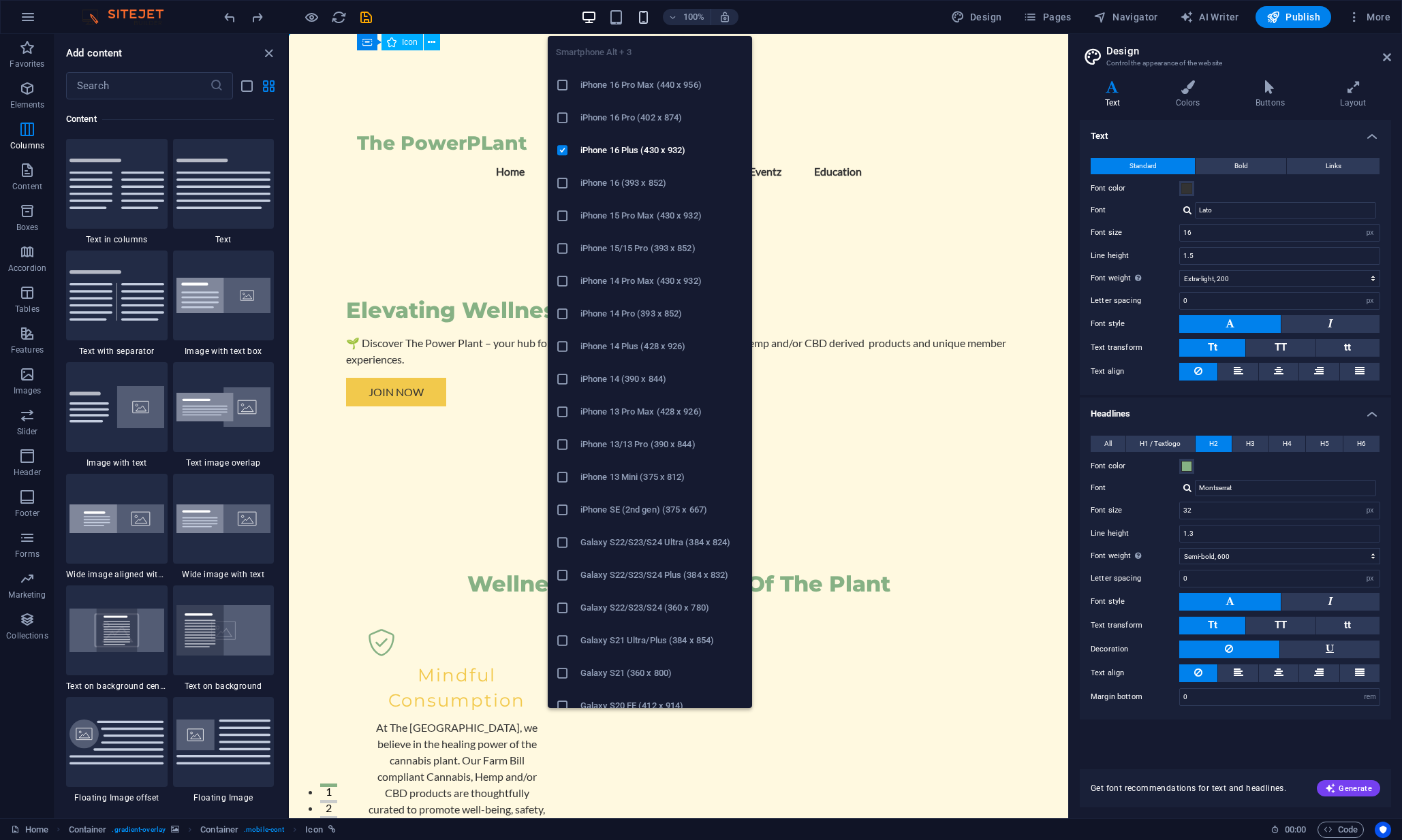
click at [648, 20] on icon "button" at bounding box center [643, 18] width 15 height 15
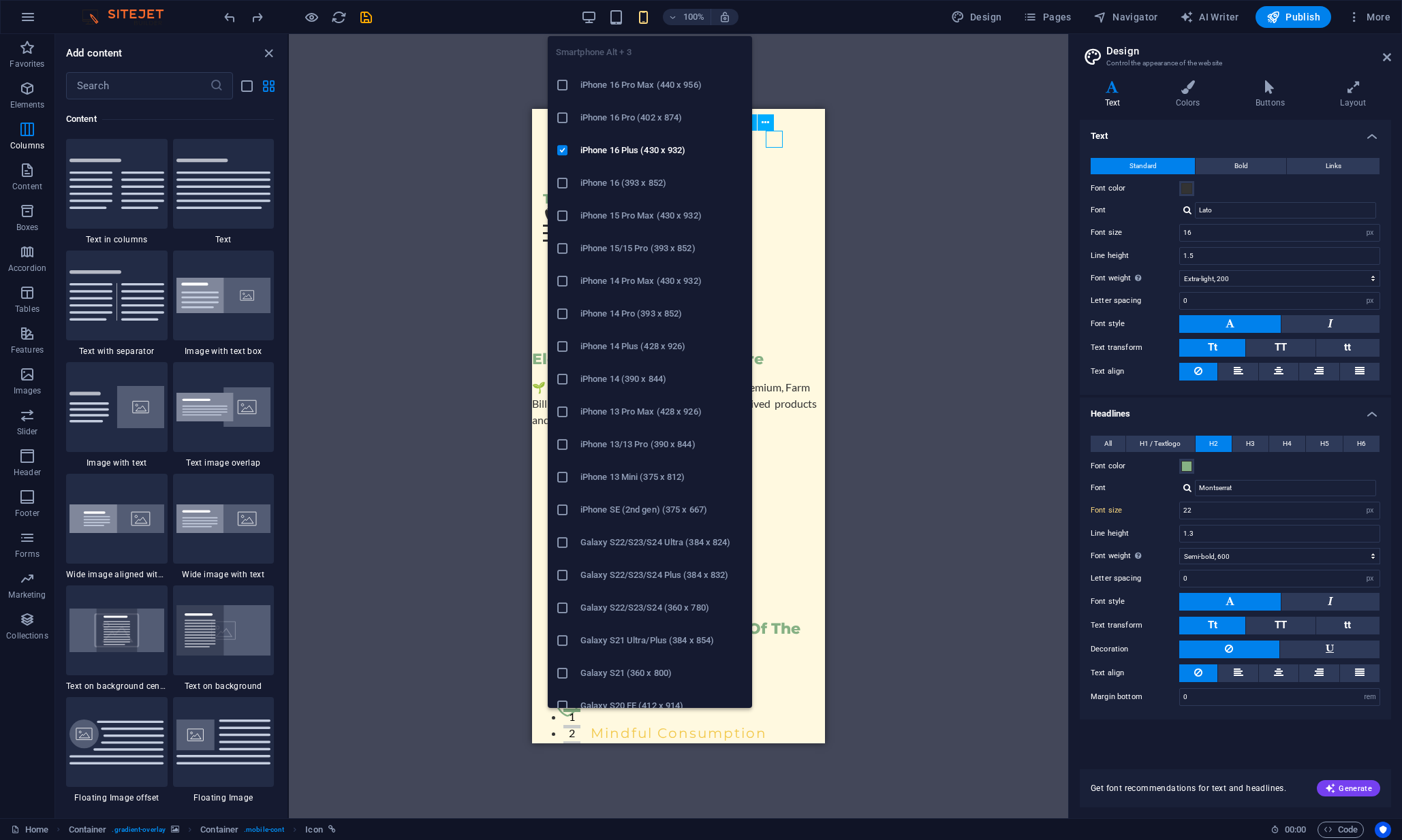
type input "22"
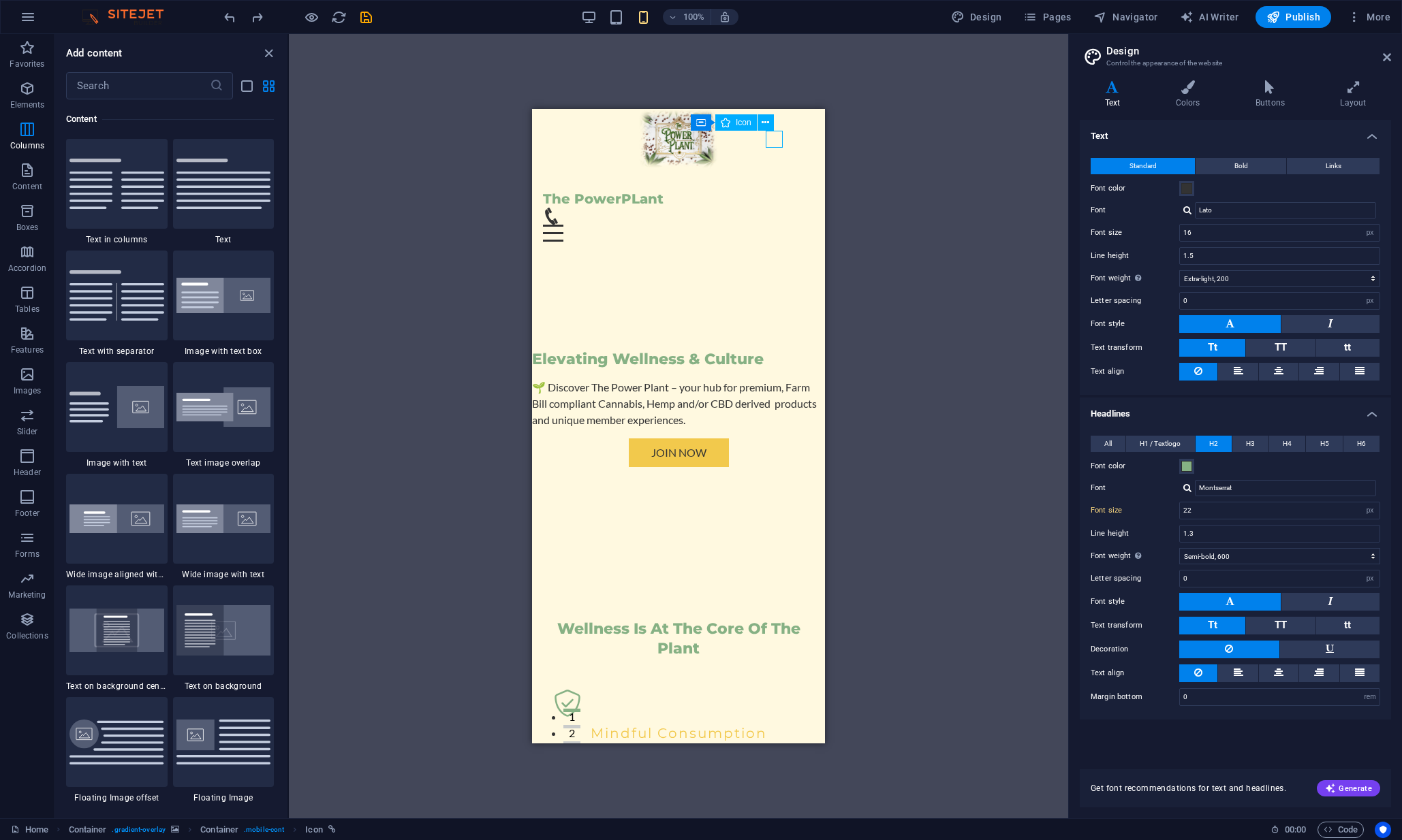
click at [902, 213] on div "H2 Container Container Button Menu Bar Logo H2 Container Container Boxes Contai…" at bounding box center [678, 426] width 779 height 784
click at [738, 253] on div at bounding box center [678, 258] width 271 height 11
click at [687, 263] on div "Elevating Wellness & Culture 🌱 Discover The Power Plant – your hub for premium,…" at bounding box center [678, 420] width 293 height 314
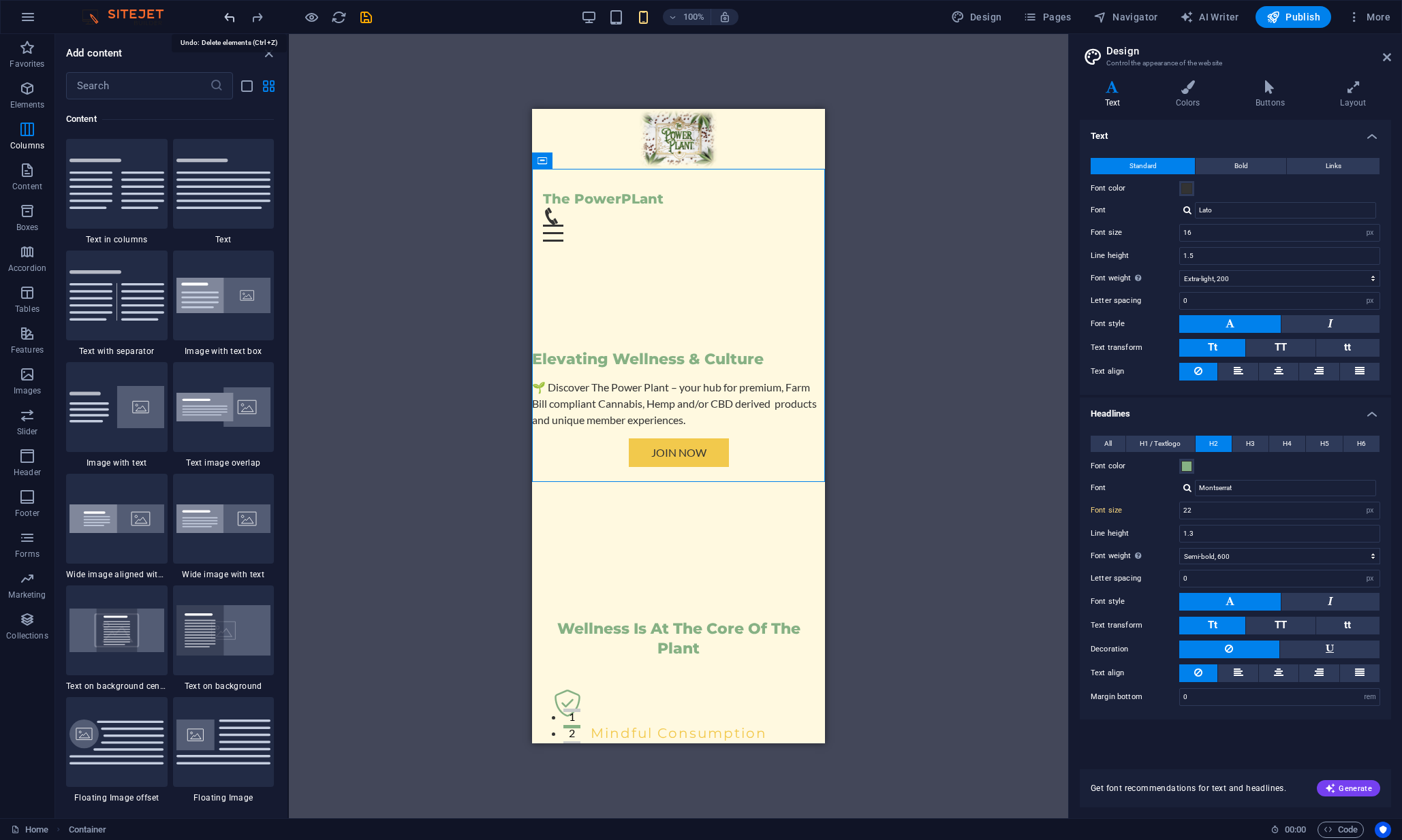
click at [234, 23] on icon "undo" at bounding box center [230, 18] width 15 height 15
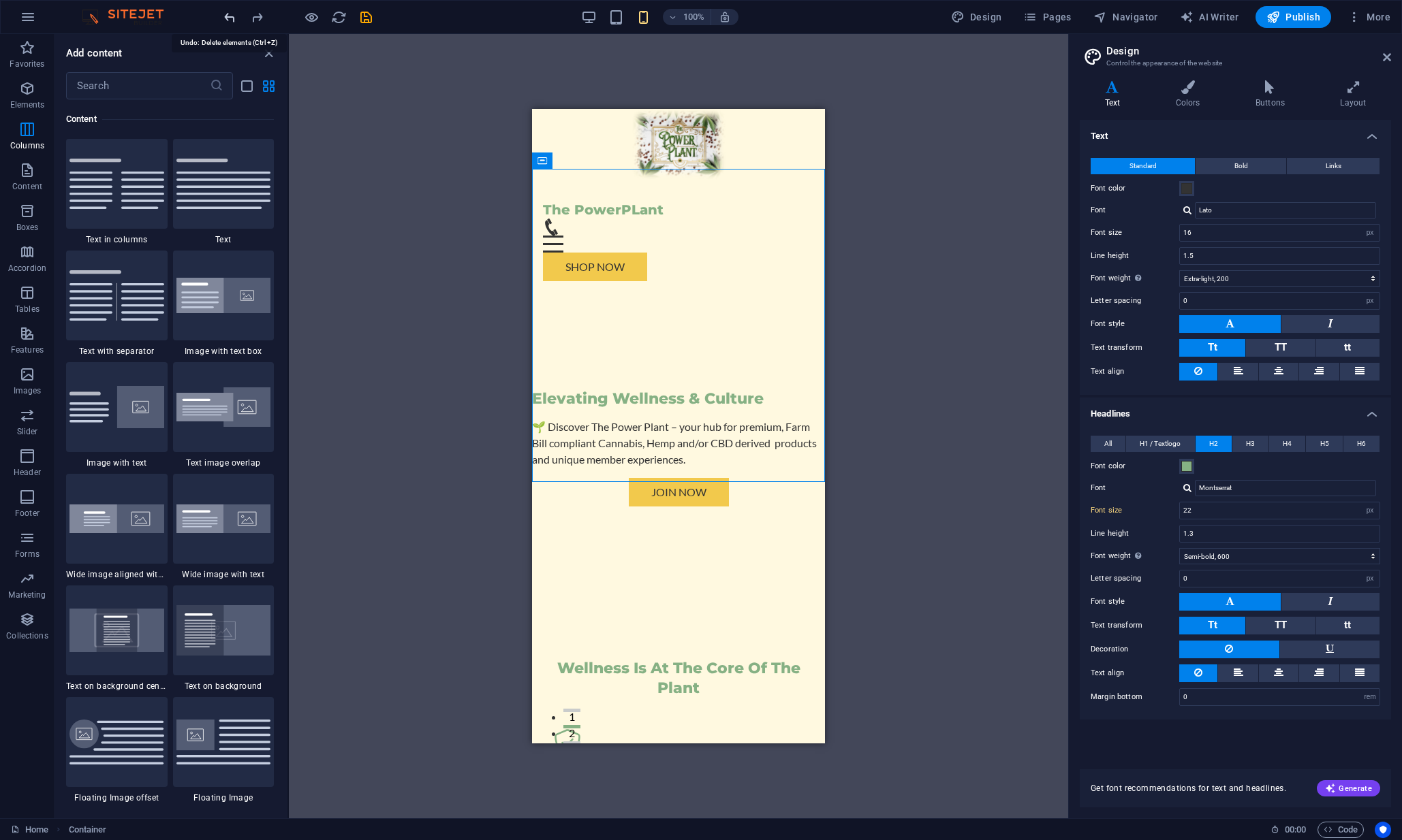
click at [234, 23] on icon "undo" at bounding box center [230, 18] width 15 height 15
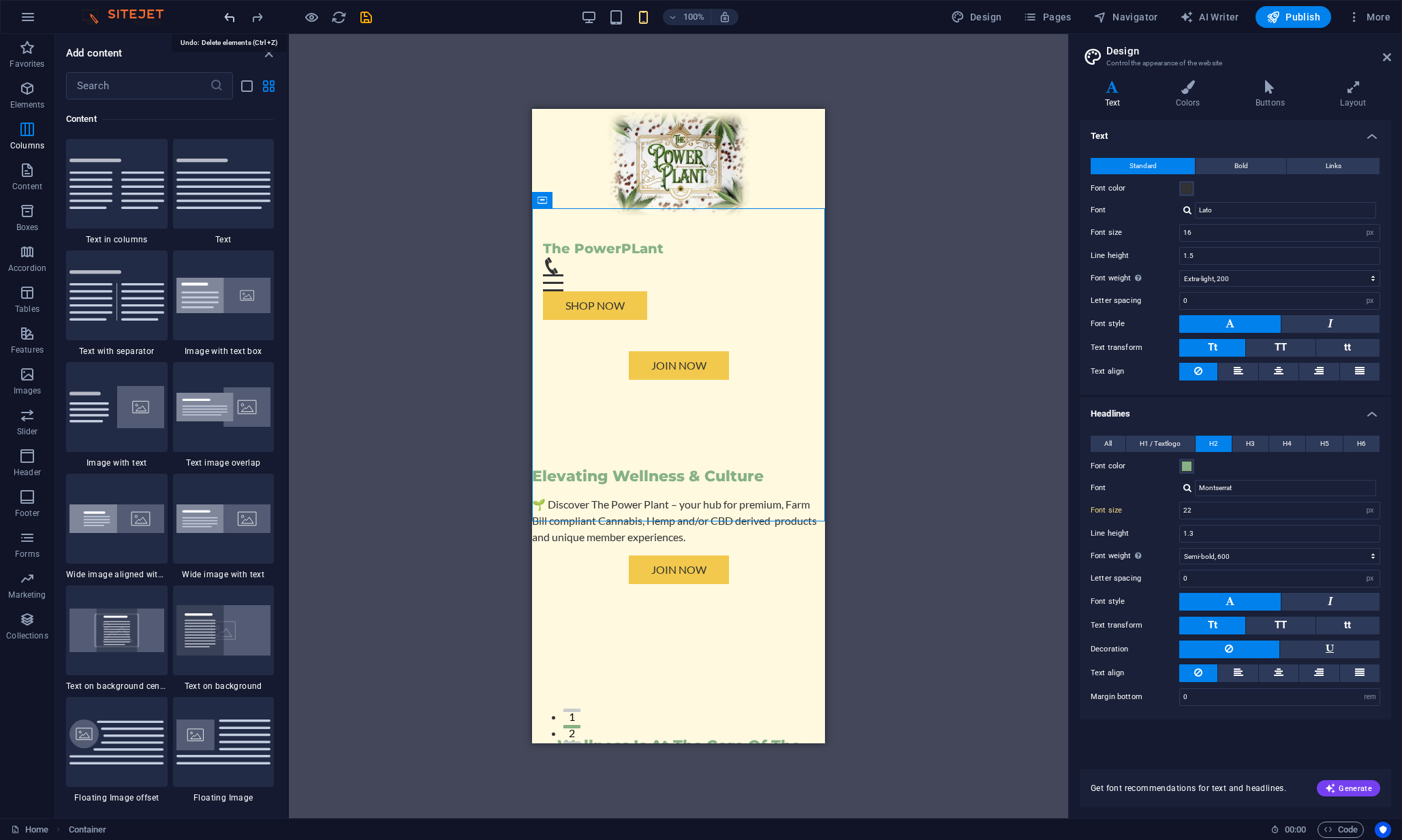
click at [234, 23] on icon "undo" at bounding box center [230, 18] width 15 height 15
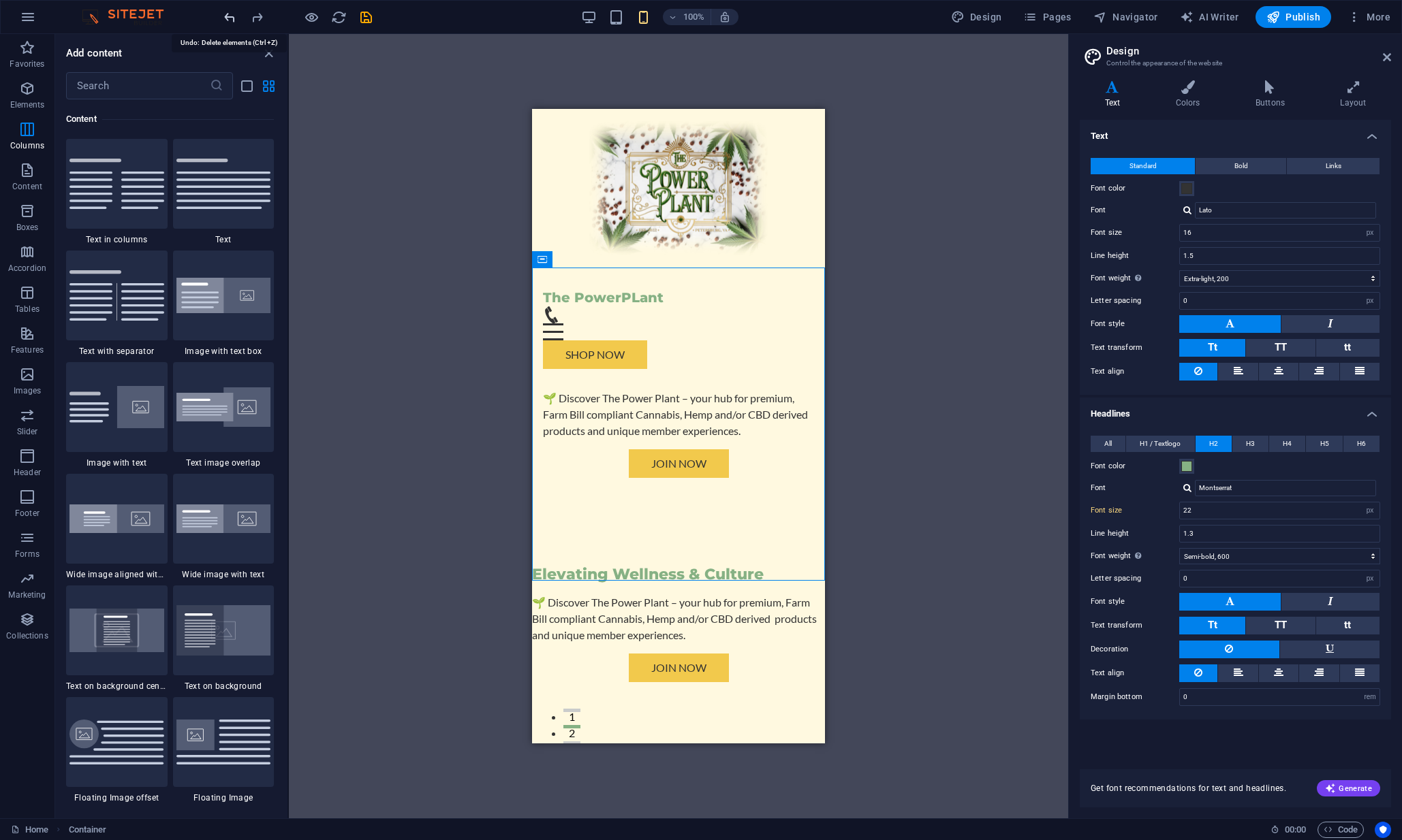
click at [234, 23] on icon "undo" at bounding box center [230, 18] width 15 height 15
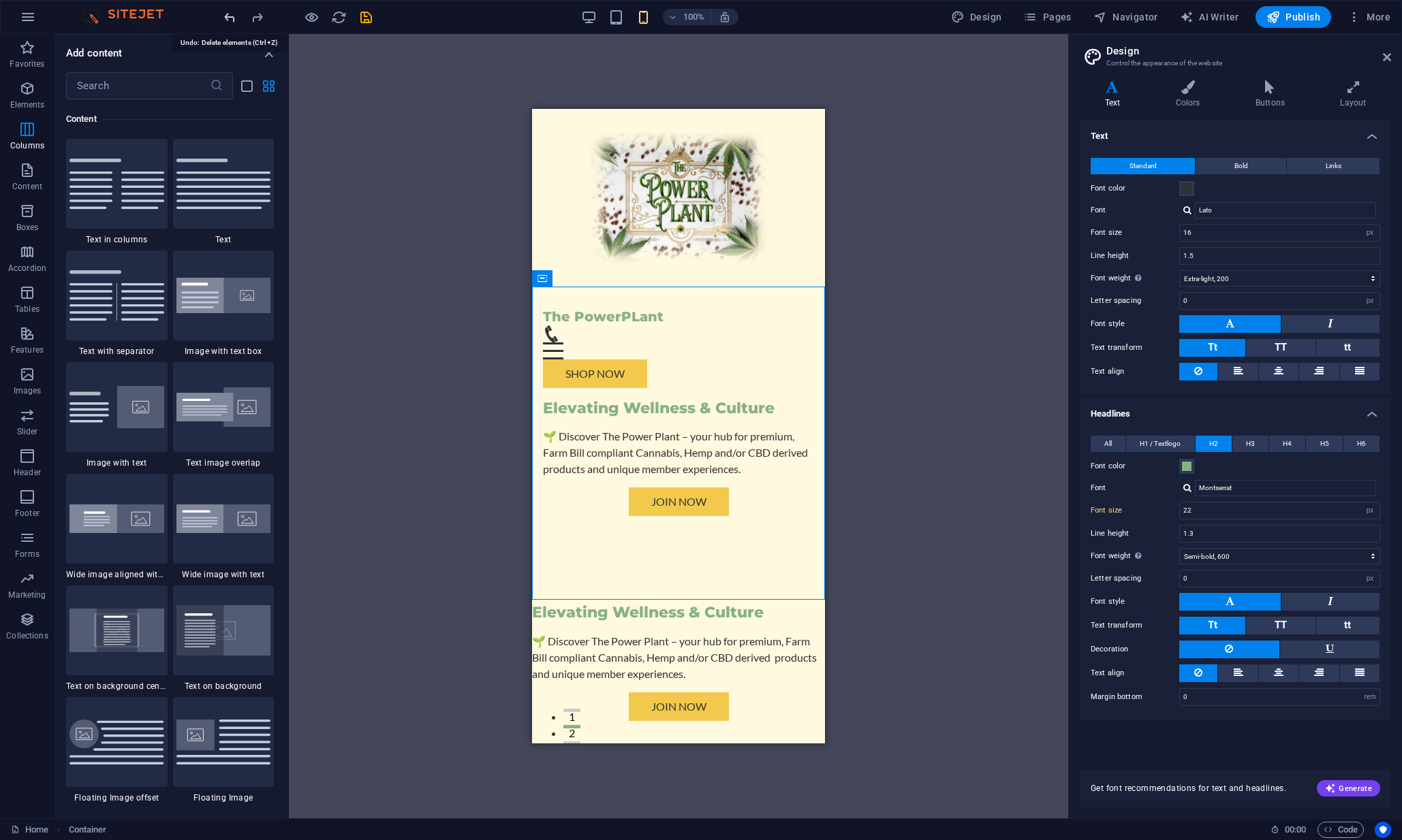
click at [234, 23] on icon "undo" at bounding box center [230, 18] width 15 height 15
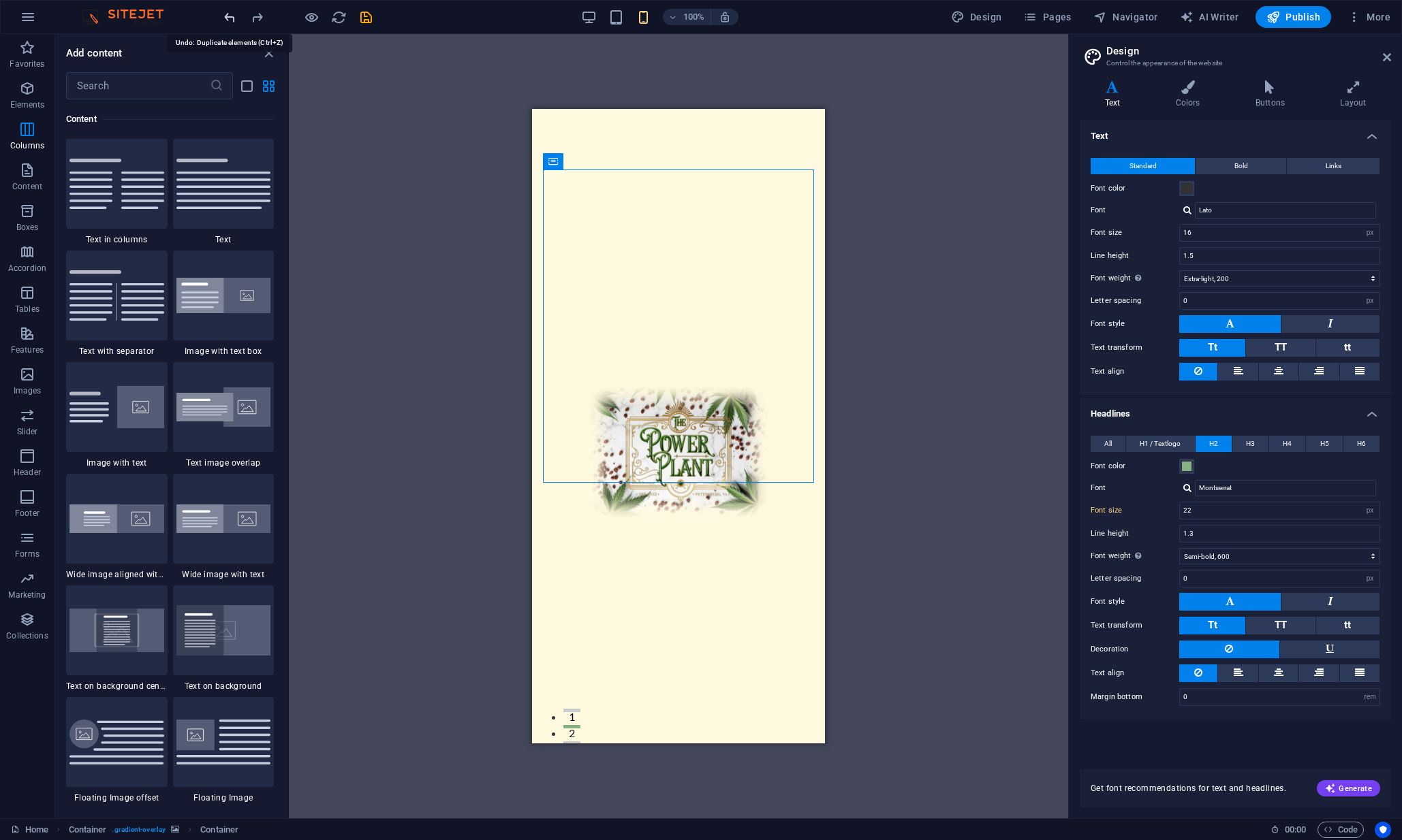
click at [234, 23] on icon "undo" at bounding box center [230, 18] width 15 height 15
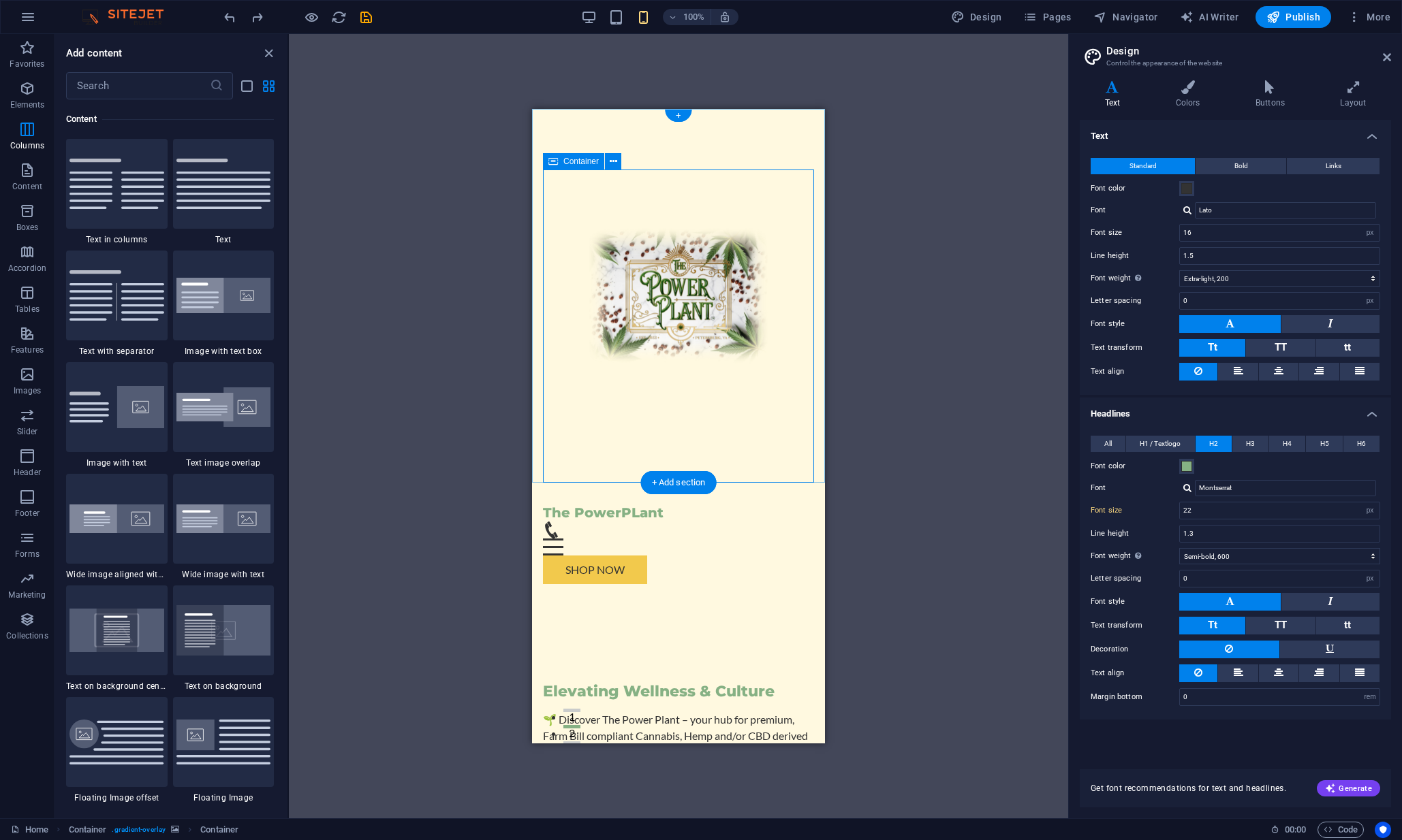
click at [598, 595] on div "Elevating Wellness & Culture 🌱 Discover The Power Plant – your hub for premium,…" at bounding box center [678, 752] width 271 height 314
click at [614, 161] on icon at bounding box center [614, 162] width 8 height 14
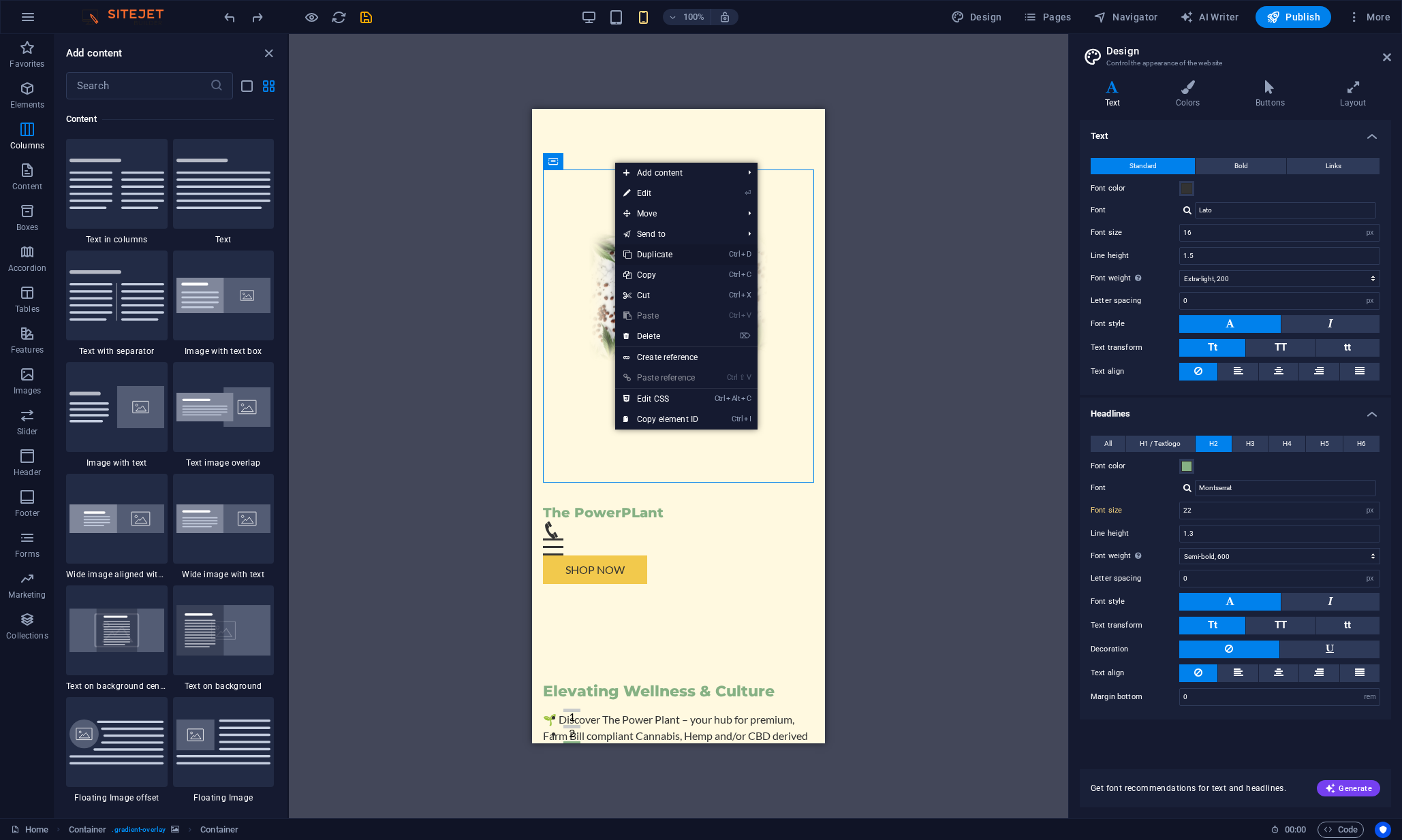
click at [650, 251] on link "Ctrl D Duplicate" at bounding box center [661, 254] width 92 height 20
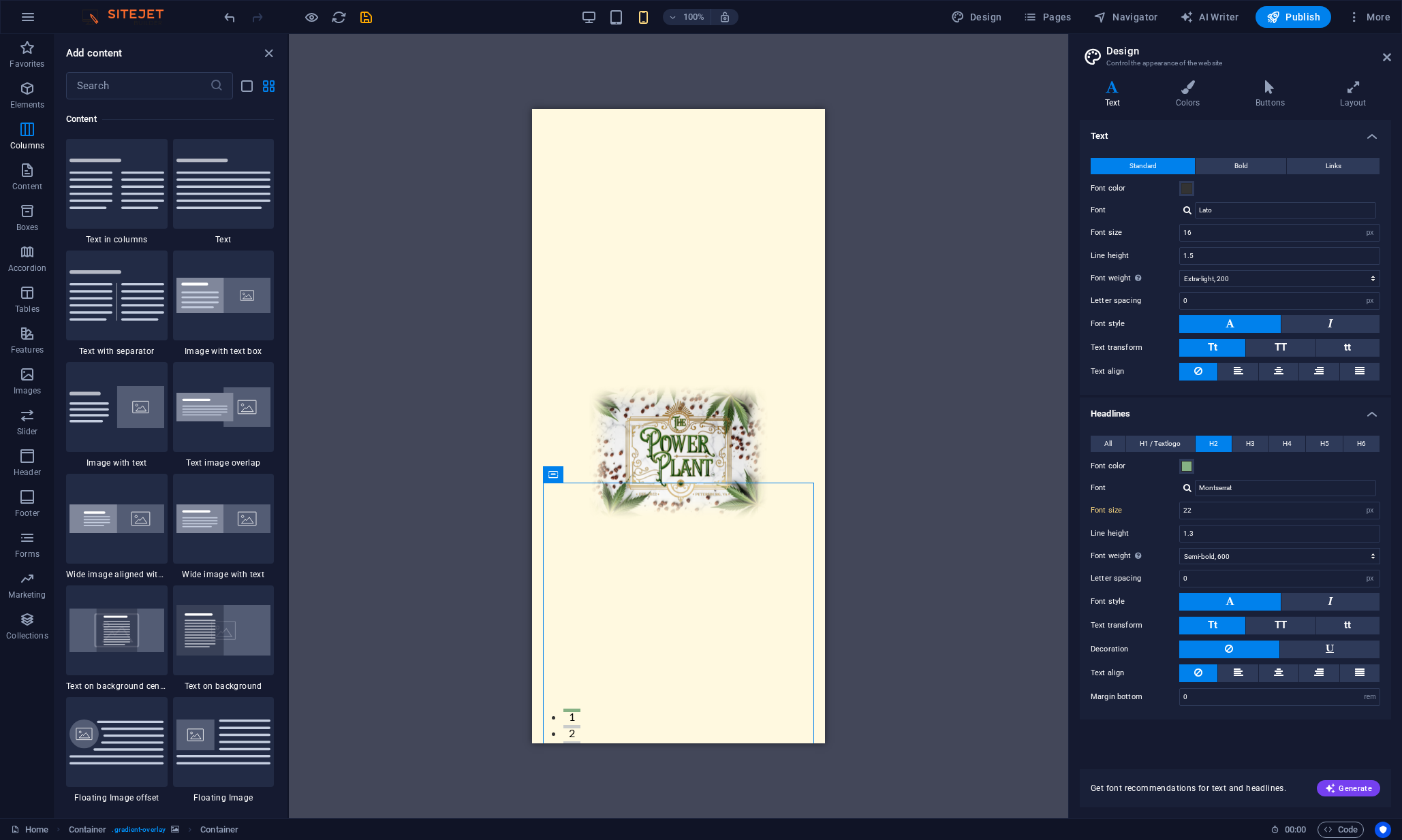
click at [899, 422] on div "H2 Container Container Button Container Menu Bar Menu Bar Container Logo H2 Con…" at bounding box center [678, 426] width 779 height 784
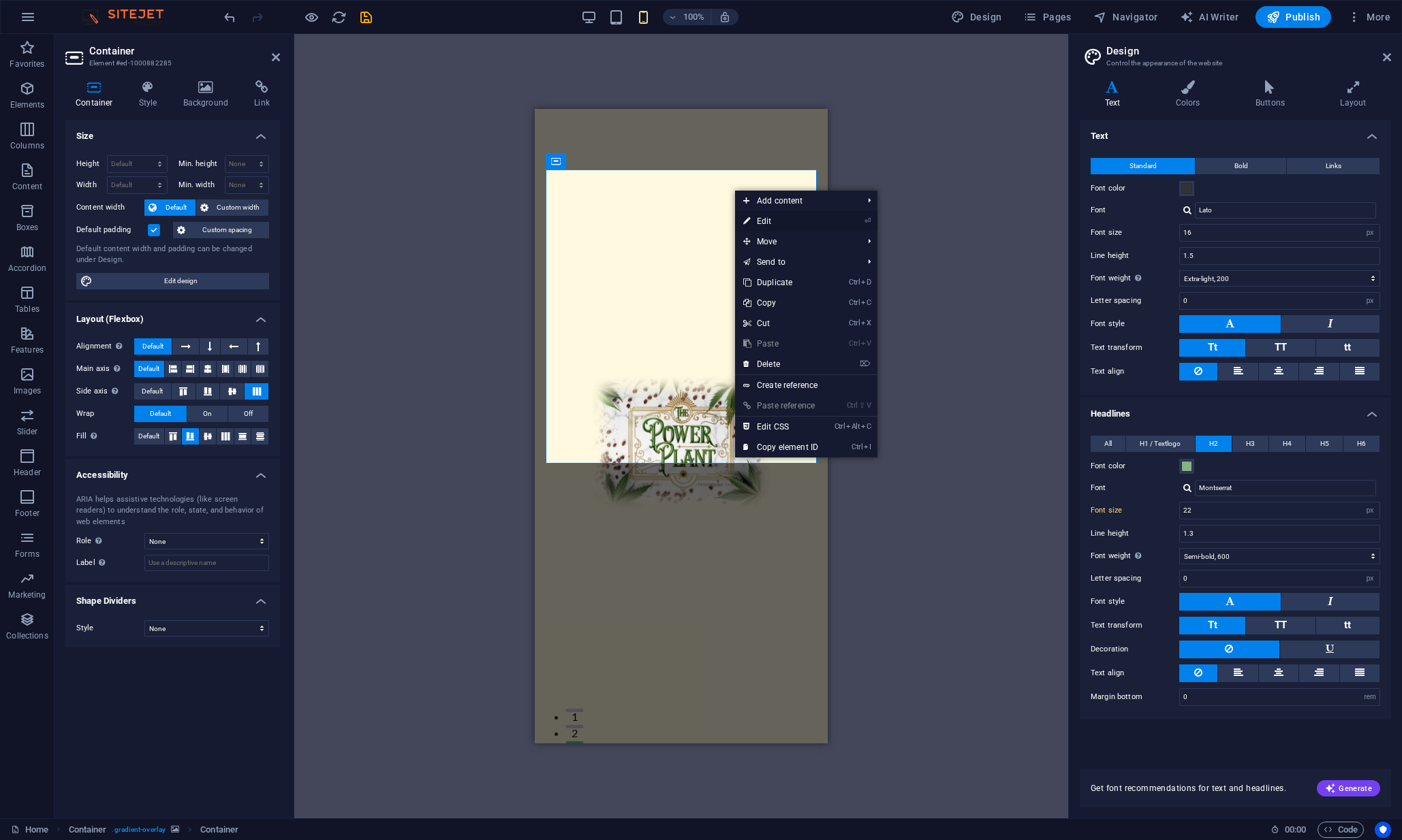
click at [760, 222] on link "⏎ Edit" at bounding box center [781, 221] width 92 height 20
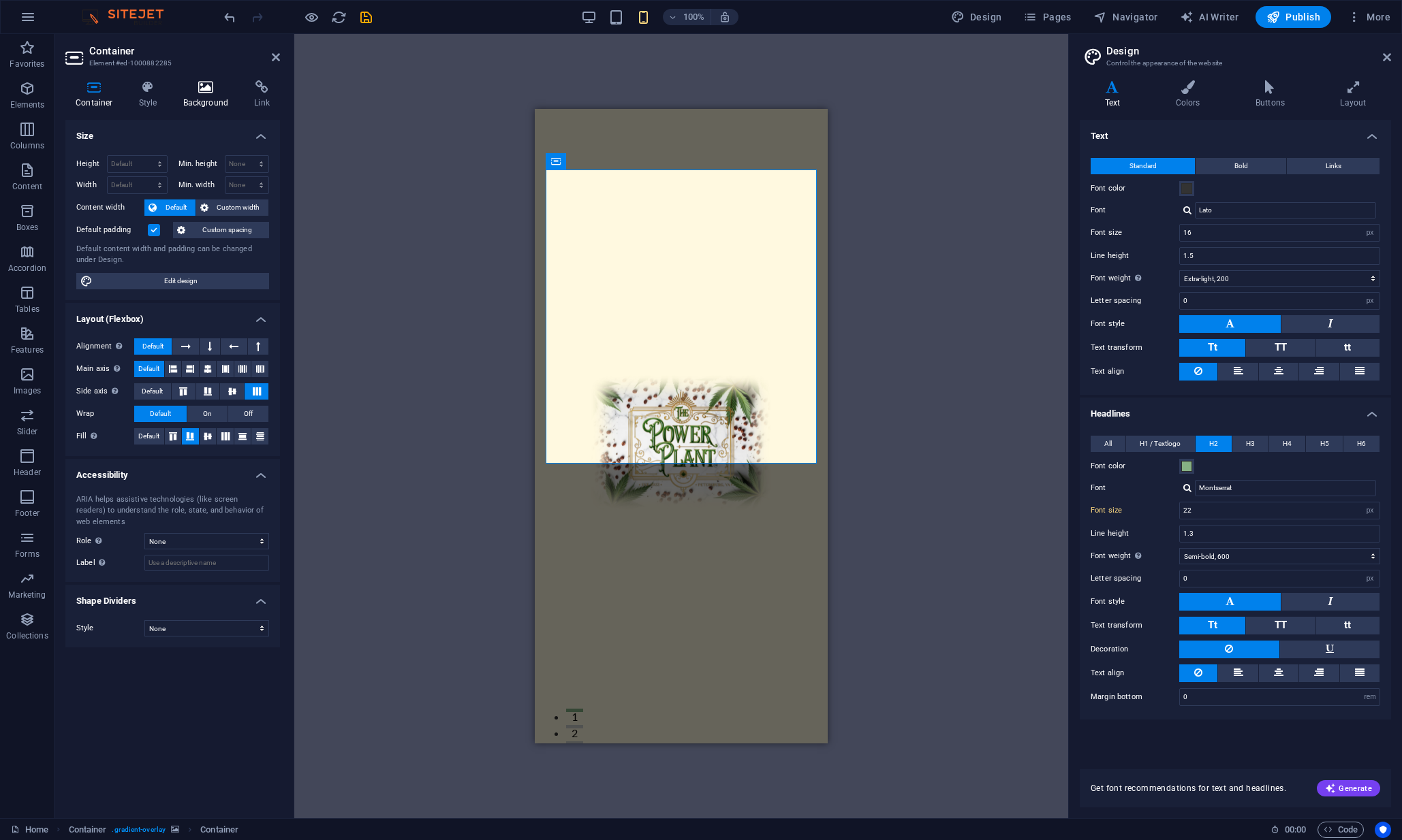
click at [211, 103] on h4 "Background" at bounding box center [209, 94] width 72 height 29
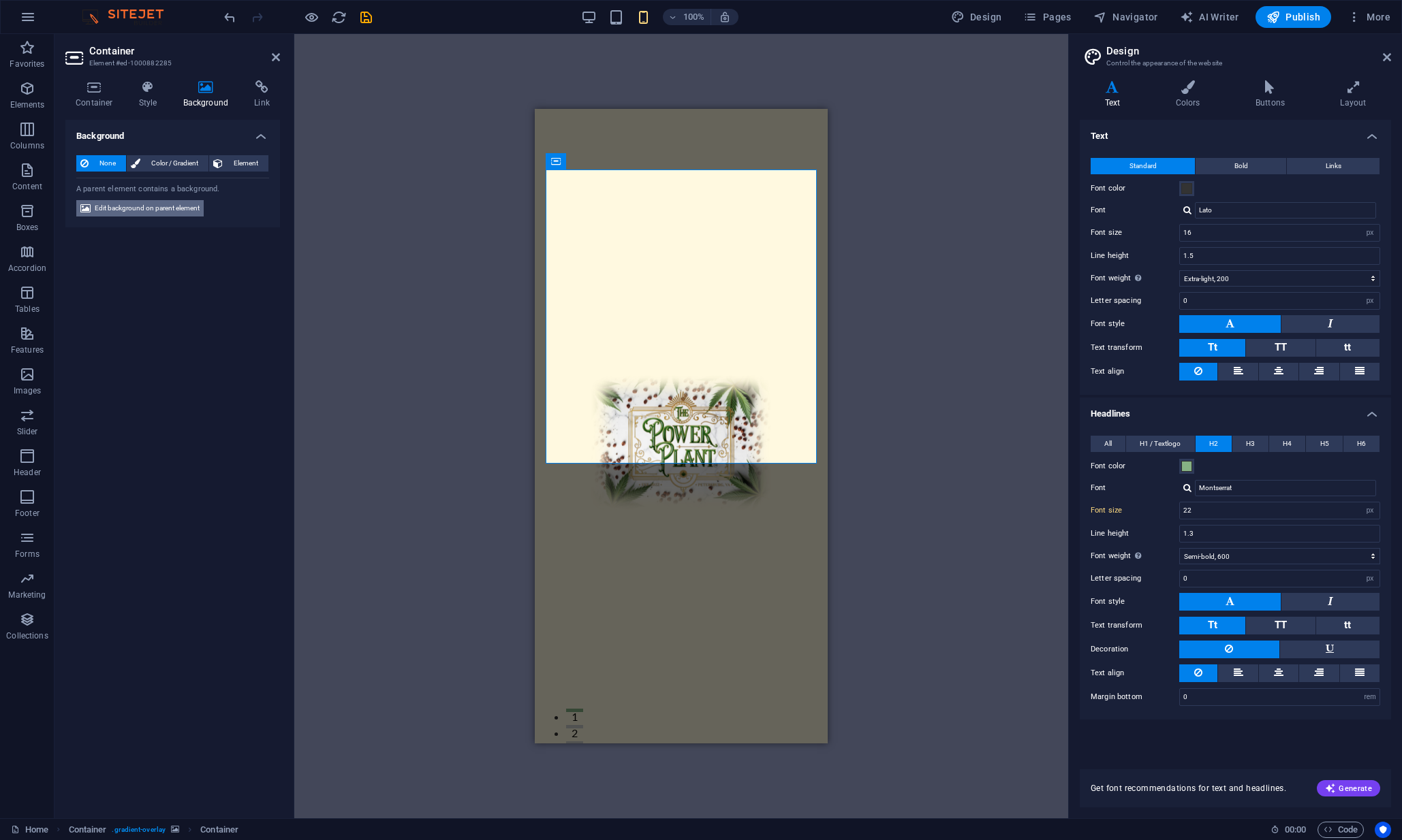
click at [170, 212] on span "Edit background on parent element" at bounding box center [147, 208] width 105 height 16
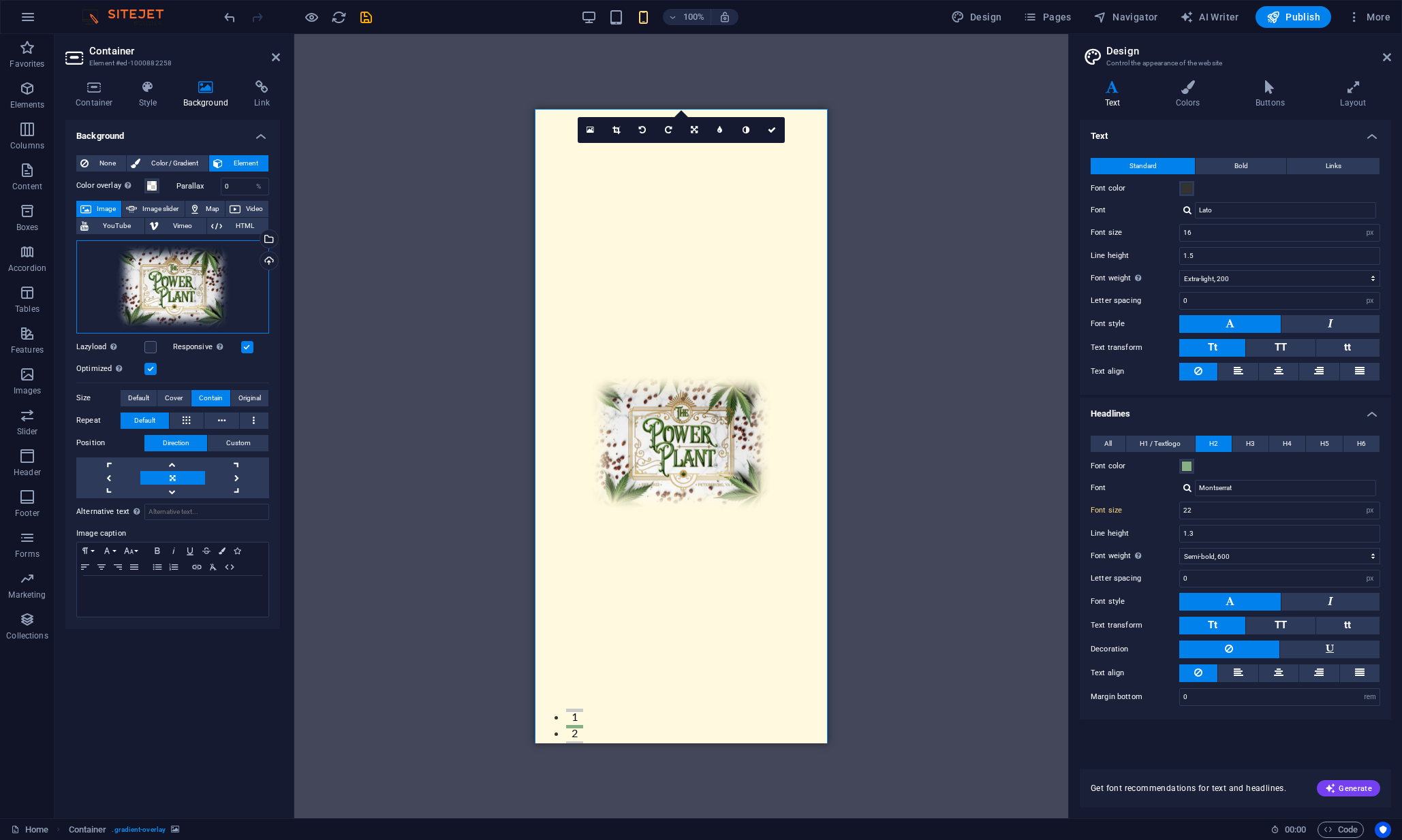
click at [185, 315] on div "Drag files here, click to choose files or select files from Files or our free s…" at bounding box center [173, 287] width 193 height 93
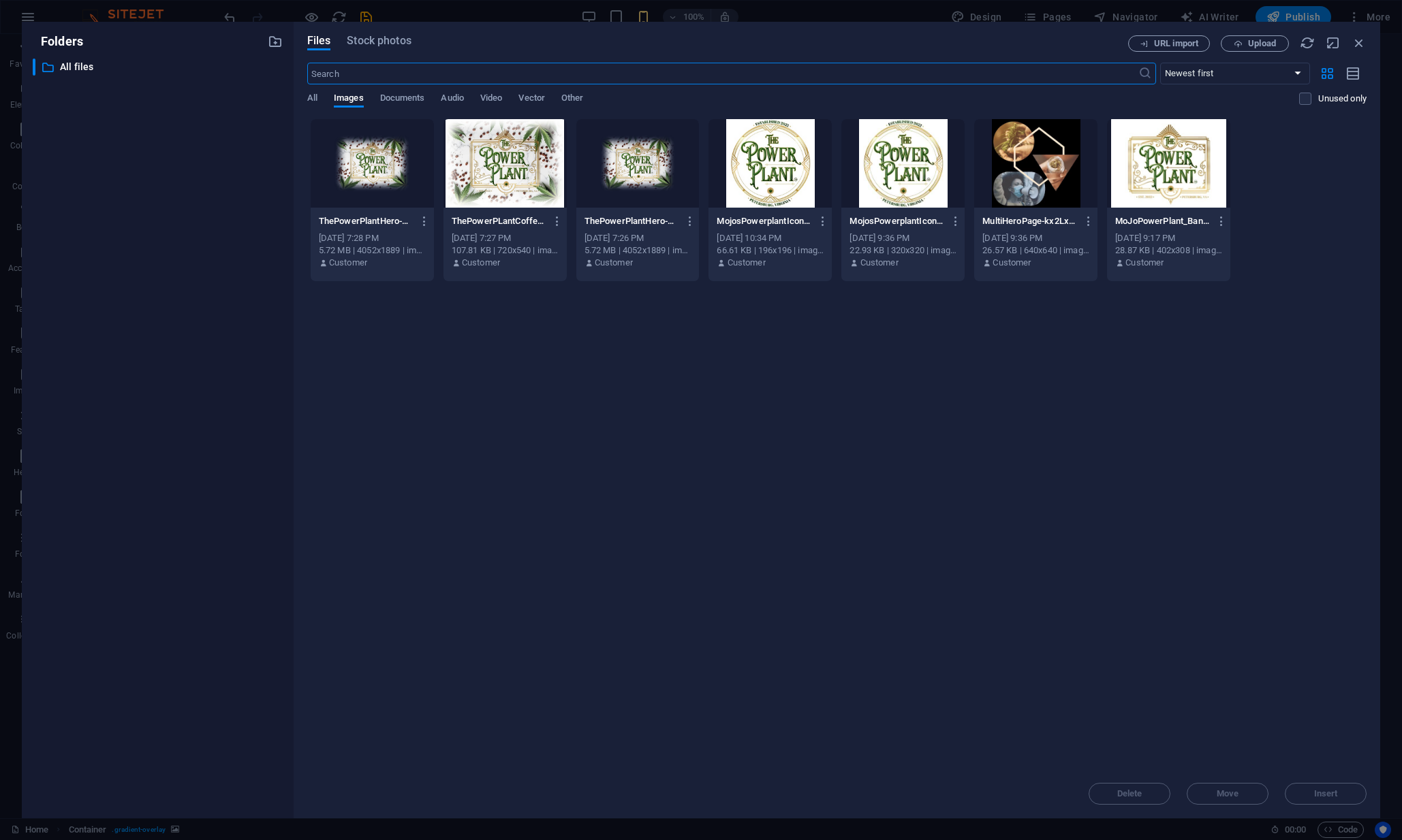
click at [369, 163] on div at bounding box center [372, 163] width 123 height 89
click at [369, 163] on div "1" at bounding box center [372, 163] width 123 height 89
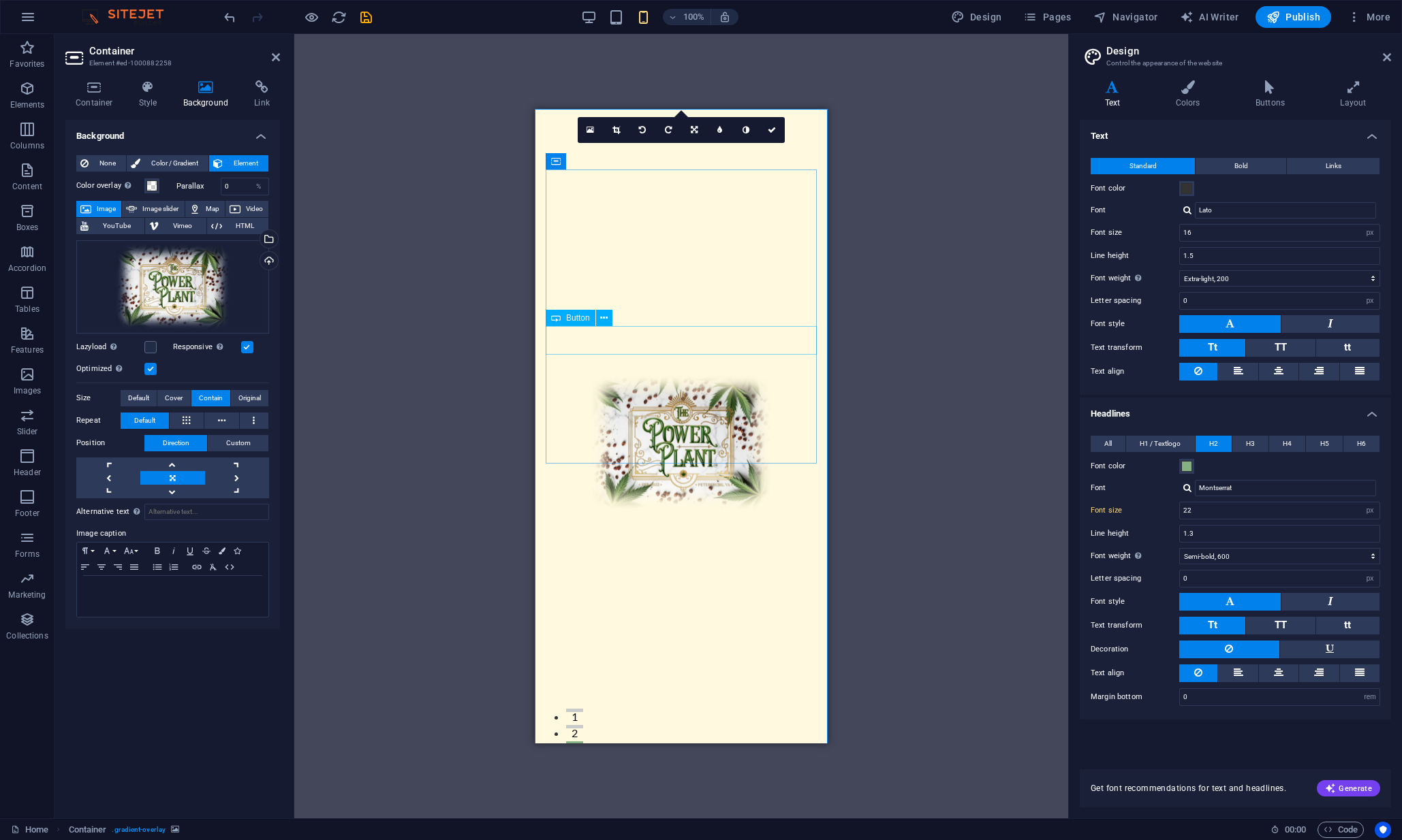
click at [185, 422] on icon at bounding box center [186, 420] width 8 height 16
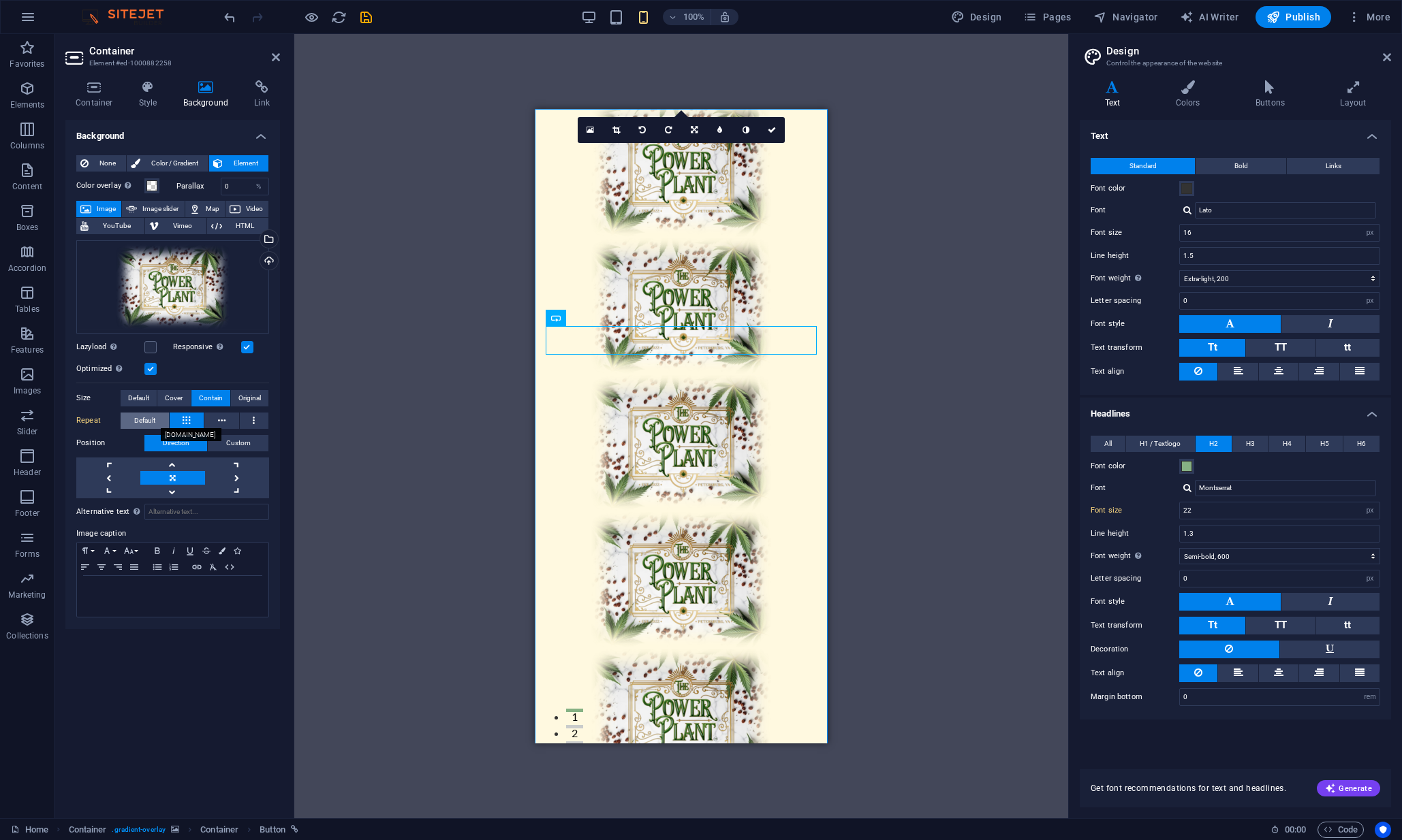
click at [139, 420] on span "Default" at bounding box center [145, 420] width 21 height 16
click at [144, 416] on span "Default" at bounding box center [145, 420] width 21 height 16
click at [225, 415] on icon at bounding box center [221, 420] width 8 height 16
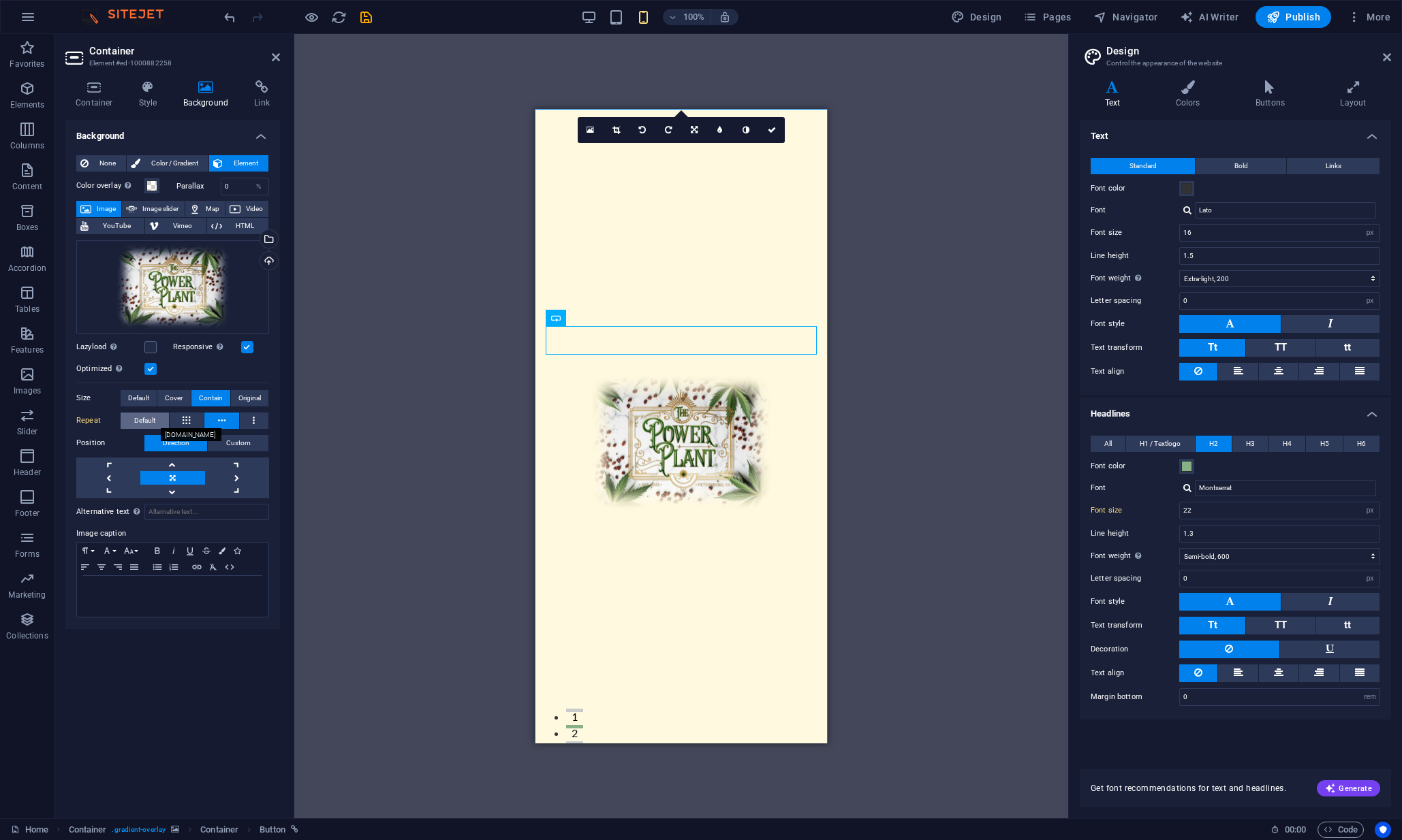
click at [137, 418] on span "Default" at bounding box center [145, 420] width 21 height 16
click at [250, 392] on span "Original" at bounding box center [249, 398] width 23 height 16
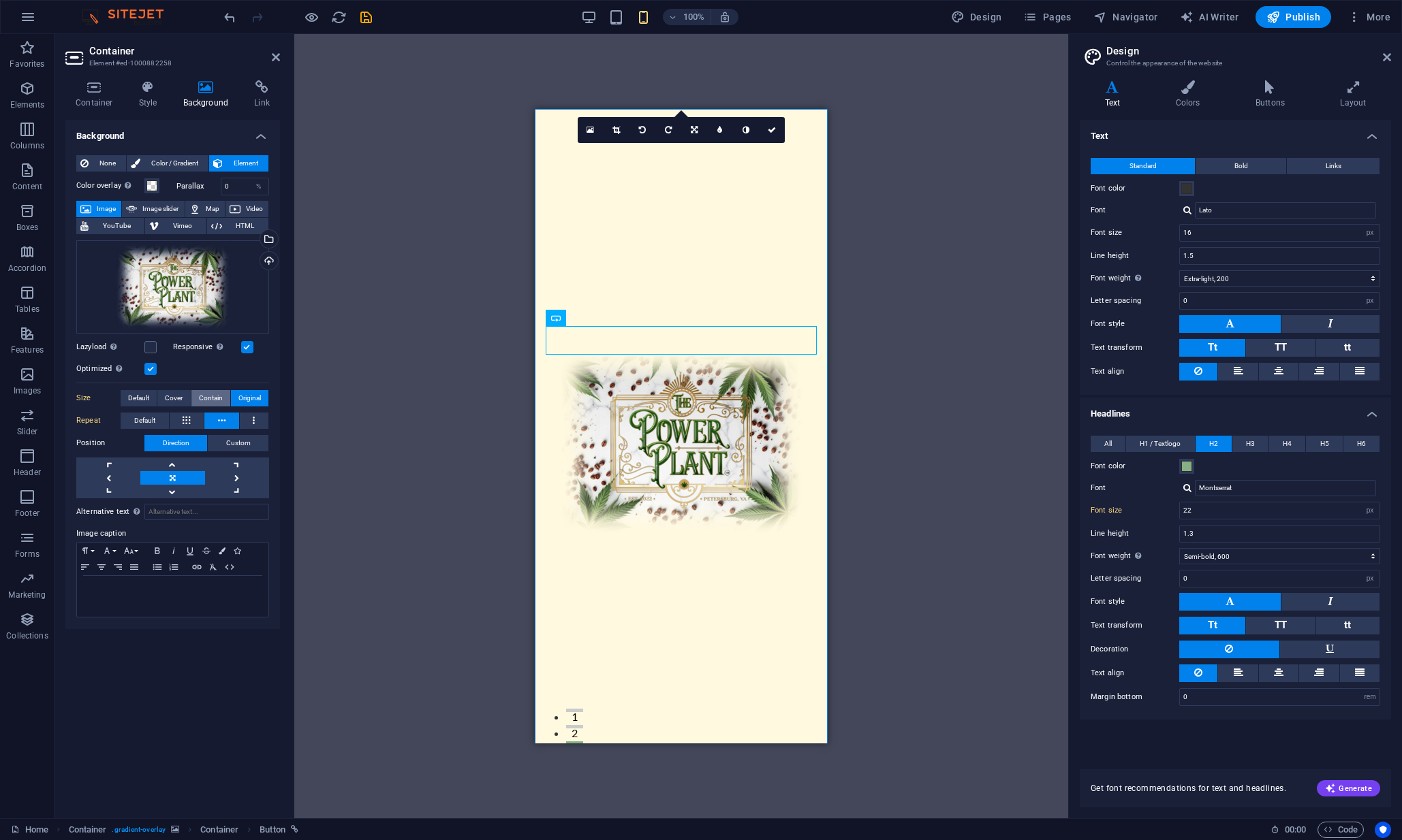
click at [213, 397] on span "Contain" at bounding box center [211, 398] width 24 height 16
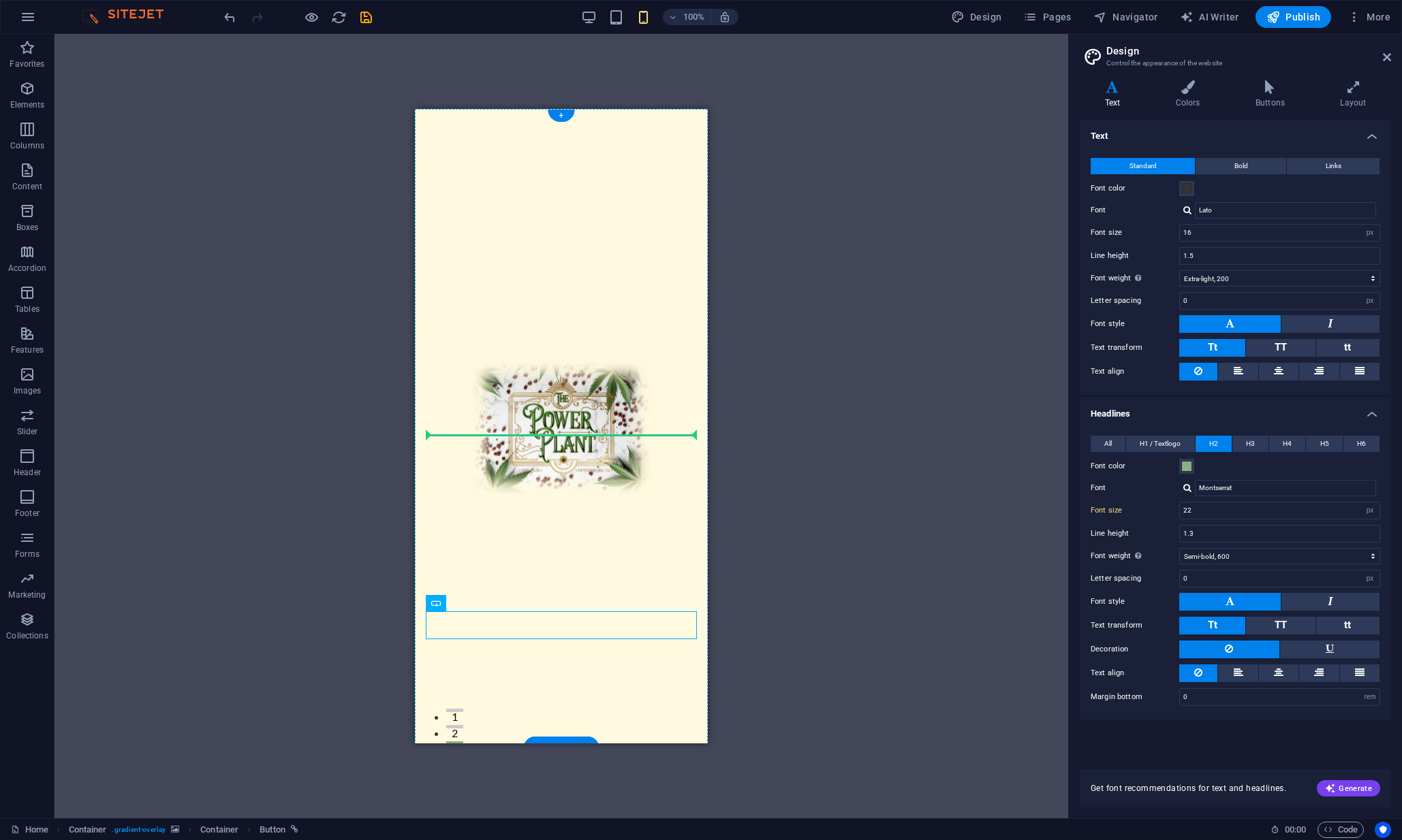
drag, startPoint x: 585, startPoint y: 621, endPoint x: 600, endPoint y: 438, distance: 183.6
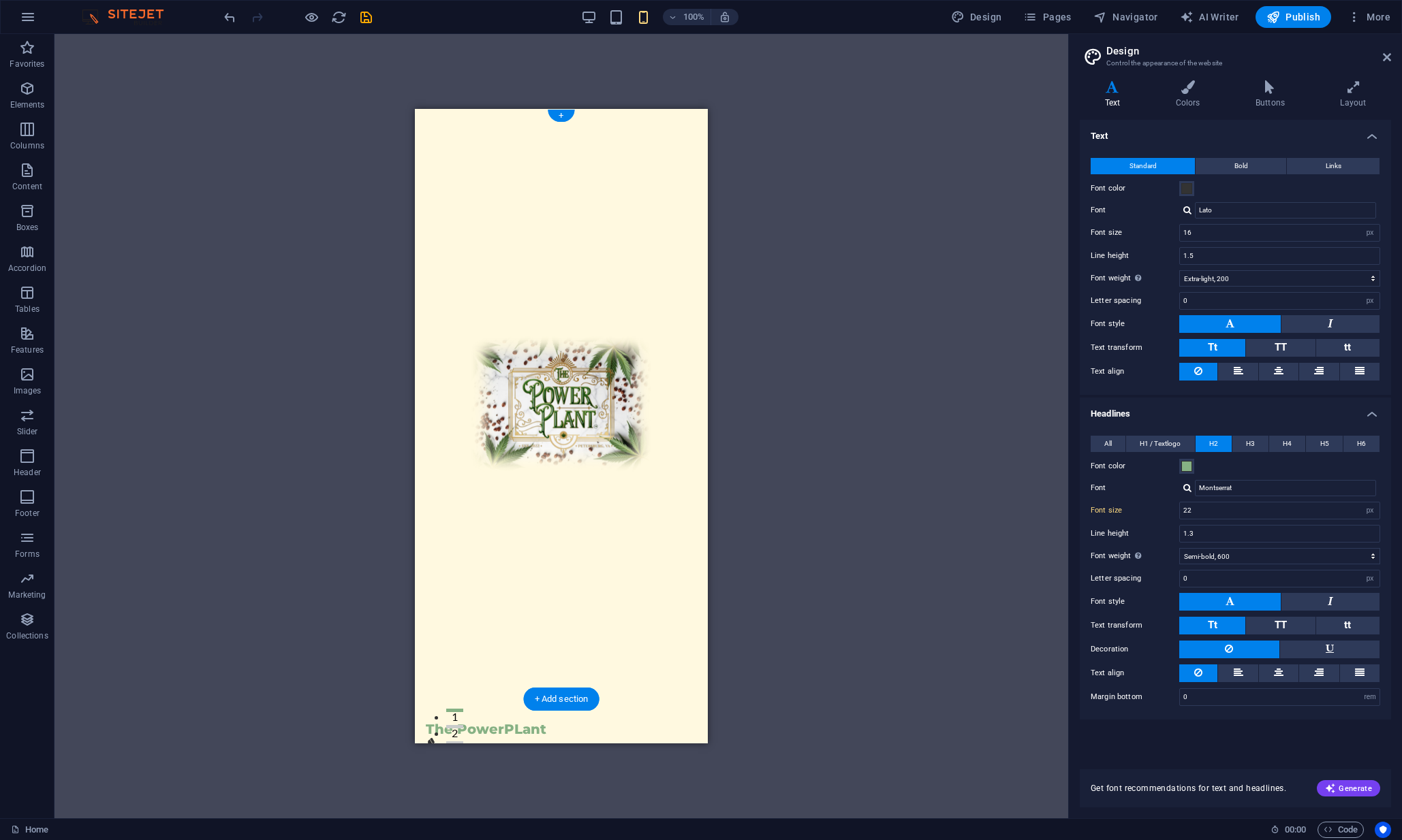
click at [32, 111] on span "Elements" at bounding box center [27, 96] width 54 height 32
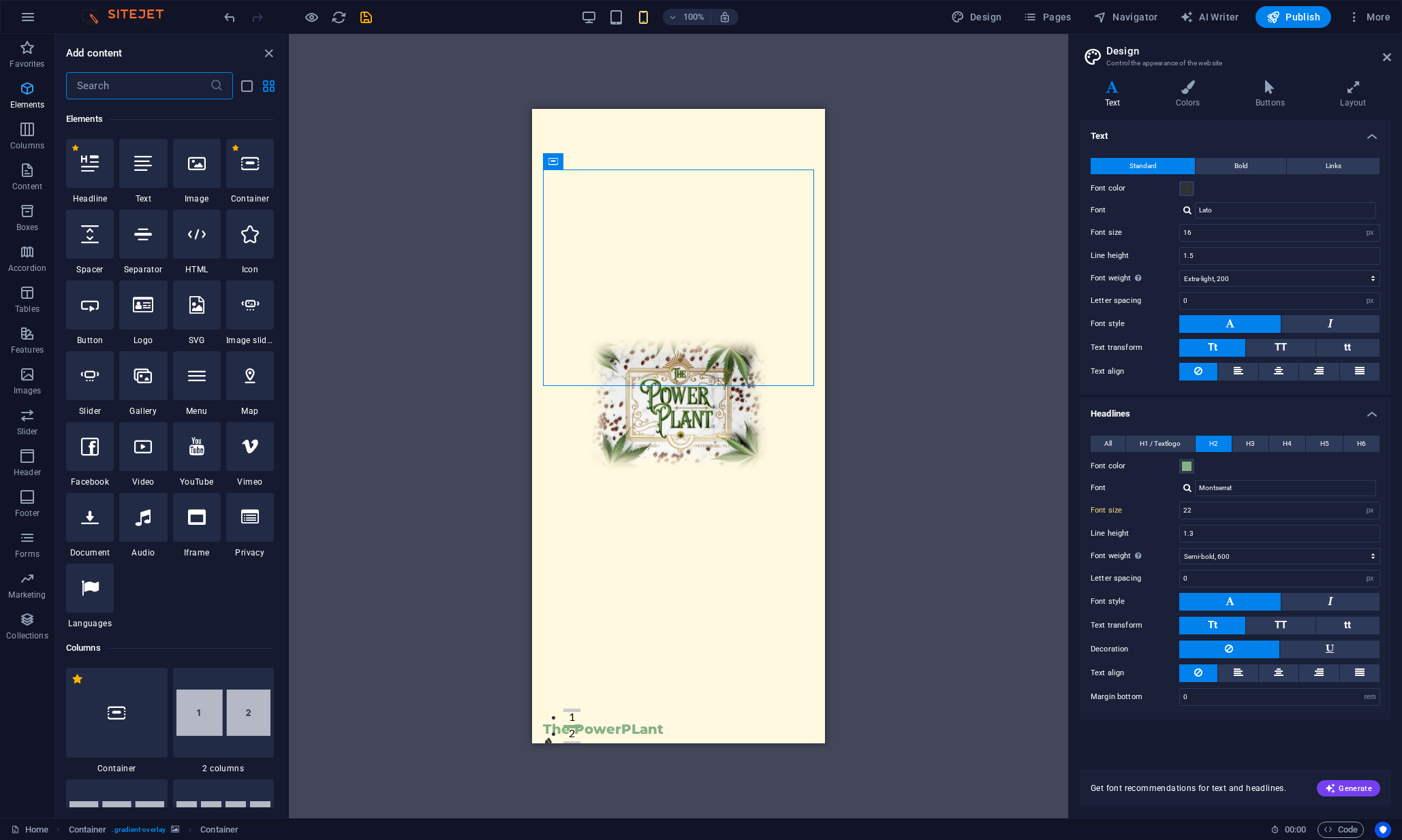
scroll to position [144, 0]
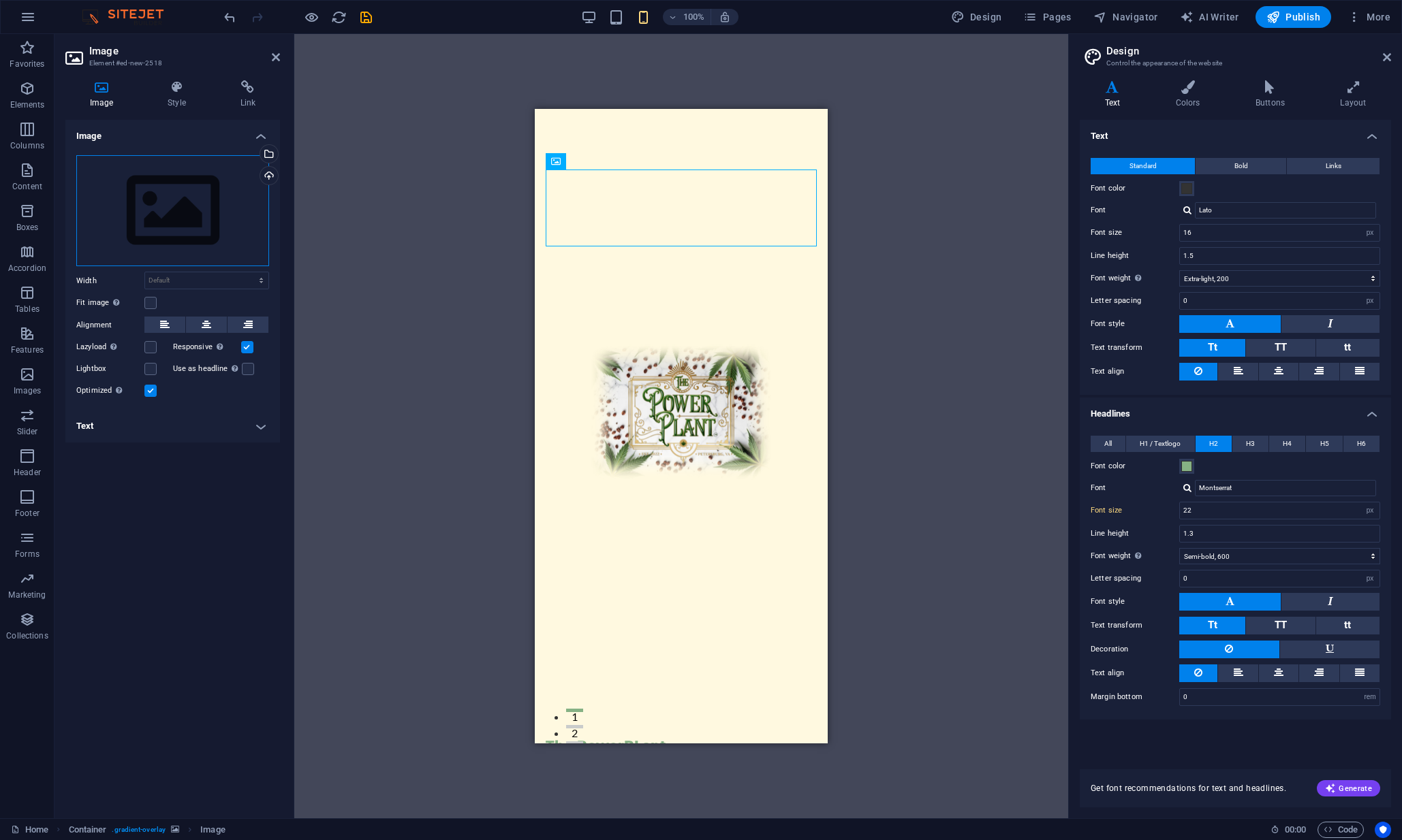
click at [130, 203] on div "Drag files here, click to choose files or select files from Files or our free s…" at bounding box center [173, 211] width 193 height 112
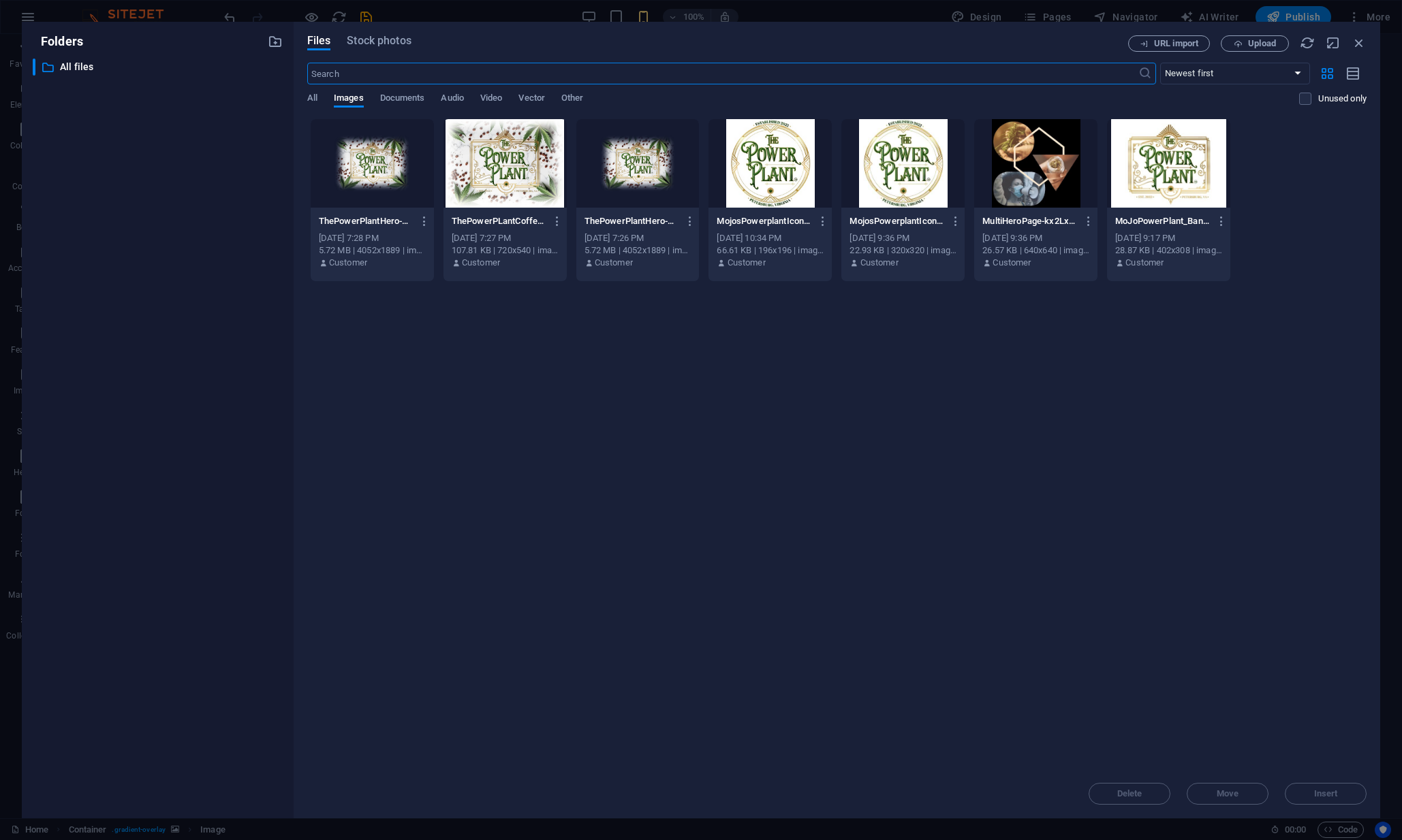
click at [368, 155] on div at bounding box center [372, 163] width 123 height 89
click at [368, 155] on div "1" at bounding box center [372, 163] width 123 height 89
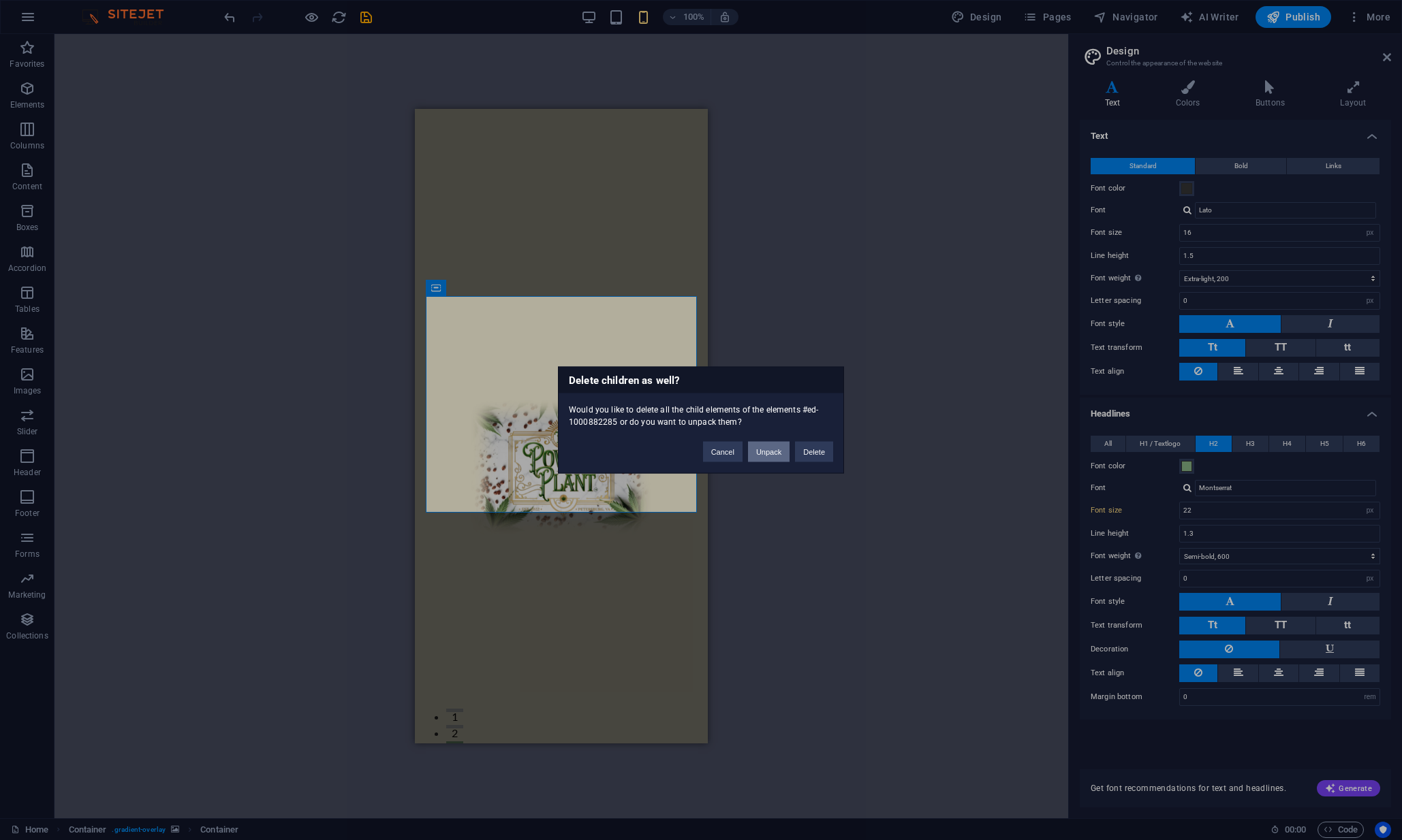
click at [765, 458] on button "Unpack" at bounding box center [769, 452] width 42 height 20
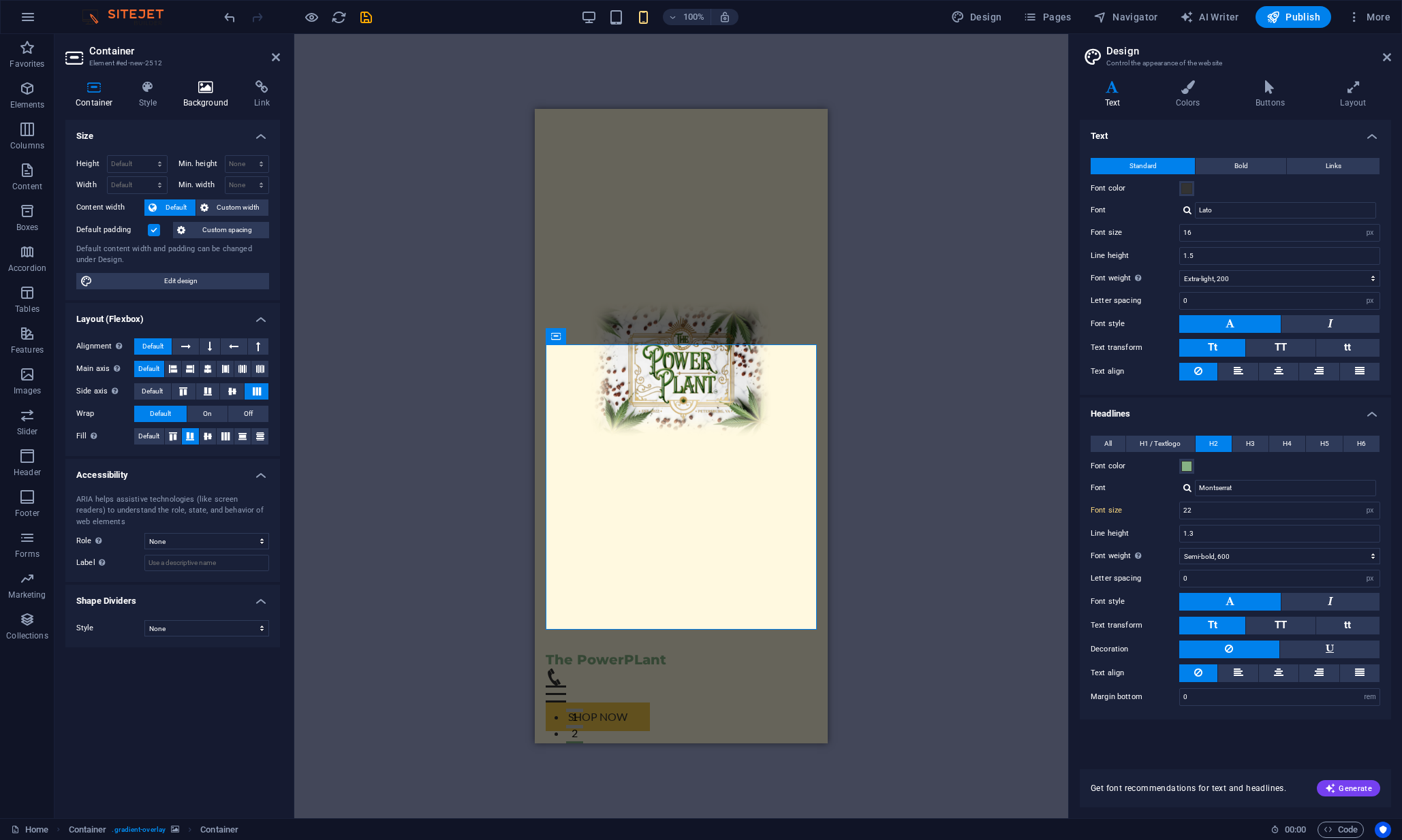
click at [208, 85] on icon at bounding box center [206, 87] width 66 height 13
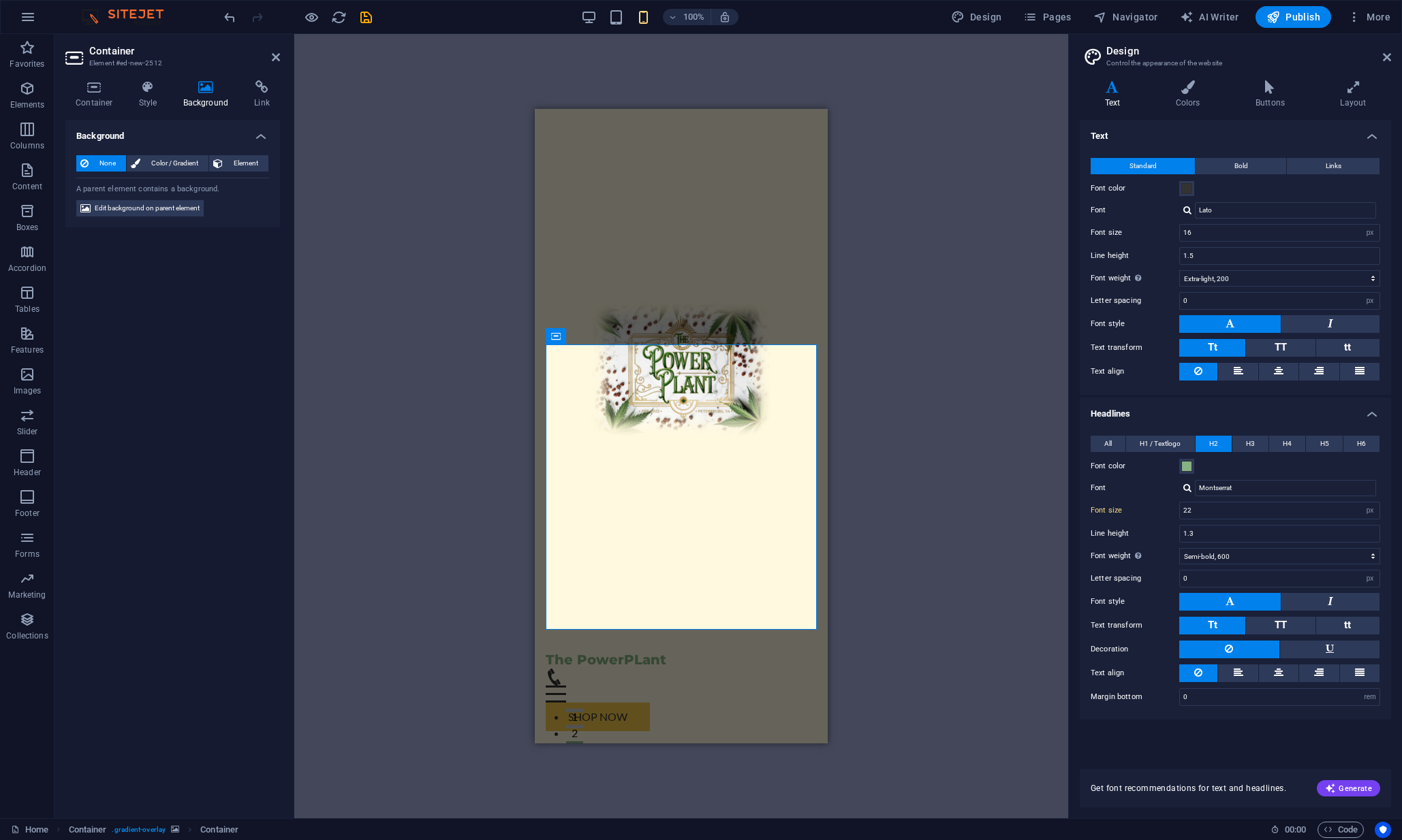
click at [103, 160] on span "None" at bounding box center [108, 163] width 30 height 16
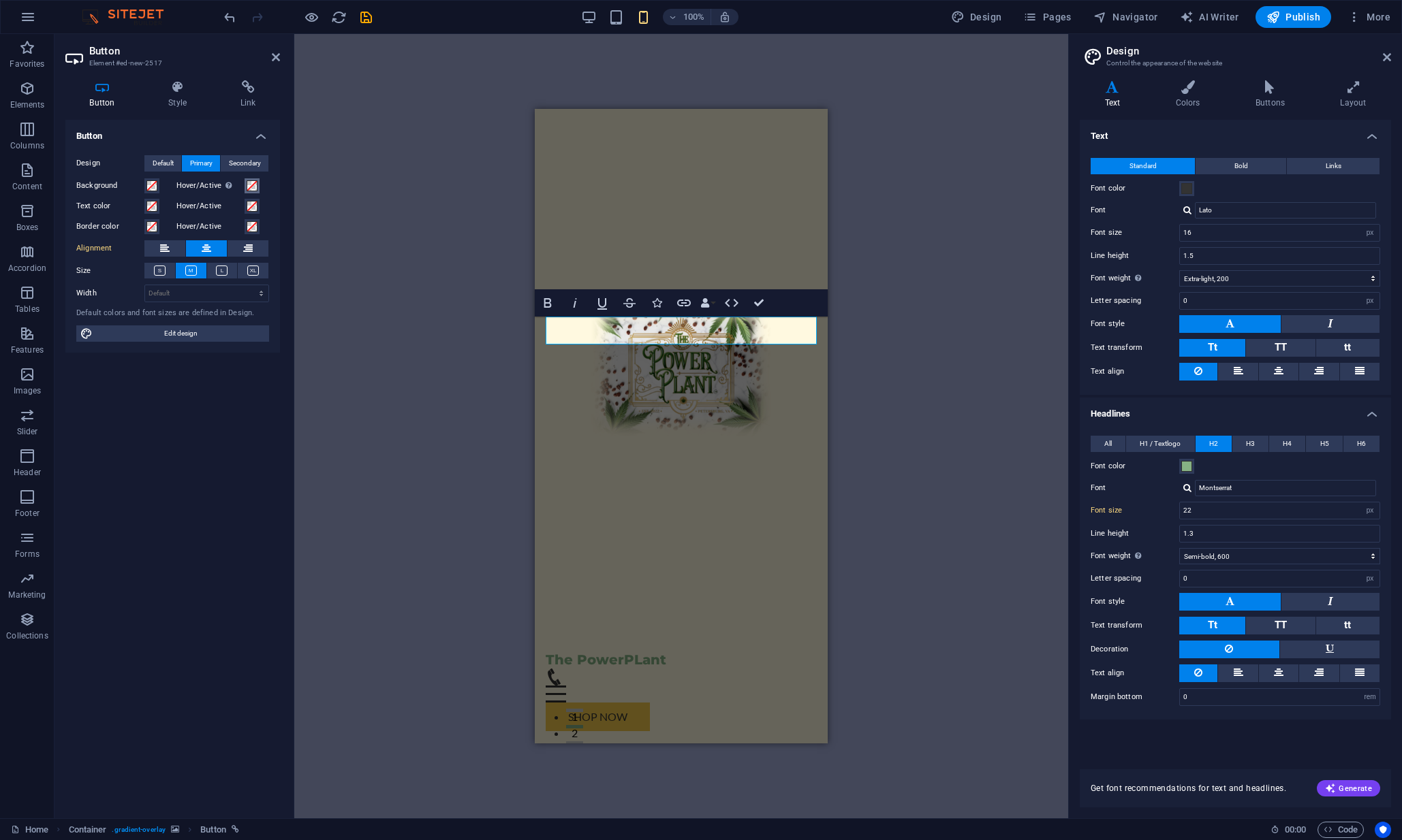
click at [249, 187] on span at bounding box center [252, 185] width 11 height 11
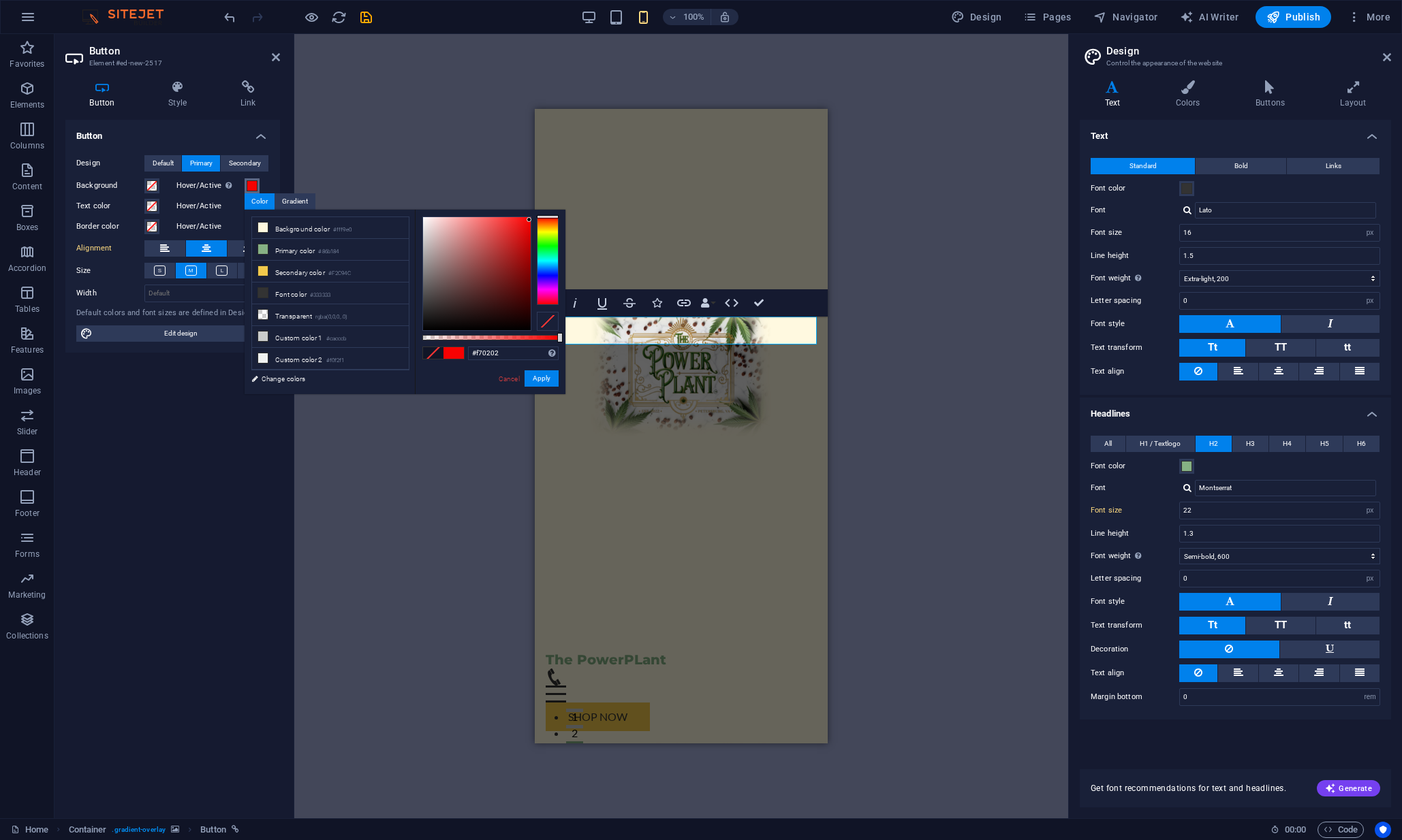
click at [529, 220] on div at bounding box center [477, 273] width 108 height 113
type input "#ff0000"
drag, startPoint x: 529, startPoint y: 220, endPoint x: 530, endPoint y: 205, distance: 15.0
click at [530, 205] on body "The Power Plant Home Favorites Elements Columns Content Boxes Accordion Tables …" at bounding box center [701, 420] width 1402 height 840
click at [550, 377] on button "Apply" at bounding box center [542, 378] width 34 height 16
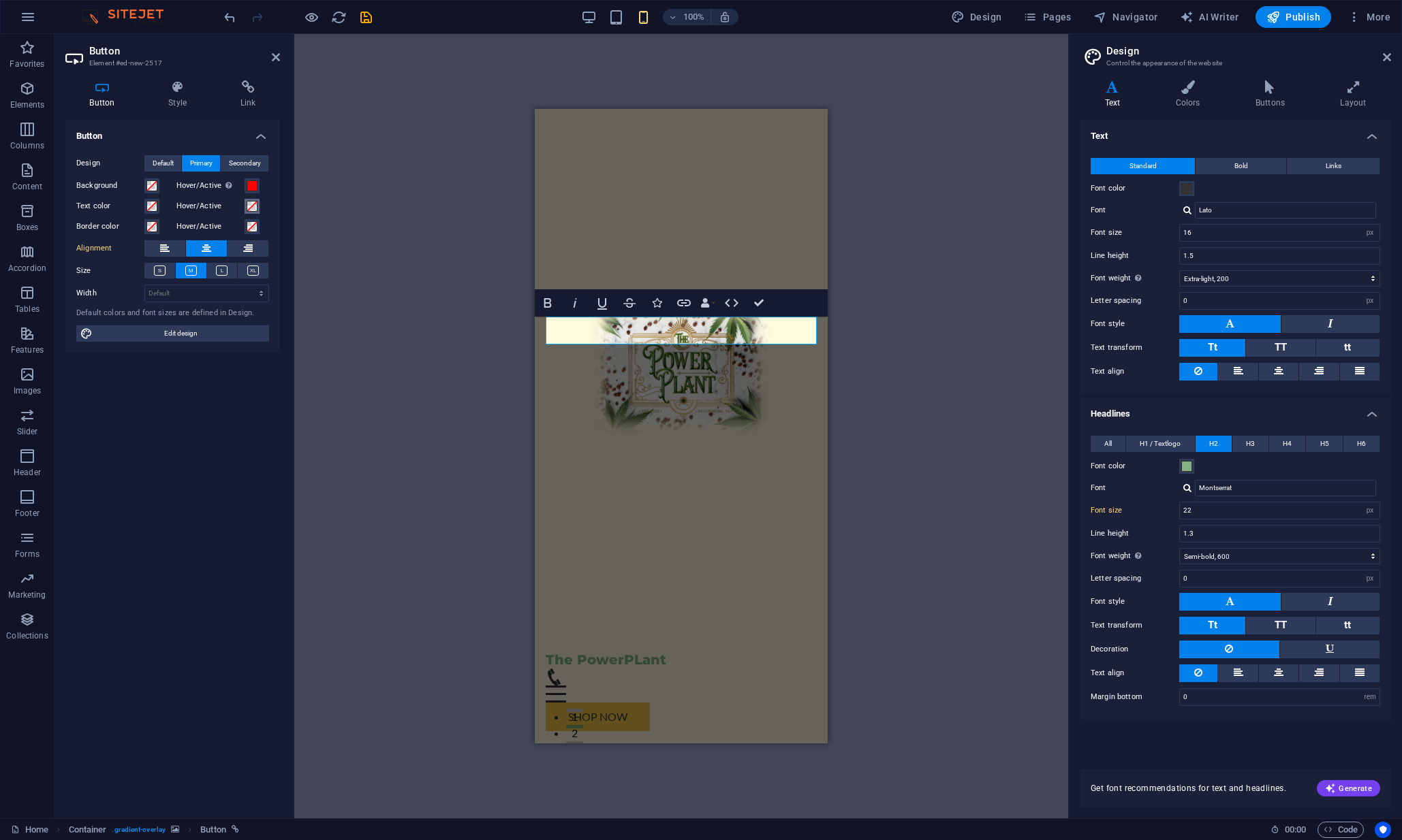
click at [253, 207] on span at bounding box center [252, 206] width 11 height 11
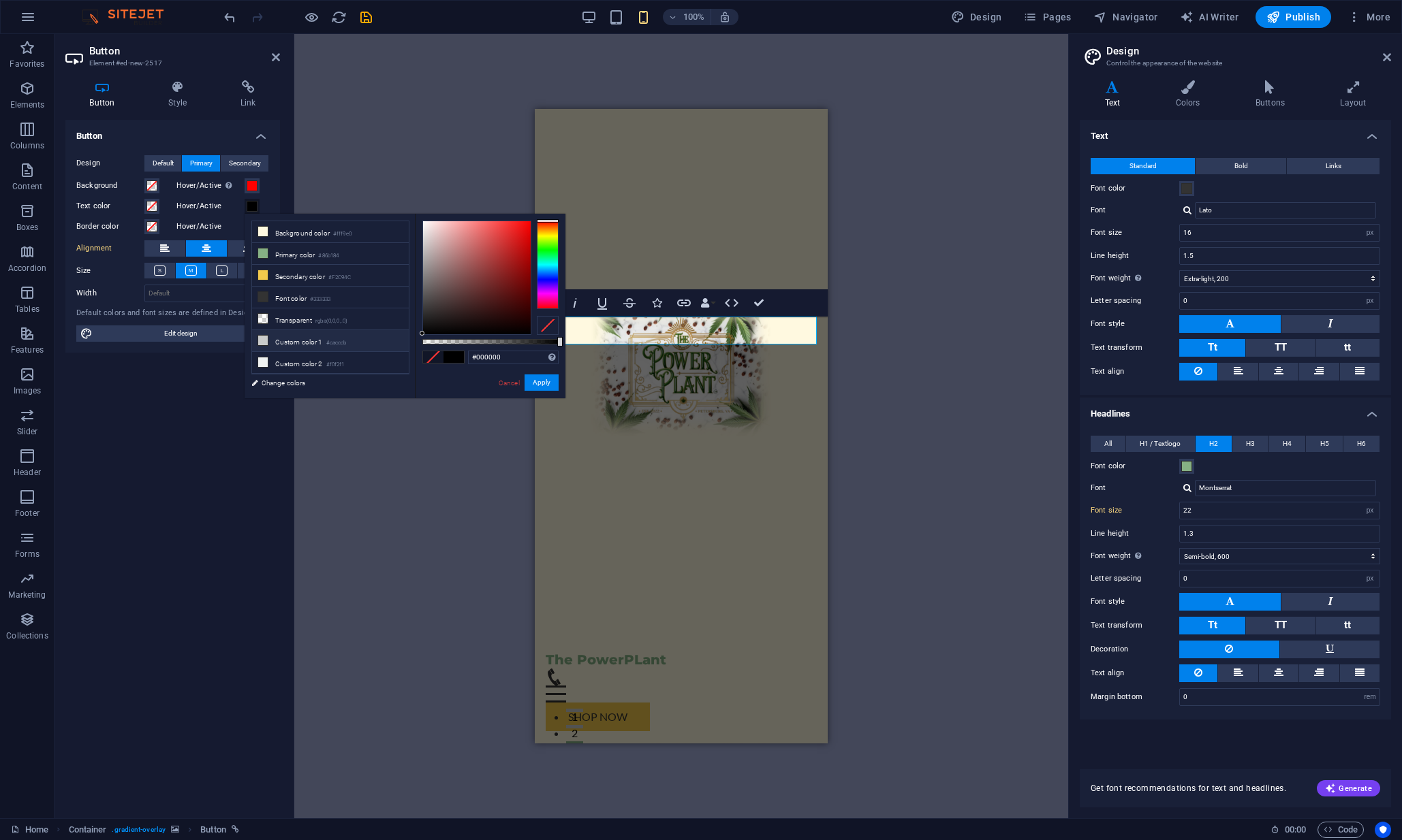
drag, startPoint x: 428, startPoint y: 329, endPoint x: 405, endPoint y: 336, distance: 24.0
click at [405, 336] on div "less Background color #fff9e0 Primary color #86b184 Secondary color #F2C94C Fon…" at bounding box center [404, 306] width 321 height 184
click at [538, 387] on button "Apply" at bounding box center [542, 382] width 34 height 16
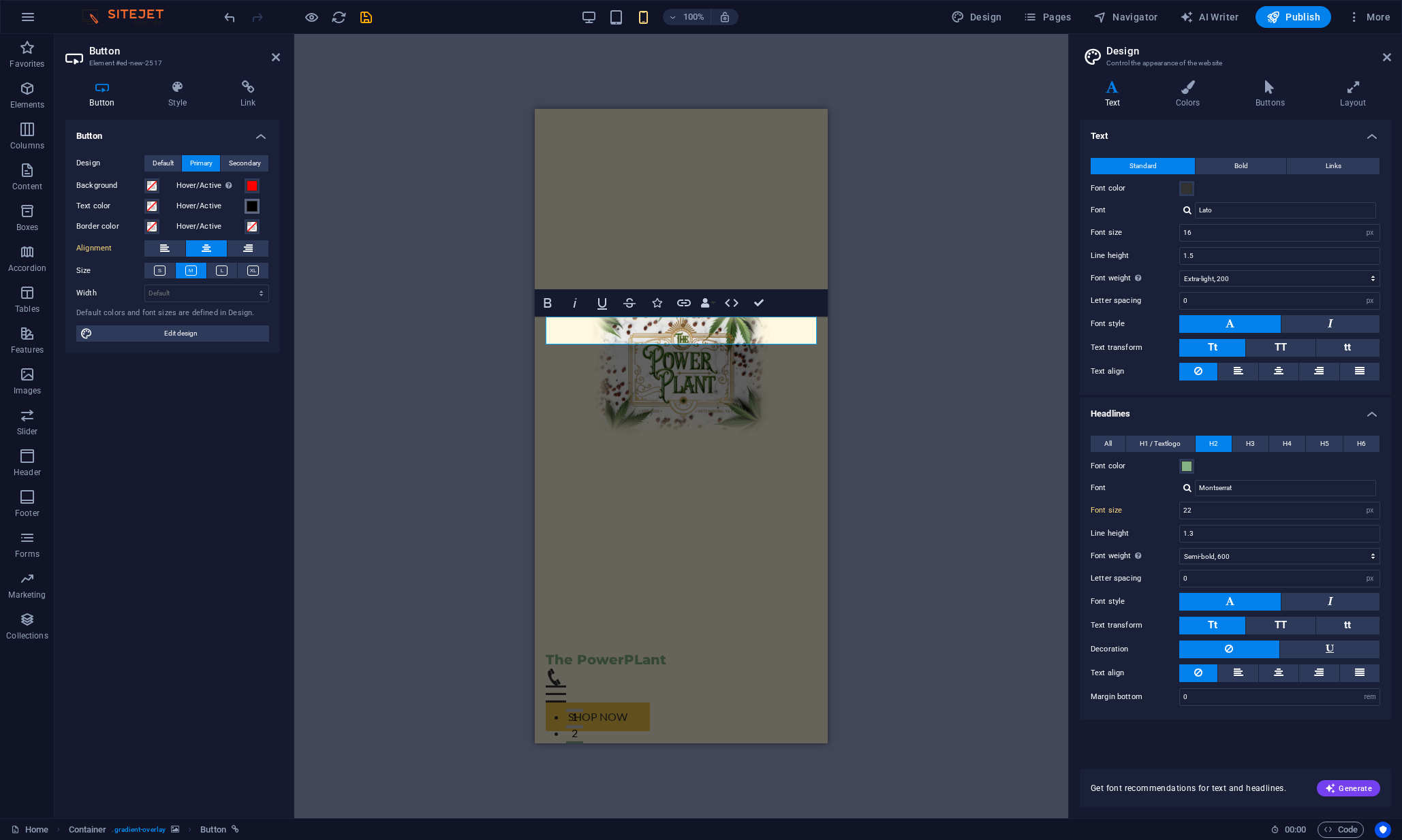
click at [254, 207] on span at bounding box center [252, 206] width 11 height 11
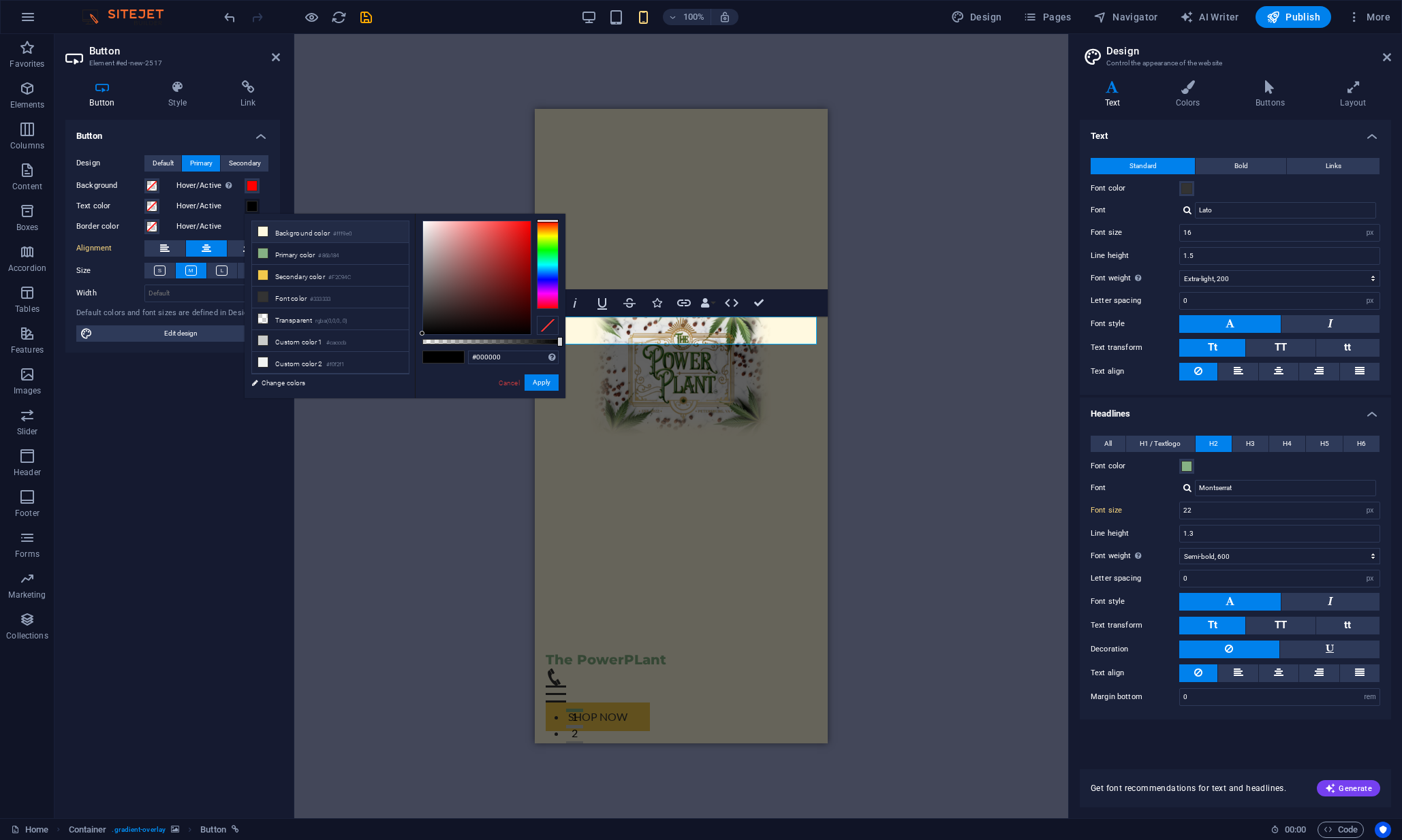
click at [286, 231] on li "Background color #fff9e0" at bounding box center [330, 232] width 156 height 22
type input "#fff9e0"
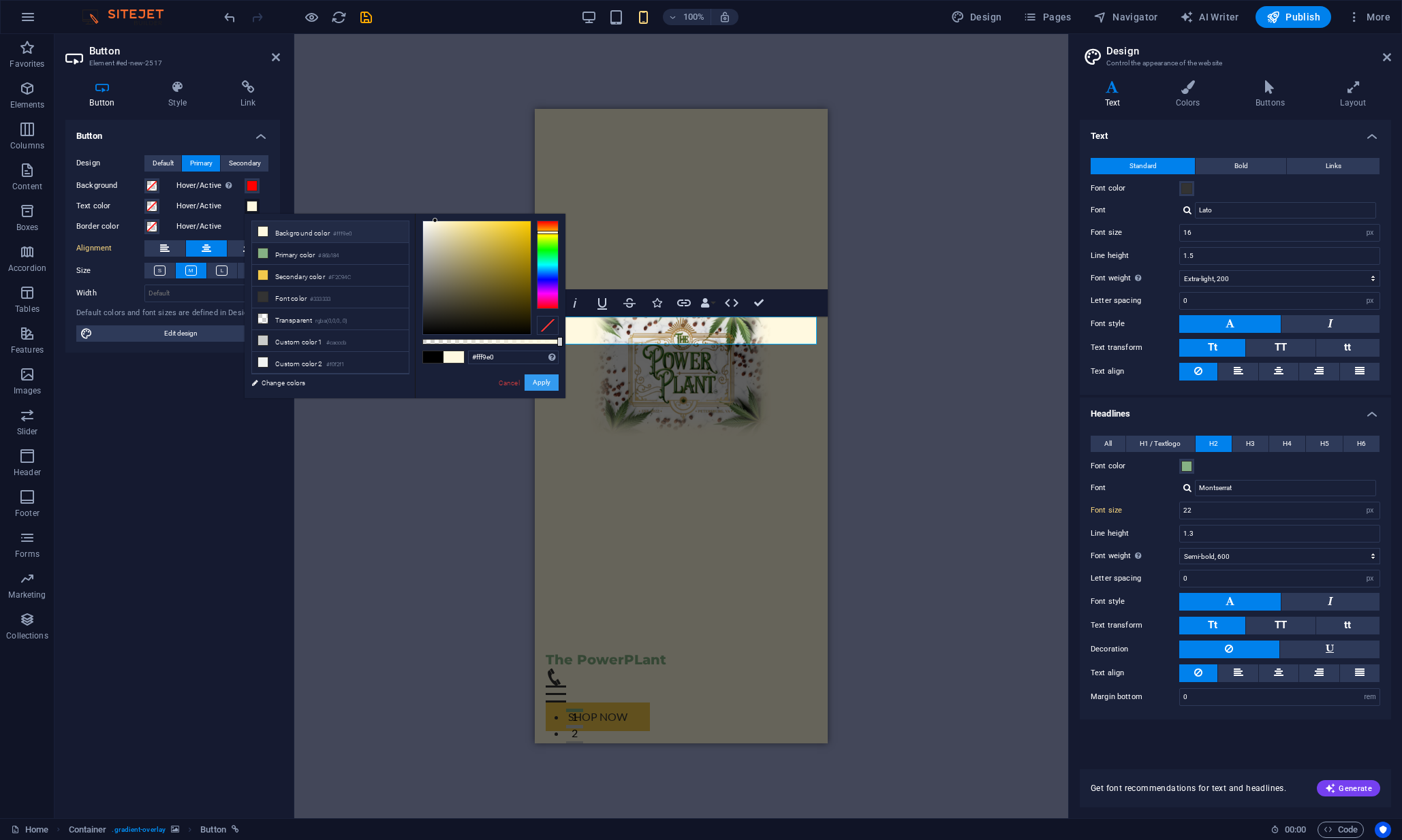
click at [547, 382] on button "Apply" at bounding box center [542, 382] width 34 height 16
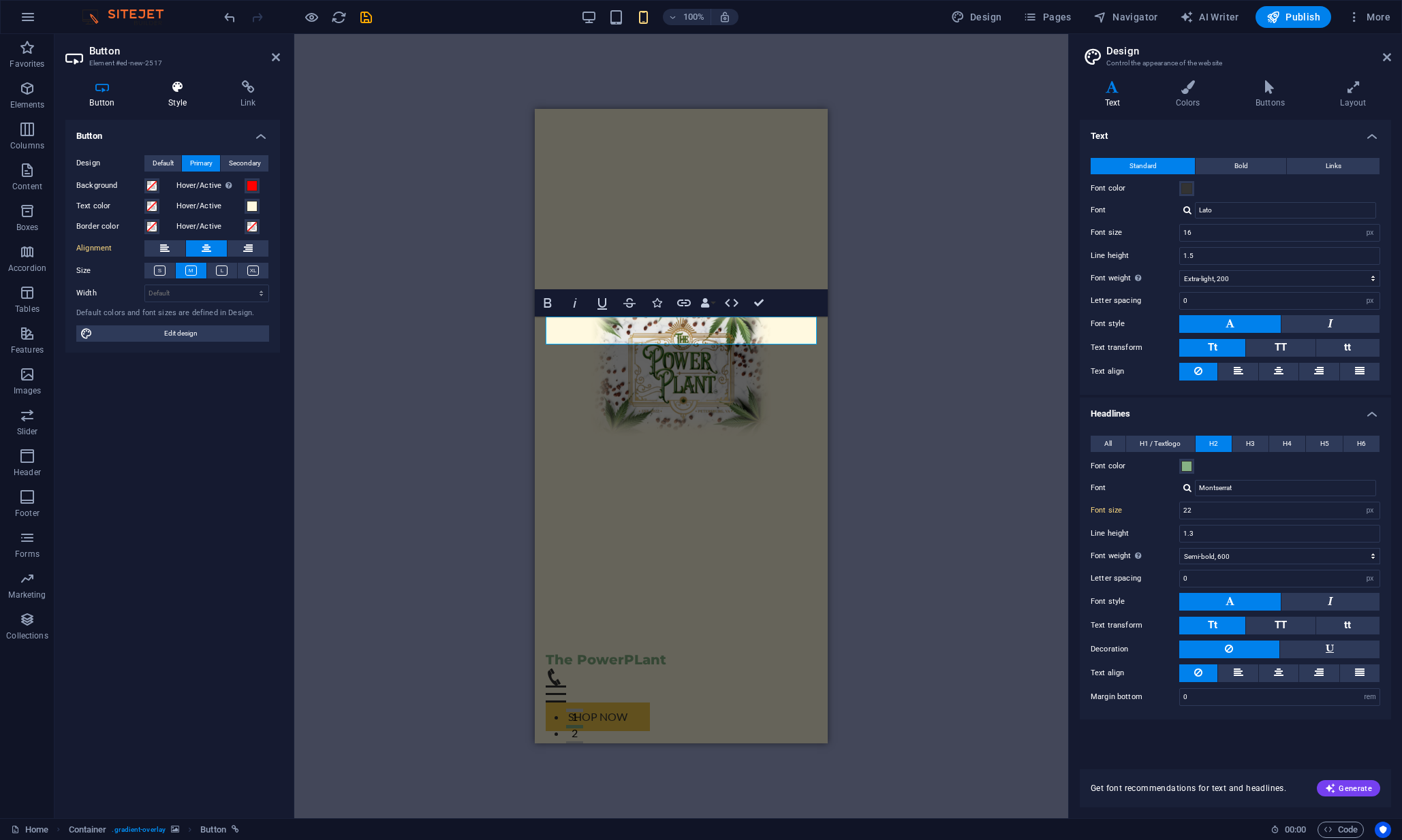
click at [172, 87] on icon at bounding box center [178, 87] width 67 height 13
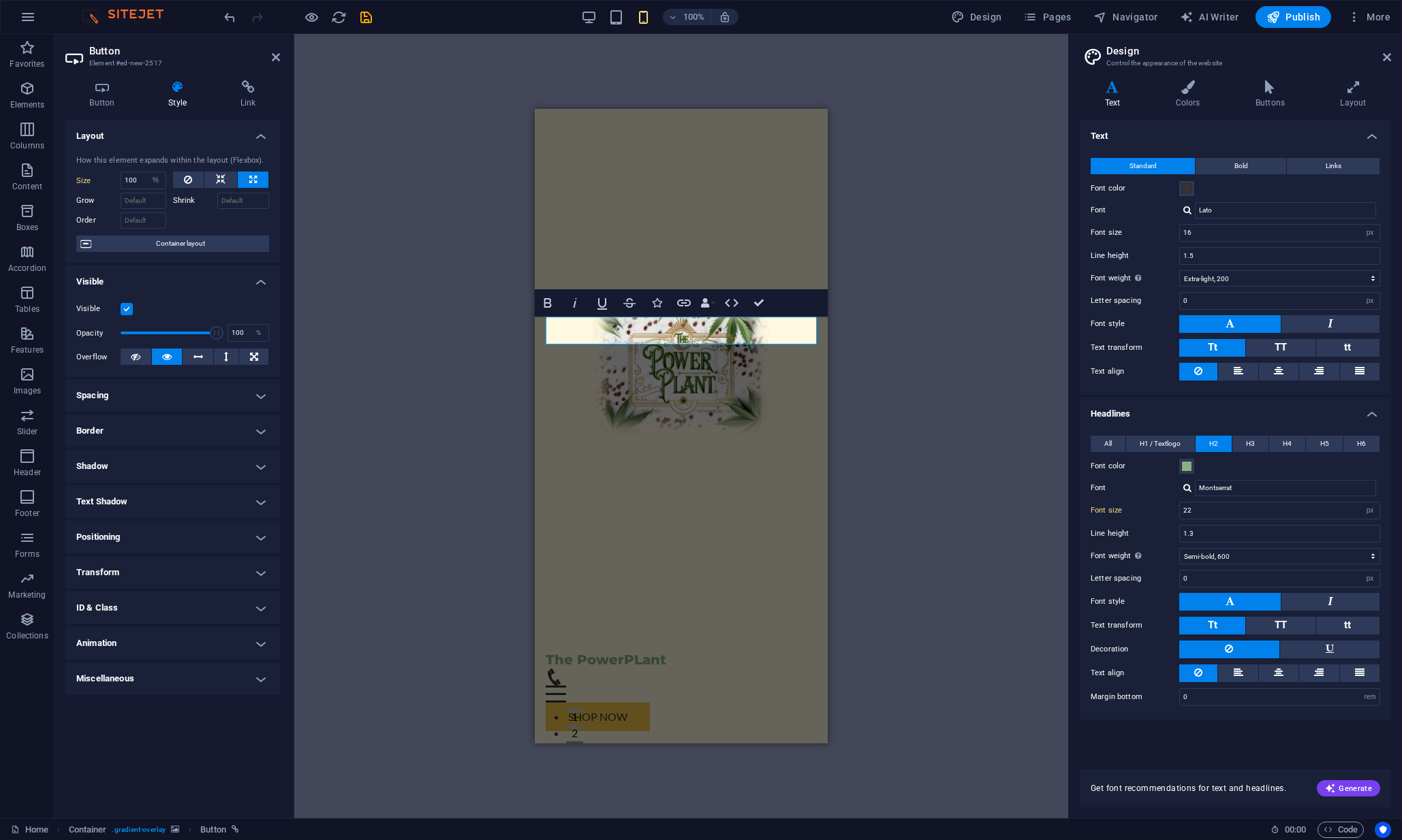
click at [398, 495] on div "H2 Container Container Button Container Menu Bar Container Logo H2 Container Co…" at bounding box center [681, 426] width 774 height 784
click at [442, 466] on div "H2 Container Container Button Container Menu Bar Container Logo H2 Container Co…" at bounding box center [681, 426] width 774 height 784
click at [276, 57] on icon at bounding box center [276, 56] width 8 height 11
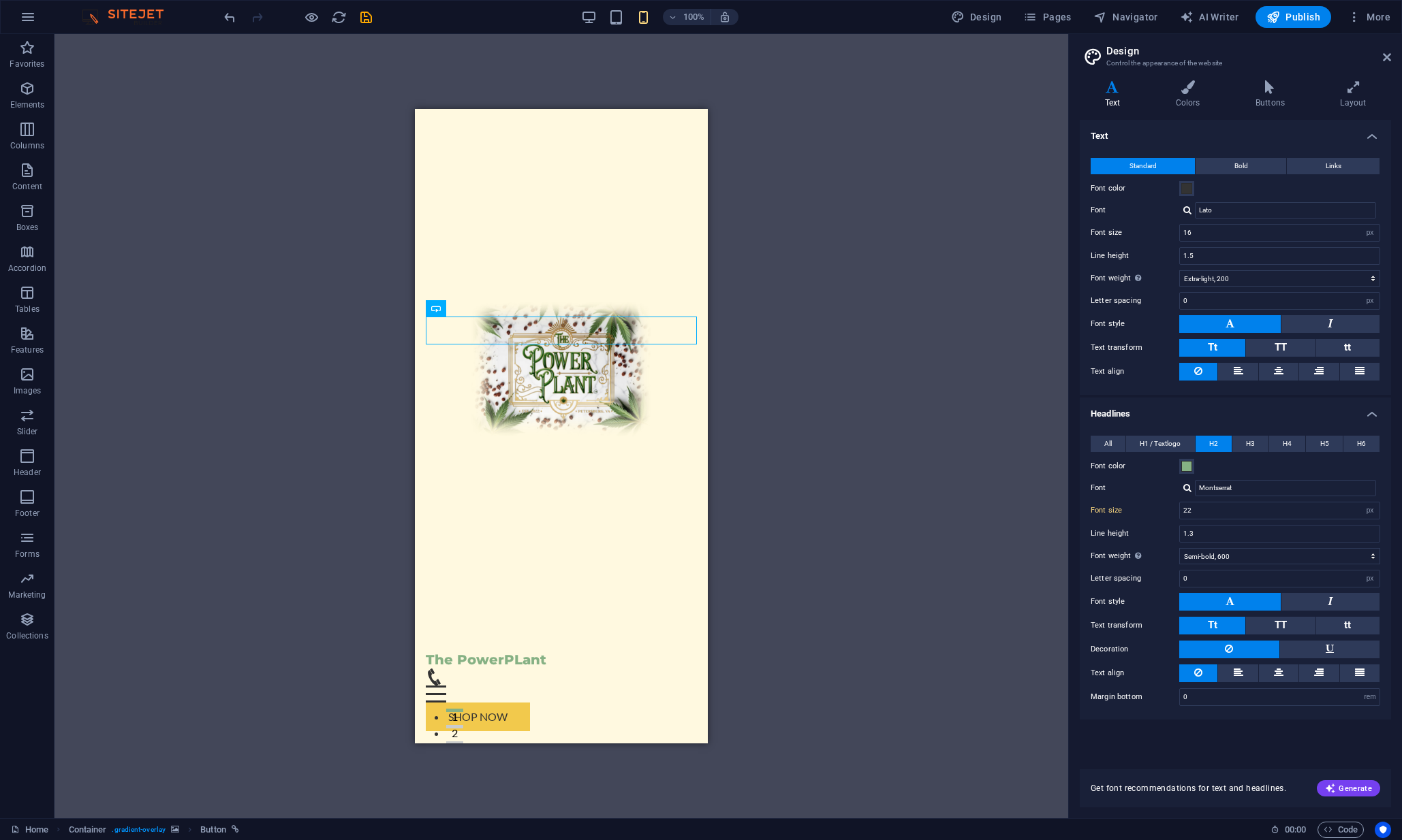
click at [237, 215] on div "H2 Container Container Button Container Menu Bar Container Logo H2 Container Co…" at bounding box center [561, 426] width 1014 height 784
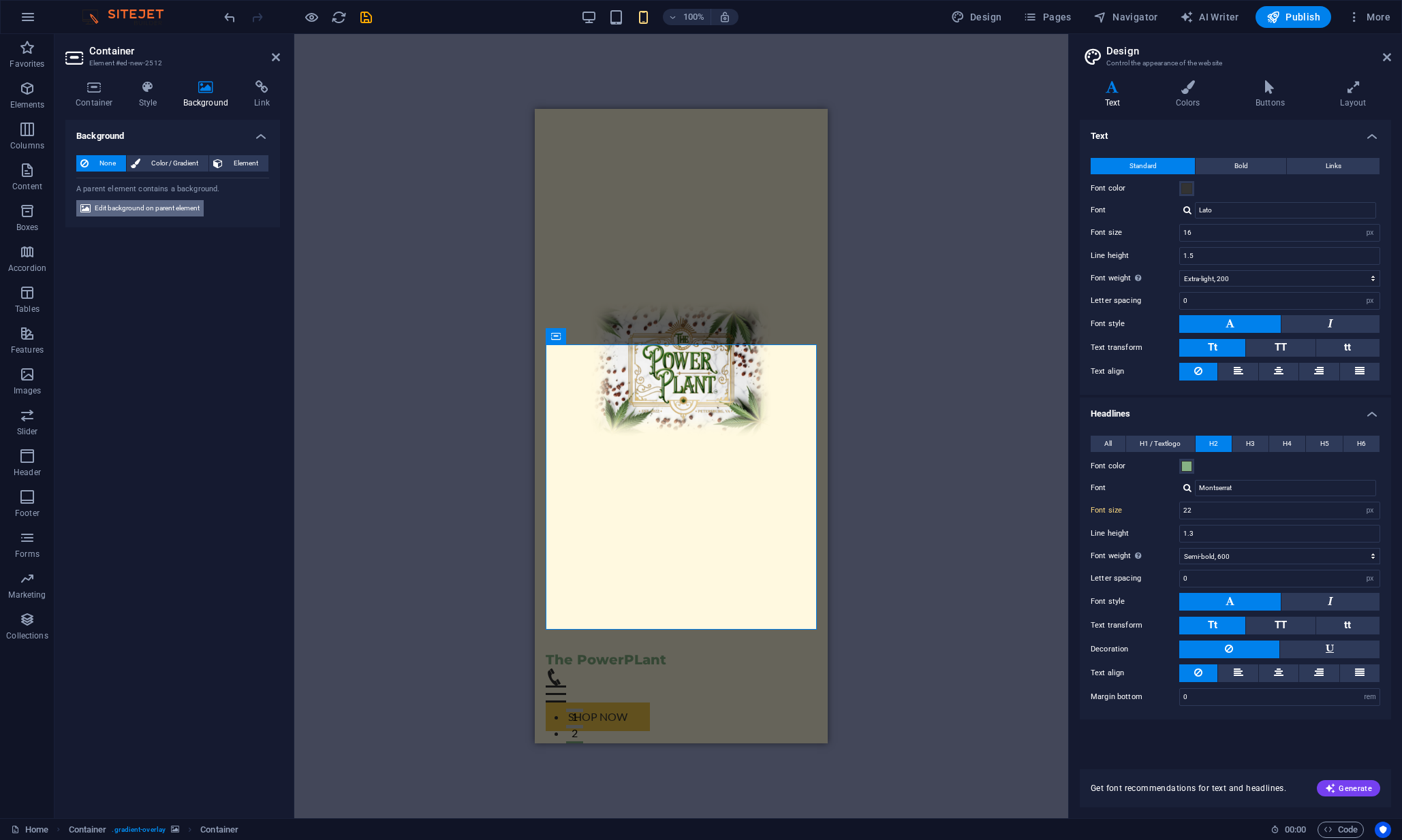
click at [193, 205] on span "Edit background on parent element" at bounding box center [147, 208] width 105 height 16
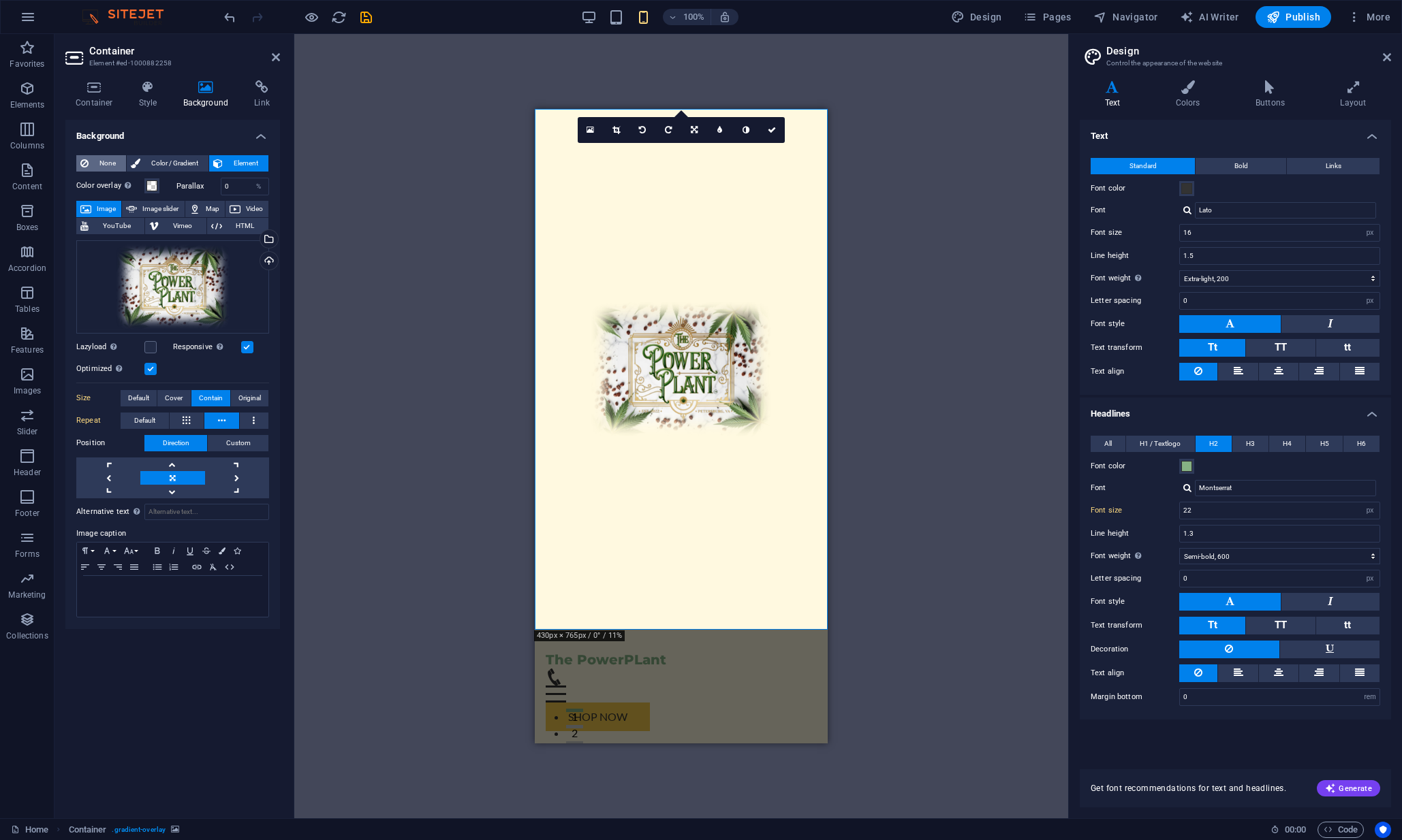
click at [103, 163] on span "None" at bounding box center [108, 163] width 30 height 16
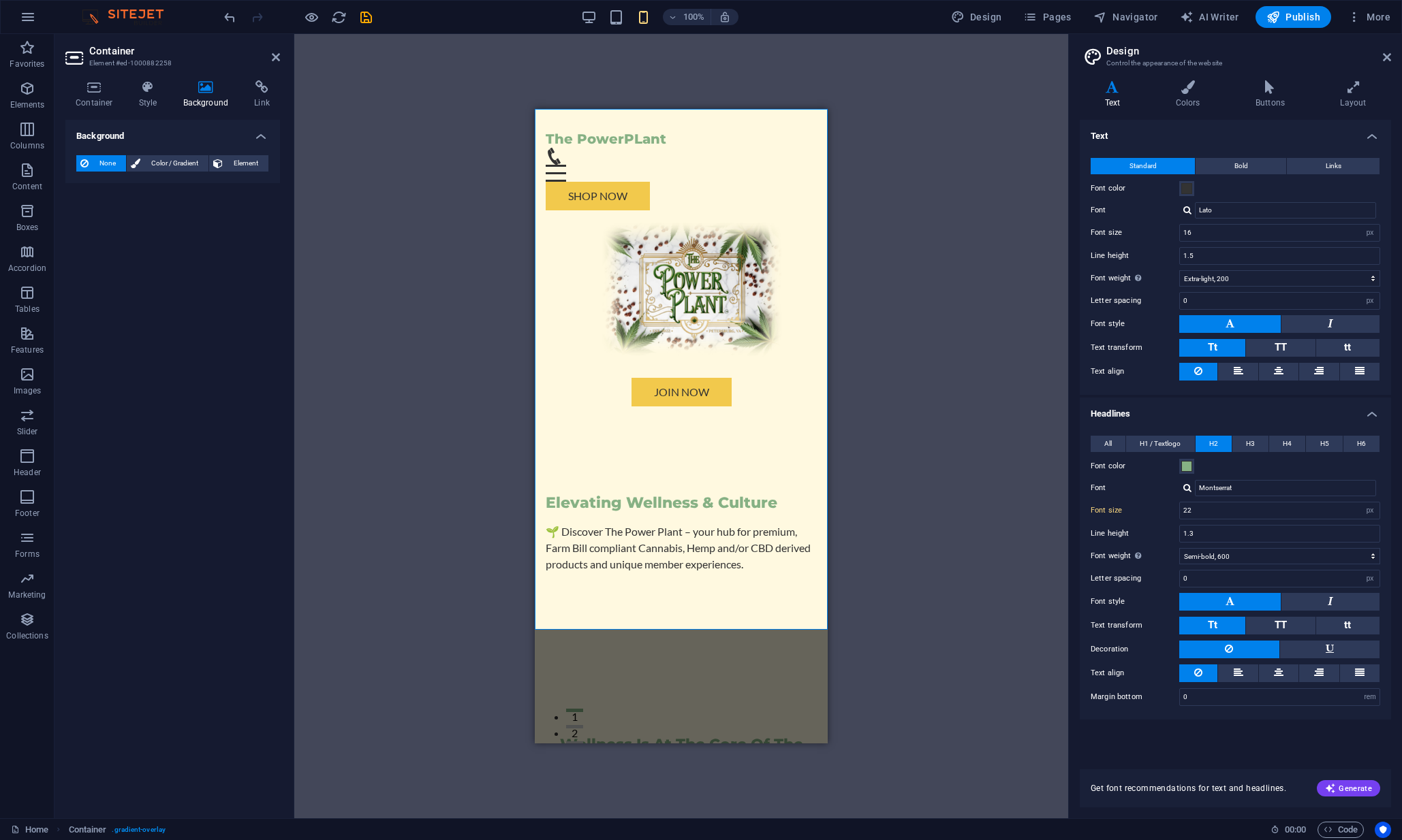
click at [483, 323] on div "Drag here to replace the existing content. Press “Ctrl” if you want to create a…" at bounding box center [681, 426] width 774 height 784
click at [733, 406] on div "Elevating Wellness & Culture 🌱 Discover The Power Plant – your hub for premium,…" at bounding box center [681, 548] width 271 height 285
select select "%"
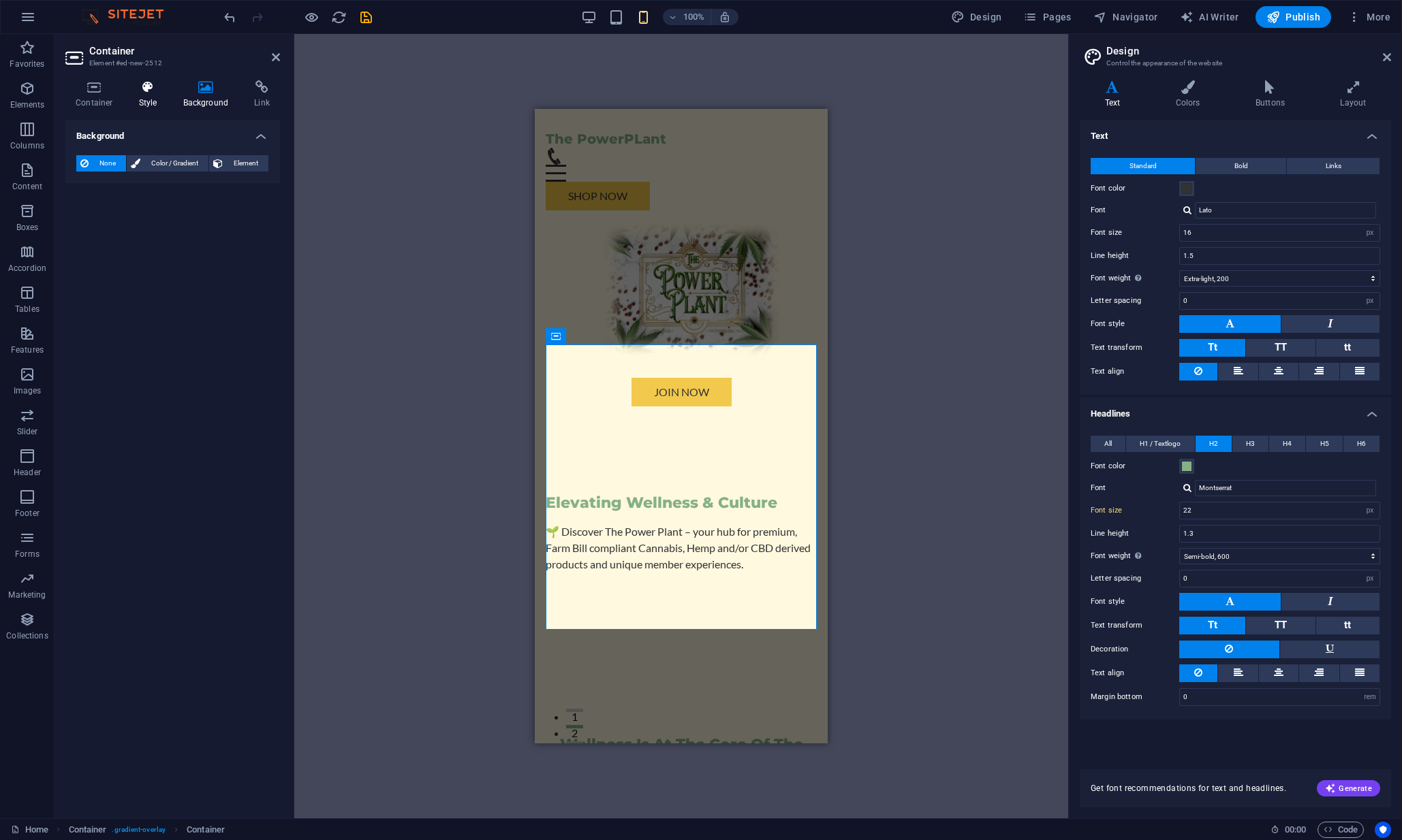
click at [151, 102] on h4 "Style" at bounding box center [151, 94] width 44 height 29
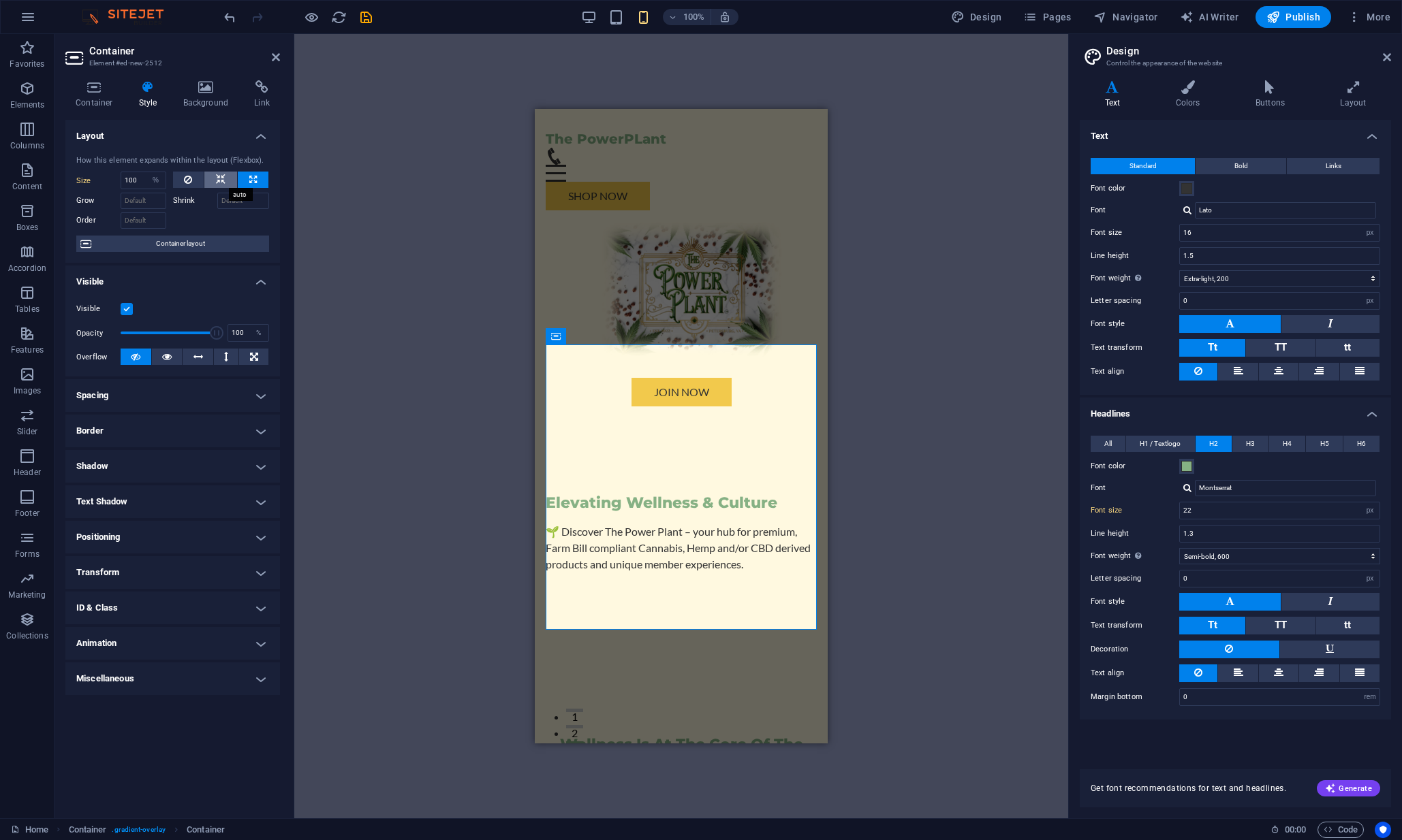
click at [221, 176] on icon at bounding box center [221, 180] width 10 height 16
select select "DISABLED_OPTION_VALUE"
click at [407, 318] on div "Drag here to replace the existing content. Press “Ctrl” if you want to create a…" at bounding box center [681, 426] width 774 height 784
click at [138, 537] on h4 "Positioning" at bounding box center [173, 537] width 215 height 32
click at [88, 92] on icon at bounding box center [94, 87] width 58 height 13
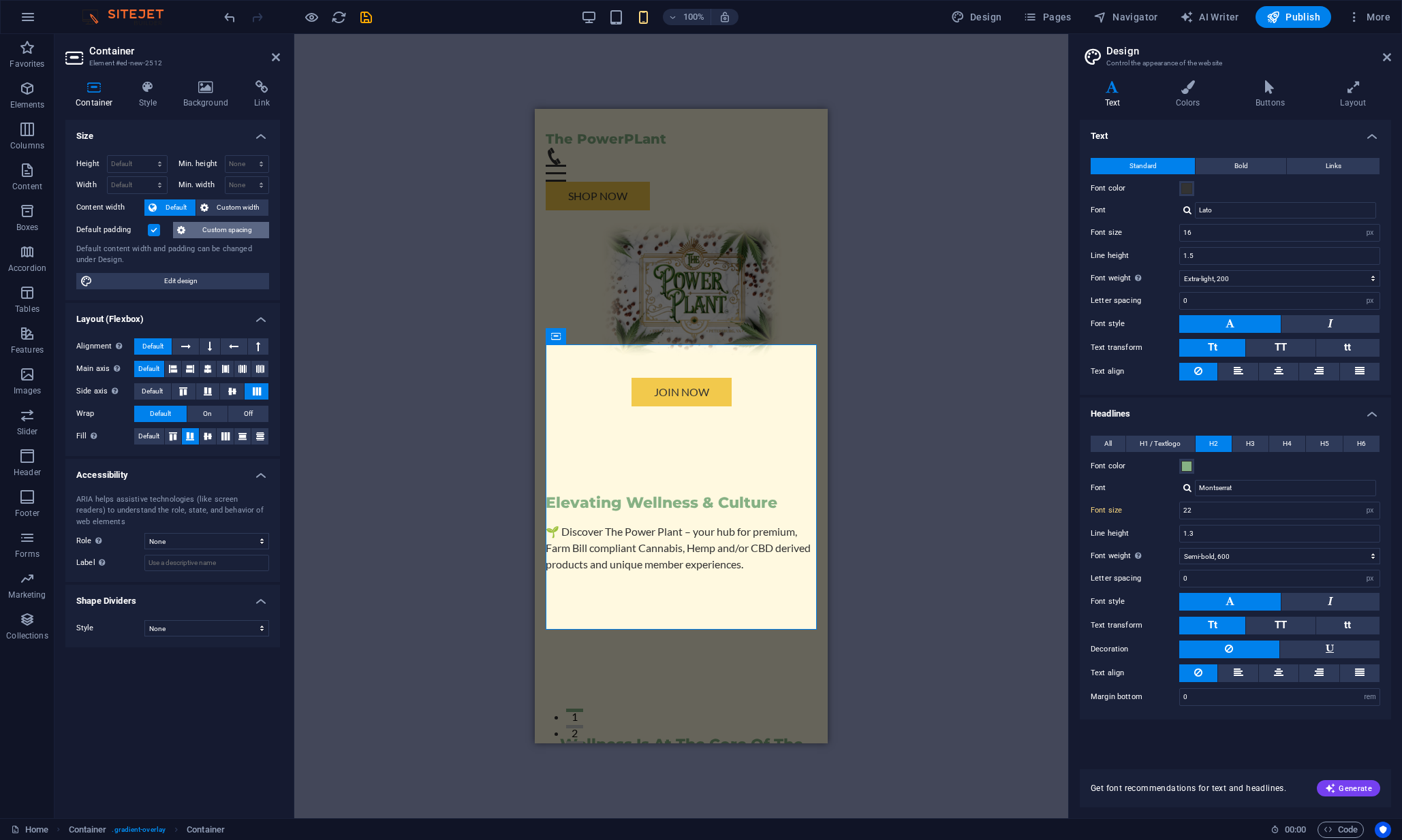
click at [225, 222] on span "Custom spacing" at bounding box center [227, 230] width 75 height 16
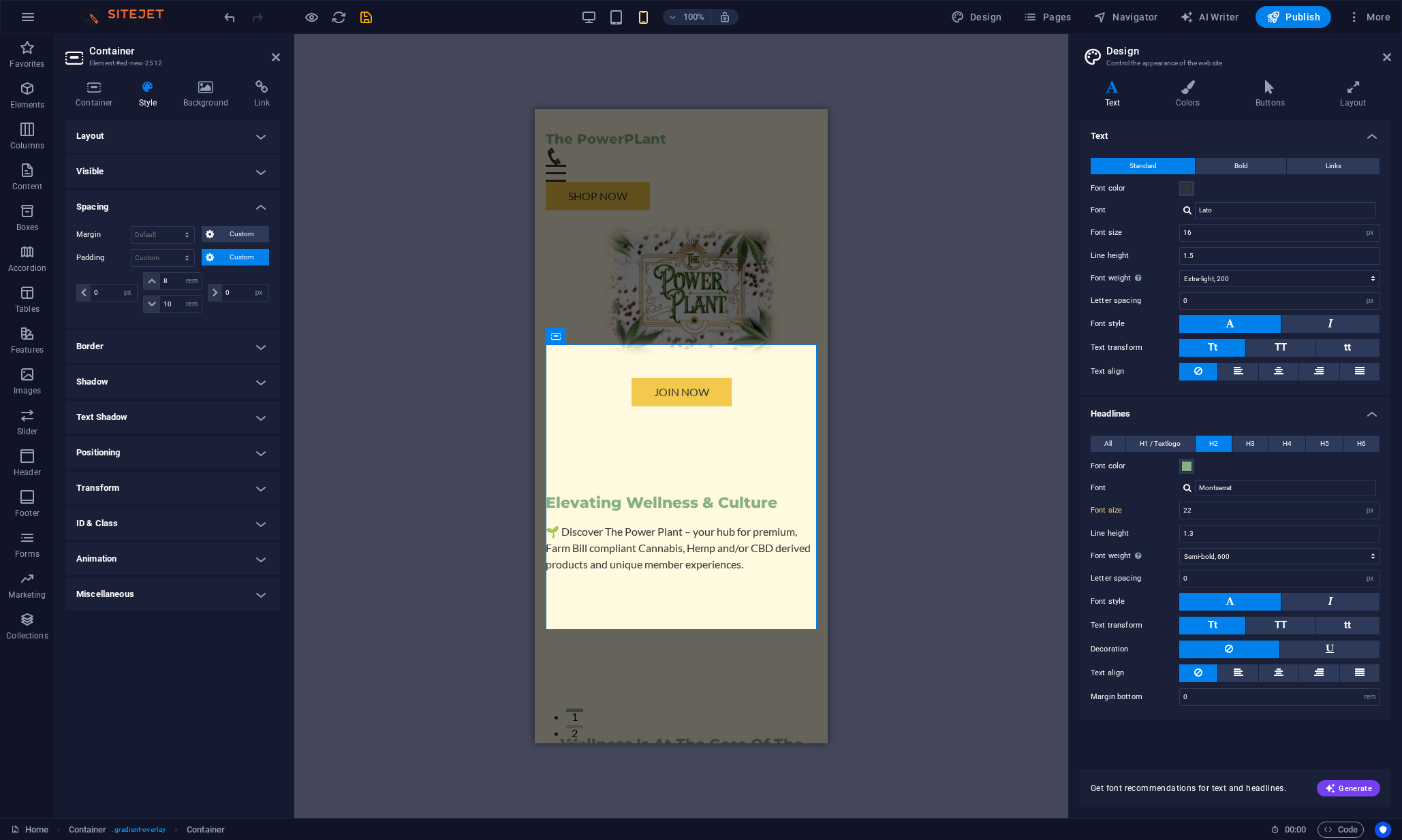
click at [456, 269] on div "Drag here to replace the existing content. Press “Ctrl” if you want to create a…" at bounding box center [681, 426] width 774 height 784
click at [916, 234] on div "Drag here to replace the existing content. Press “Ctrl” if you want to create a…" at bounding box center [681, 426] width 774 height 784
click at [750, 524] on div "🌱 Discover The Power Plant – your hub for premium, Farm Bill compliant Cannabis…" at bounding box center [681, 548] width 271 height 49
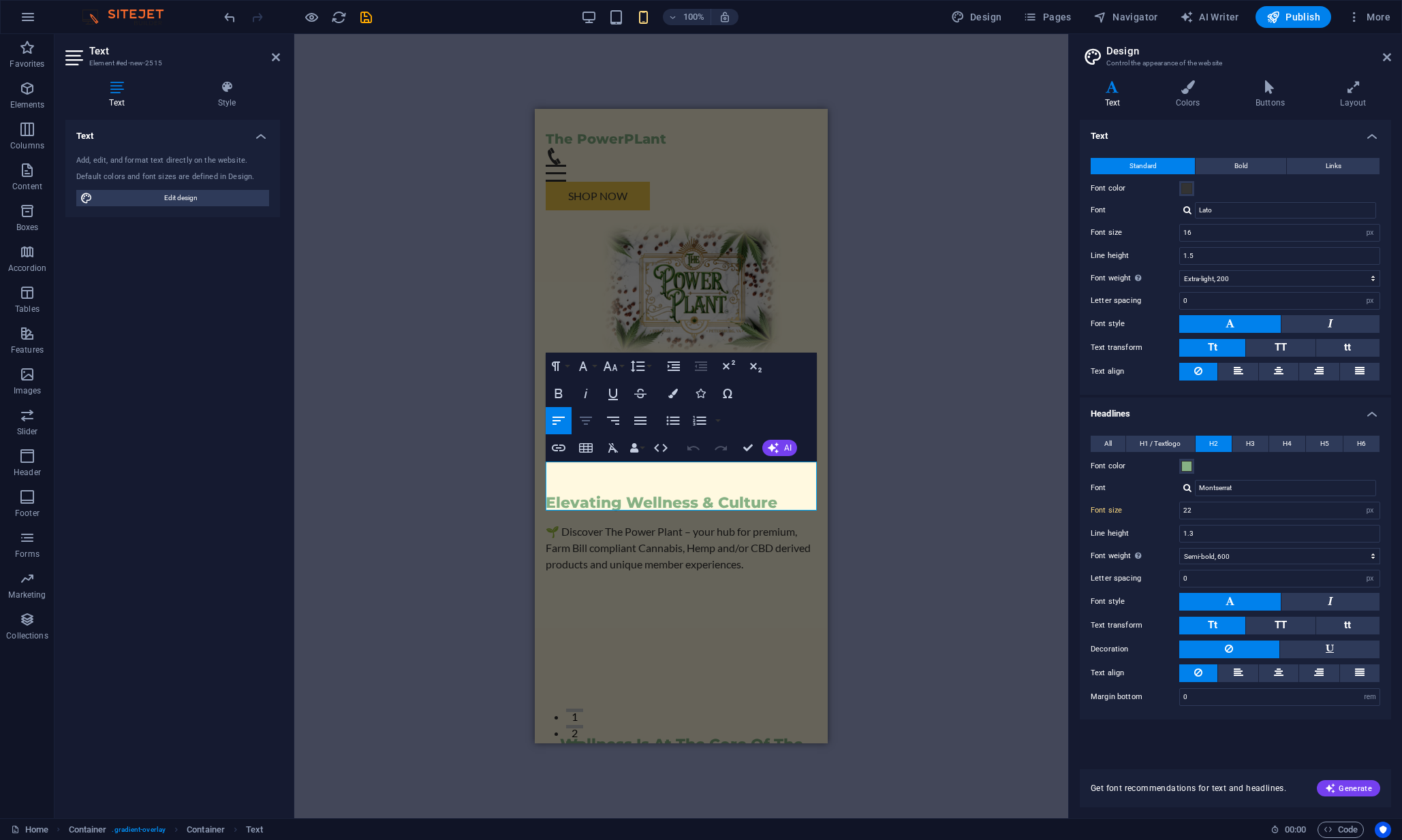
click at [588, 421] on icon "button" at bounding box center [585, 421] width 12 height 8
click at [908, 519] on div "H2 Container Container Button Container Menu Bar Logo H2 Container Container Bo…" at bounding box center [681, 426] width 774 height 784
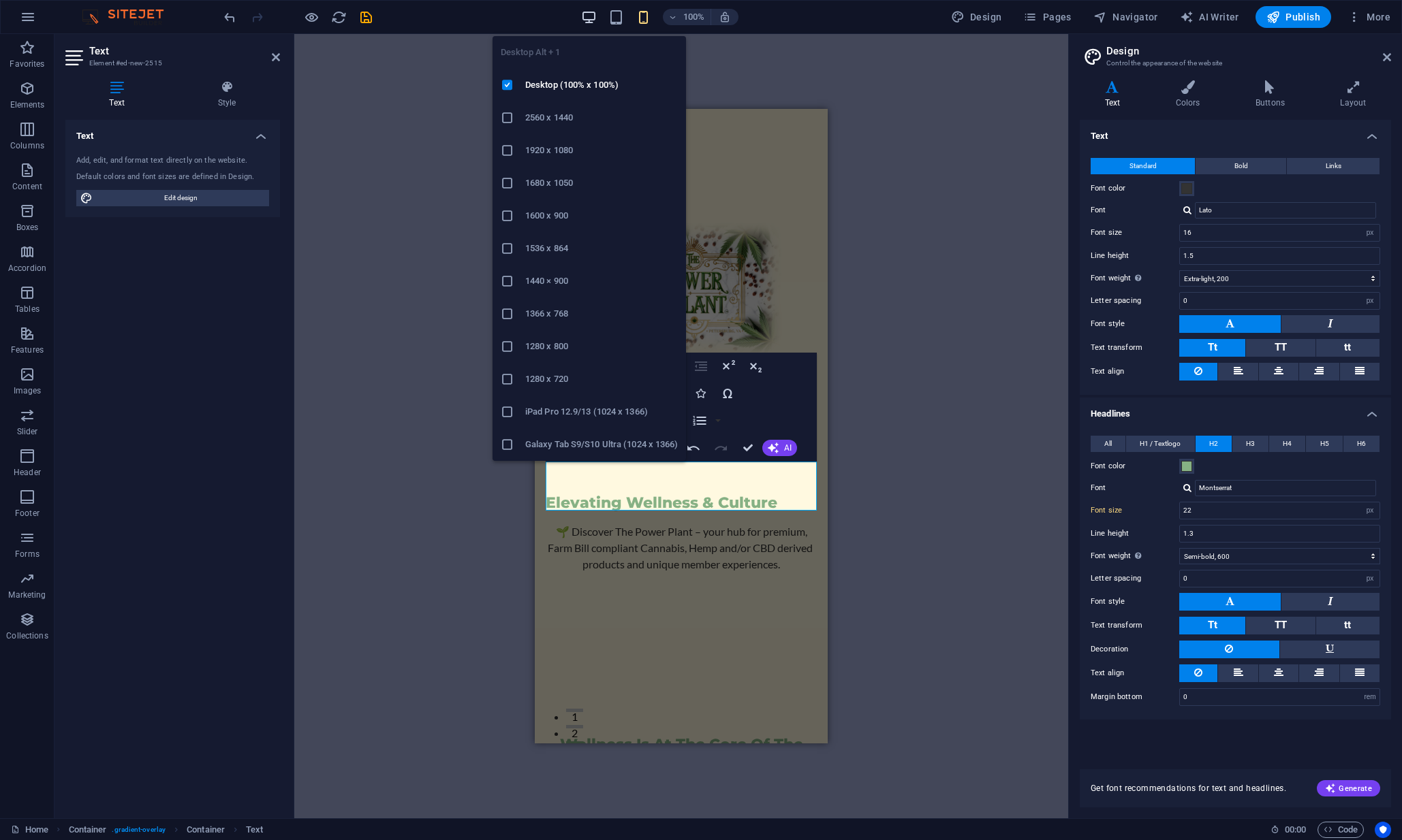
click at [597, 15] on icon "button" at bounding box center [589, 18] width 15 height 15
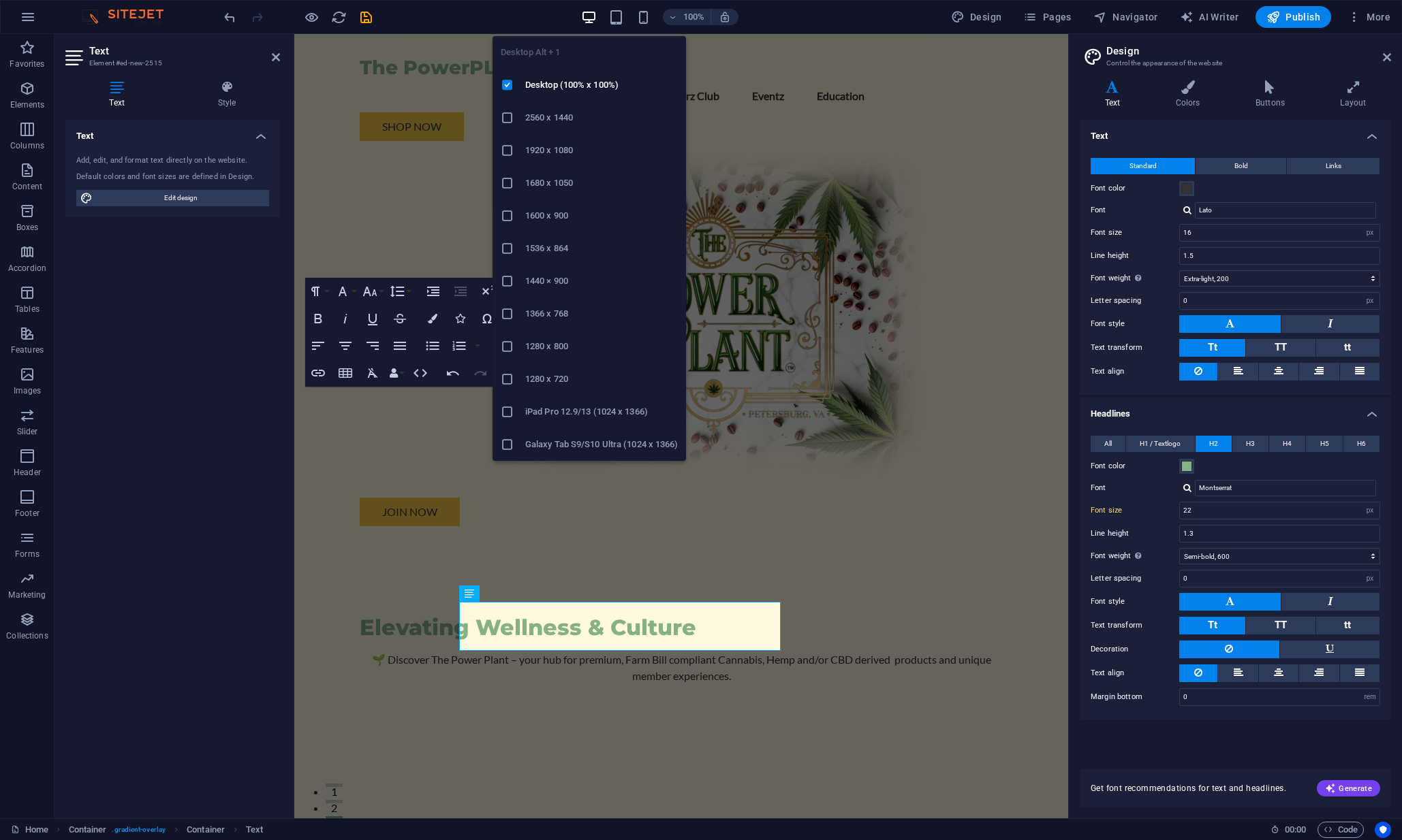
type input "32"
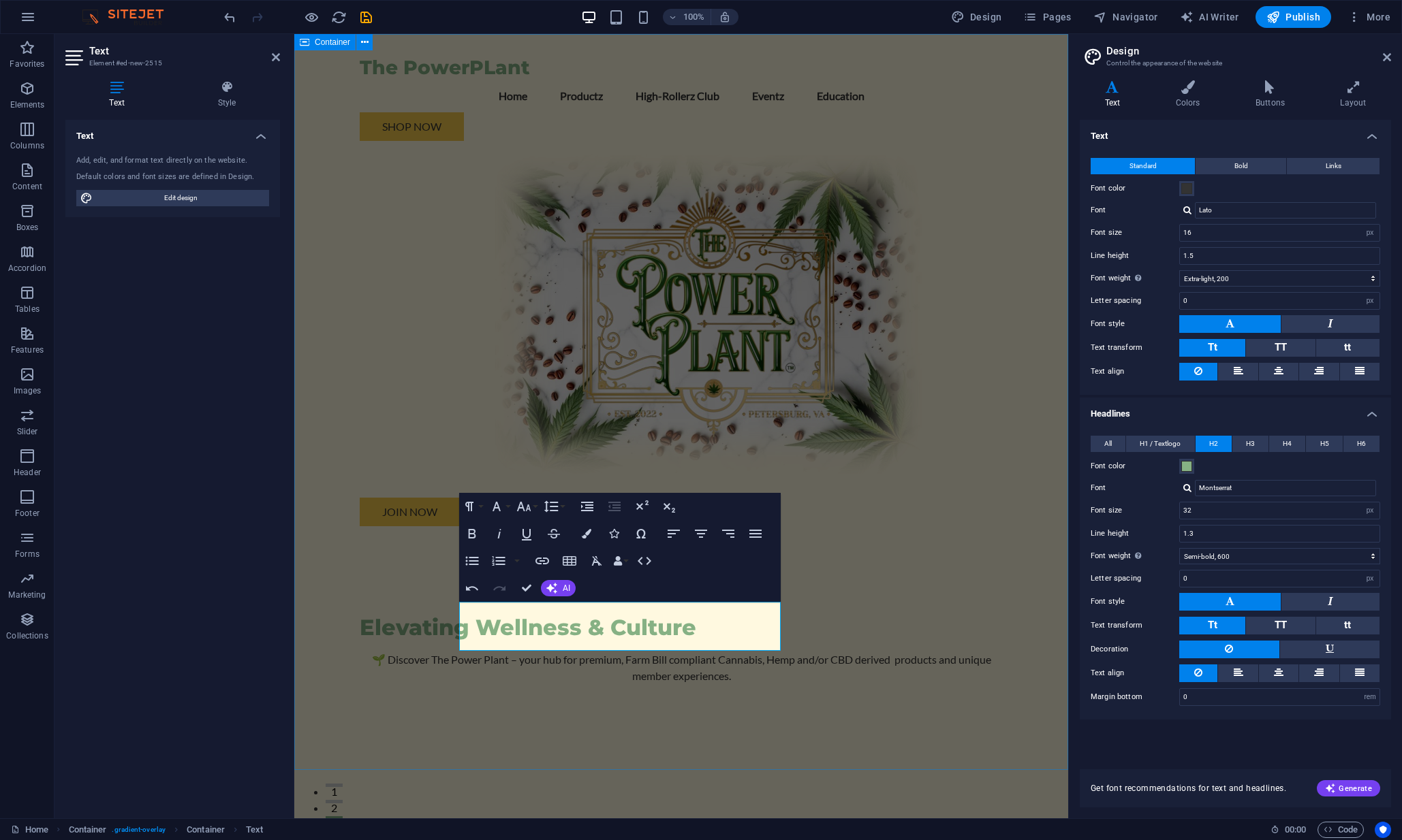
click at [876, 505] on div "The PowerPLant Menu Home Productz High-Rollerz Club Eventz Education Shop Now J…" at bounding box center [681, 418] width 774 height 770
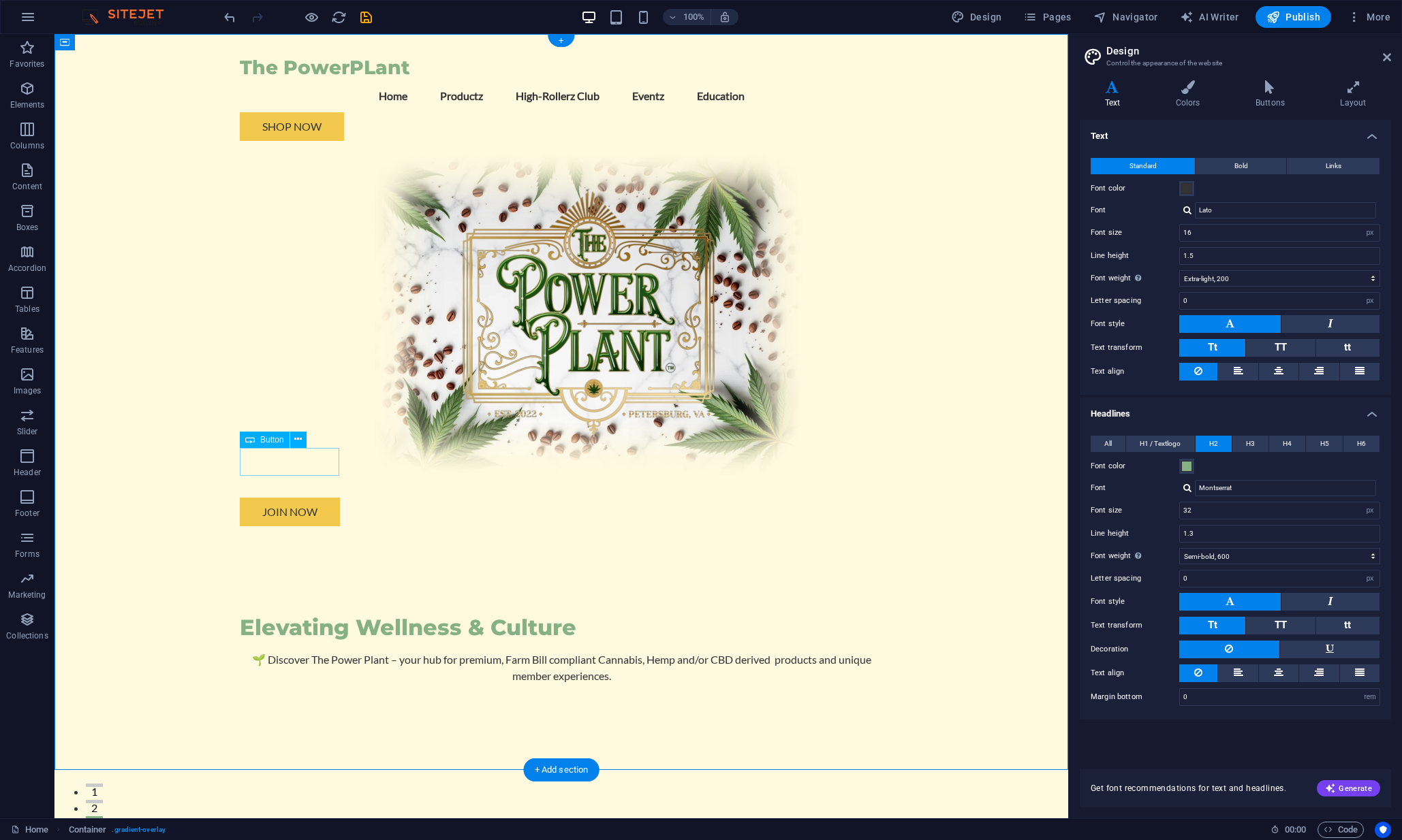
click at [304, 498] on div "Join Now" at bounding box center [561, 512] width 643 height 29
click at [299, 437] on icon at bounding box center [298, 439] width 8 height 14
click at [298, 498] on div "Join Now" at bounding box center [561, 512] width 643 height 29
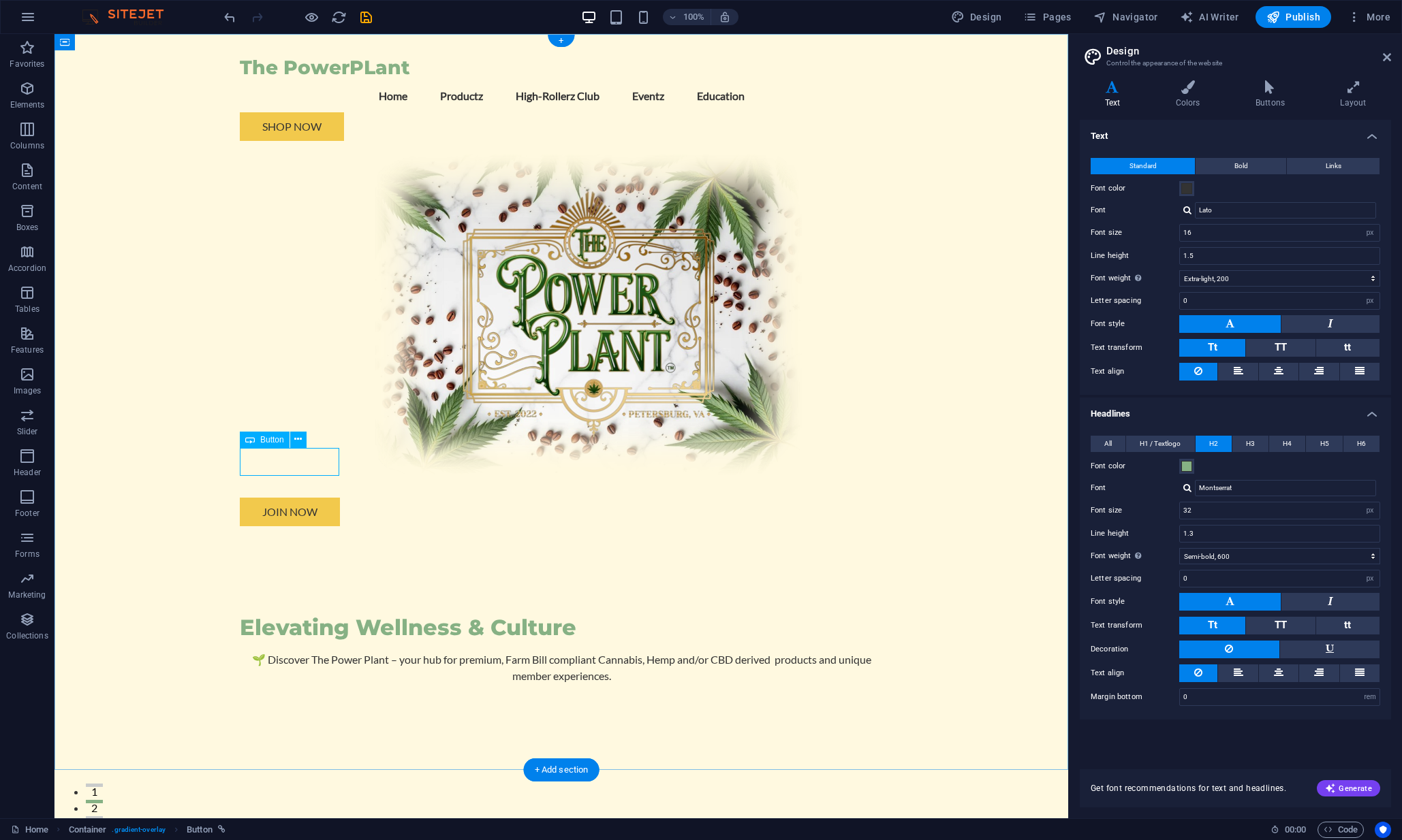
click at [298, 498] on div "Join Now" at bounding box center [561, 512] width 643 height 29
click at [58, 460] on div "The PowerPLant Menu Home Productz High-Rollerz Club Eventz Education Shop Now J…" at bounding box center [561, 418] width 1014 height 770
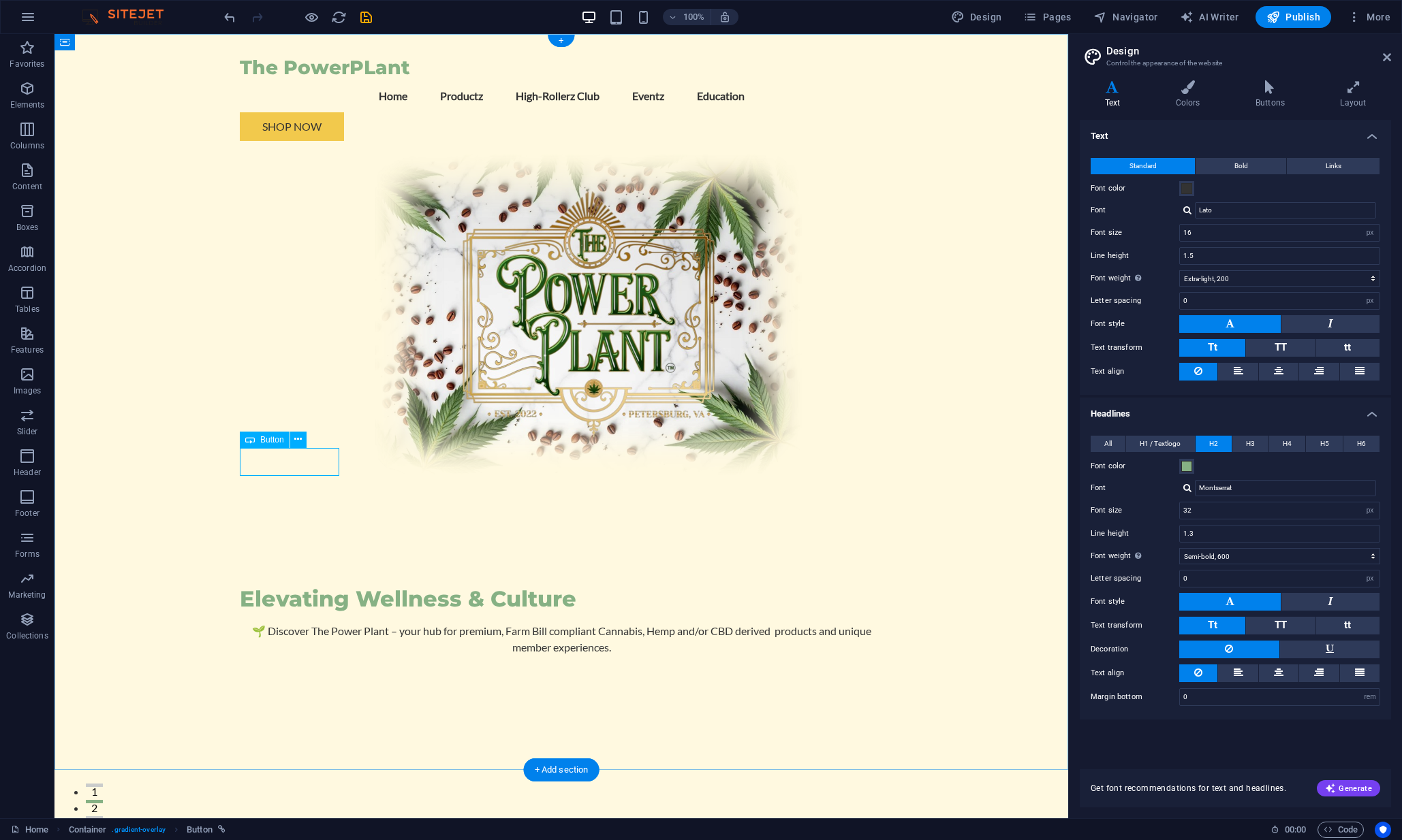
select select "%"
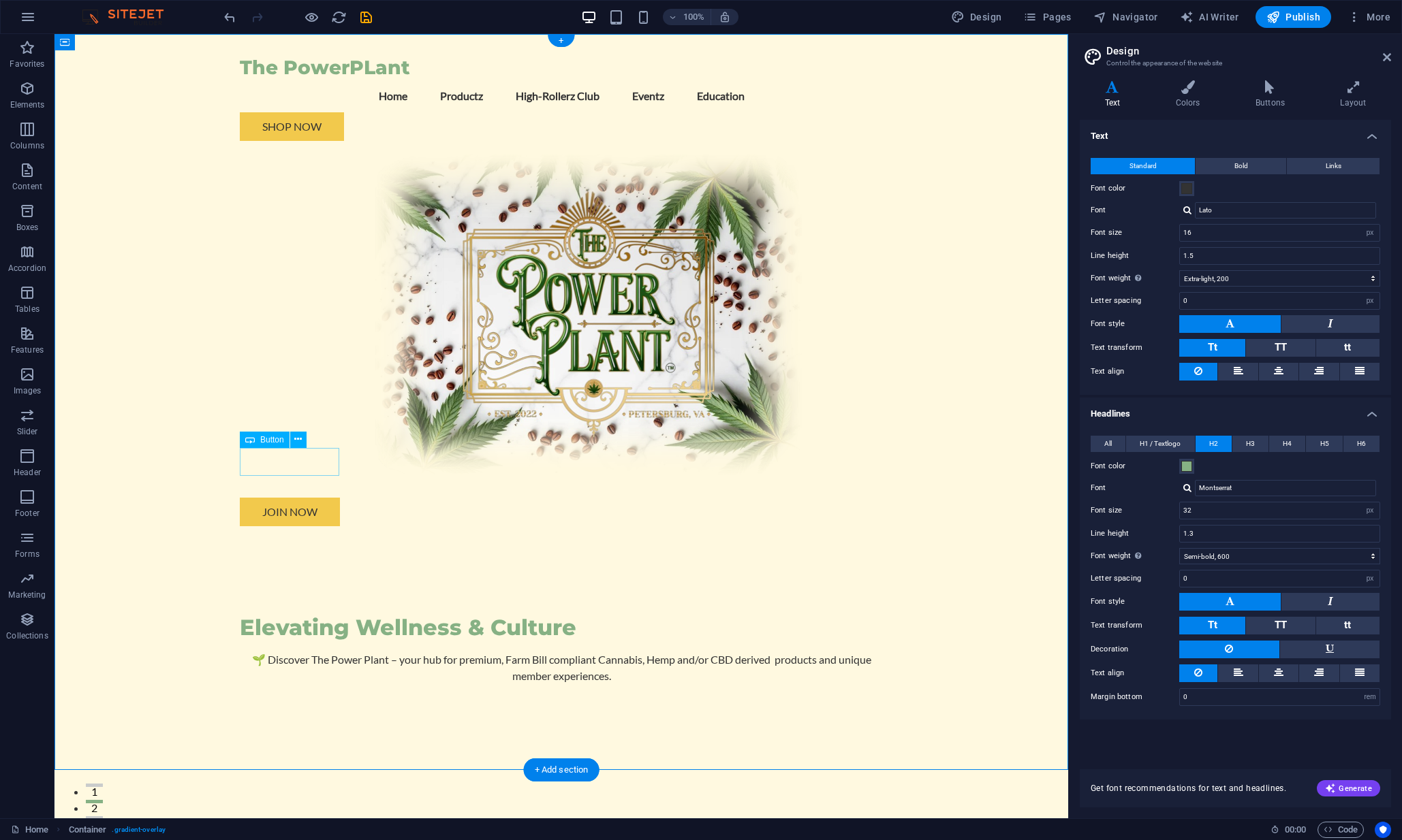
click at [299, 498] on div "Join Now" at bounding box center [561, 512] width 643 height 29
click at [659, 527] on div "Elevating Wellness & Culture 🌱 Discover The Power Plant – your hub for premium,…" at bounding box center [561, 665] width 643 height 278
click at [413, 435] on icon at bounding box center [409, 439] width 8 height 14
click at [883, 561] on div "The PowerPLant Menu Home Productz High-Rollerz Club Eventz Education Shop Now J…" at bounding box center [561, 418] width 1014 height 770
click at [613, 527] on div "Elevating Wellness & Culture 🌱 Discover The Power Plant – your hub for premium,…" at bounding box center [561, 665] width 643 height 278
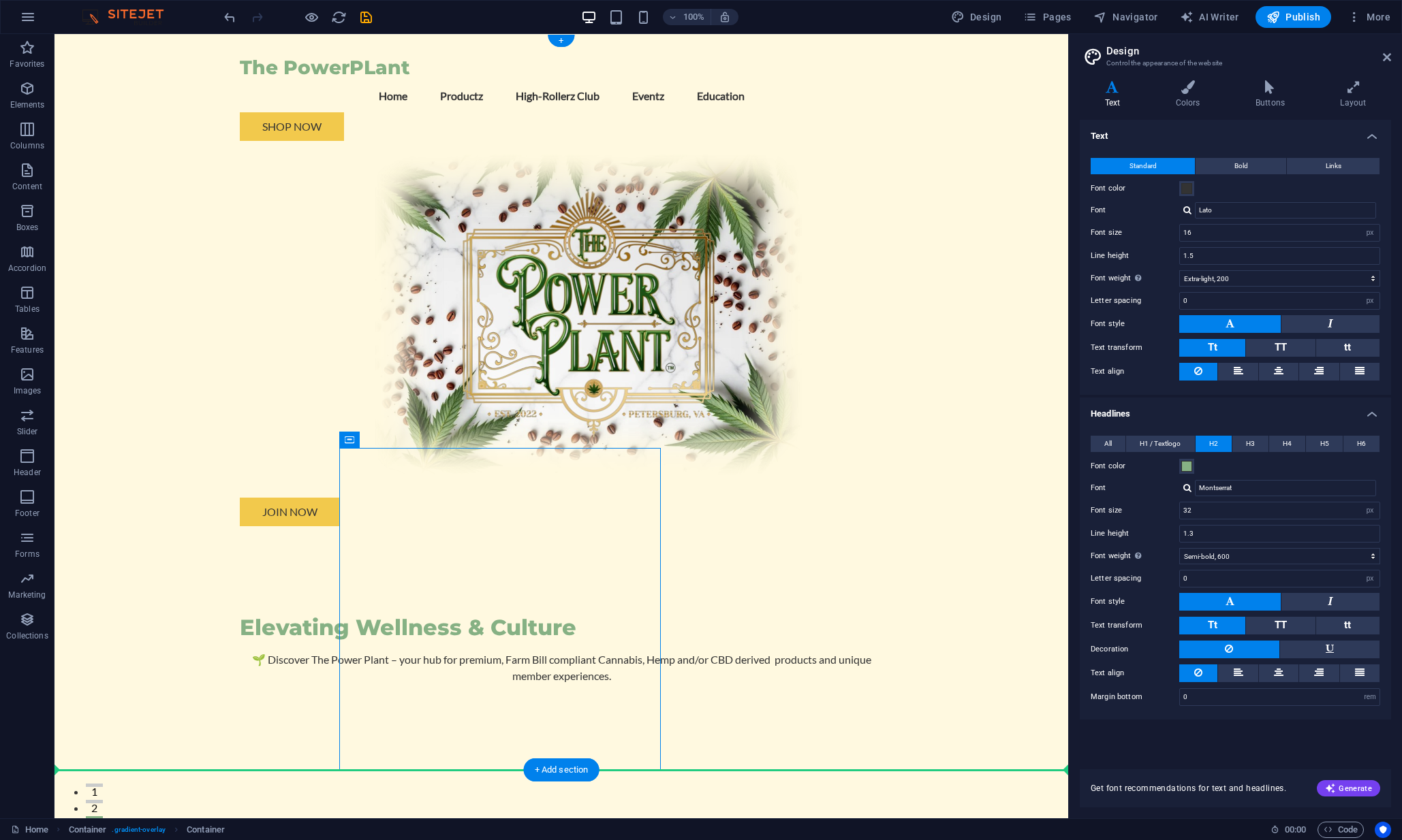
drag, startPoint x: 421, startPoint y: 479, endPoint x: 909, endPoint y: 468, distance: 488.1
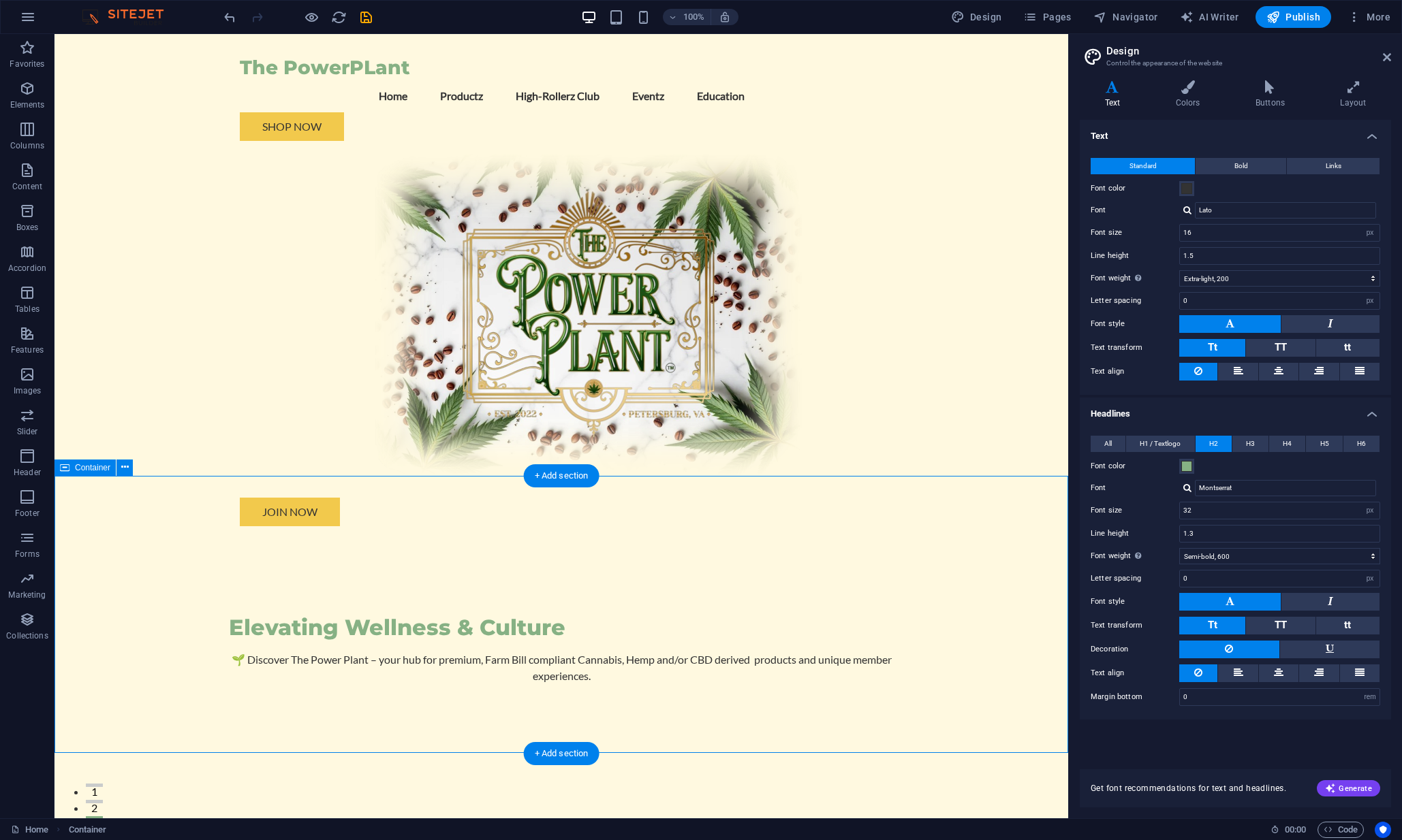
click at [657, 549] on div "Elevating Wellness & Culture 🌱 Discover The Power Plant – your hub for premium,…" at bounding box center [561, 665] width 1014 height 278
click at [799, 315] on figure at bounding box center [561, 315] width 643 height 325
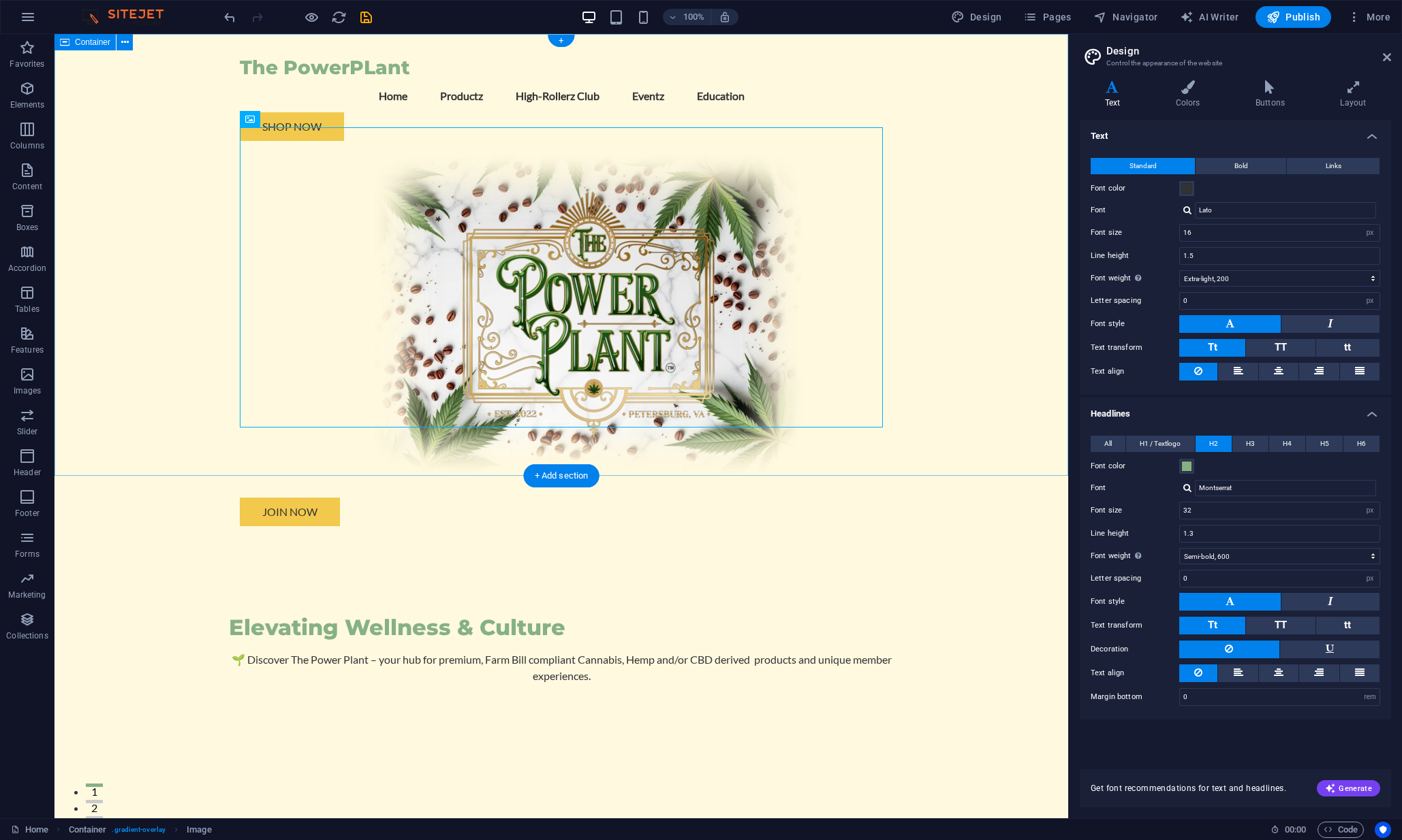
click at [1005, 234] on div "The PowerPLant Menu Home Productz High-Rollerz Club Eventz Education Shop Now J…" at bounding box center [561, 280] width 1014 height 492
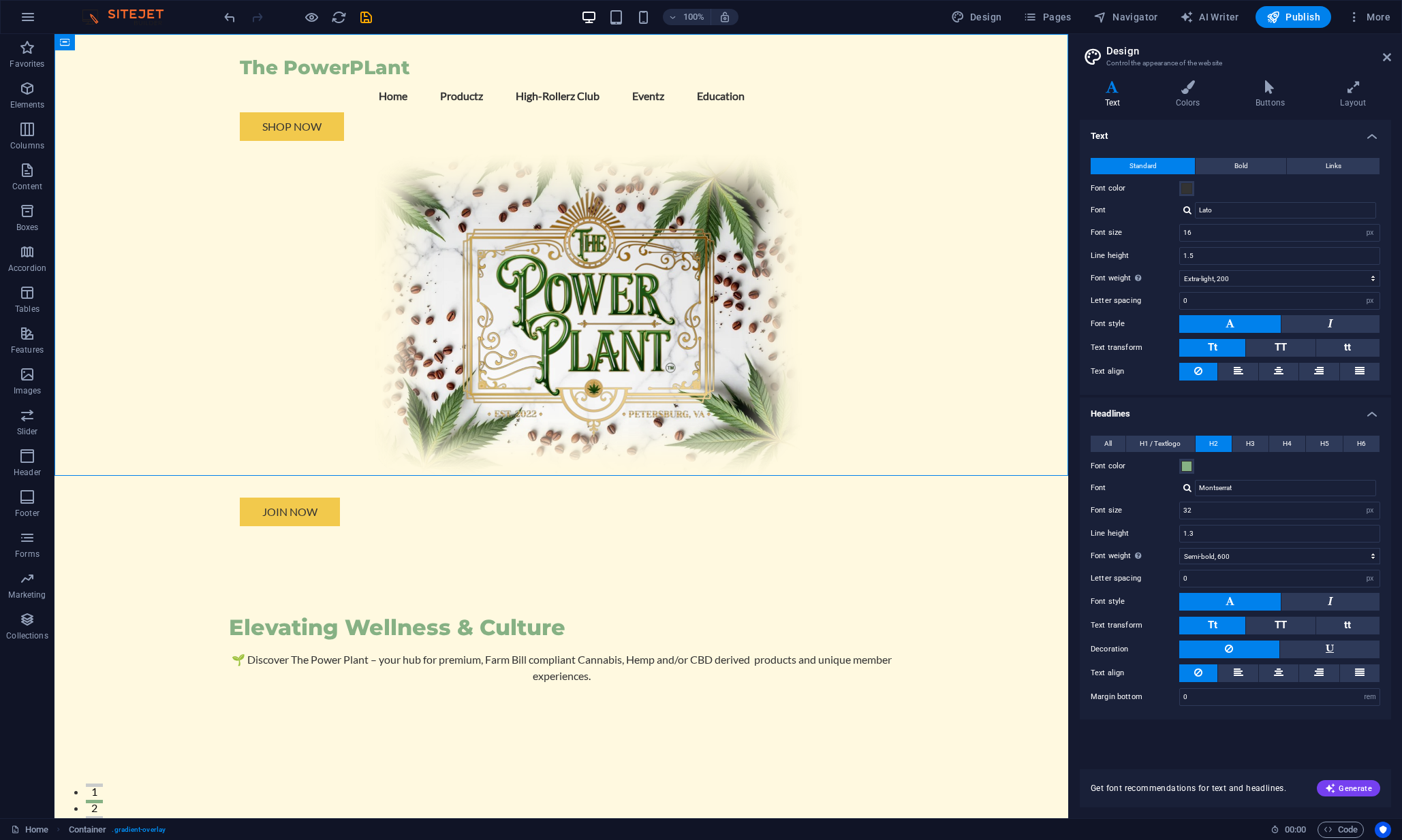
click at [618, 25] on div "100%" at bounding box center [659, 17] width 157 height 22
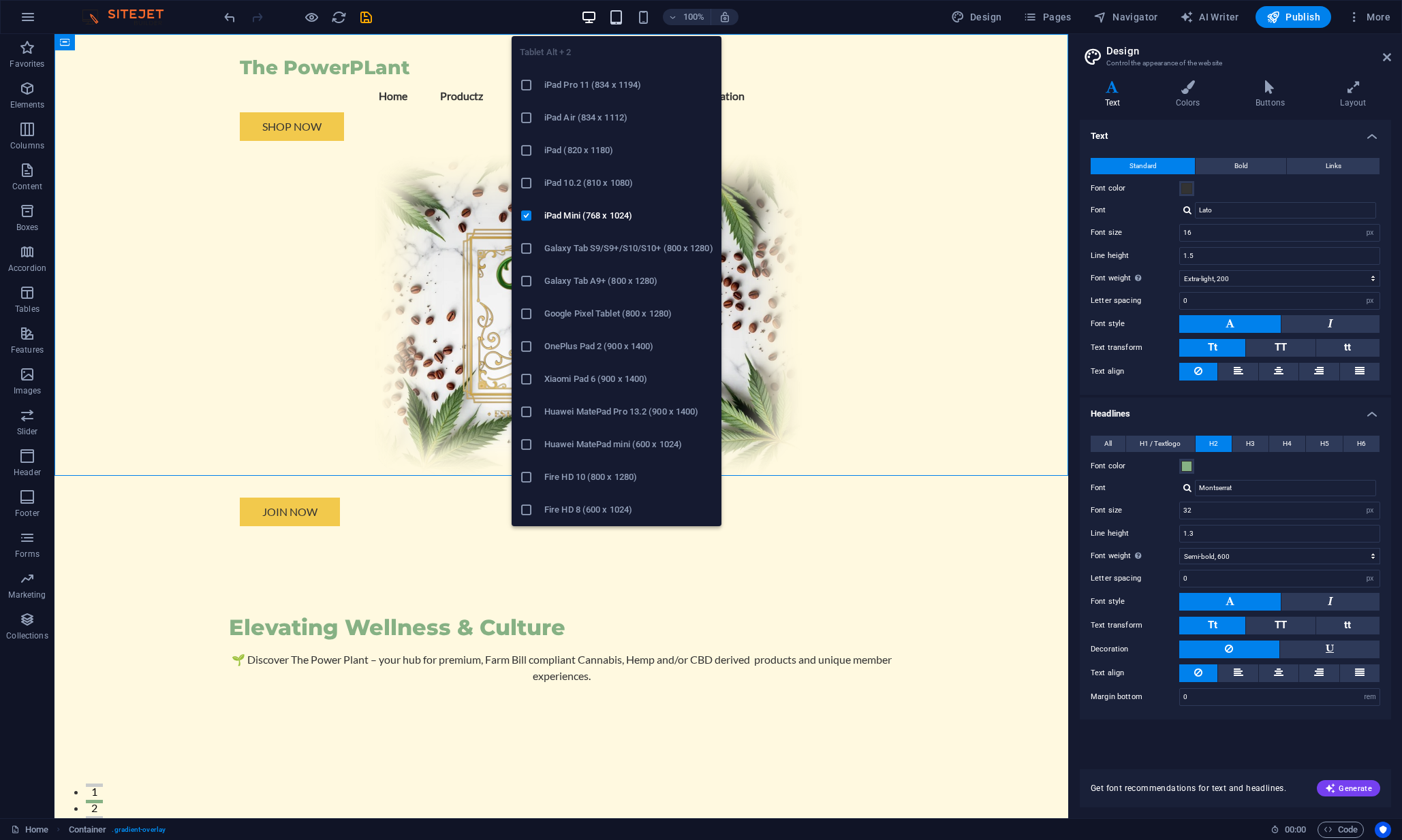
click at [619, 16] on icon "button" at bounding box center [616, 18] width 15 height 15
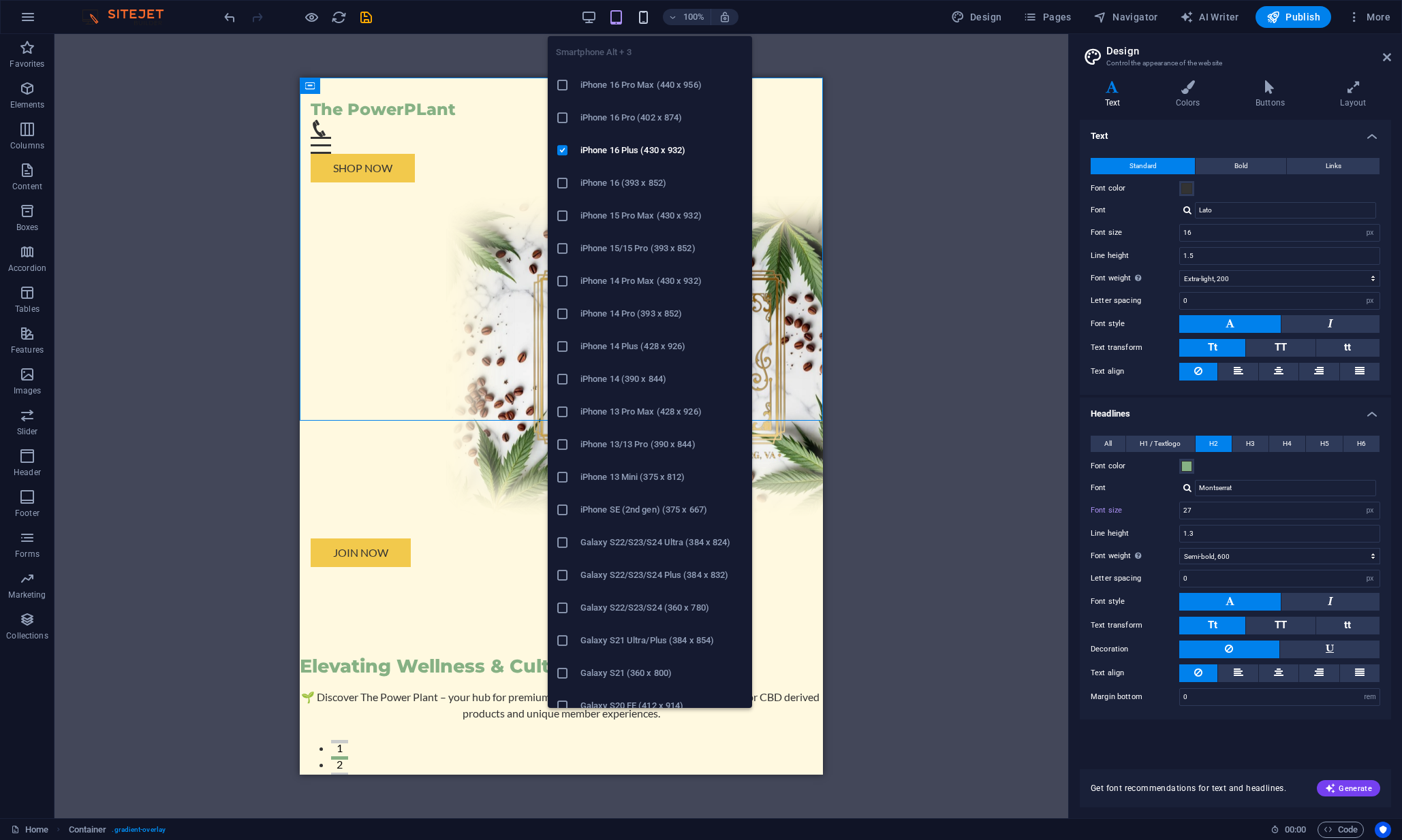
click at [652, 15] on icon "button" at bounding box center [643, 18] width 15 height 15
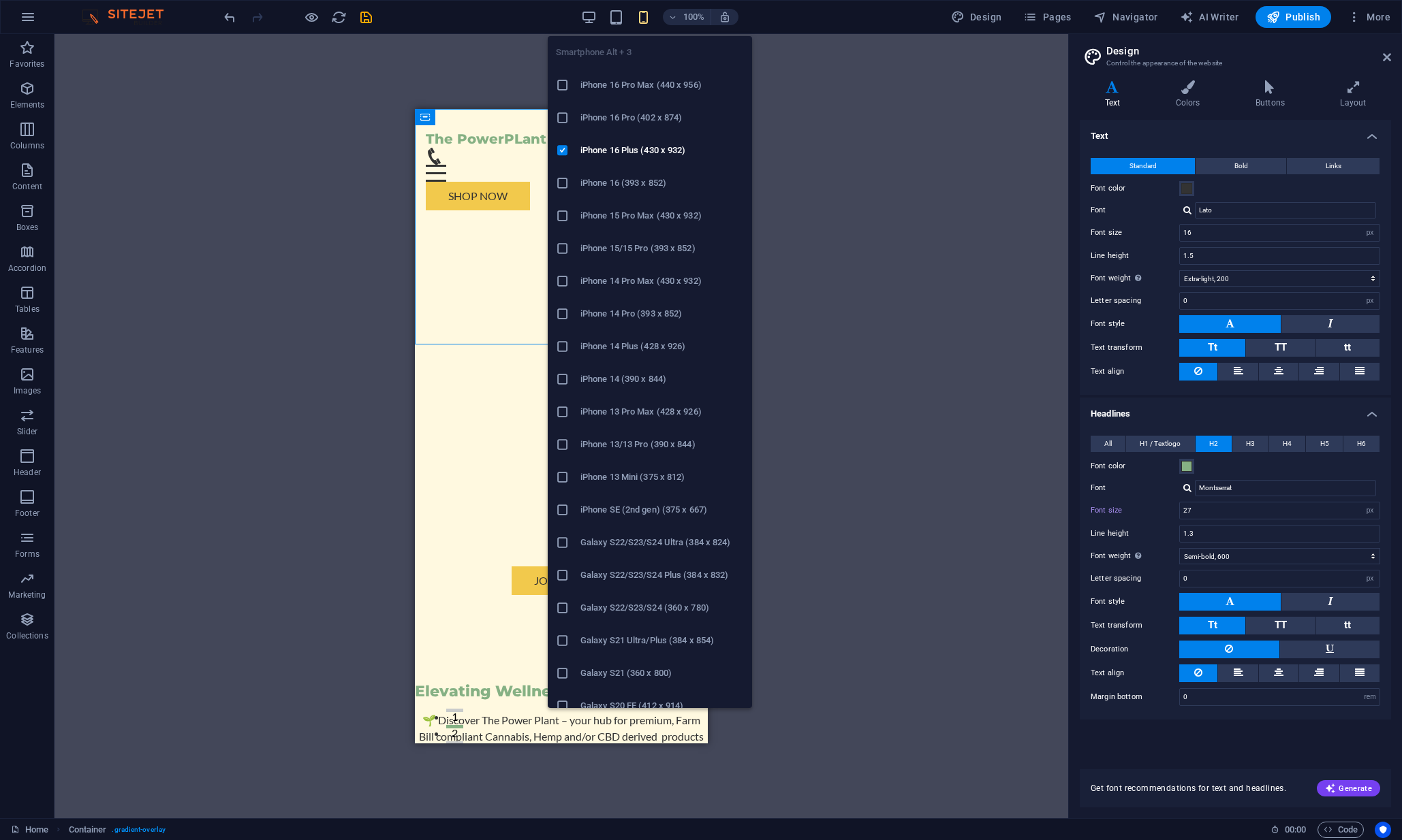
type input "22"
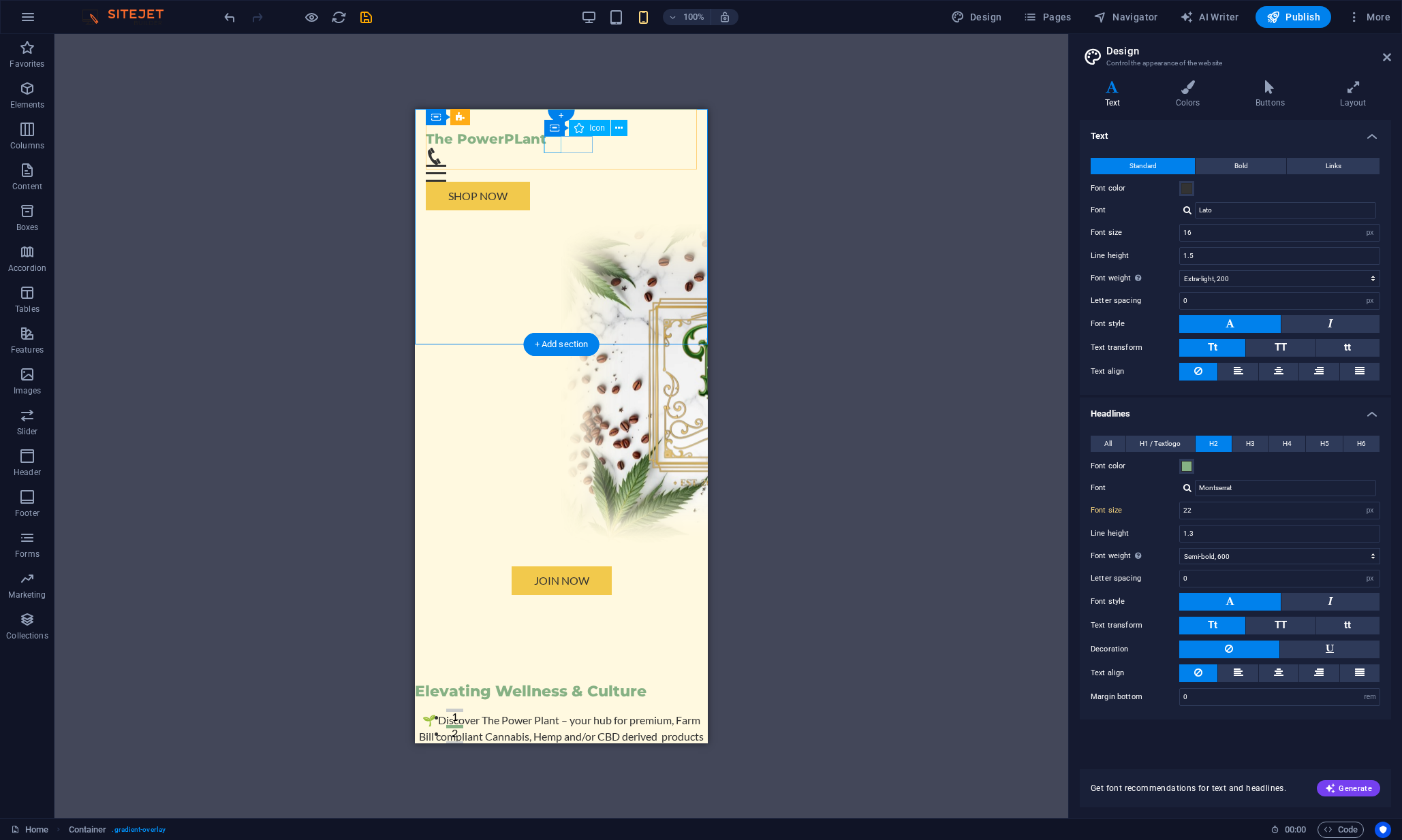
click at [555, 148] on figure at bounding box center [555, 156] width 260 height 17
click at [615, 130] on icon at bounding box center [614, 128] width 8 height 14
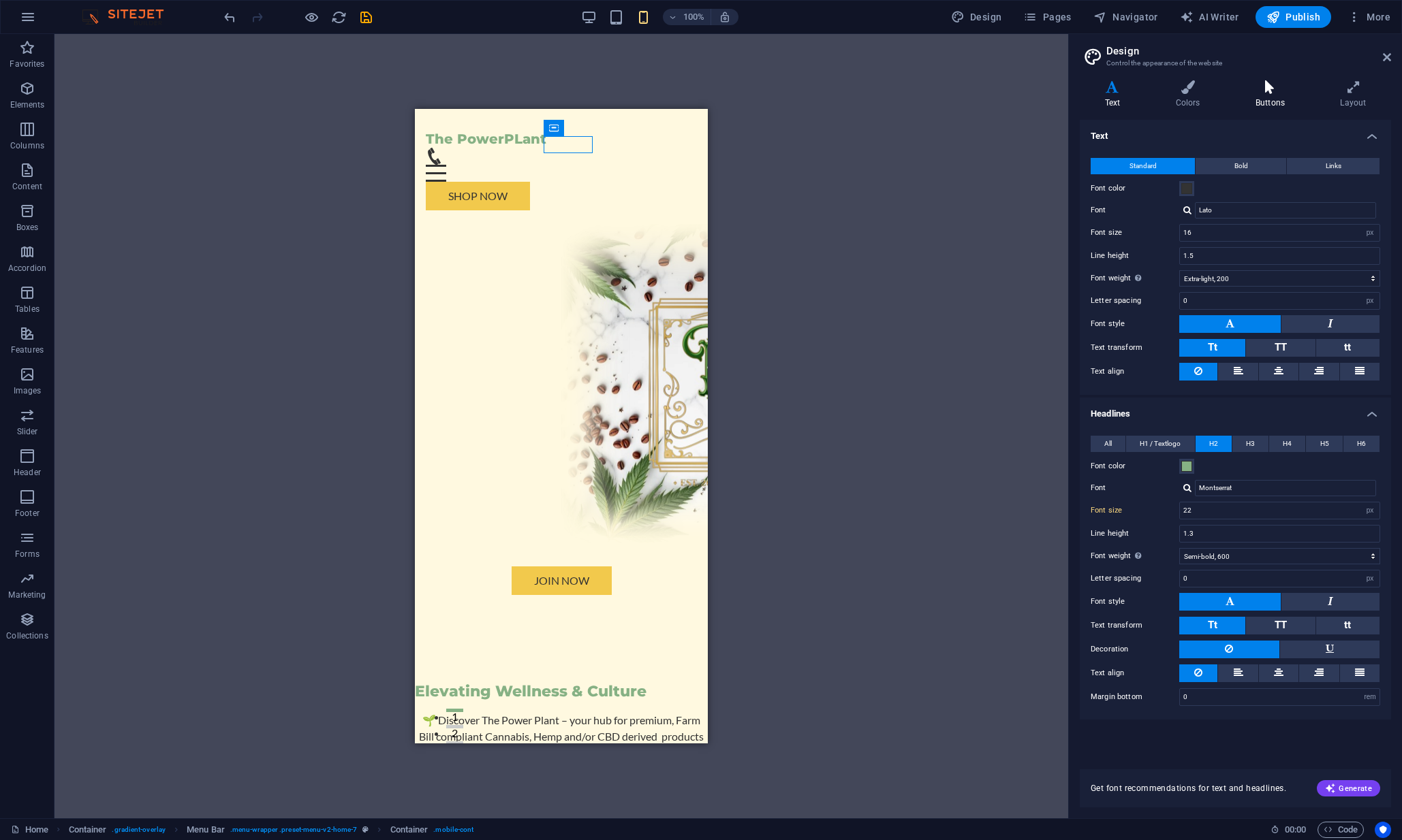
click at [1276, 103] on h4 "Buttons" at bounding box center [1273, 94] width 85 height 29
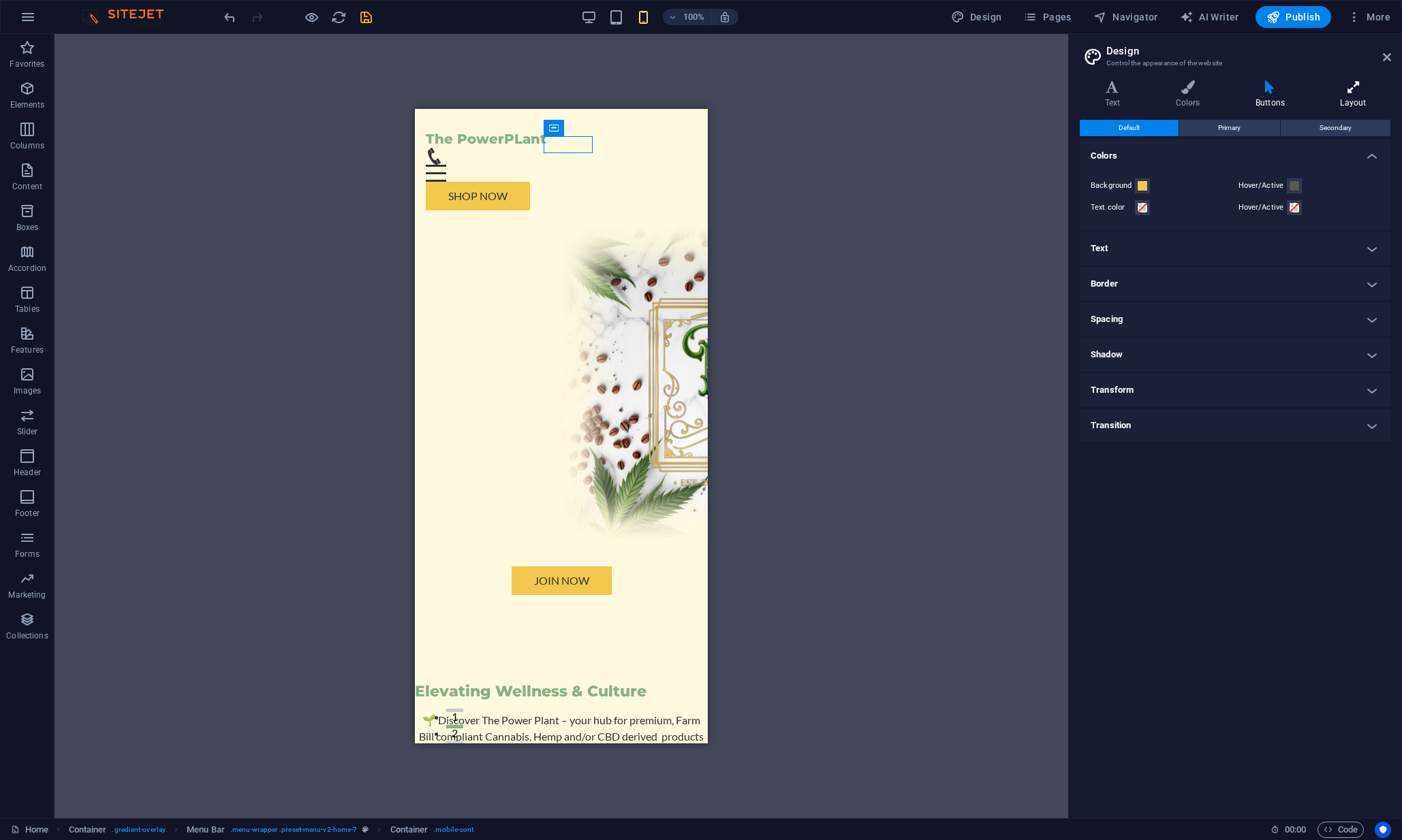
click at [1356, 93] on icon at bounding box center [1353, 87] width 75 height 13
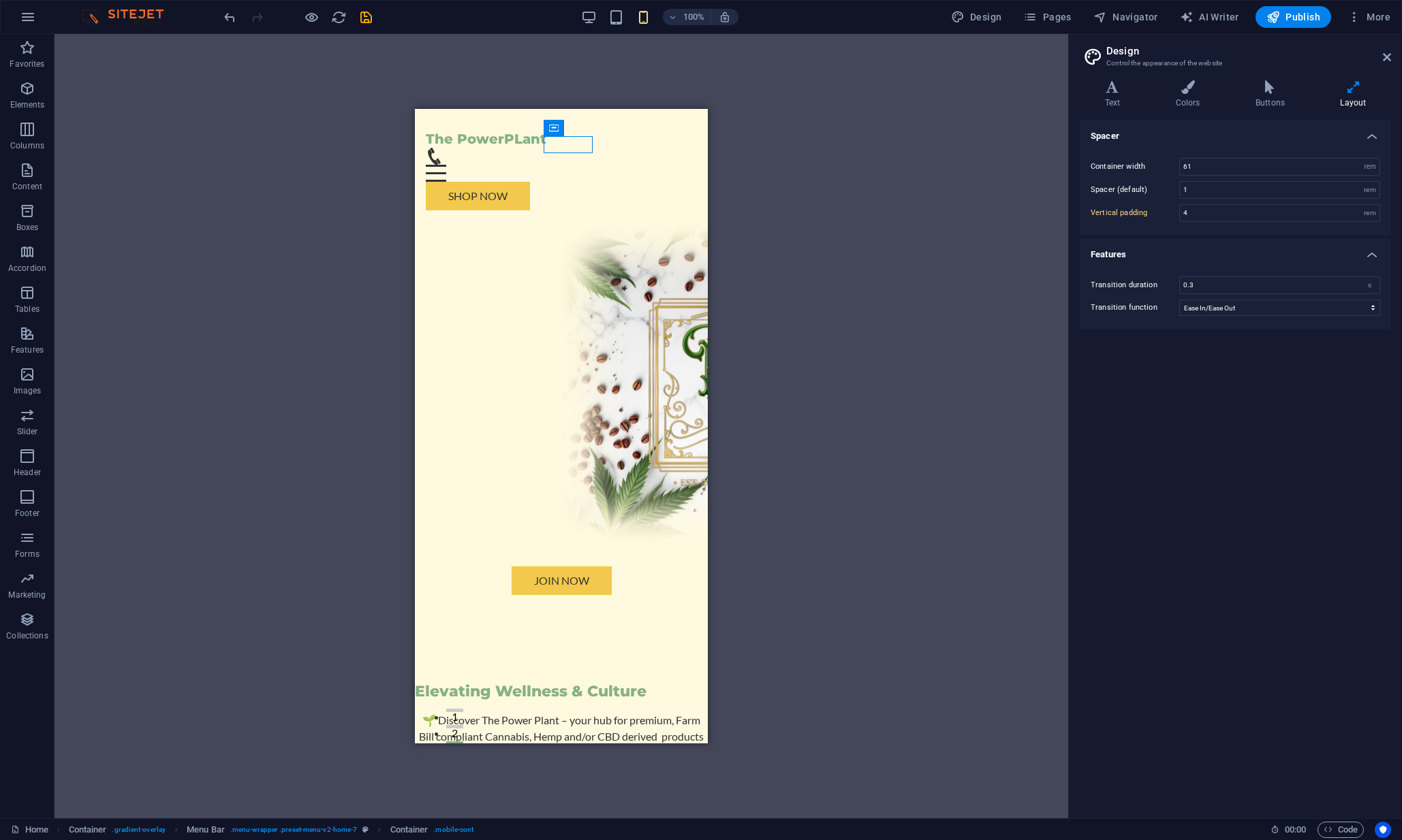
click at [186, 186] on div "H2 Container Container Button Container Menu Bar Logo H2 Container Container Bo…" at bounding box center [561, 426] width 1014 height 784
click at [145, 320] on div "H2 Container Container Button Container Menu Bar Logo H2 Container Container Bo…" at bounding box center [561, 426] width 1014 height 784
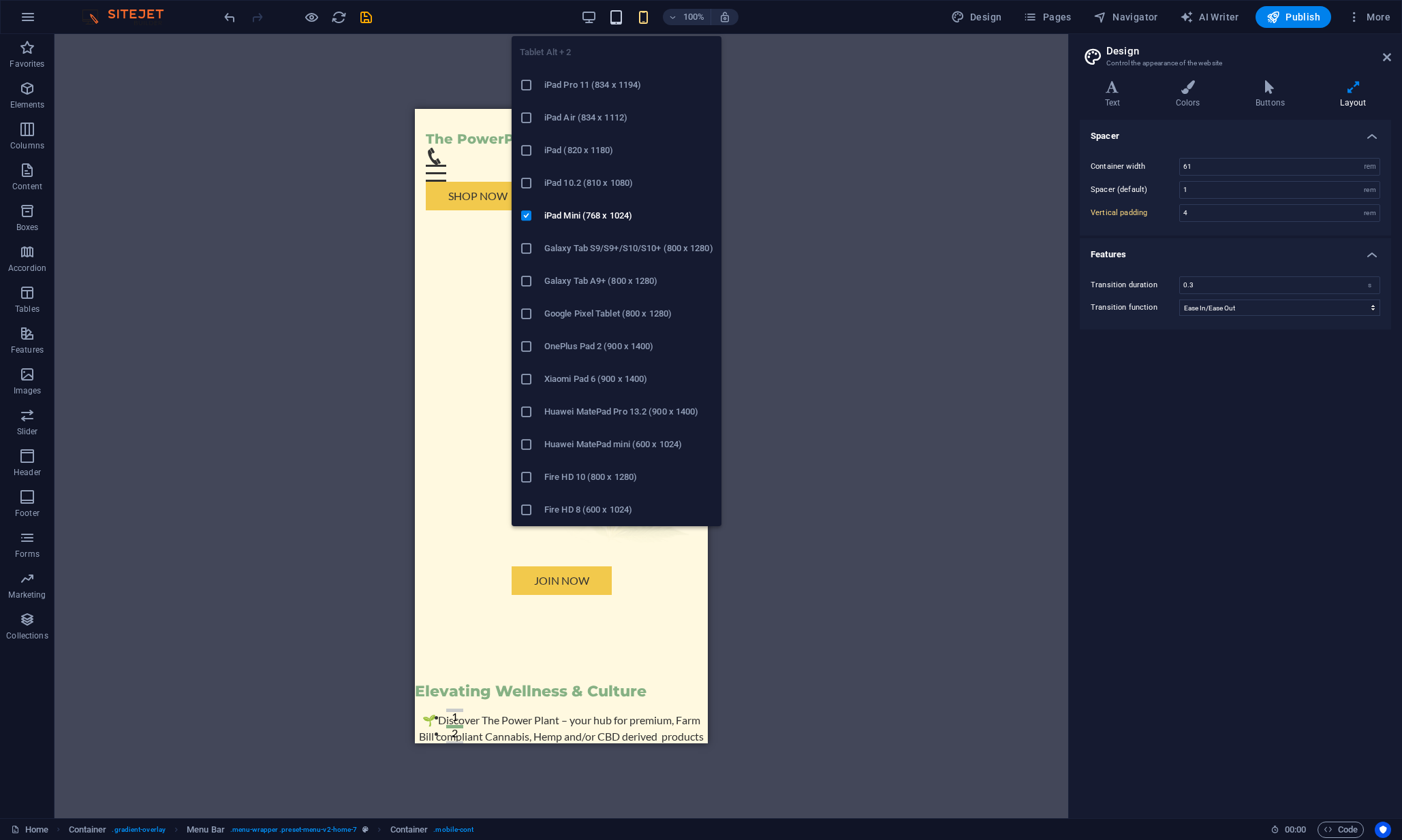
click at [614, 18] on icon "button" at bounding box center [616, 18] width 15 height 15
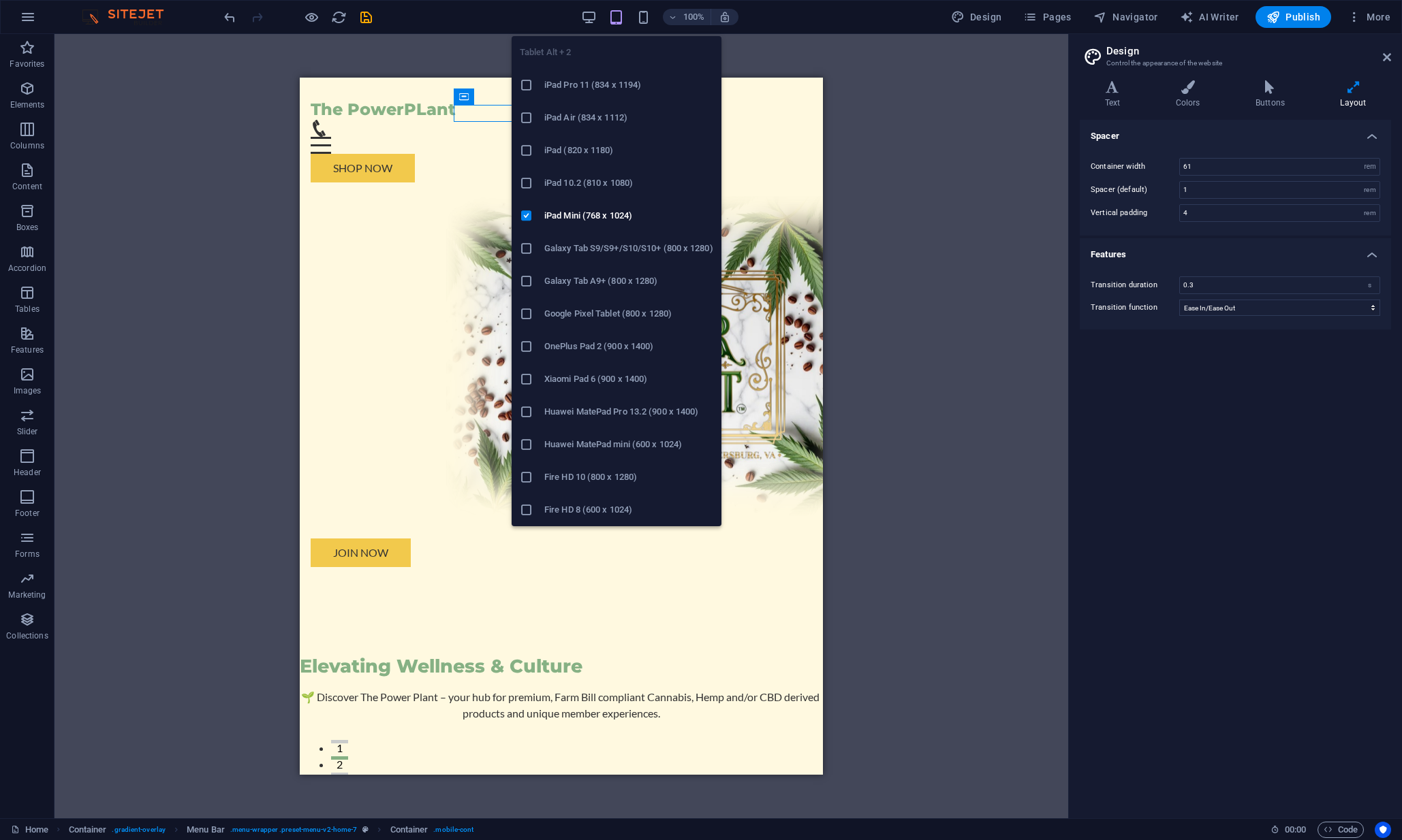
type input "5"
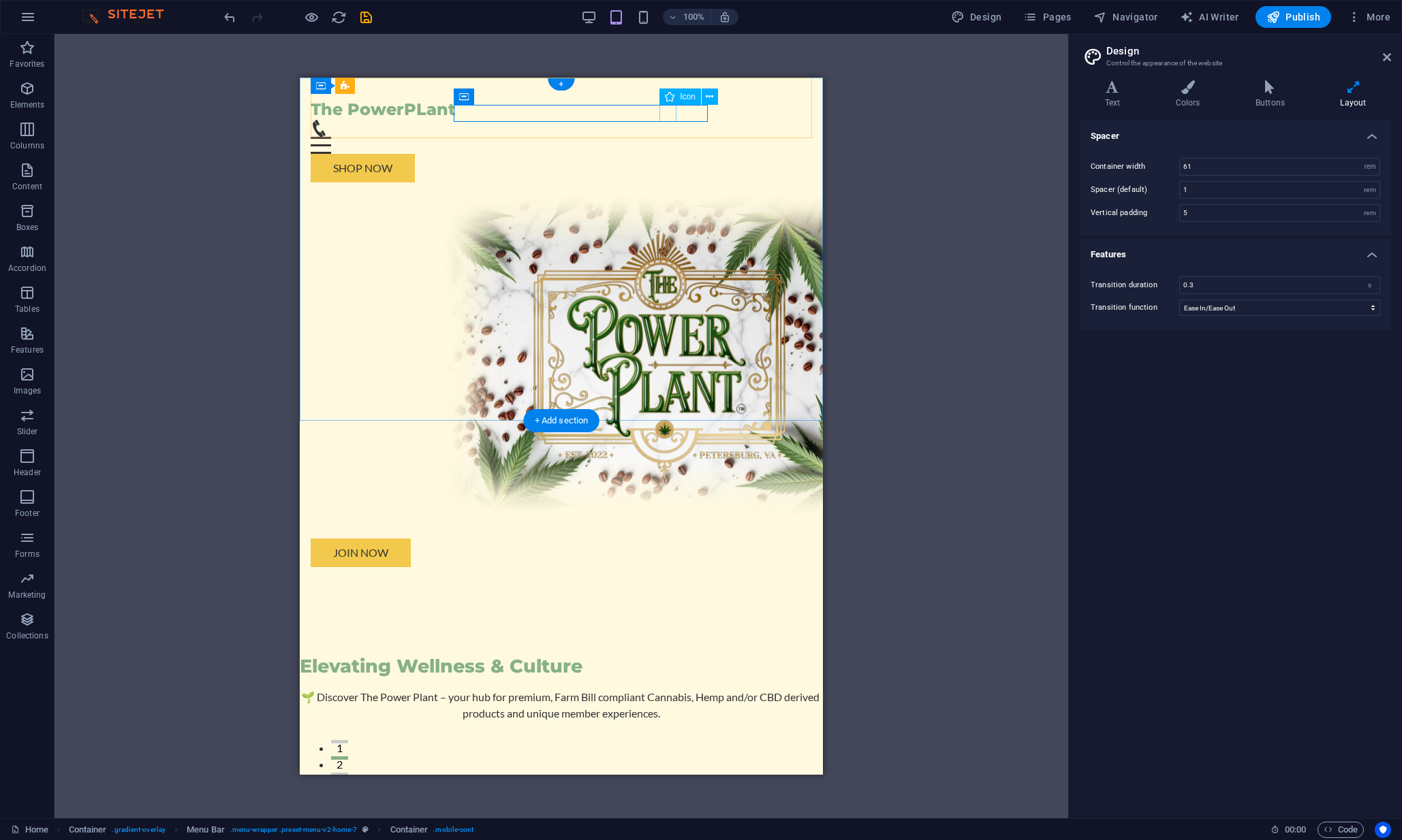
click at [670, 120] on figure at bounding box center [556, 128] width 490 height 17
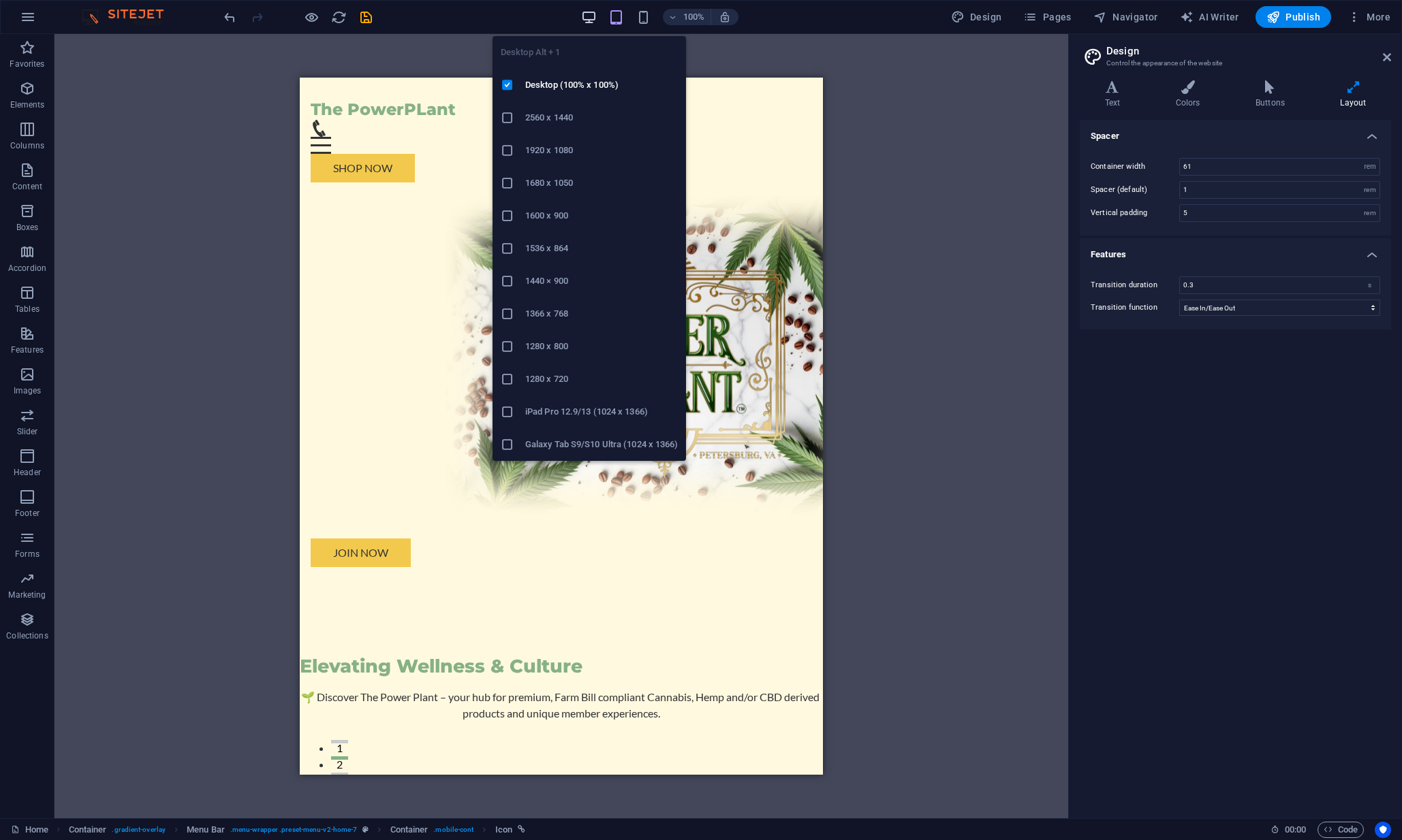
click at [590, 19] on icon "button" at bounding box center [589, 18] width 15 height 15
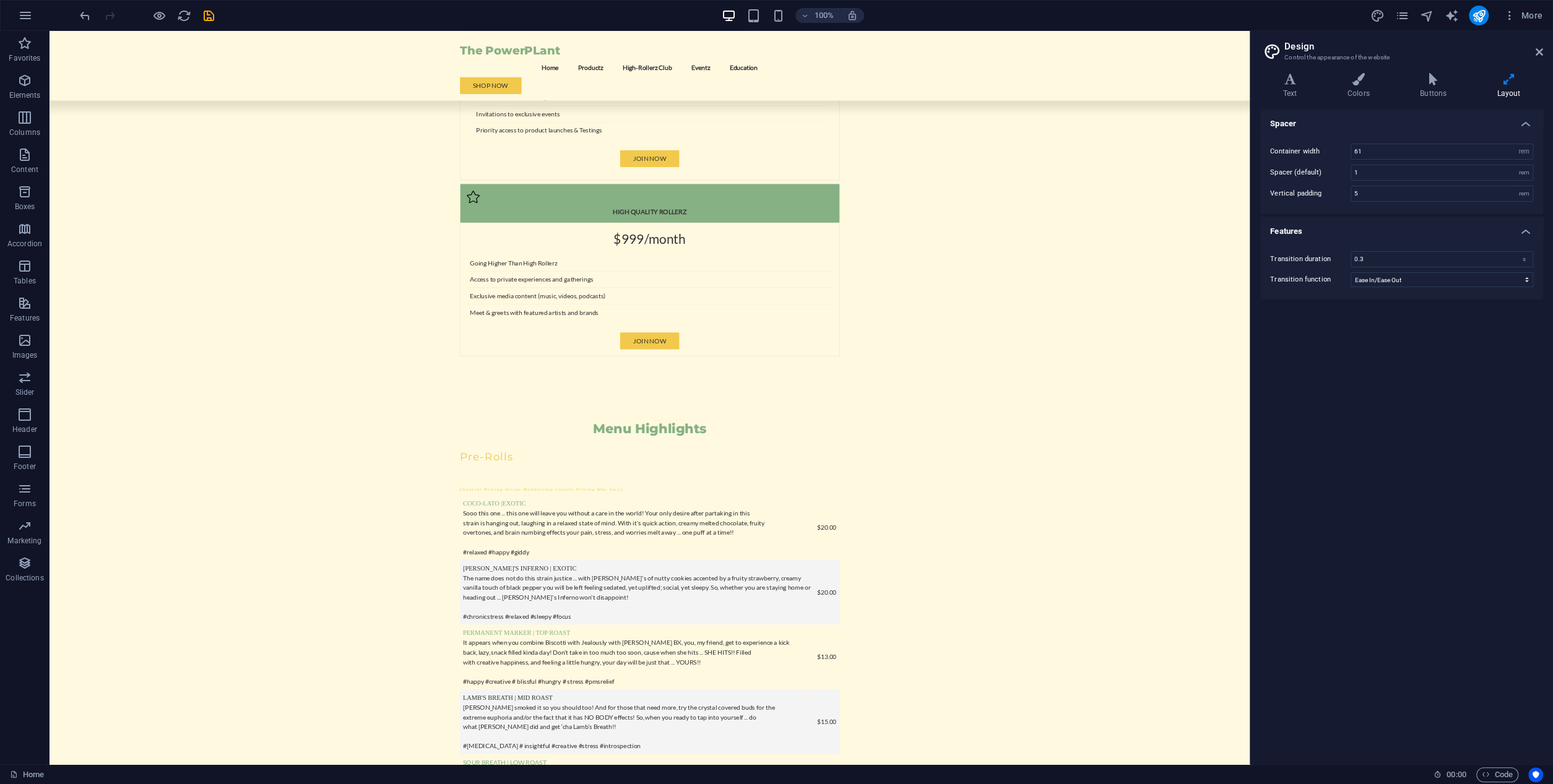
scroll to position [4024, 0]
